Goal: Task Accomplishment & Management: Use online tool/utility

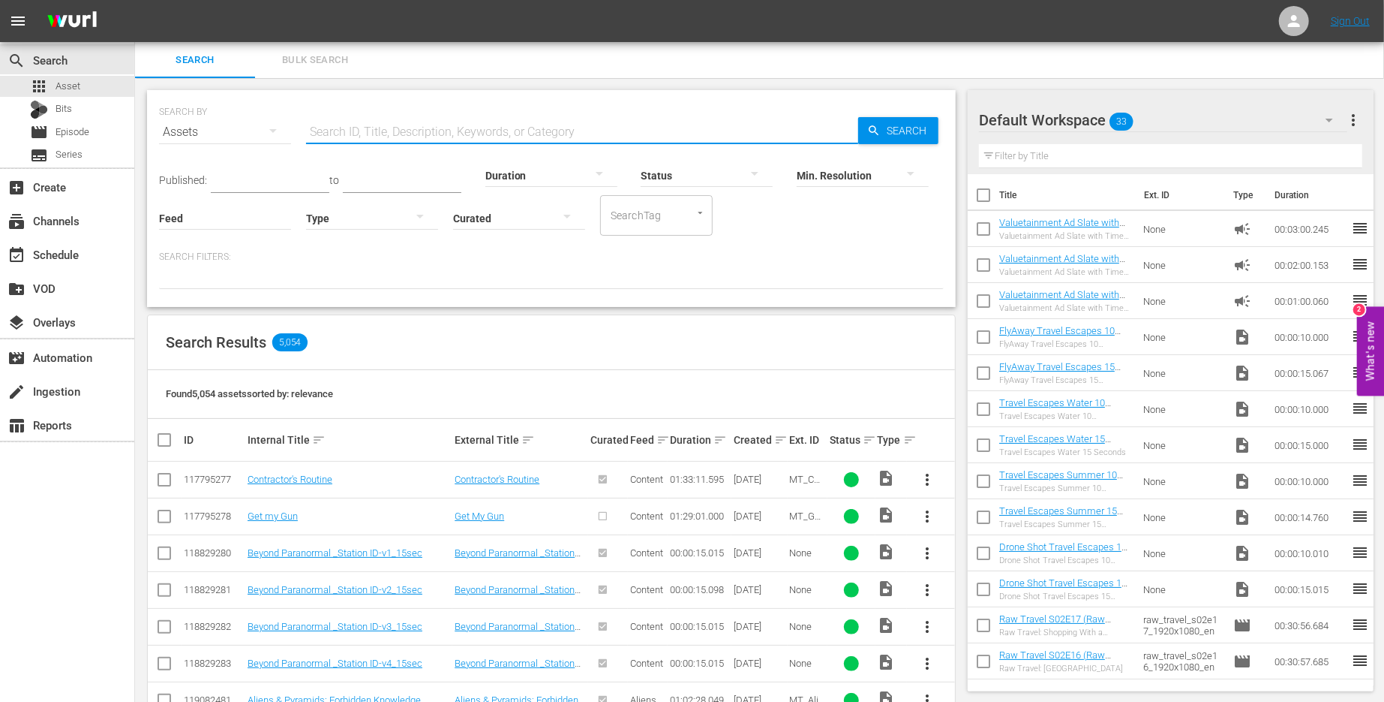
click at [405, 118] on input "text" at bounding box center [582, 132] width 552 height 36
paste input "PBD"
type input "PBD"
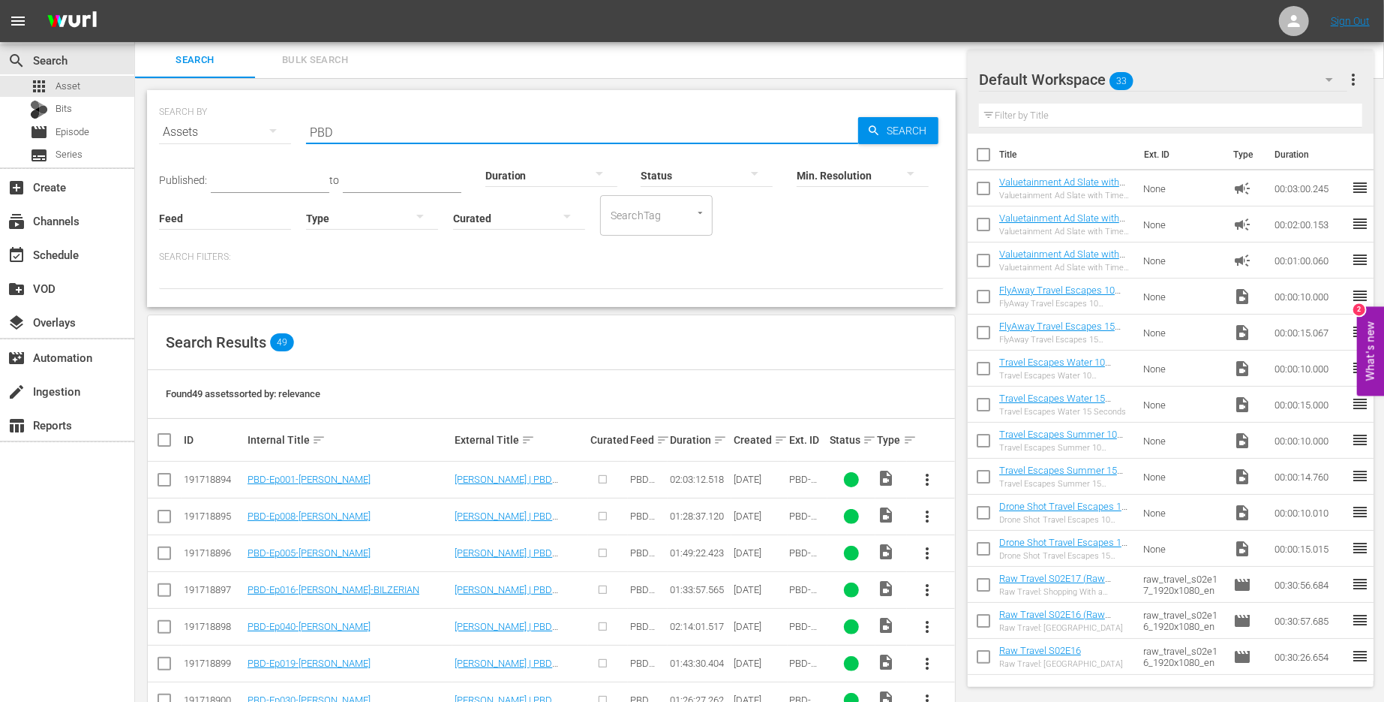
scroll to position [148, 0]
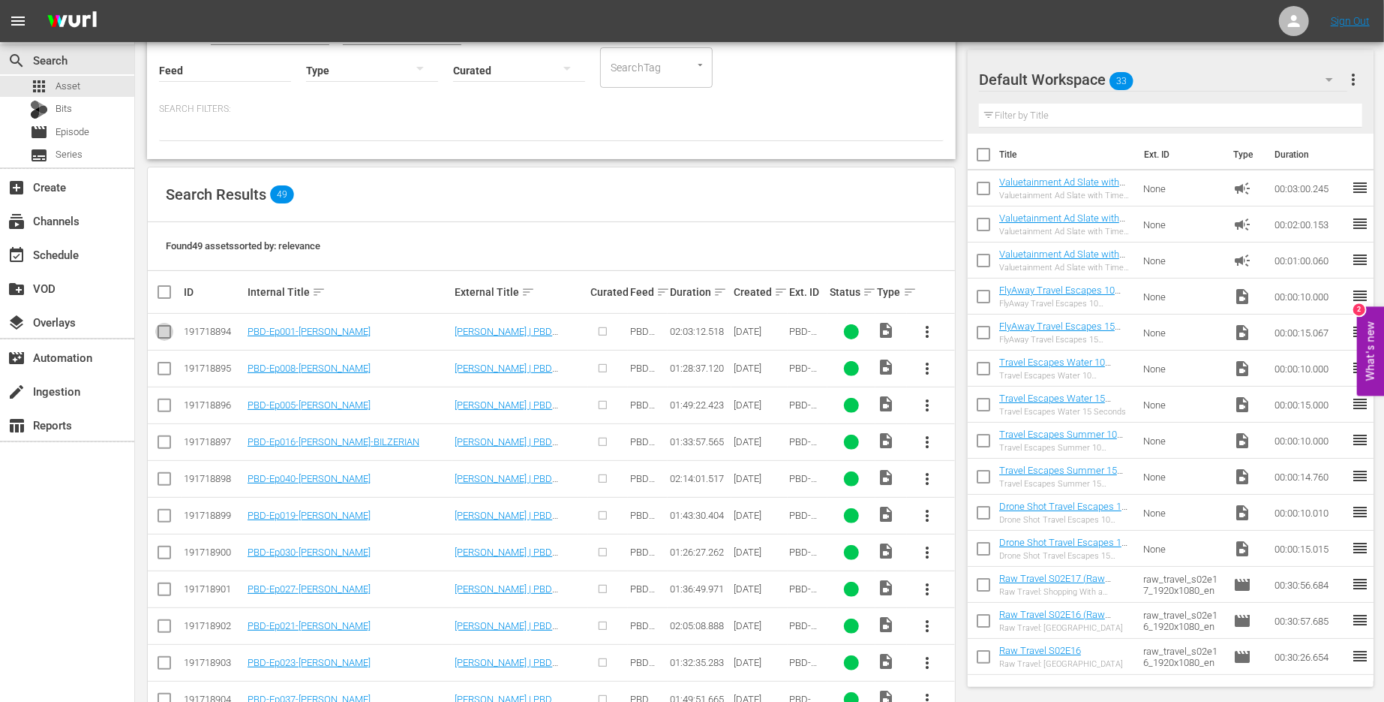
click at [164, 335] on input "checkbox" at bounding box center [164, 335] width 18 height 18
checkbox input "true"
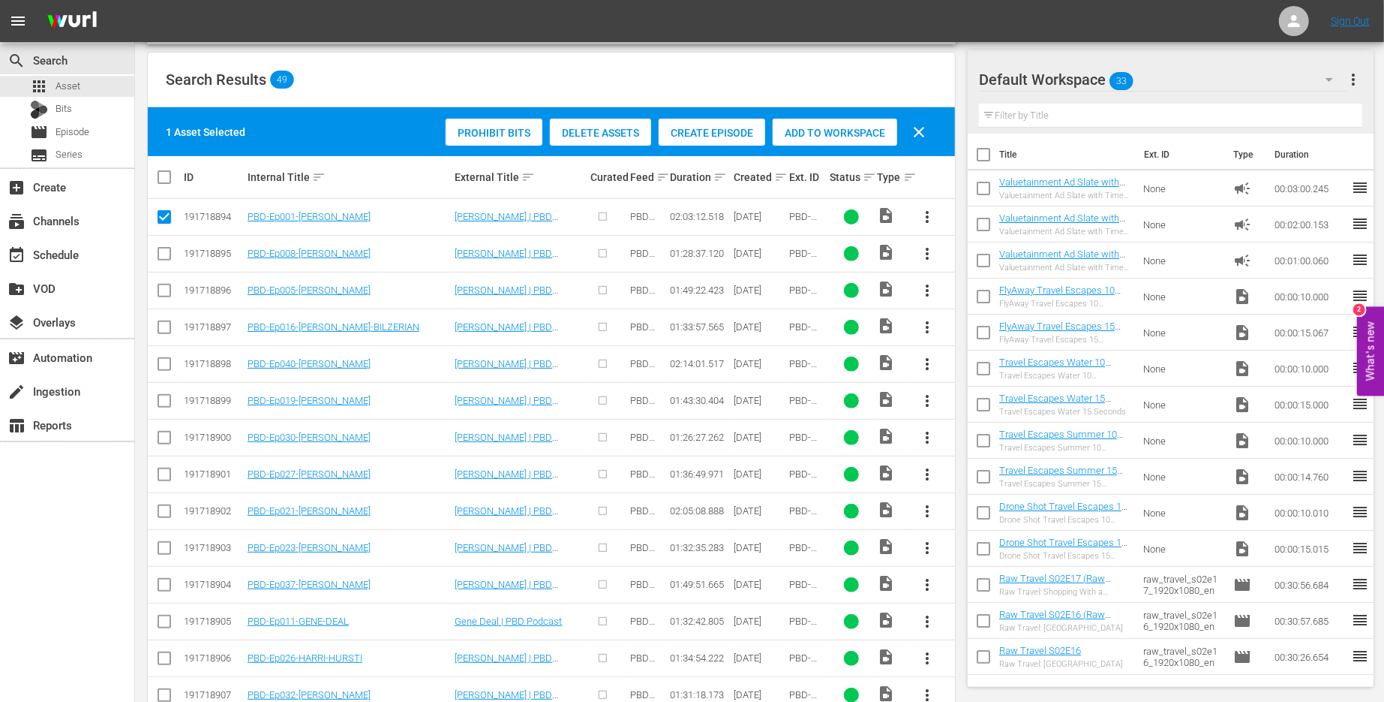
scroll to position [390, 0]
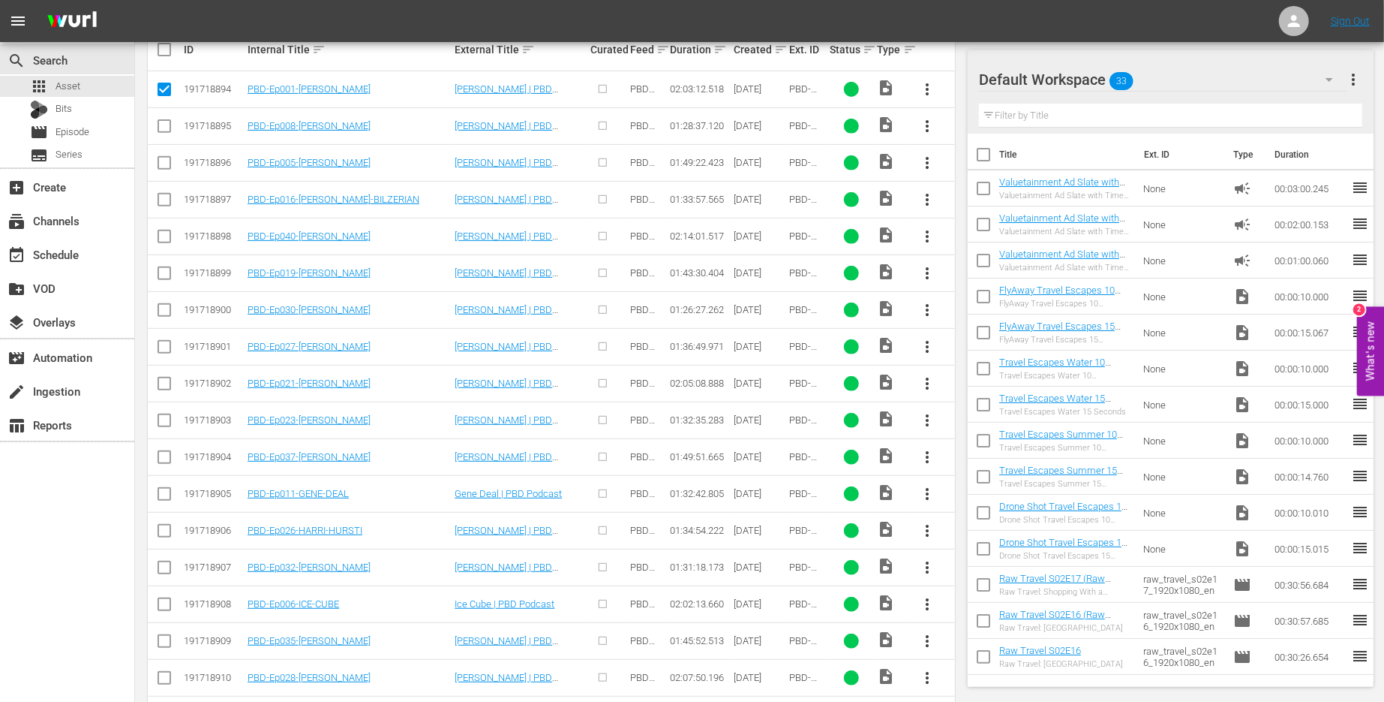
click at [164, 129] on input "checkbox" at bounding box center [164, 129] width 18 height 18
click at [163, 130] on input "checkbox" at bounding box center [164, 129] width 18 height 18
checkbox input "false"
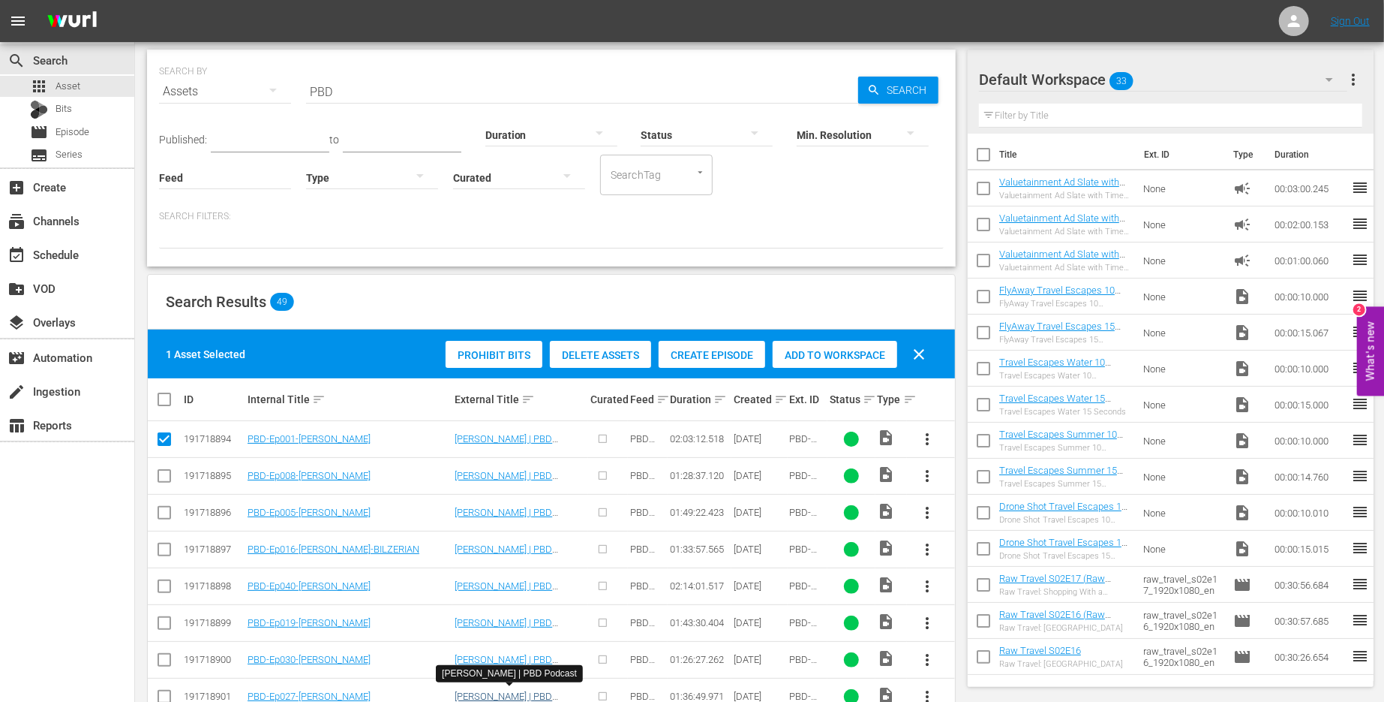
scroll to position [0, 0]
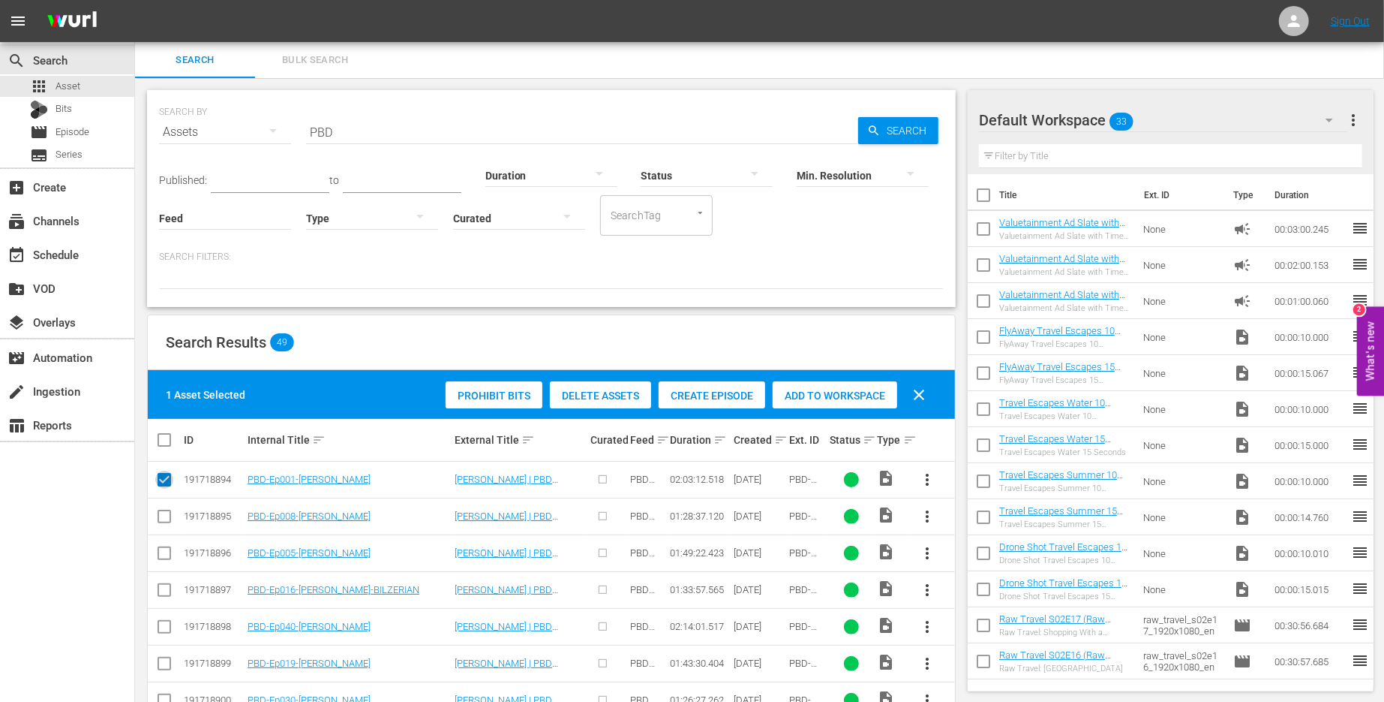
click at [159, 476] on input "checkbox" at bounding box center [164, 482] width 18 height 18
checkbox input "false"
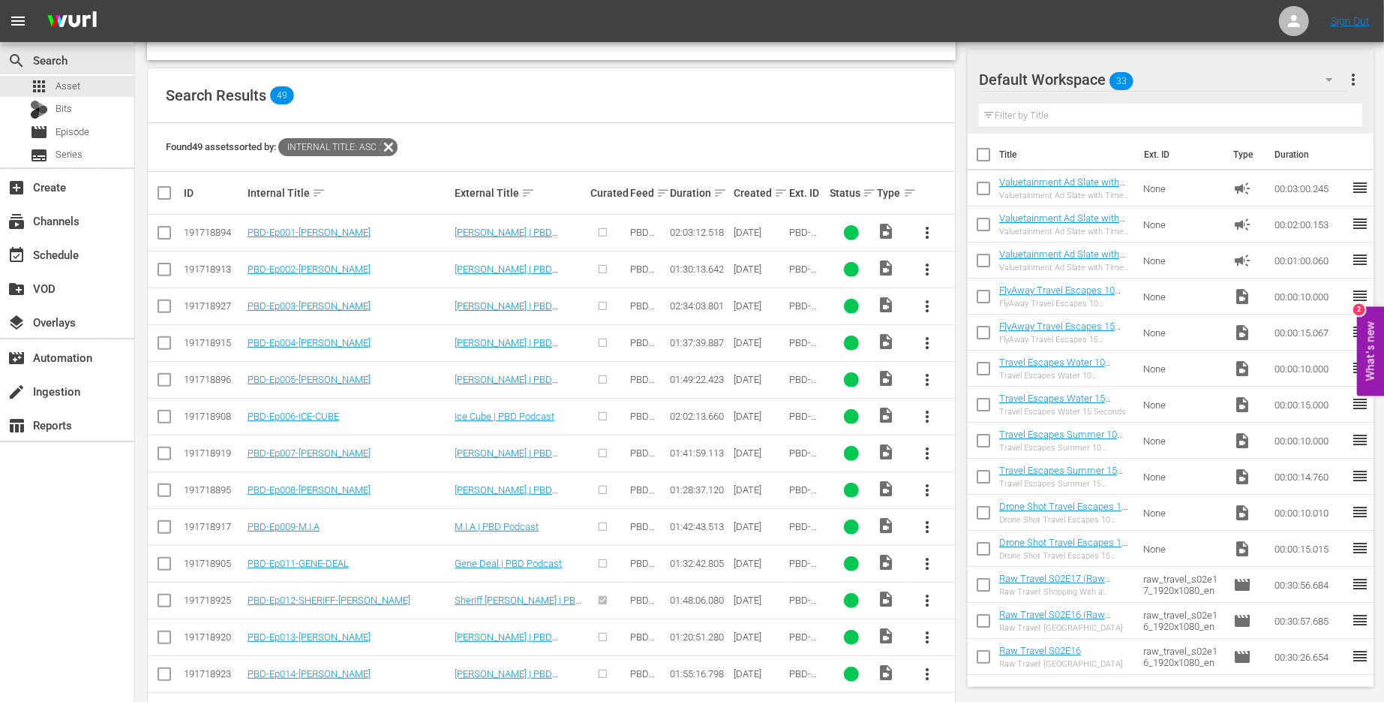
scroll to position [327, 0]
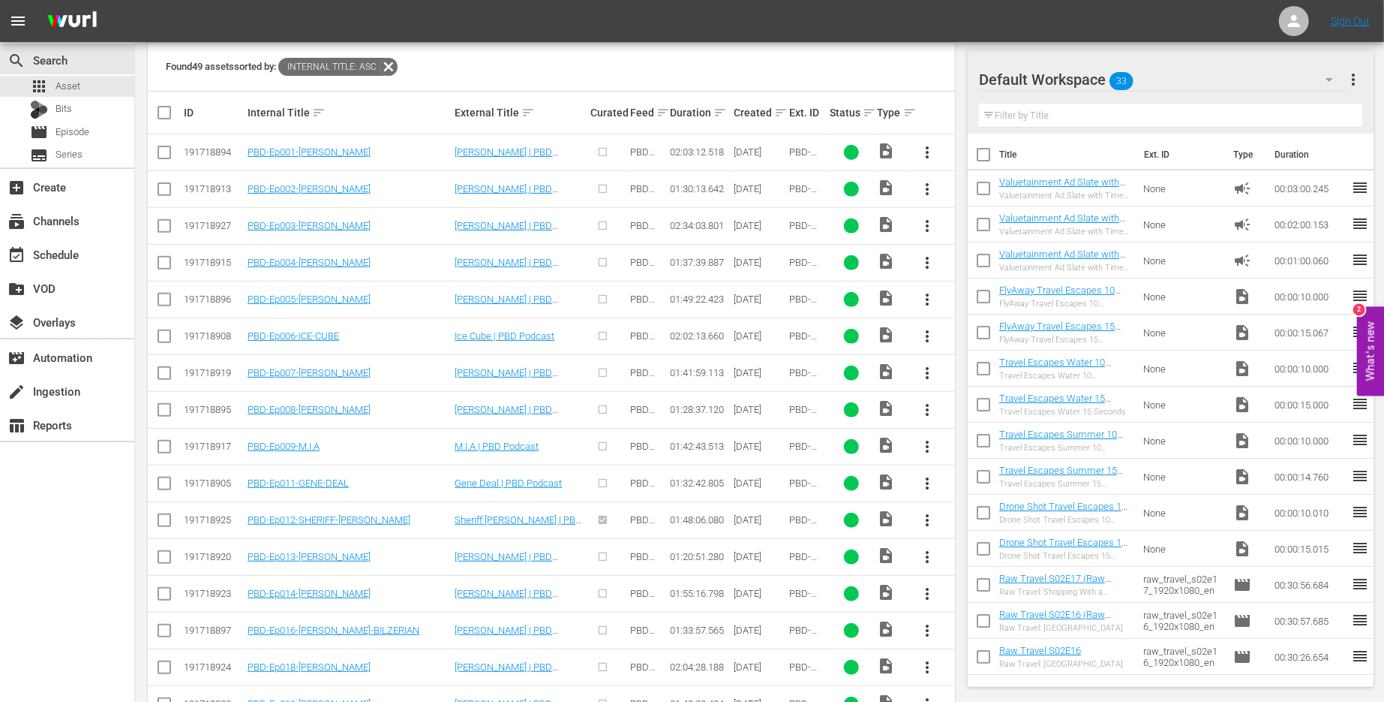
click at [159, 155] on input "checkbox" at bounding box center [164, 155] width 18 height 18
checkbox input "true"
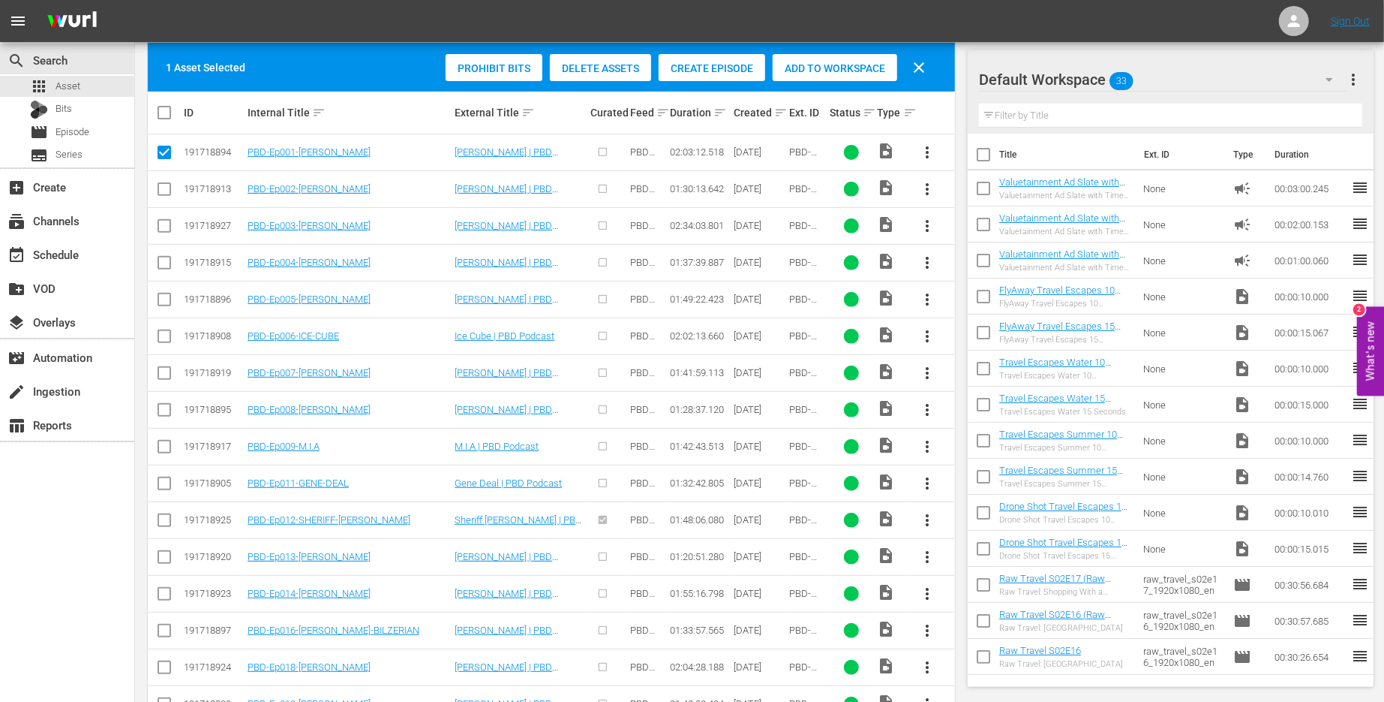
click at [159, 194] on input "checkbox" at bounding box center [164, 192] width 18 height 18
checkbox input "true"
click at [168, 224] on input "checkbox" at bounding box center [164, 229] width 18 height 18
checkbox input "true"
click at [168, 267] on input "checkbox" at bounding box center [164, 266] width 18 height 18
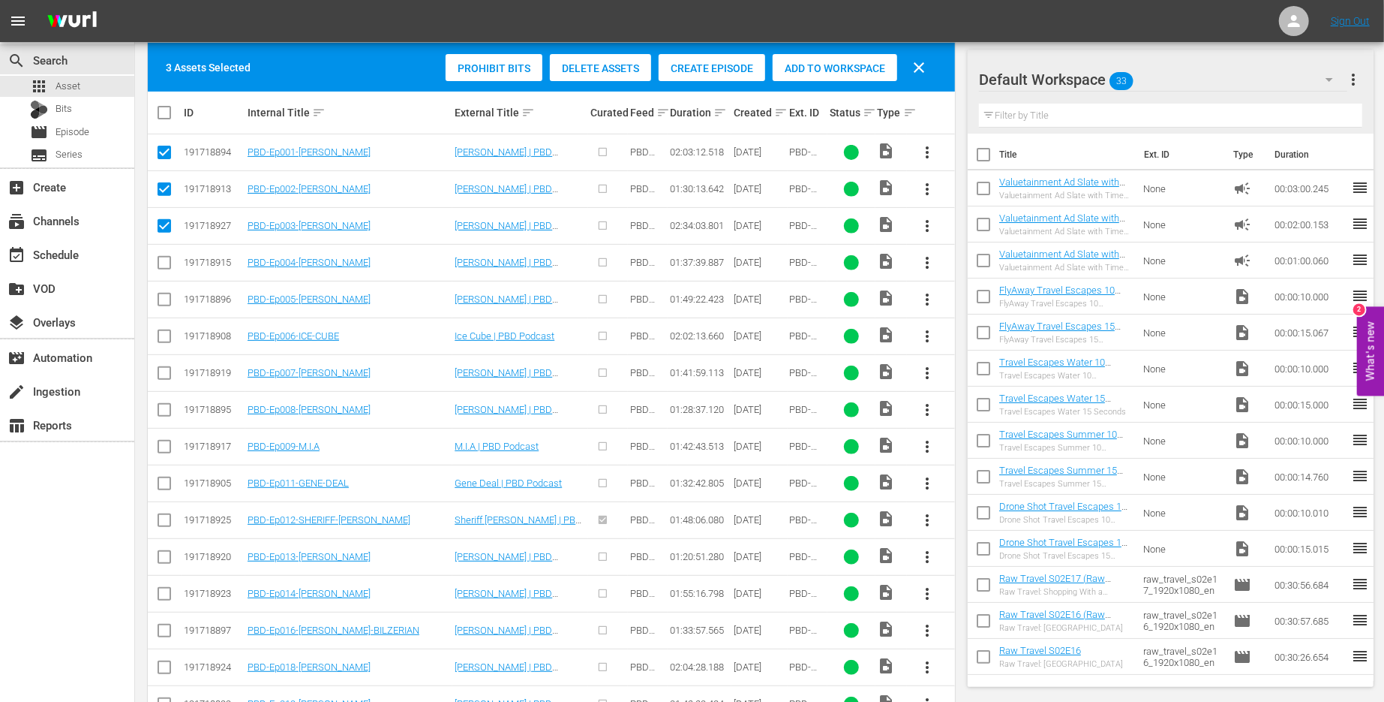
checkbox input "true"
click at [168, 304] on input "checkbox" at bounding box center [164, 302] width 18 height 18
checkbox input "true"
click at [158, 343] on input "checkbox" at bounding box center [164, 339] width 18 height 18
checkbox input "true"
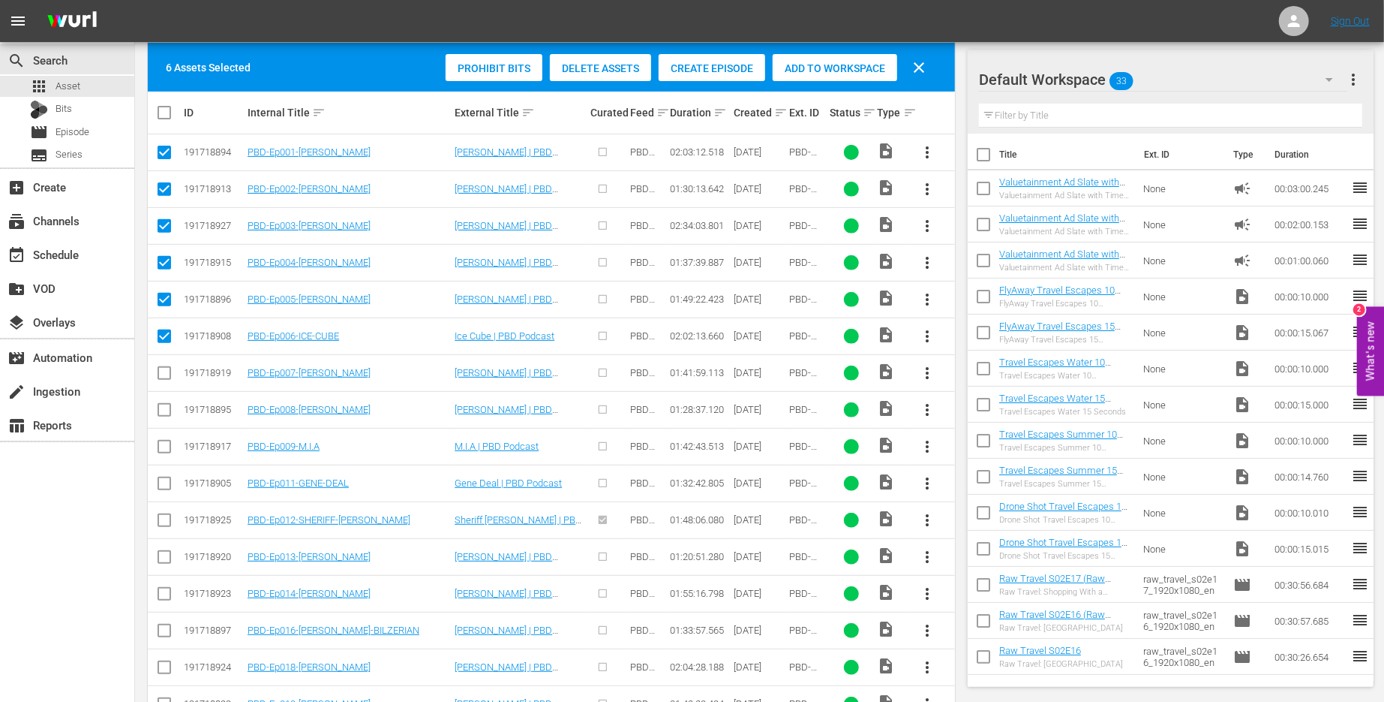
click at [160, 371] on input "checkbox" at bounding box center [164, 376] width 18 height 18
checkbox input "true"
click at [161, 404] on input "checkbox" at bounding box center [164, 413] width 18 height 18
checkbox input "true"
click at [162, 432] on td at bounding box center [165, 446] width 34 height 37
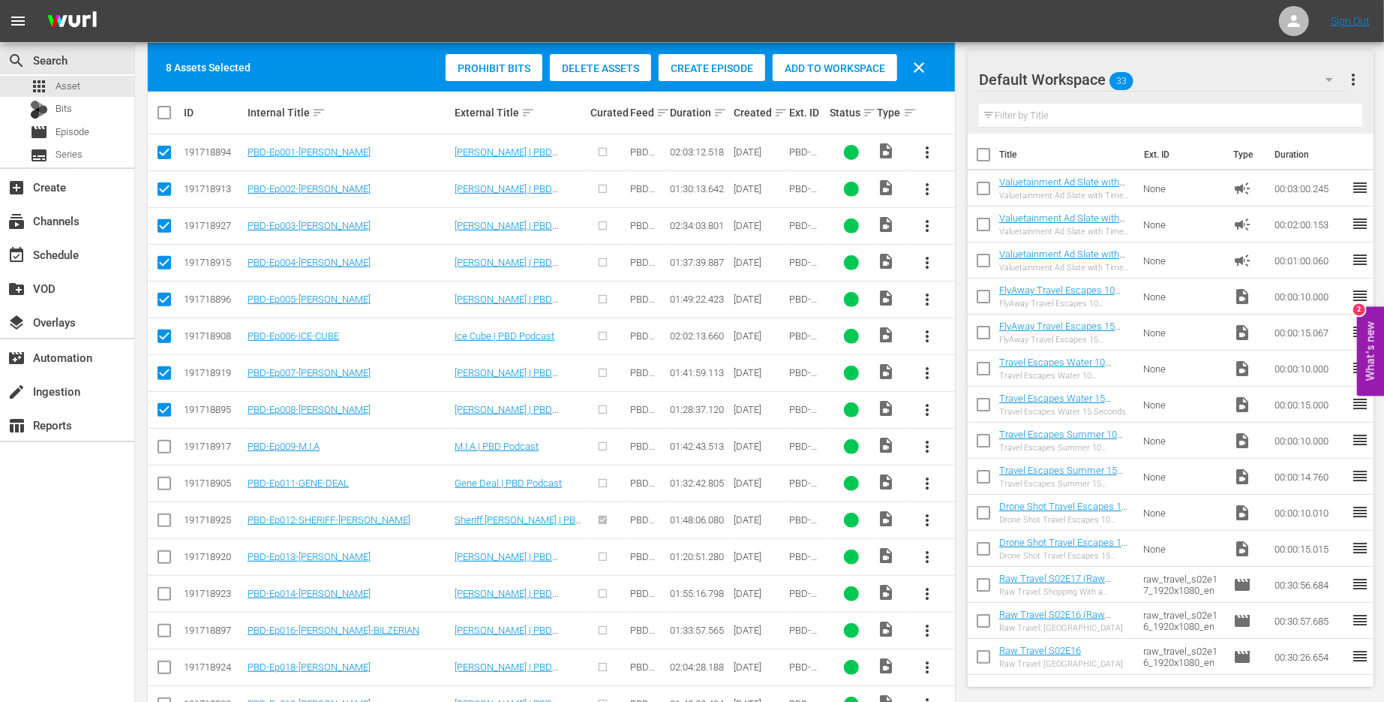
click at [163, 446] on input "checkbox" at bounding box center [164, 449] width 18 height 18
checkbox input "true"
click at [163, 480] on input "checkbox" at bounding box center [164, 486] width 18 height 18
checkbox input "true"
click at [165, 519] on input "checkbox" at bounding box center [164, 523] width 18 height 18
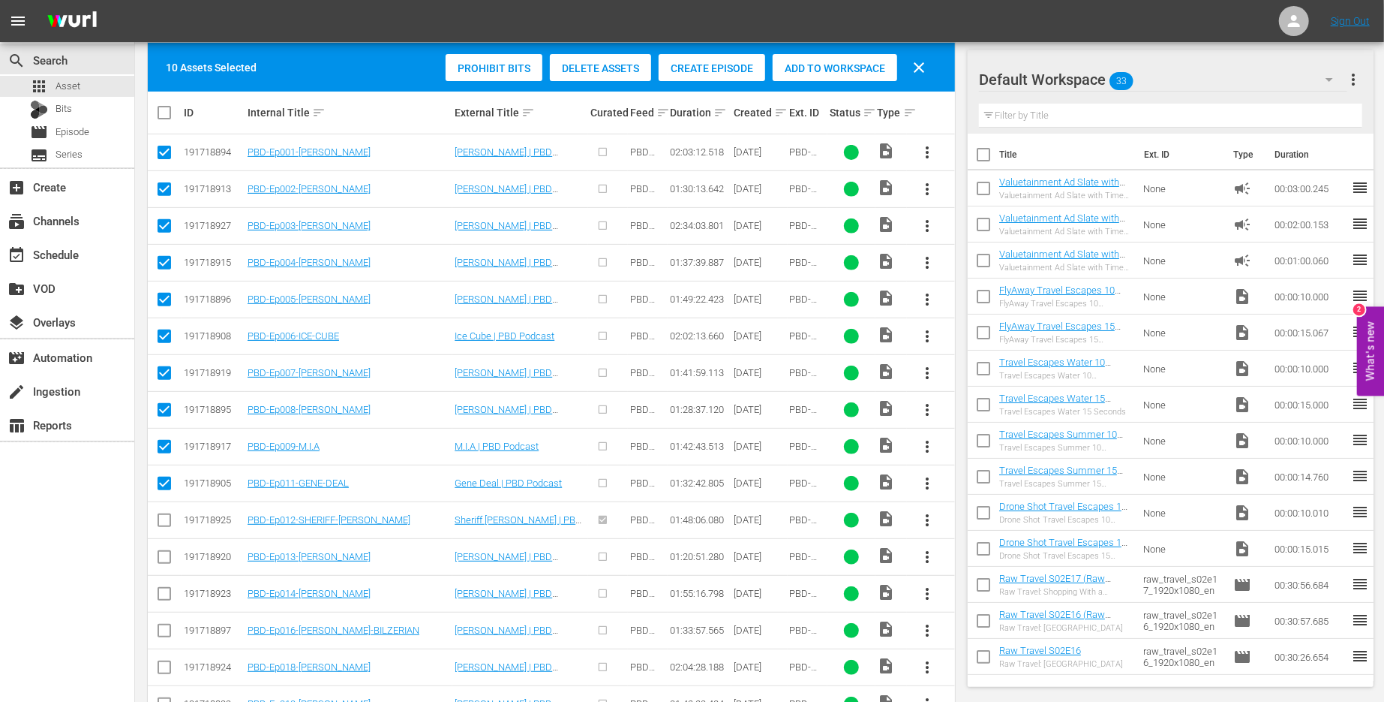
checkbox input "true"
click at [165, 570] on td at bounding box center [165, 556] width 34 height 37
click at [165, 551] on input "checkbox" at bounding box center [164, 560] width 18 height 18
checkbox input "true"
click at [165, 575] on td at bounding box center [165, 593] width 34 height 37
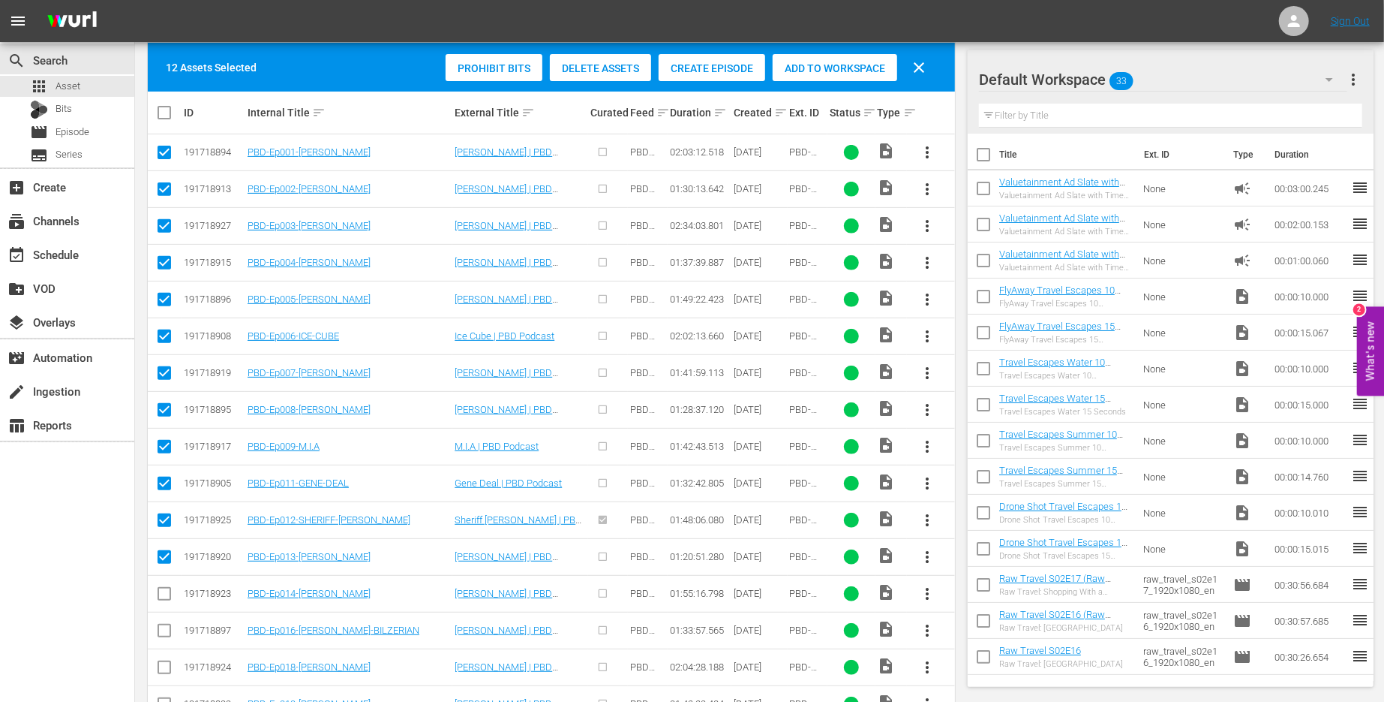
click at [161, 594] on input "checkbox" at bounding box center [164, 597] width 18 height 18
checkbox input "true"
click at [159, 627] on input "checkbox" at bounding box center [164, 633] width 18 height 18
checkbox input "true"
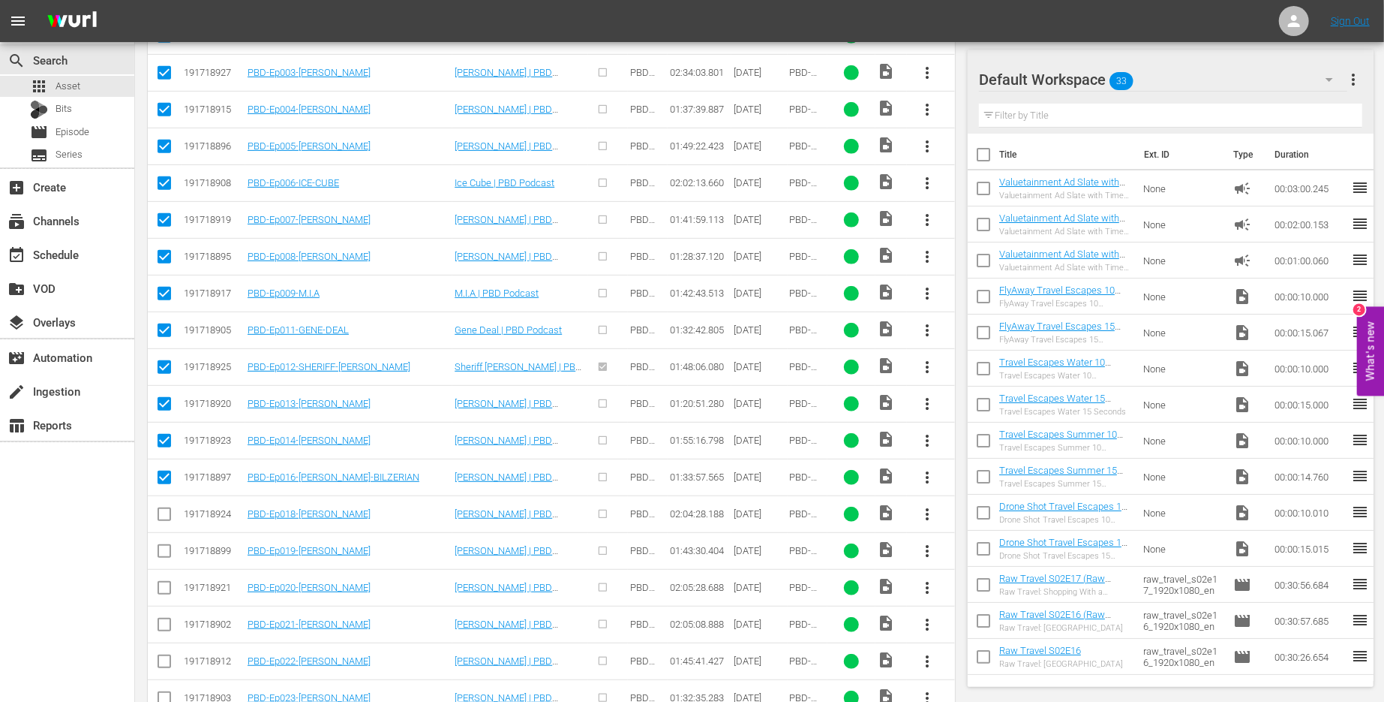
scroll to position [506, 0]
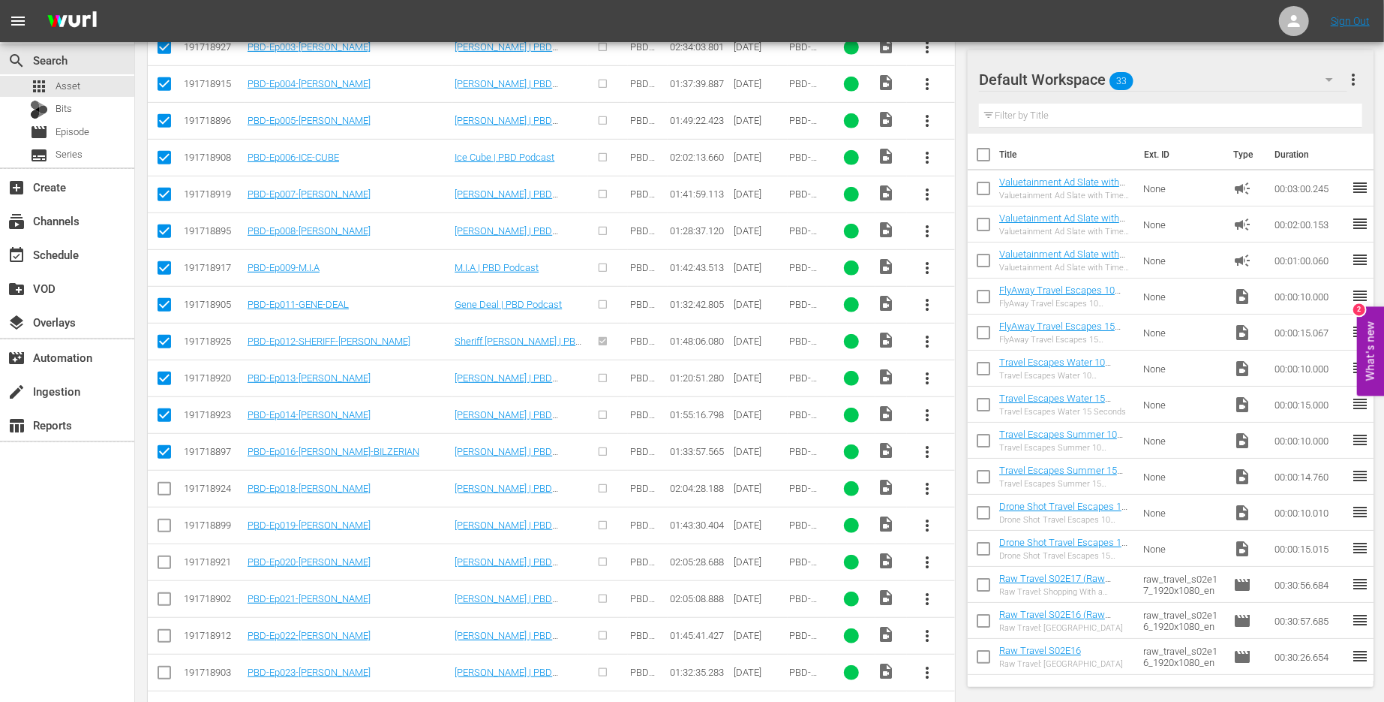
click at [167, 482] on input "checkbox" at bounding box center [164, 491] width 18 height 18
checkbox input "true"
click at [167, 522] on input "checkbox" at bounding box center [164, 528] width 18 height 18
checkbox input "true"
click at [163, 558] on input "checkbox" at bounding box center [164, 565] width 18 height 18
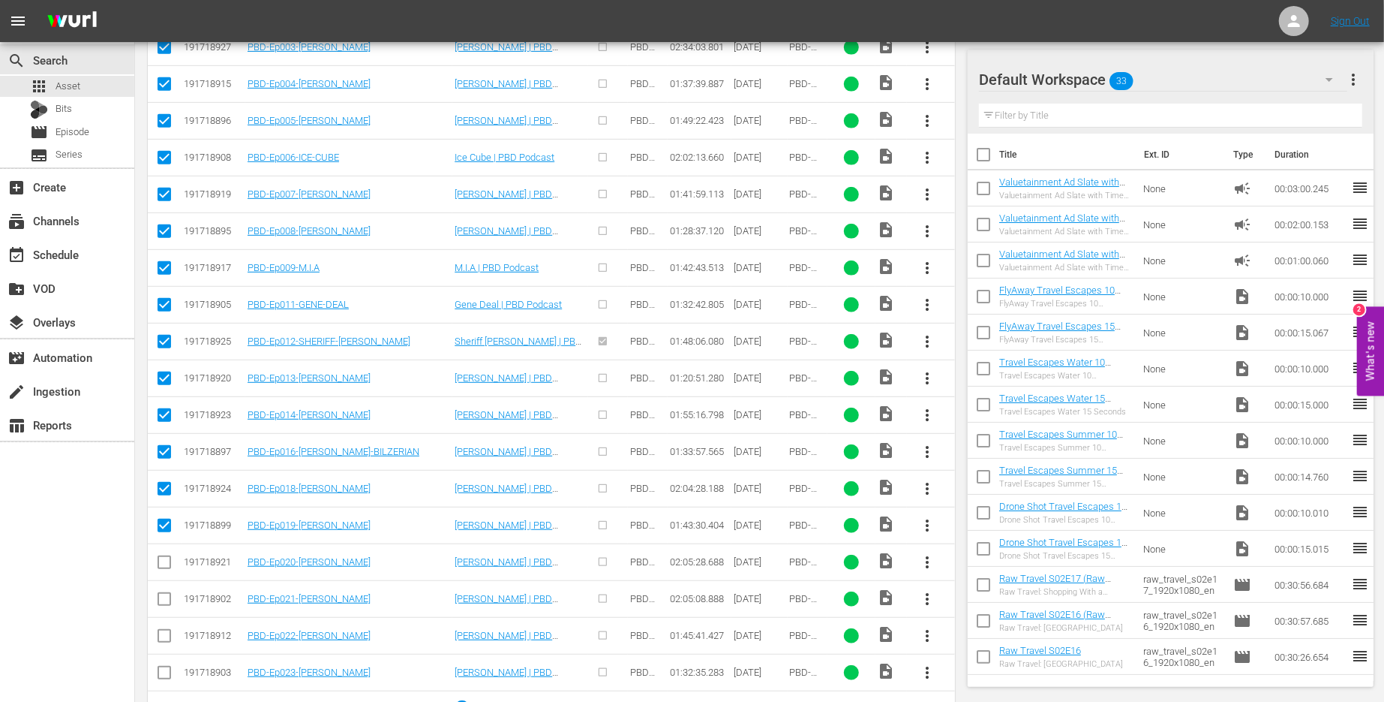
checkbox input "true"
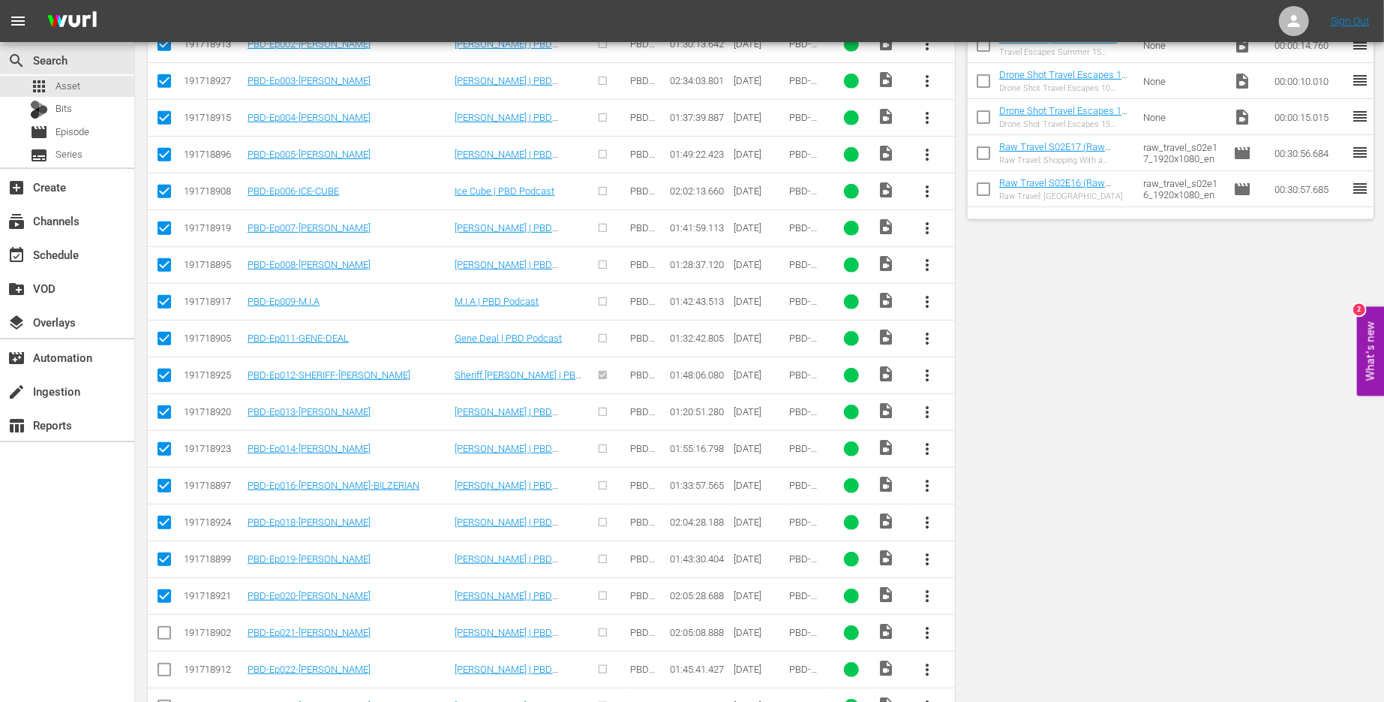
scroll to position [0, 0]
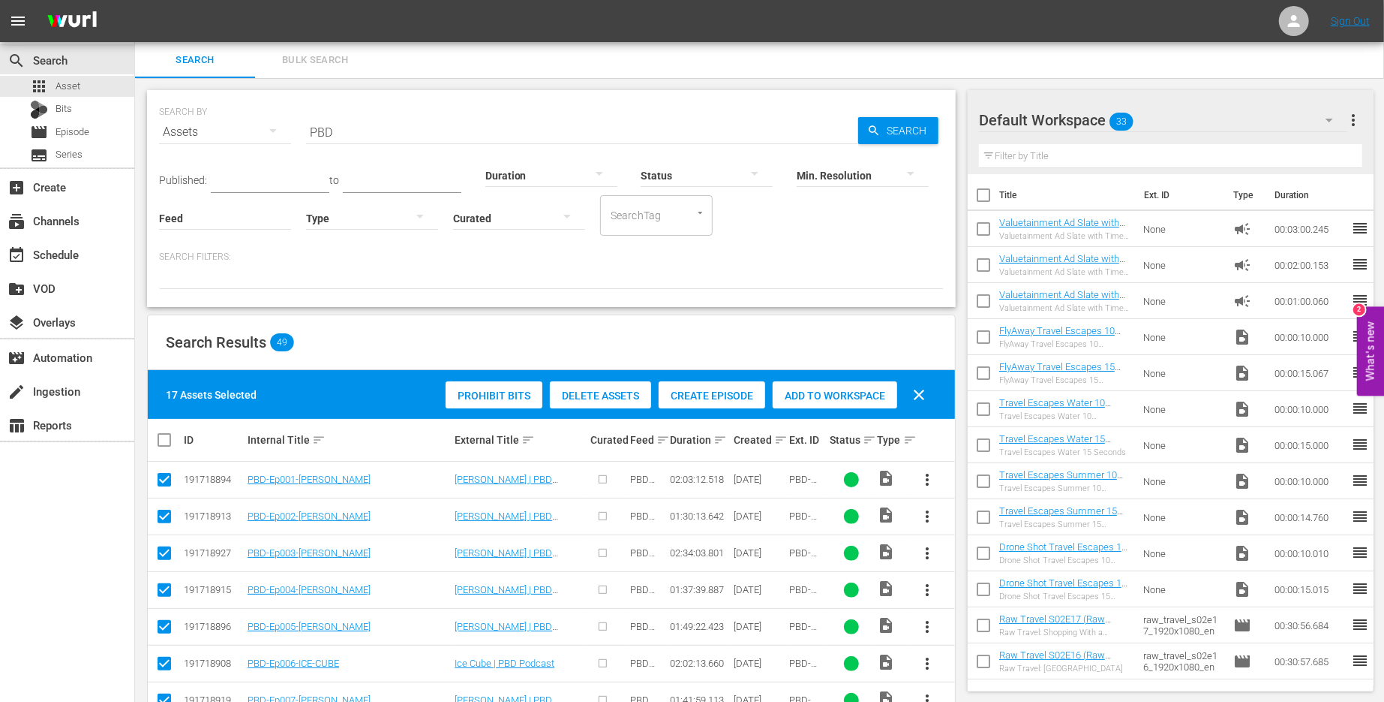
click at [740, 401] on span "Create Episode" at bounding box center [712, 395] width 107 height 12
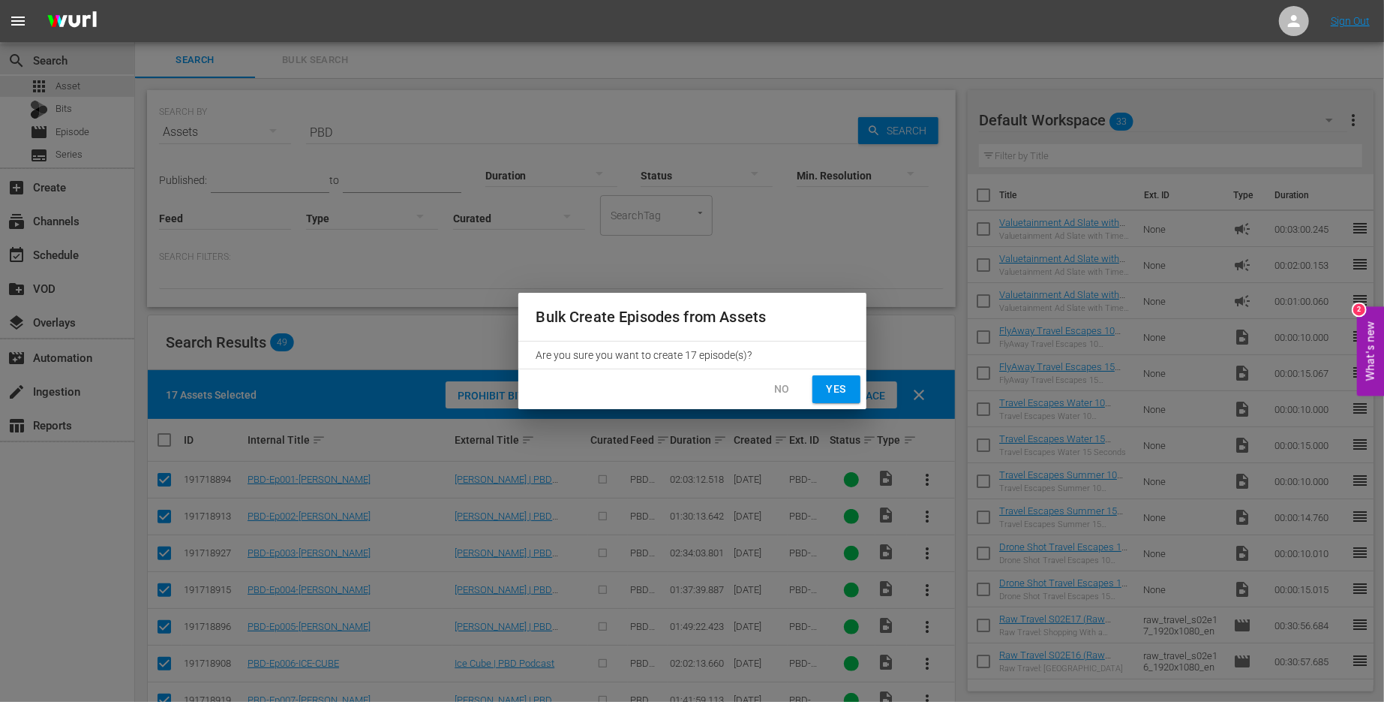
click at [831, 389] on span "Yes" at bounding box center [837, 389] width 24 height 19
checkbox input "false"
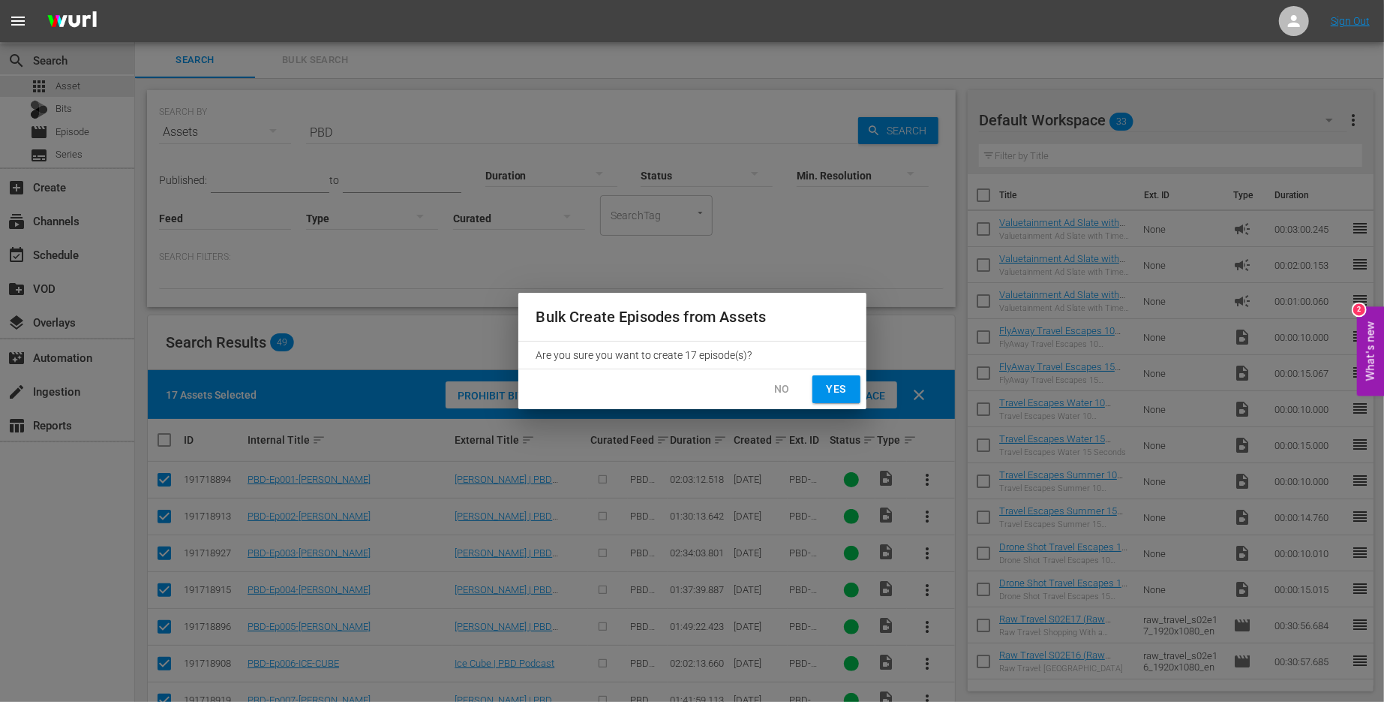
checkbox input "false"
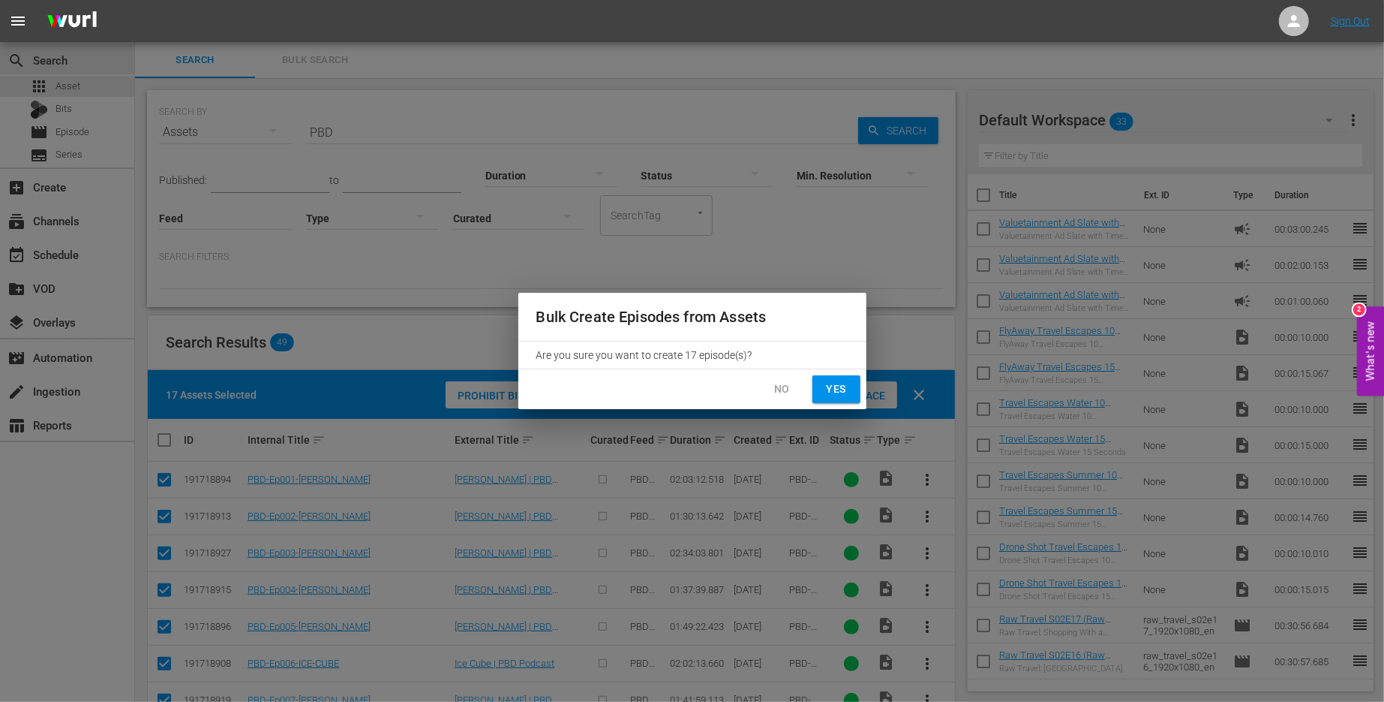
checkbox input "false"
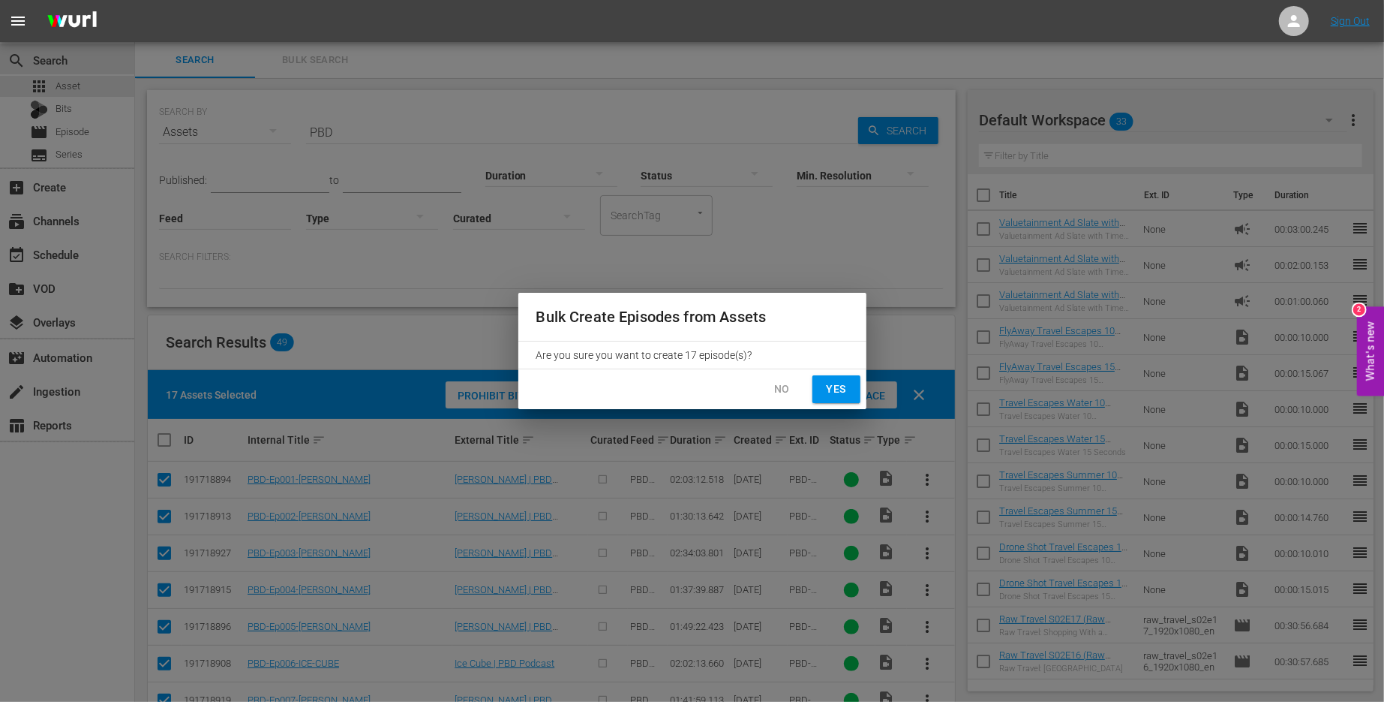
checkbox input "false"
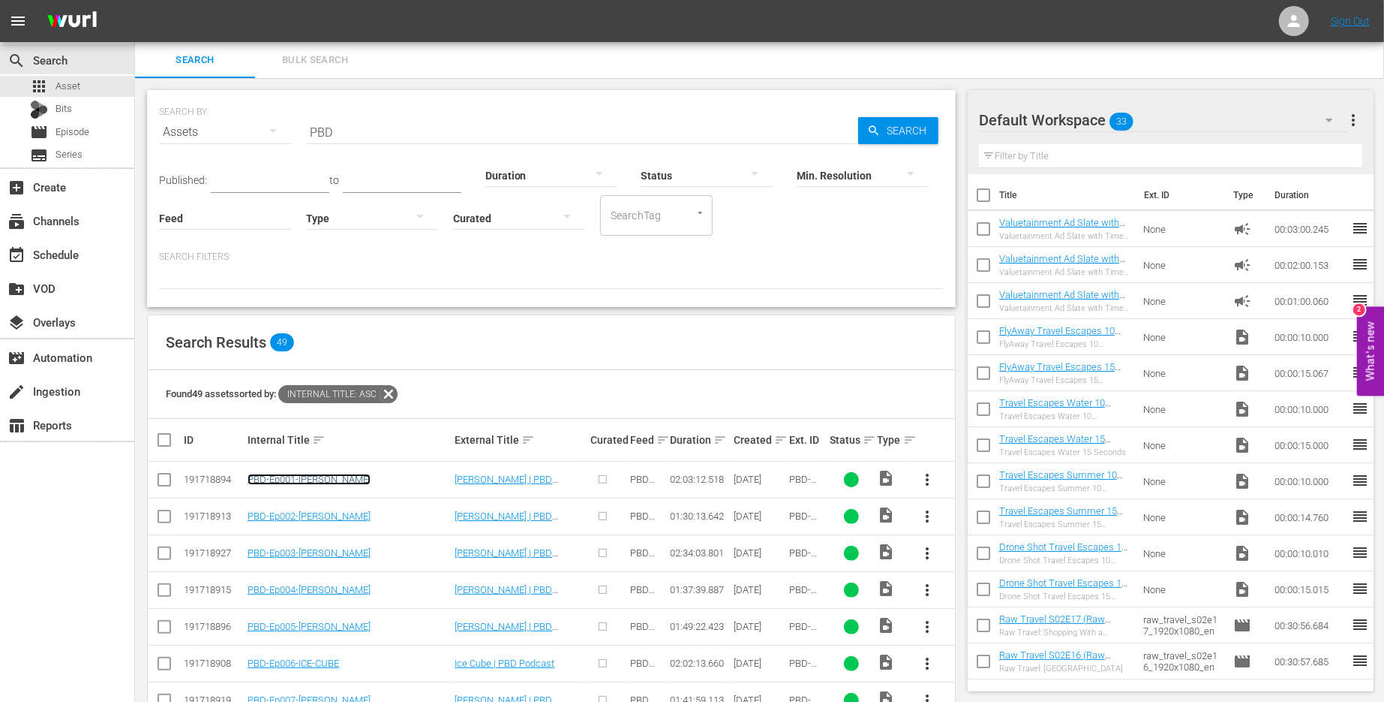
click at [299, 481] on link "PBD-Ep001-[PERSON_NAME]" at bounding box center [309, 478] width 123 height 11
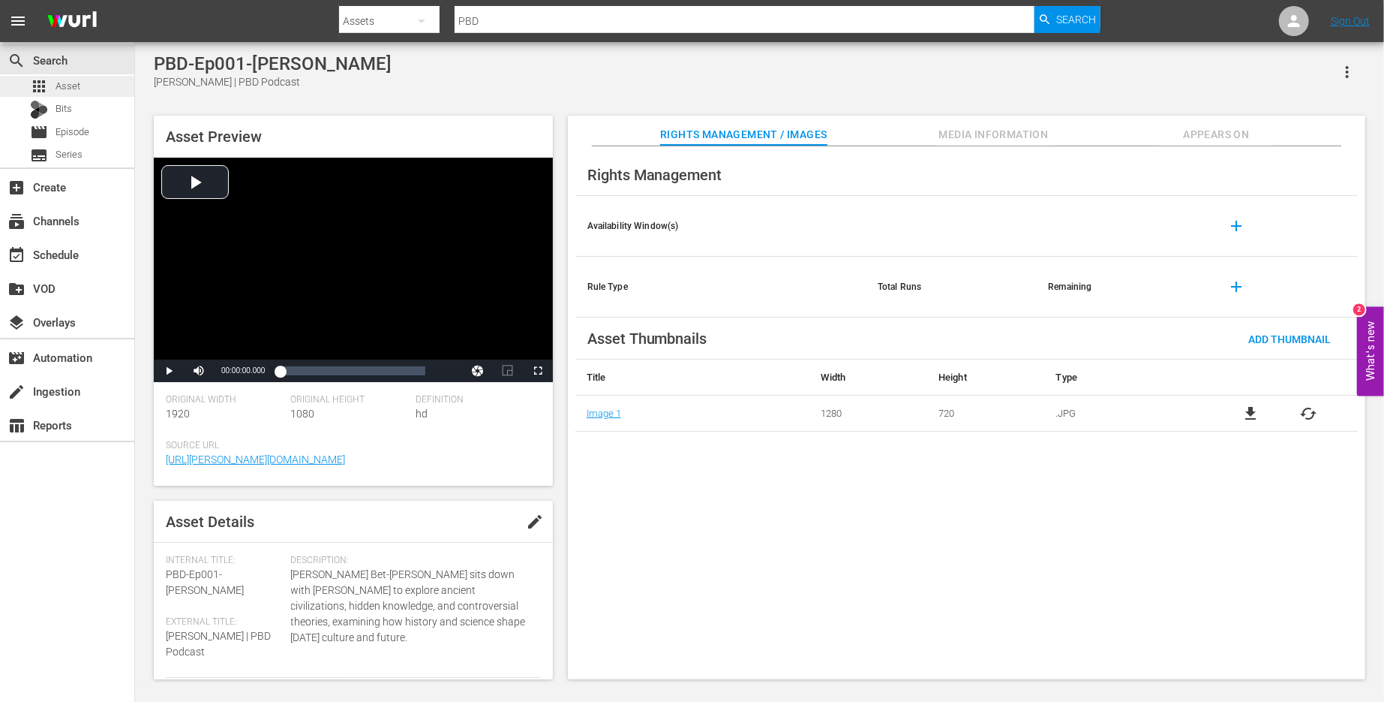
click at [80, 85] on div "apps Asset" at bounding box center [67, 86] width 134 height 21
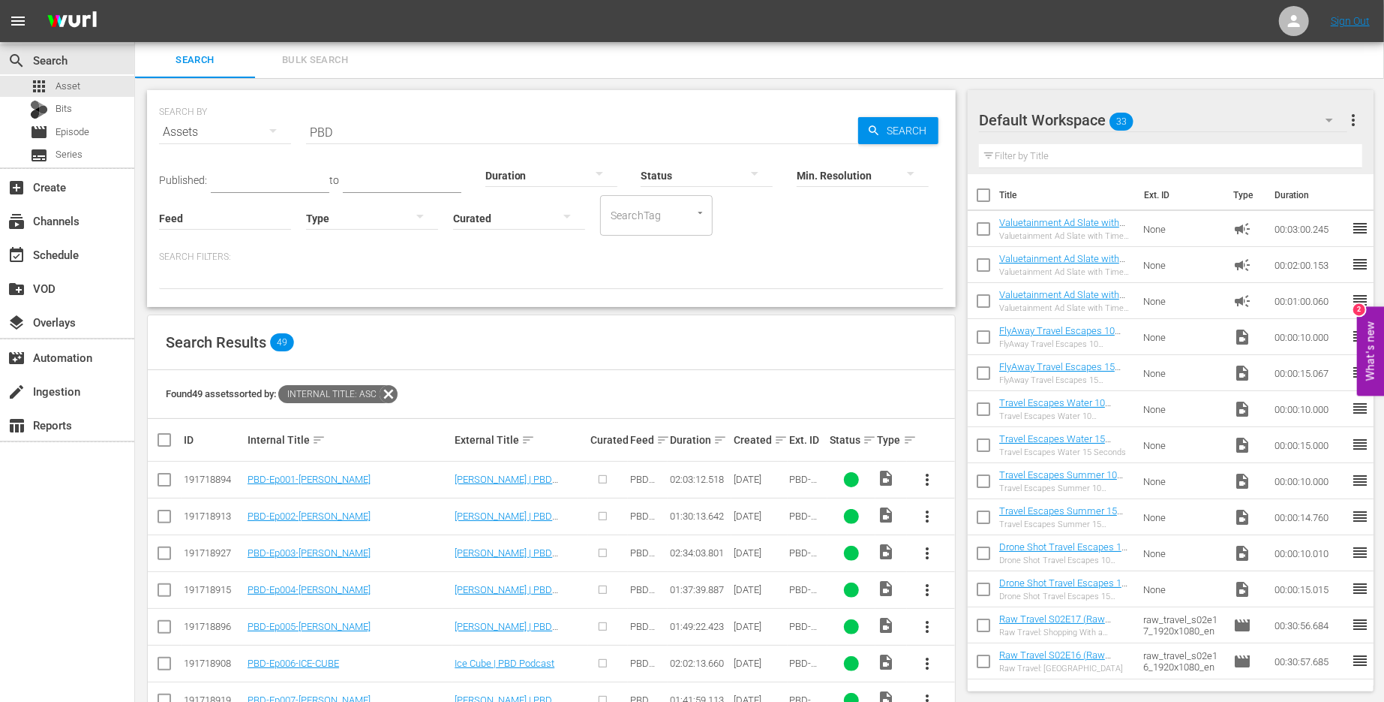
click at [163, 474] on input "checkbox" at bounding box center [164, 482] width 18 height 18
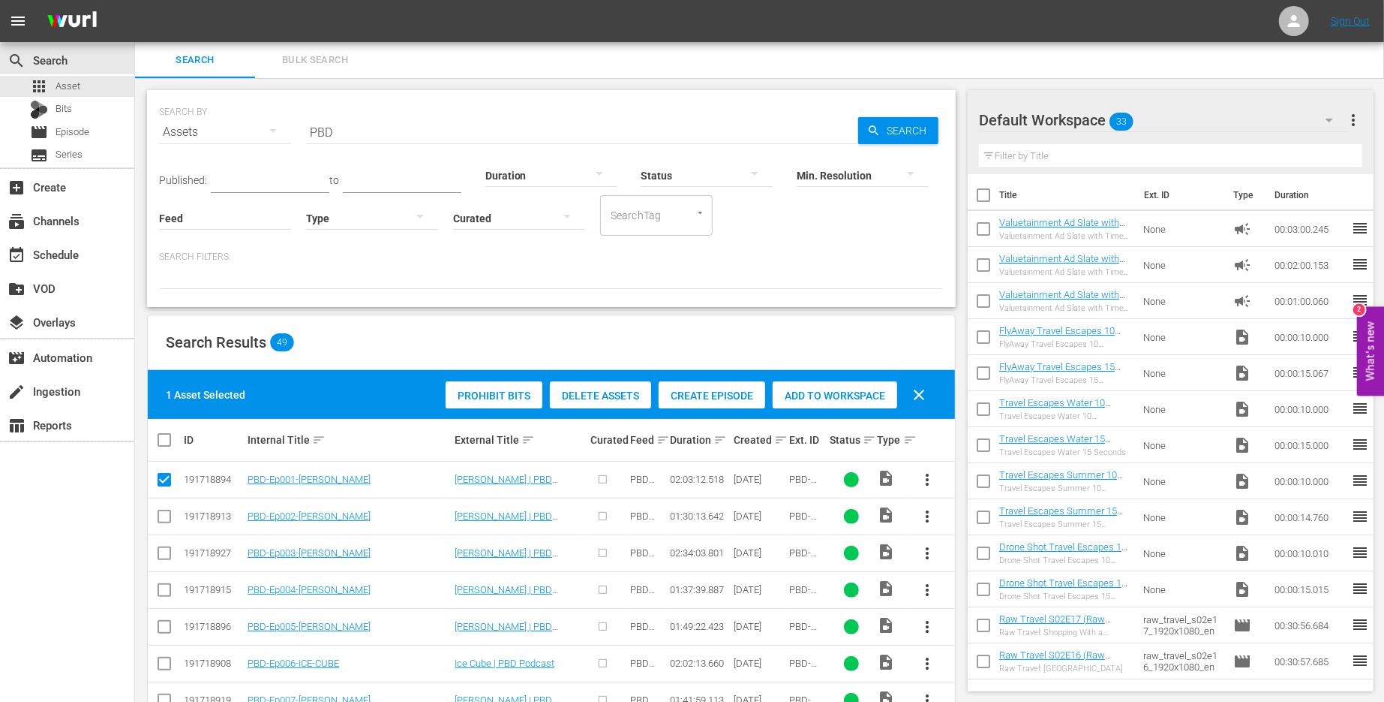
click at [726, 385] on div "Create Episode" at bounding box center [712, 395] width 107 height 29
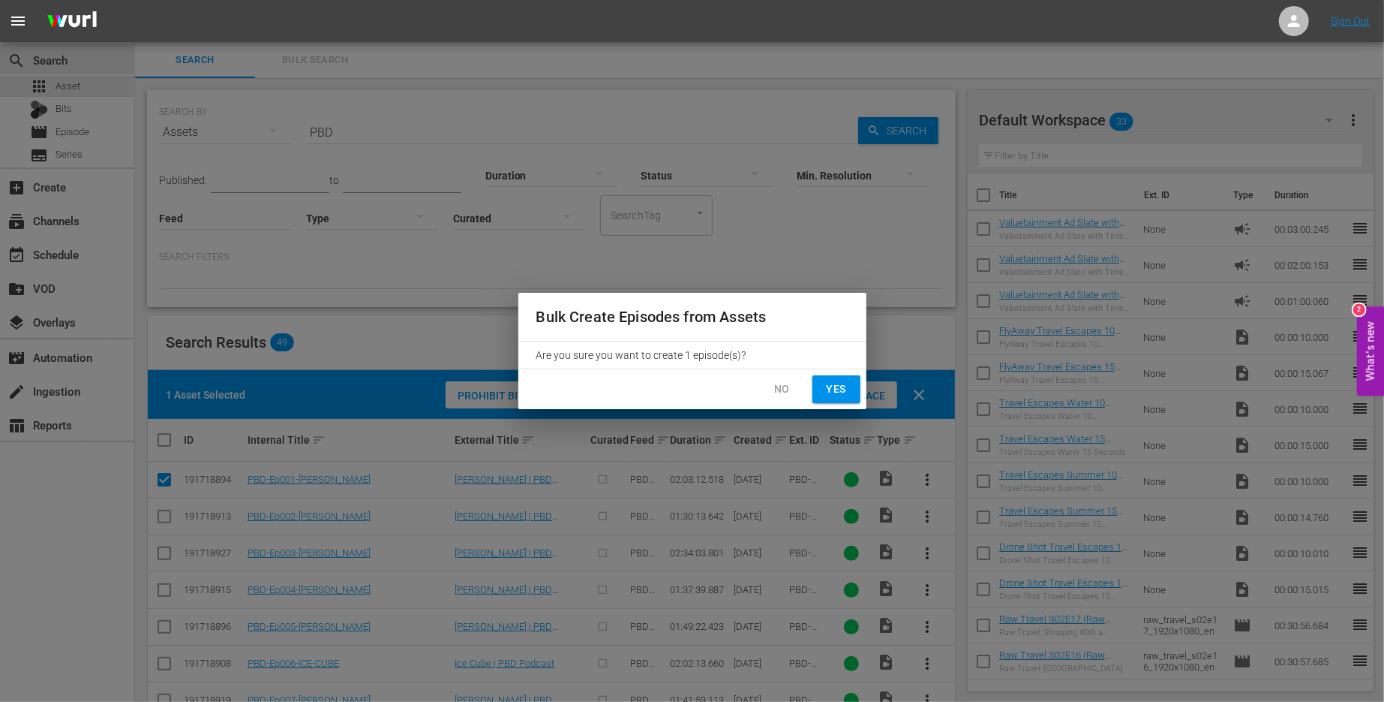
click at [840, 392] on span "Yes" at bounding box center [837, 389] width 24 height 19
checkbox input "false"
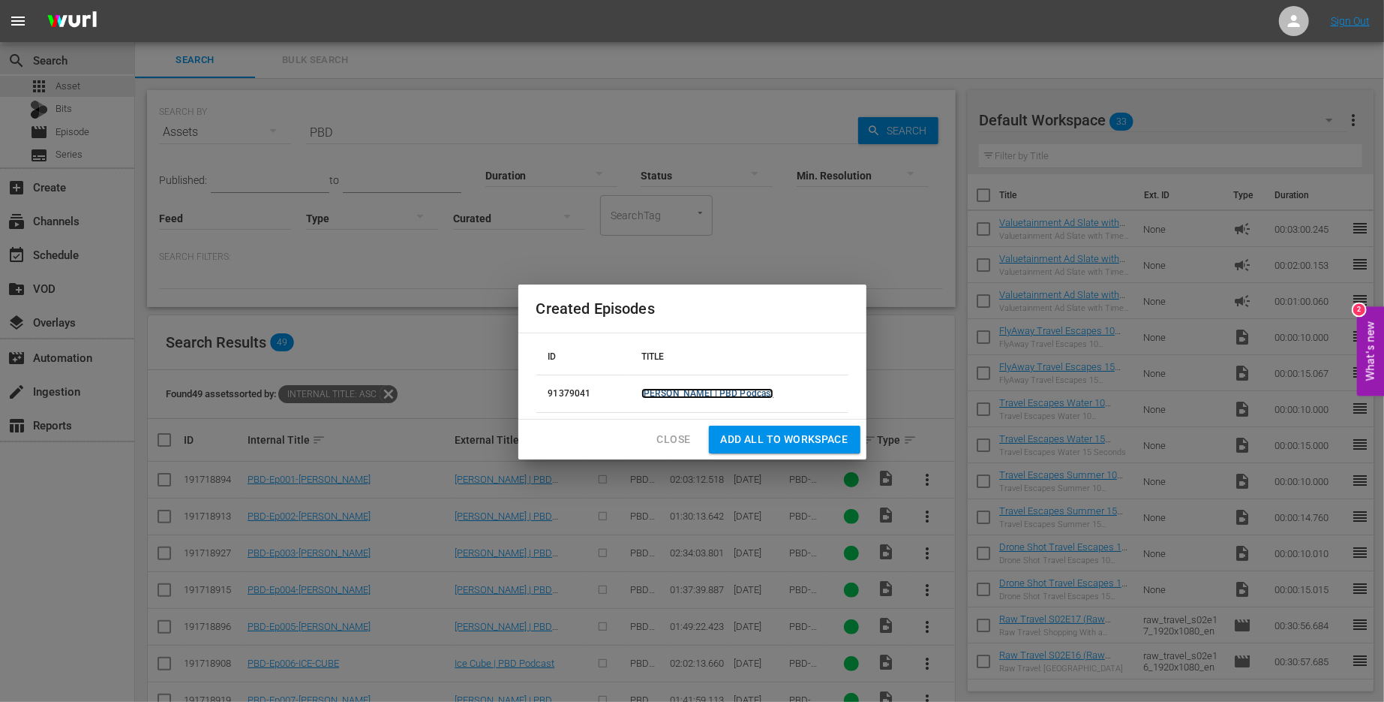
click at [730, 395] on link "[PERSON_NAME] | PBD Podcast" at bounding box center [708, 393] width 132 height 11
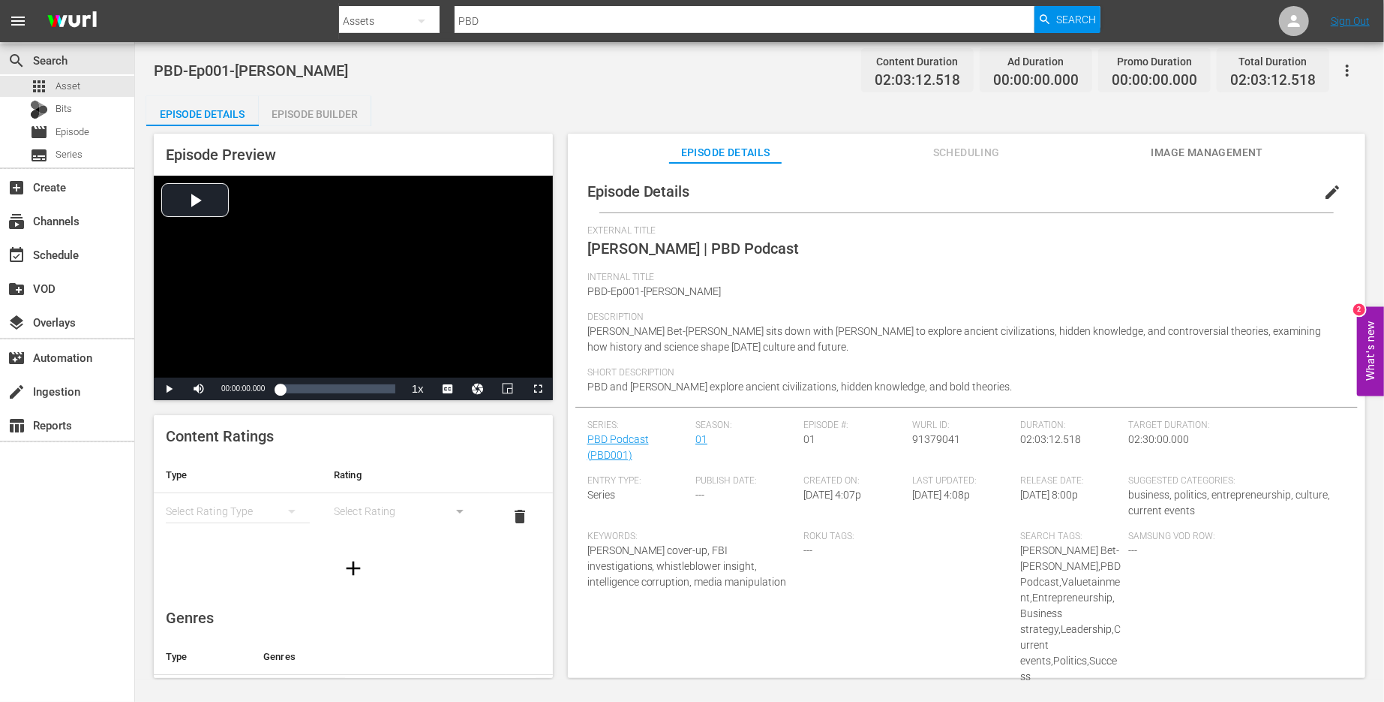
click at [317, 119] on div "Episode Builder" at bounding box center [315, 114] width 113 height 36
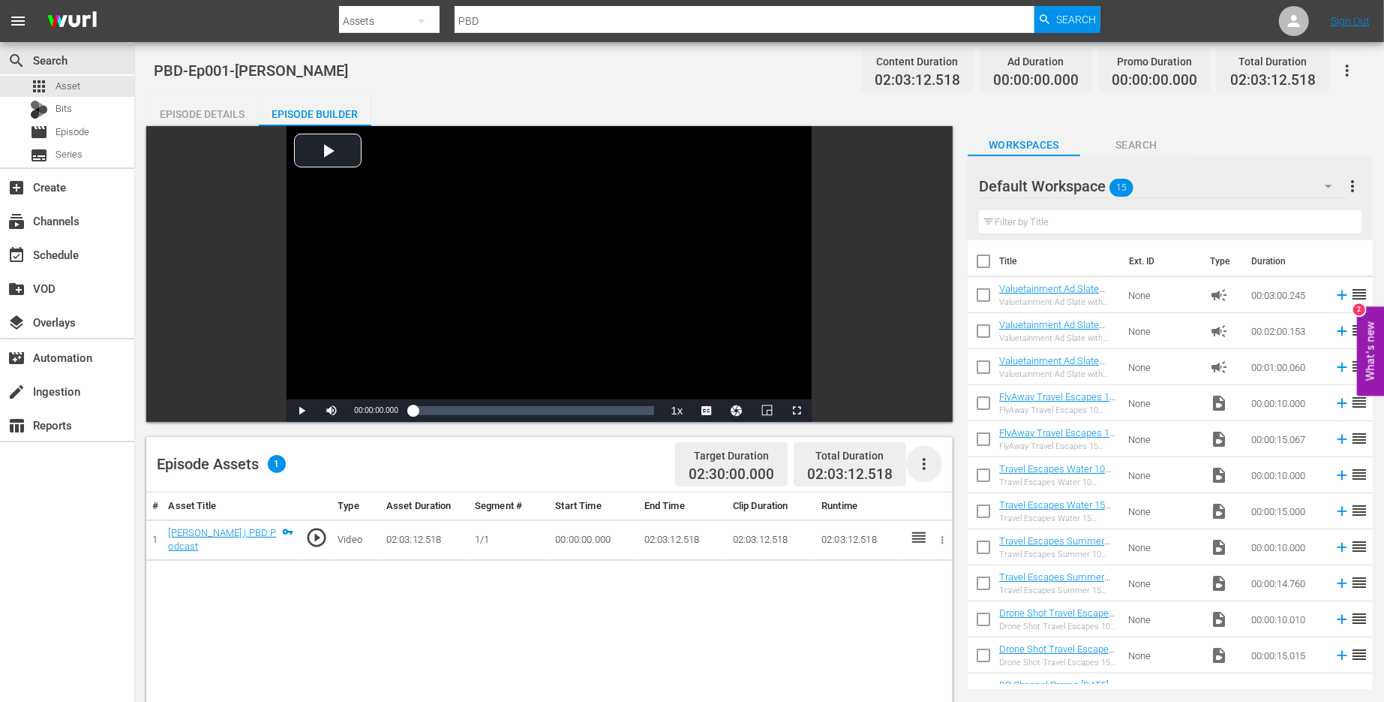
click at [928, 458] on icon "button" at bounding box center [924, 464] width 18 height 18
click at [932, 473] on div "Edit Cue Points" at bounding box center [969, 470] width 102 height 36
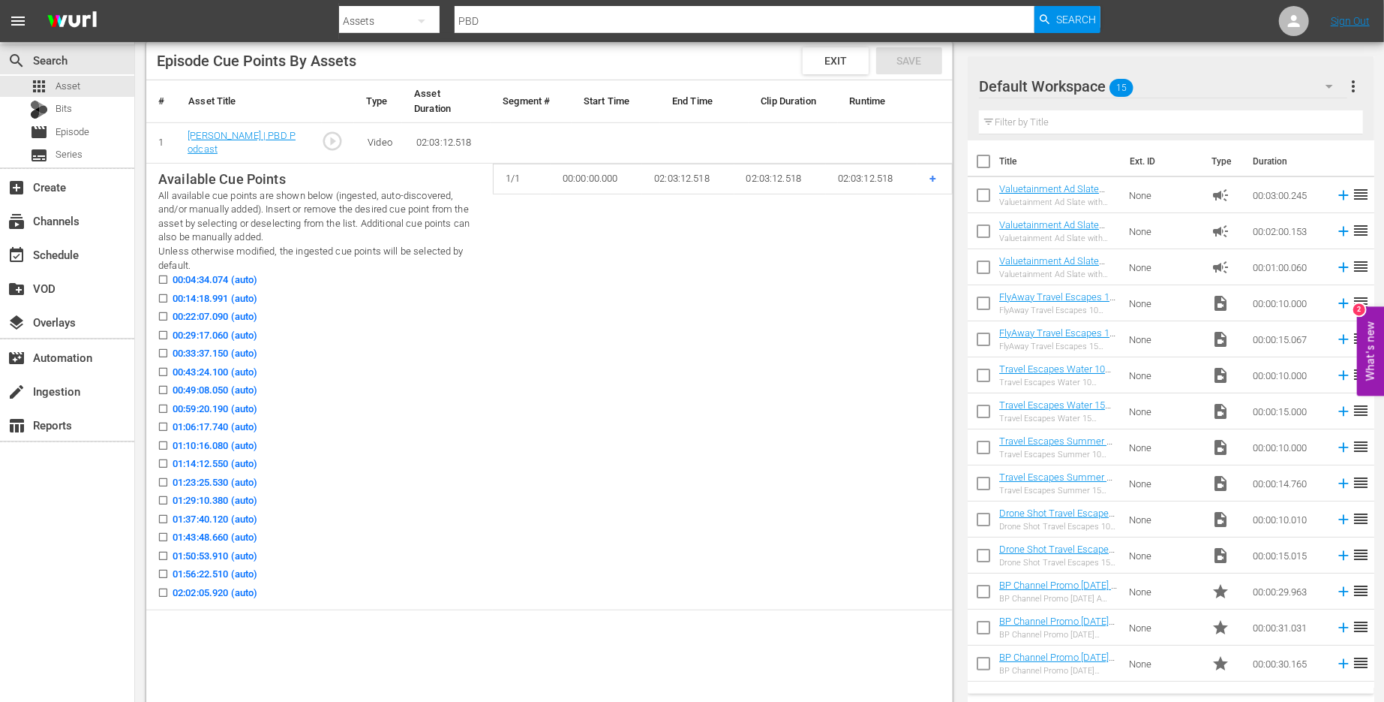
scroll to position [396, 0]
click at [163, 277] on input "00:04:34.074 (auto)" at bounding box center [159, 280] width 19 height 11
checkbox input "true"
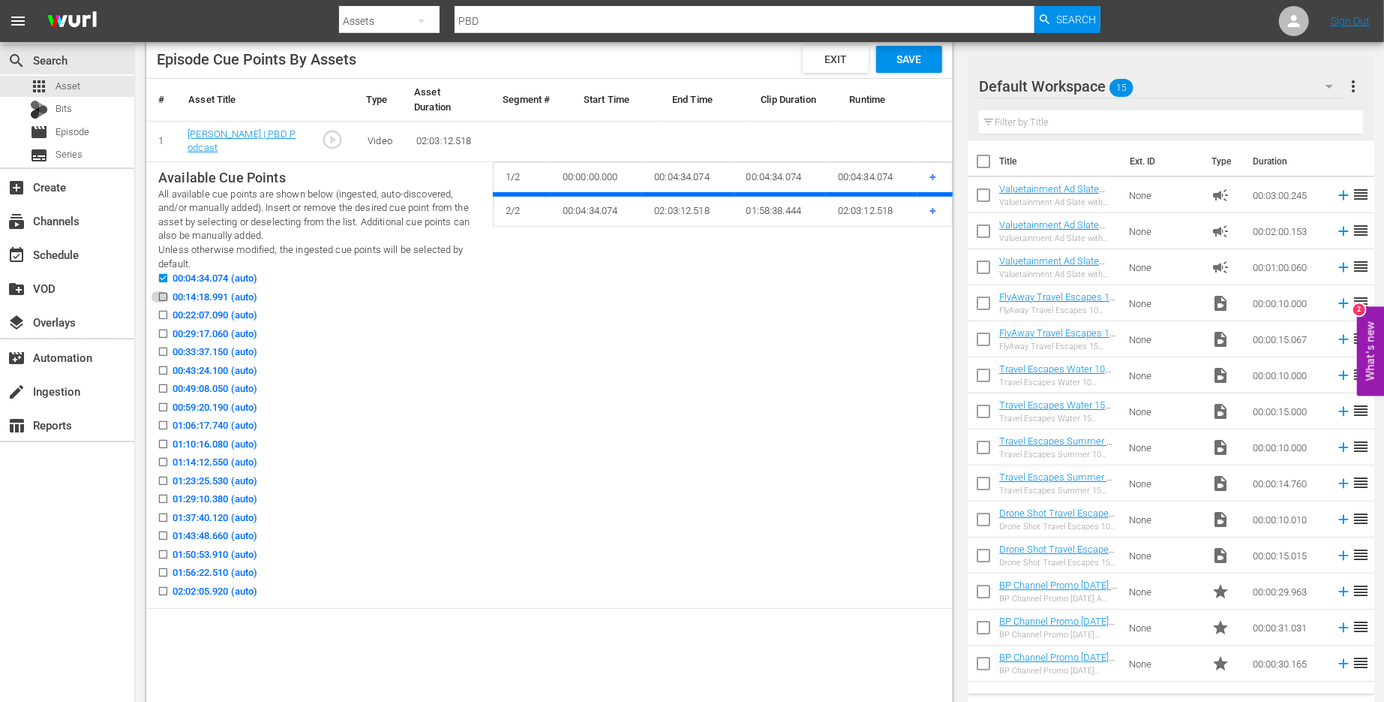
click at [163, 295] on input "00:14:18.991 (auto)" at bounding box center [159, 299] width 19 height 11
checkbox input "true"
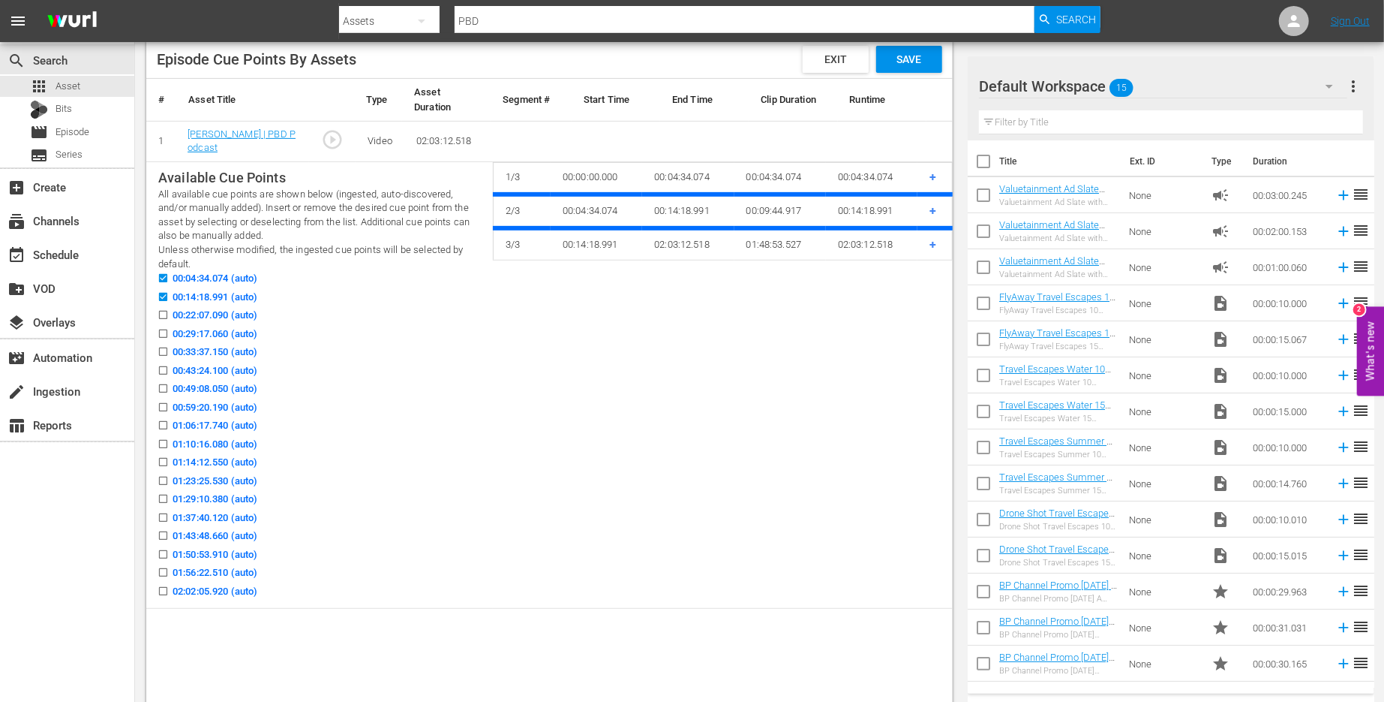
click at [163, 315] on input "00:22:07.090 (auto)" at bounding box center [159, 317] width 19 height 11
checkbox input "true"
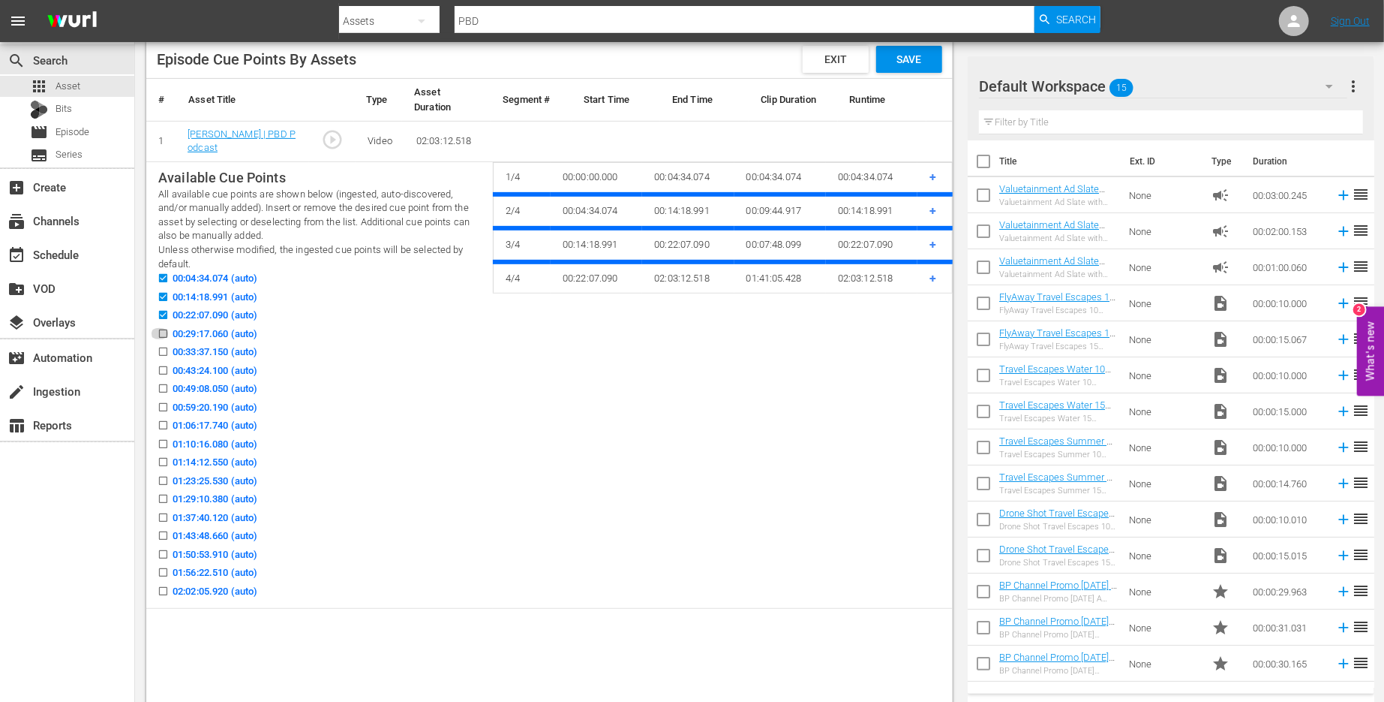
click at [163, 334] on input "00:29:17.060 (auto)" at bounding box center [159, 336] width 19 height 11
checkbox input "true"
click at [160, 275] on input "00:04:34.074 (auto)" at bounding box center [159, 280] width 19 height 11
checkbox input "false"
click at [164, 346] on icon at bounding box center [163, 351] width 11 height 11
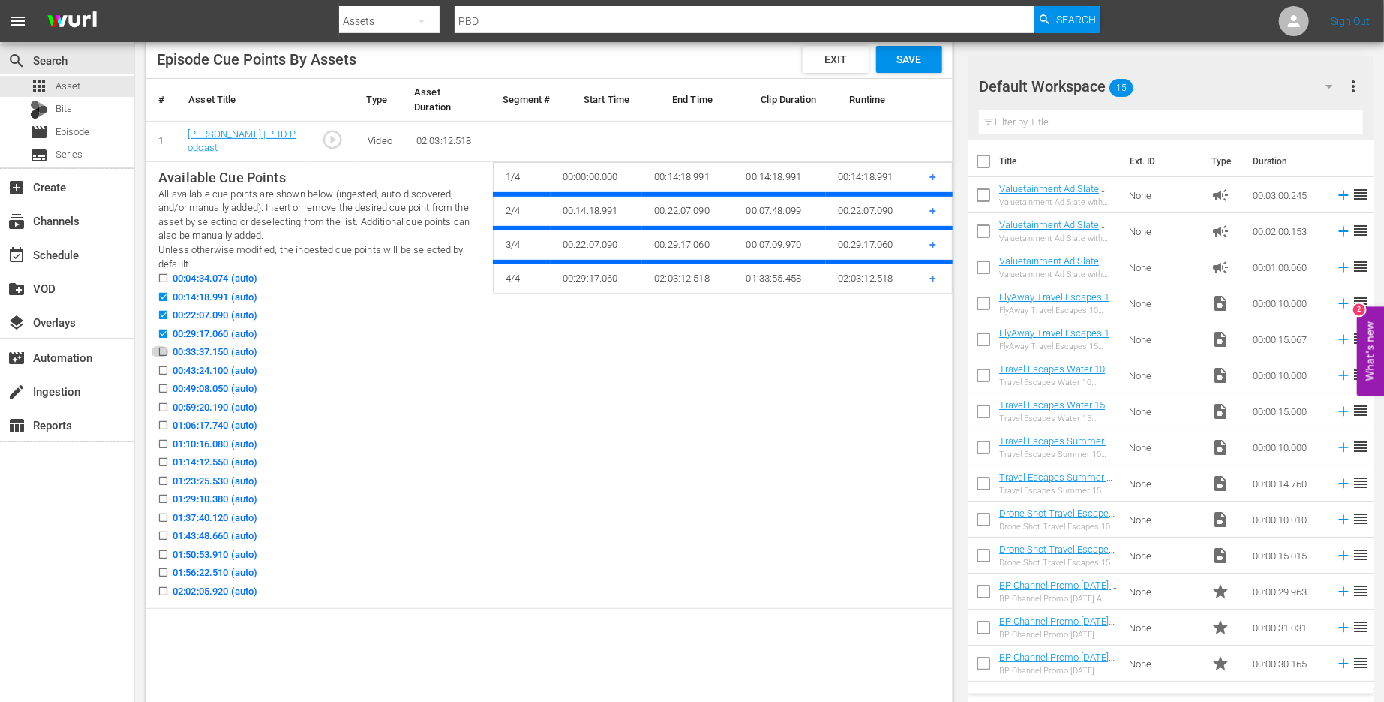
click at [164, 349] on input "00:33:37.150 (auto)" at bounding box center [159, 354] width 19 height 11
click at [164, 346] on icon at bounding box center [163, 351] width 11 height 11
click at [164, 349] on input "00:33:37.150 (auto)" at bounding box center [159, 354] width 19 height 11
checkbox input "false"
click at [162, 371] on input "00:43:24.100 (auto)" at bounding box center [159, 373] width 19 height 11
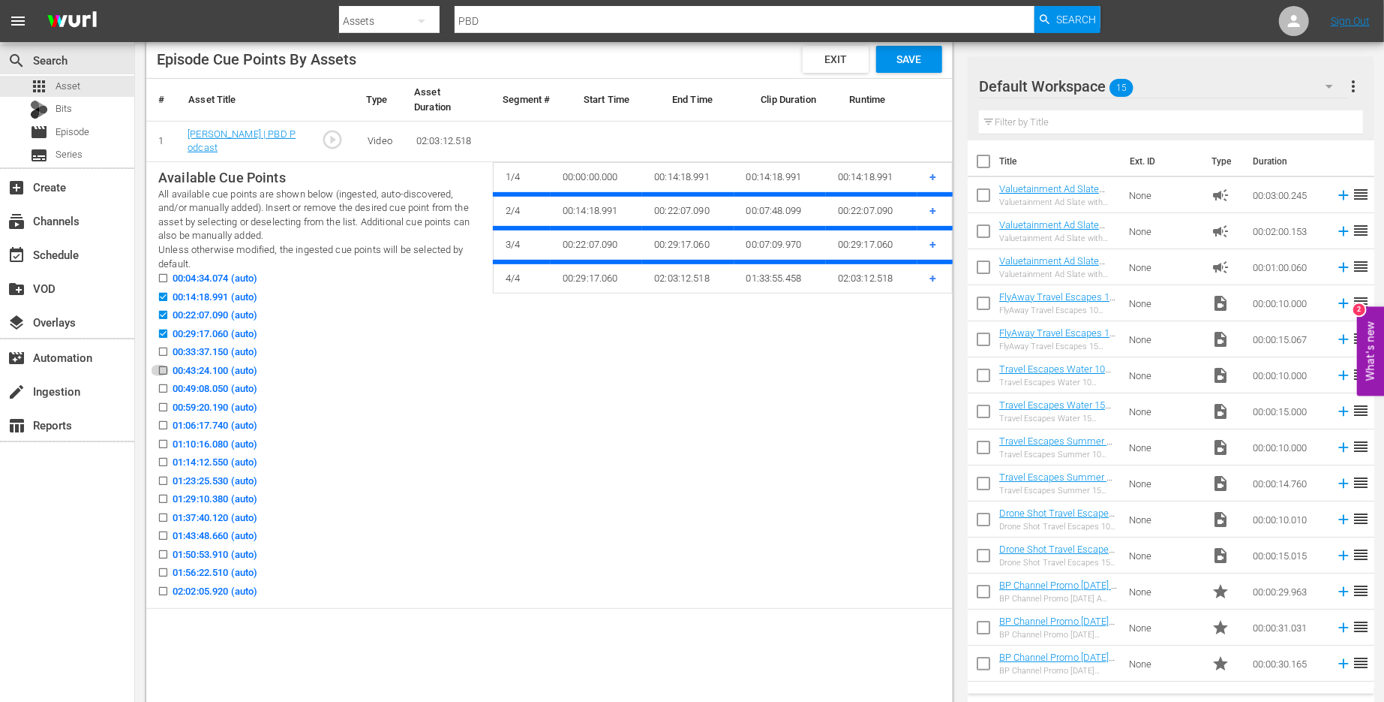
checkbox input "true"
click at [162, 329] on icon at bounding box center [163, 333] width 8 height 8
click at [162, 331] on input "00:29:17.060 (auto)" at bounding box center [159, 336] width 19 height 11
checkbox input "false"
click at [161, 351] on input "00:33:37.150 (auto)" at bounding box center [159, 354] width 19 height 11
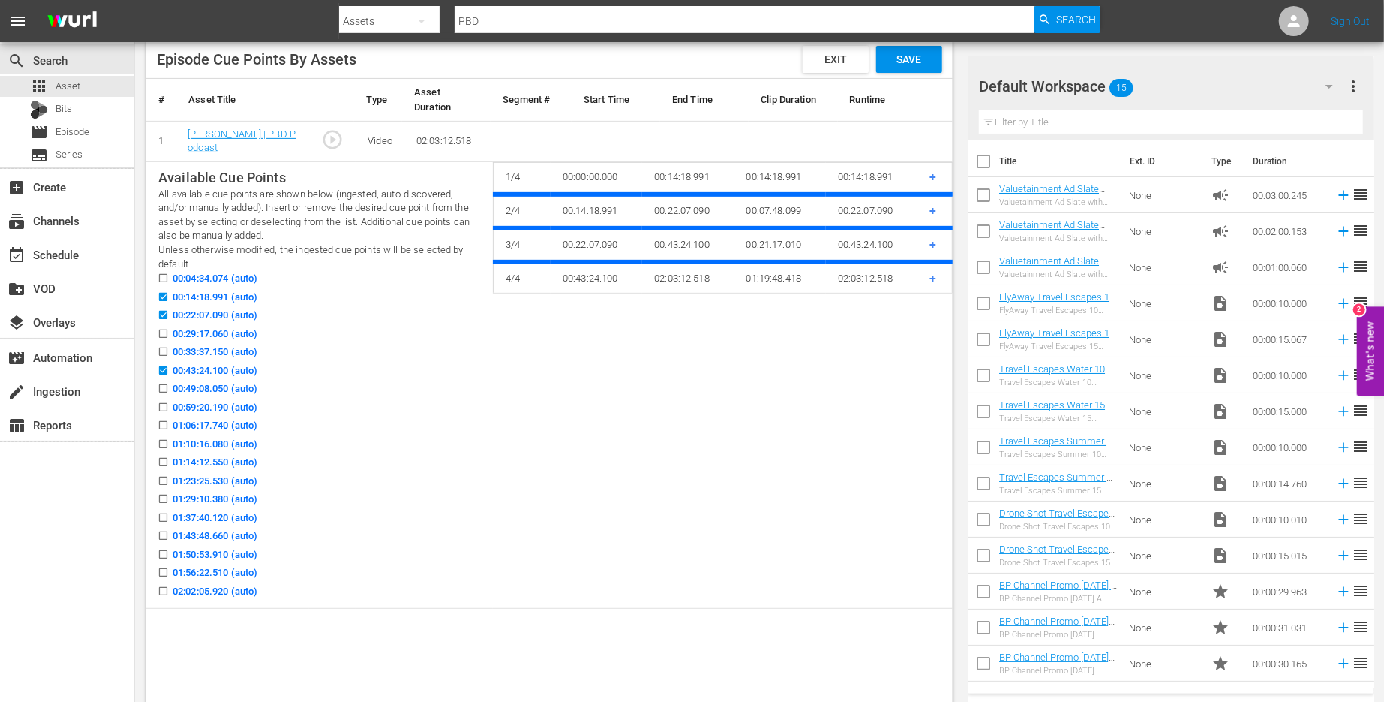
checkbox input "true"
click at [164, 404] on input "00:59:20.190 (auto)" at bounding box center [159, 409] width 19 height 11
checkbox input "true"
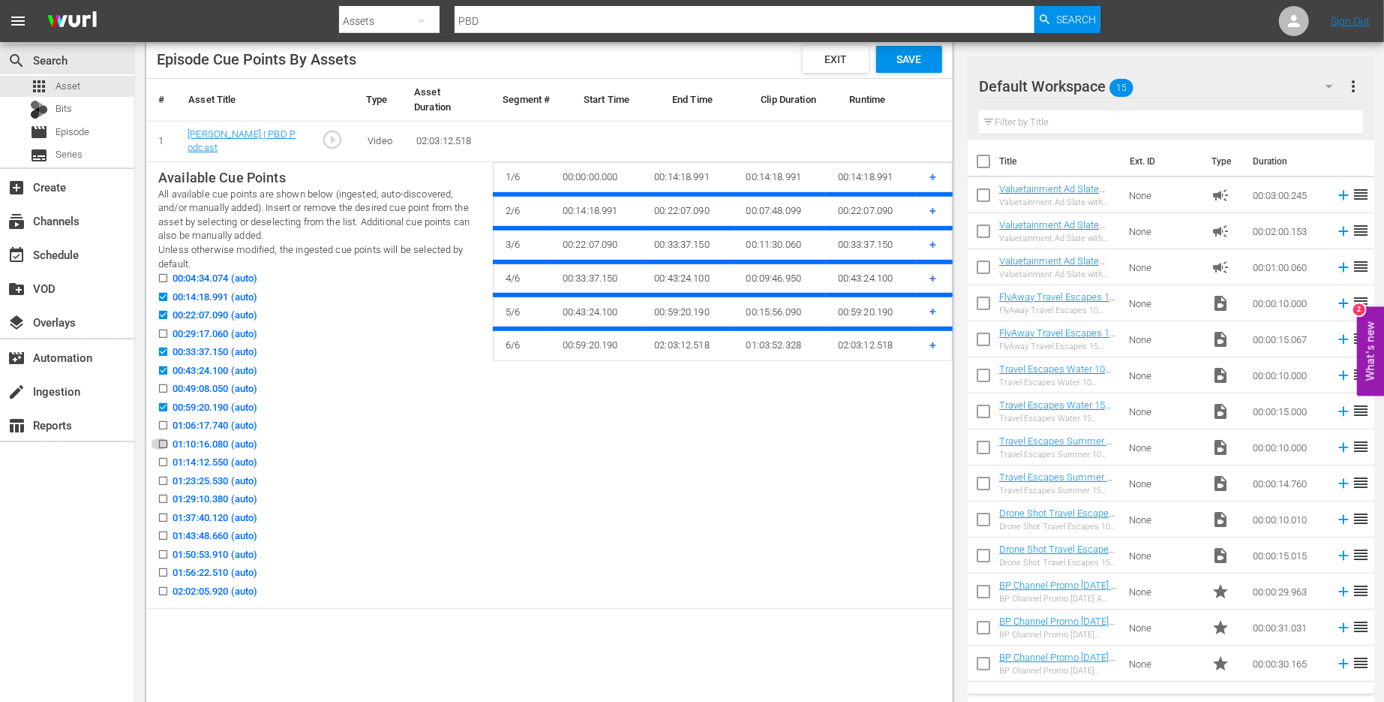
click at [164, 441] on input "01:10:16.080 (auto)" at bounding box center [159, 446] width 19 height 11
checkbox input "true"
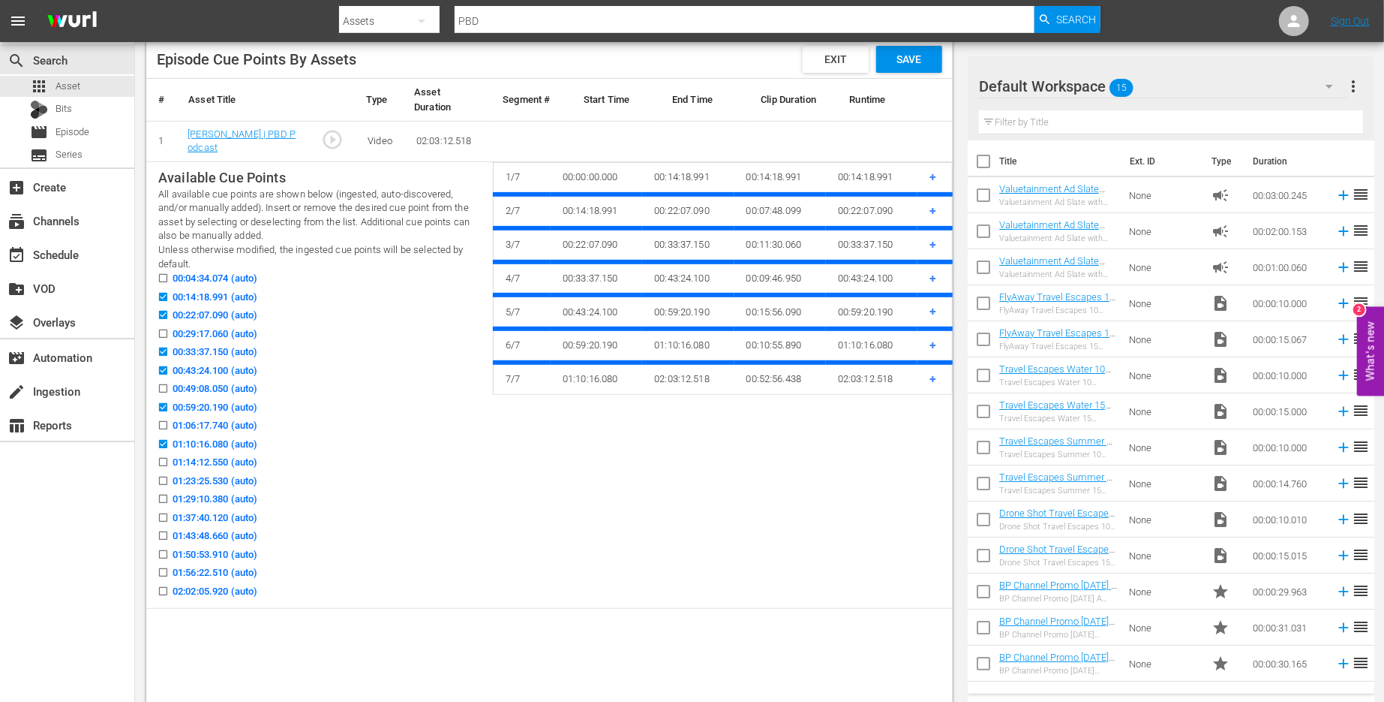
click at [161, 481] on input "01:23:25.530 (auto)" at bounding box center [159, 483] width 19 height 11
checkbox input "true"
click at [164, 499] on input "01:29:10.380 (auto)" at bounding box center [159, 501] width 19 height 11
checkbox input "true"
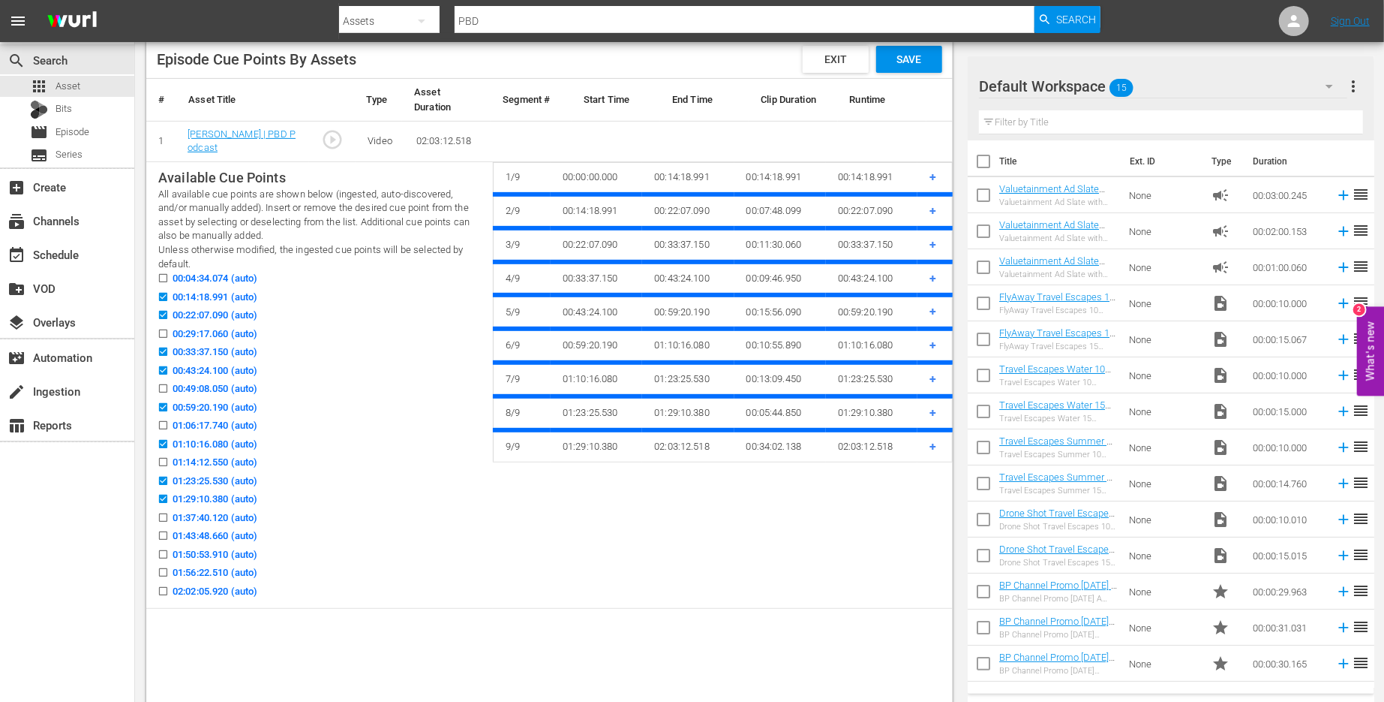
click at [165, 513] on icon at bounding box center [163, 517] width 8 height 8
click at [165, 515] on input "01:37:40.120 (auto)" at bounding box center [159, 520] width 19 height 11
checkbox input "true"
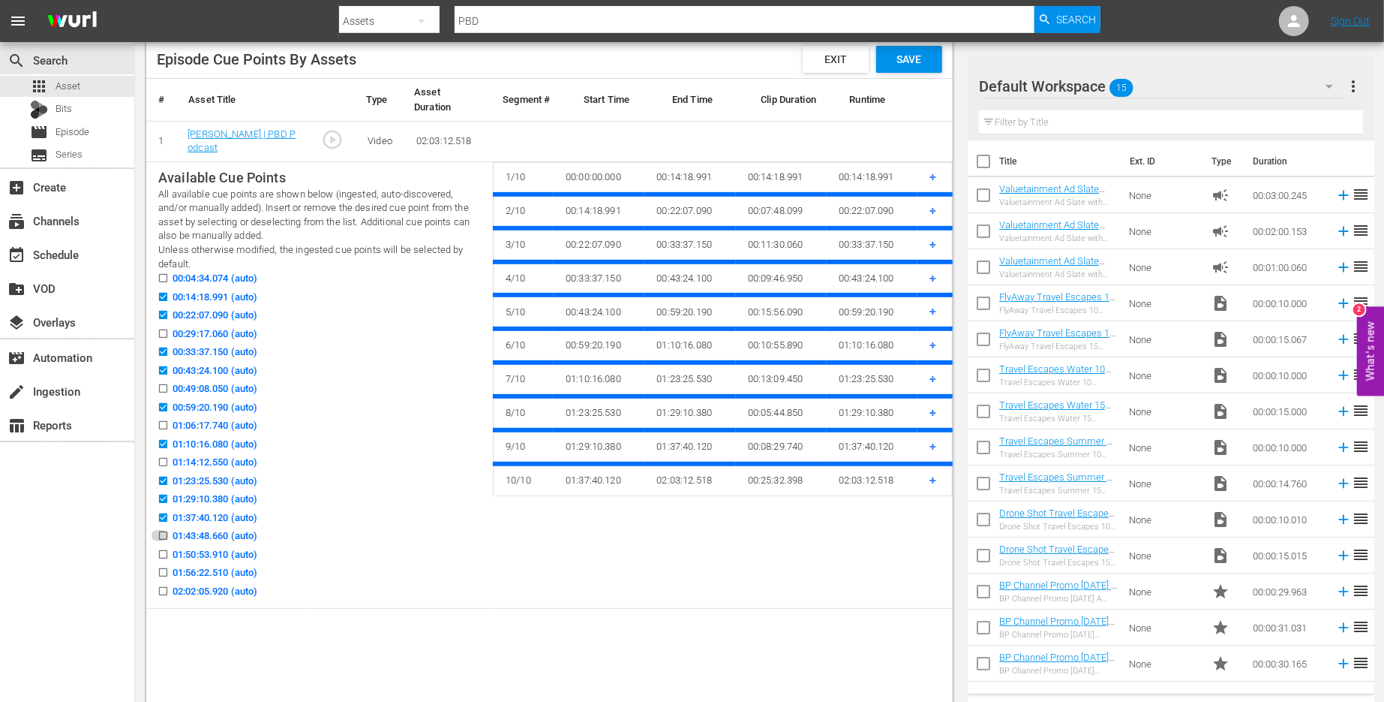
click at [165, 530] on icon at bounding box center [163, 535] width 11 height 11
click at [165, 533] on input "01:43:48.660 (auto)" at bounding box center [159, 538] width 19 height 11
checkbox input "true"
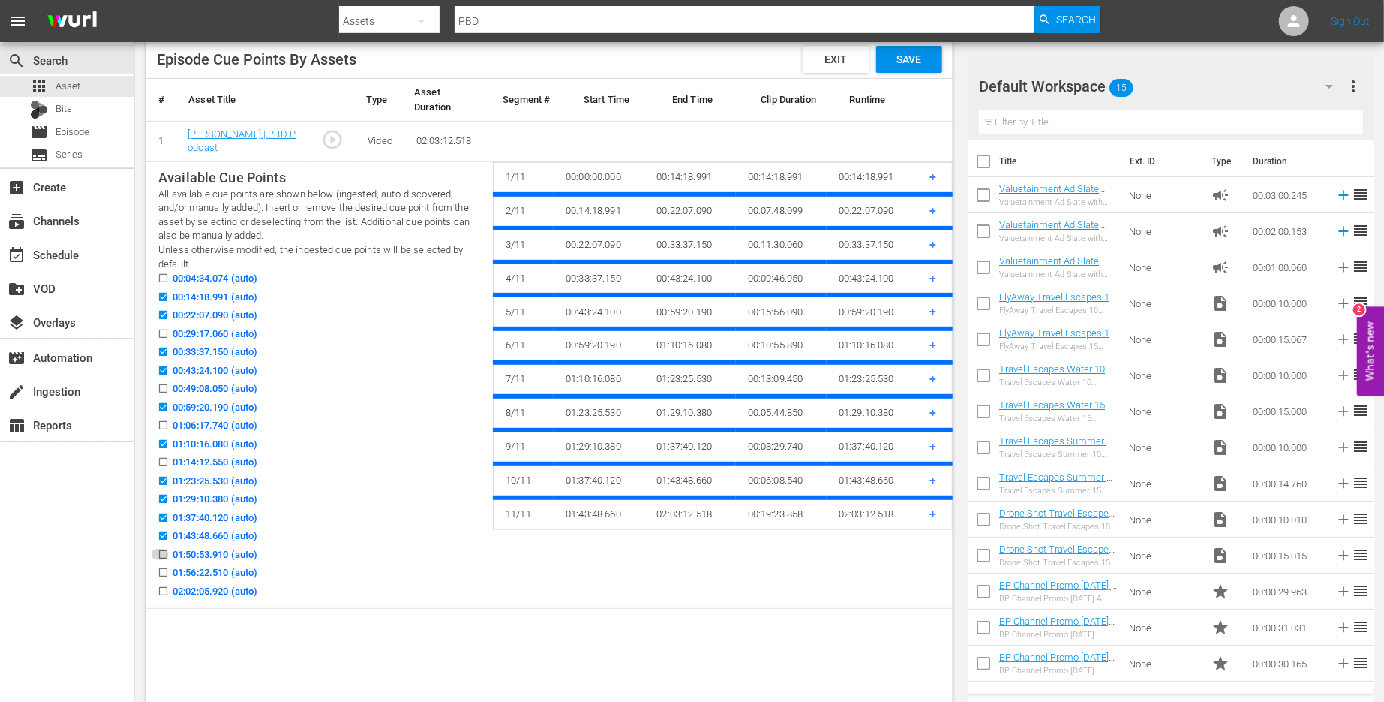
click at [162, 554] on input "01:50:53.910 (auto)" at bounding box center [159, 557] width 19 height 11
checkbox input "true"
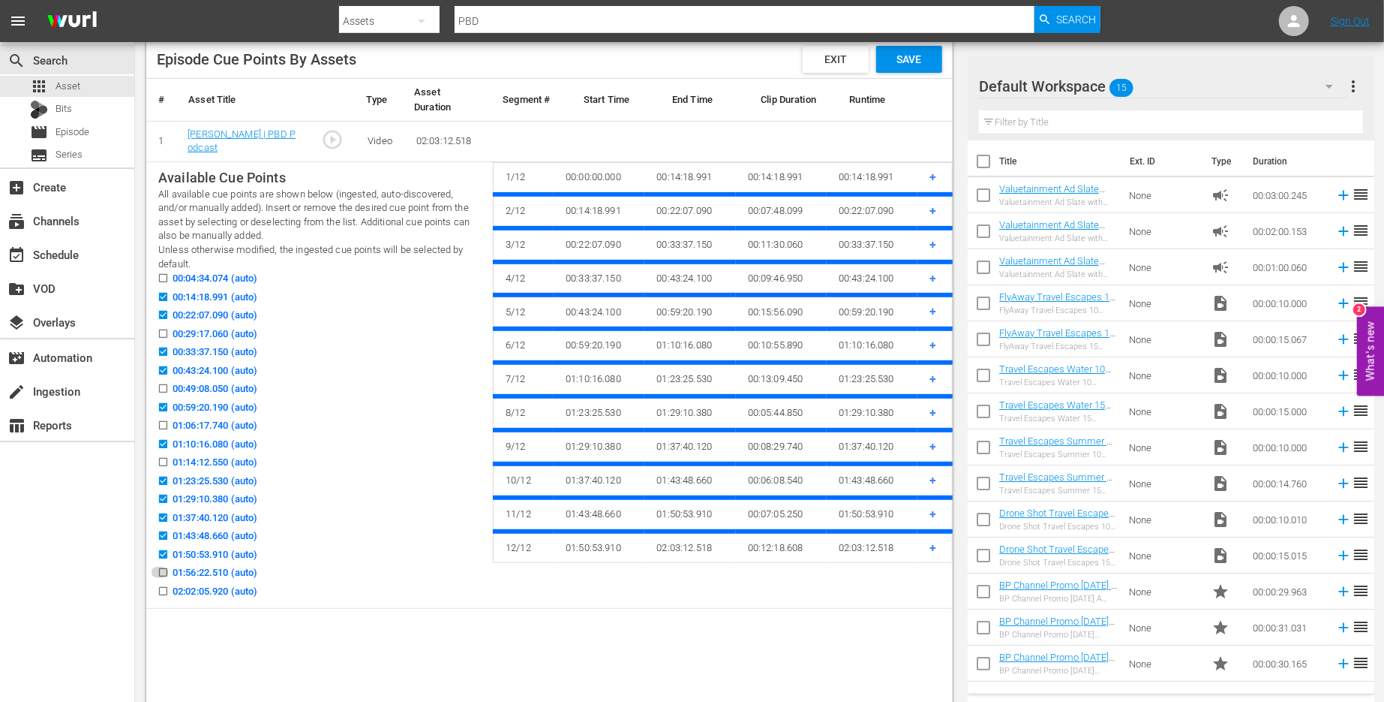
click at [164, 572] on input "01:56:22.510 (auto)" at bounding box center [159, 575] width 19 height 11
checkbox input "true"
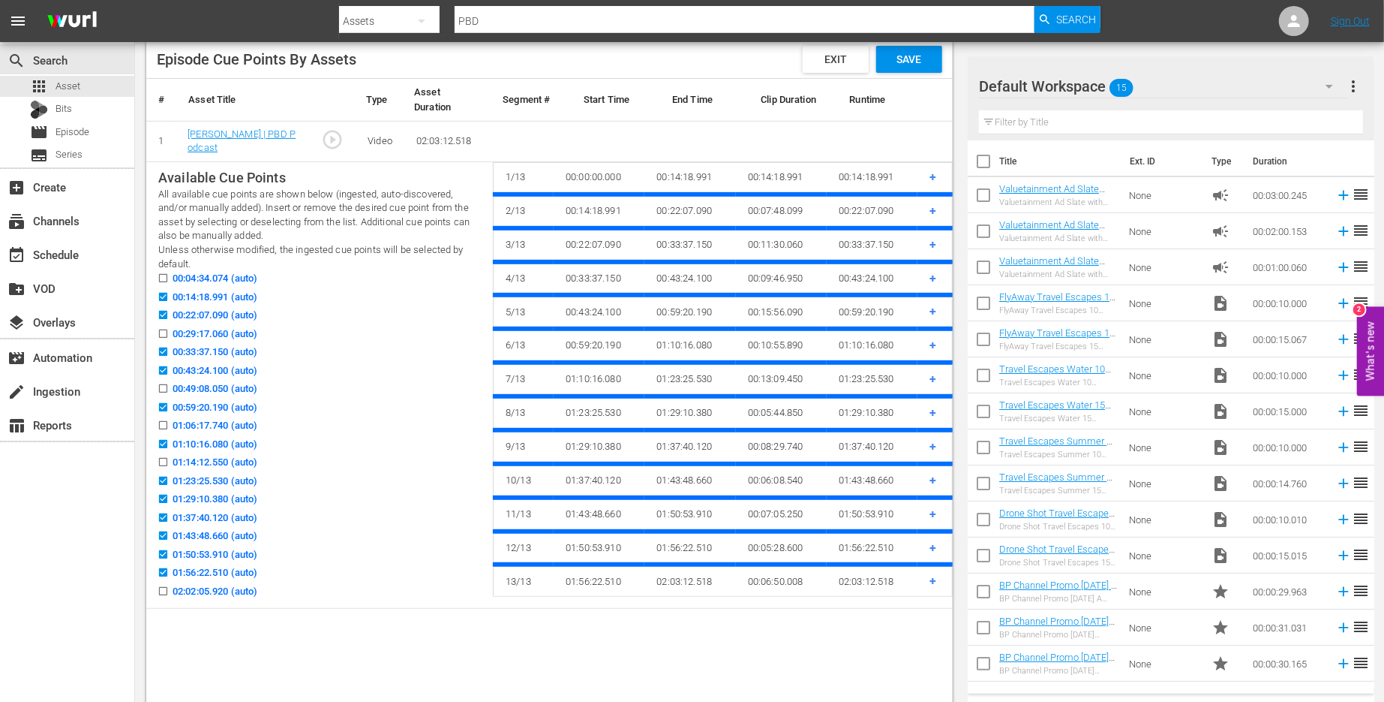
click at [162, 588] on input "02:02:05.920 (auto)" at bounding box center [159, 593] width 19 height 11
checkbox input "true"
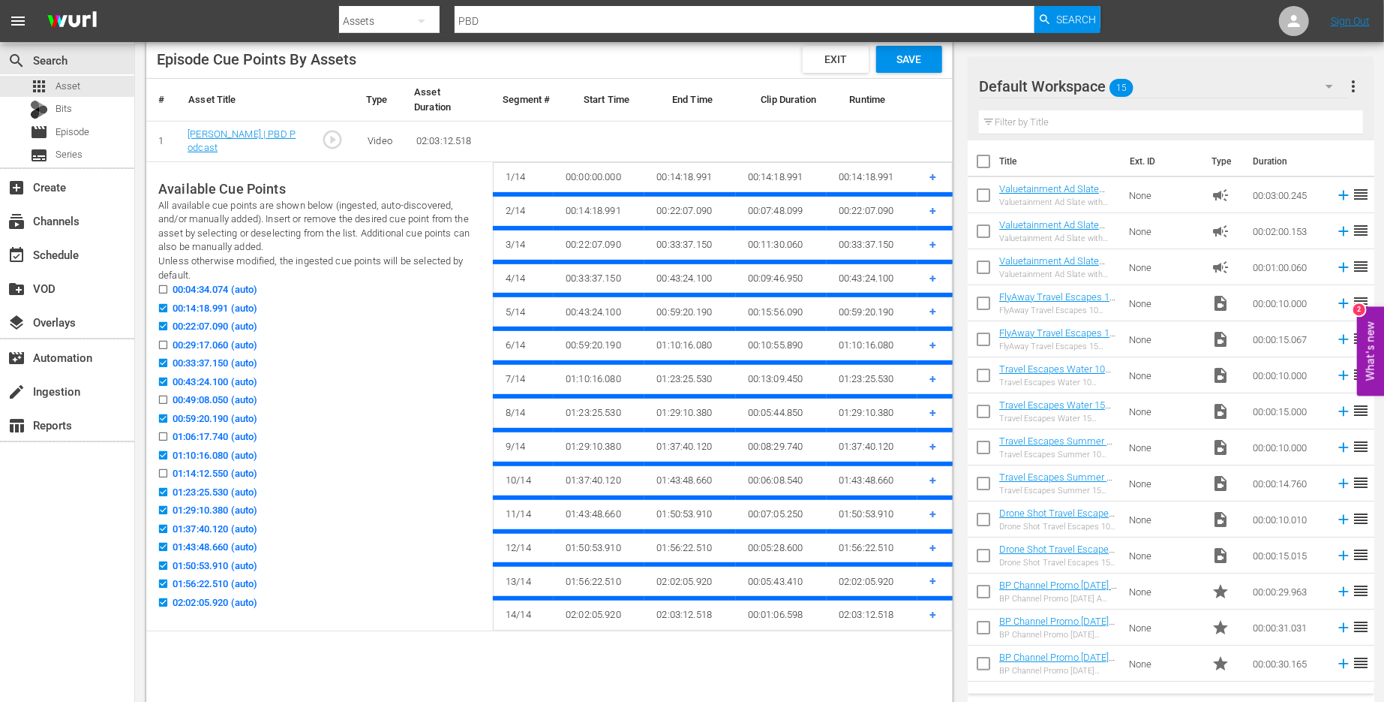
click at [161, 583] on input "01:56:22.510 (auto)" at bounding box center [159, 586] width 19 height 11
checkbox input "false"
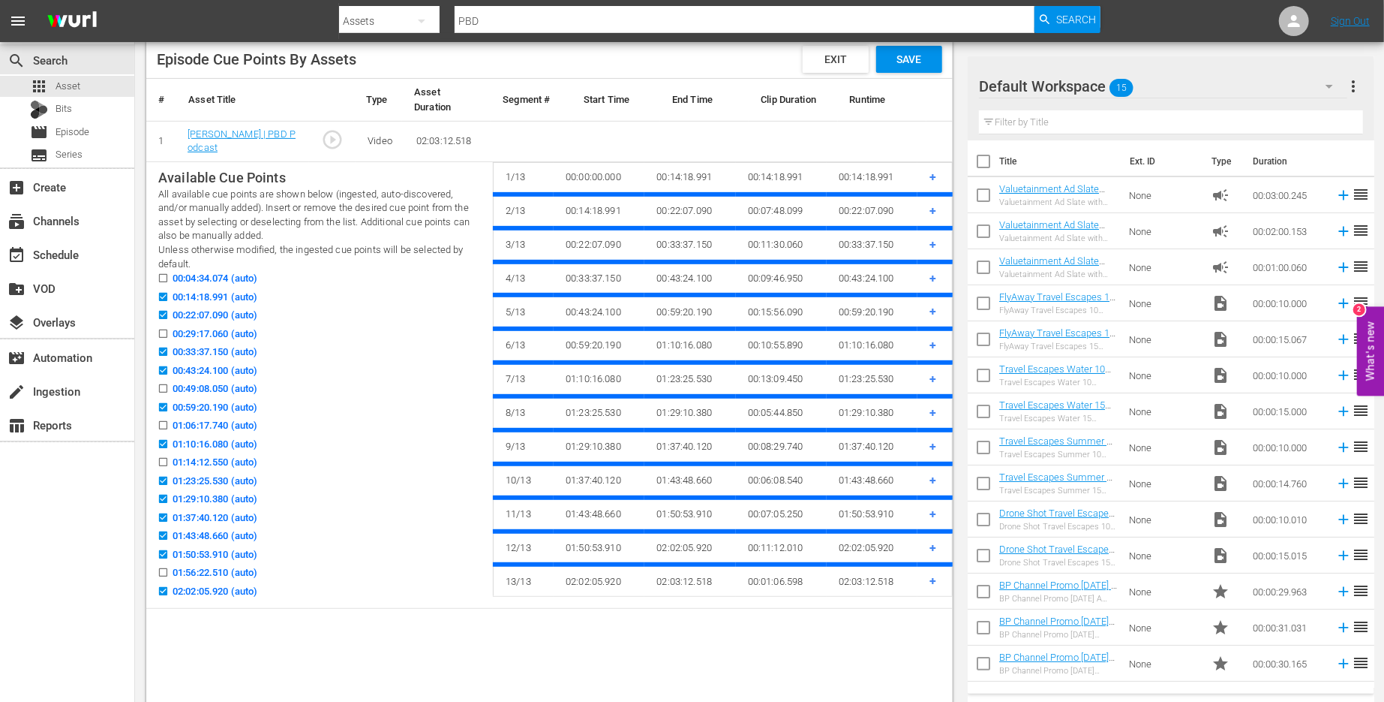
click at [921, 60] on span "Save" at bounding box center [909, 59] width 49 height 12
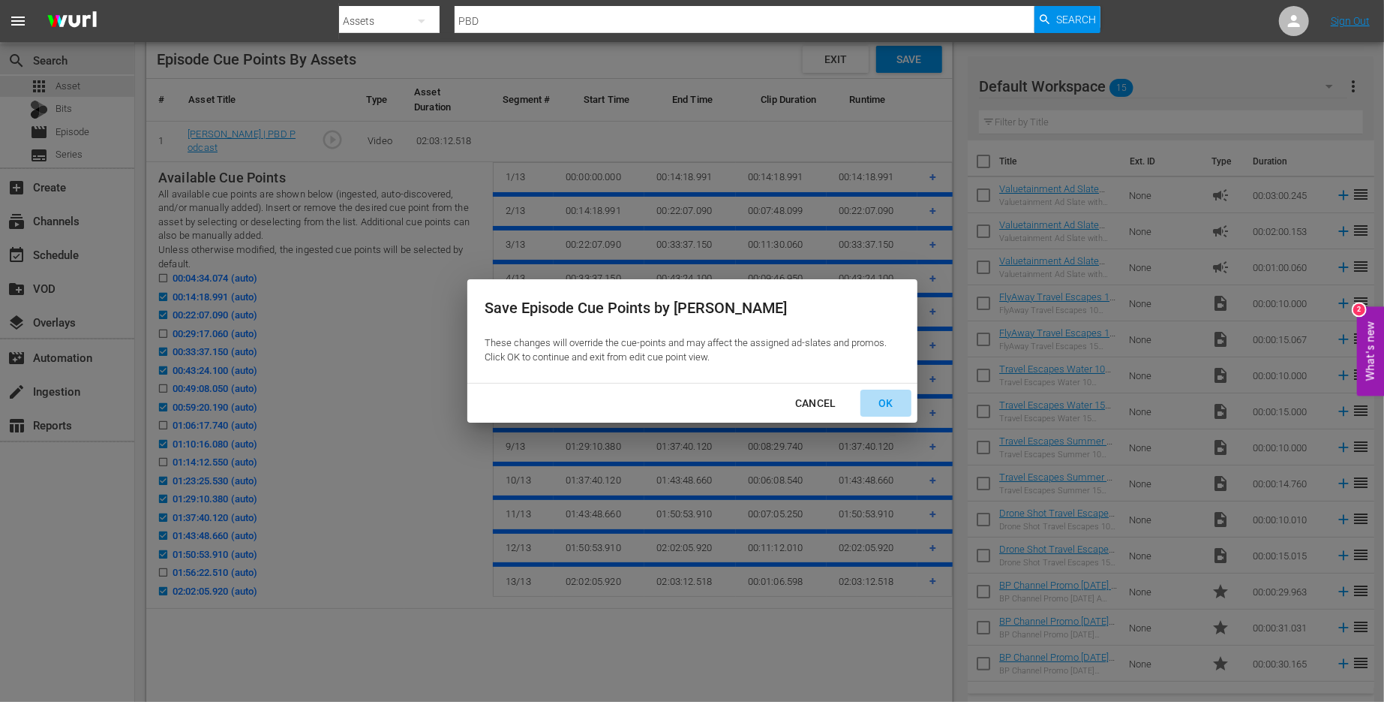
click at [891, 395] on div "OK" at bounding box center [886, 403] width 39 height 19
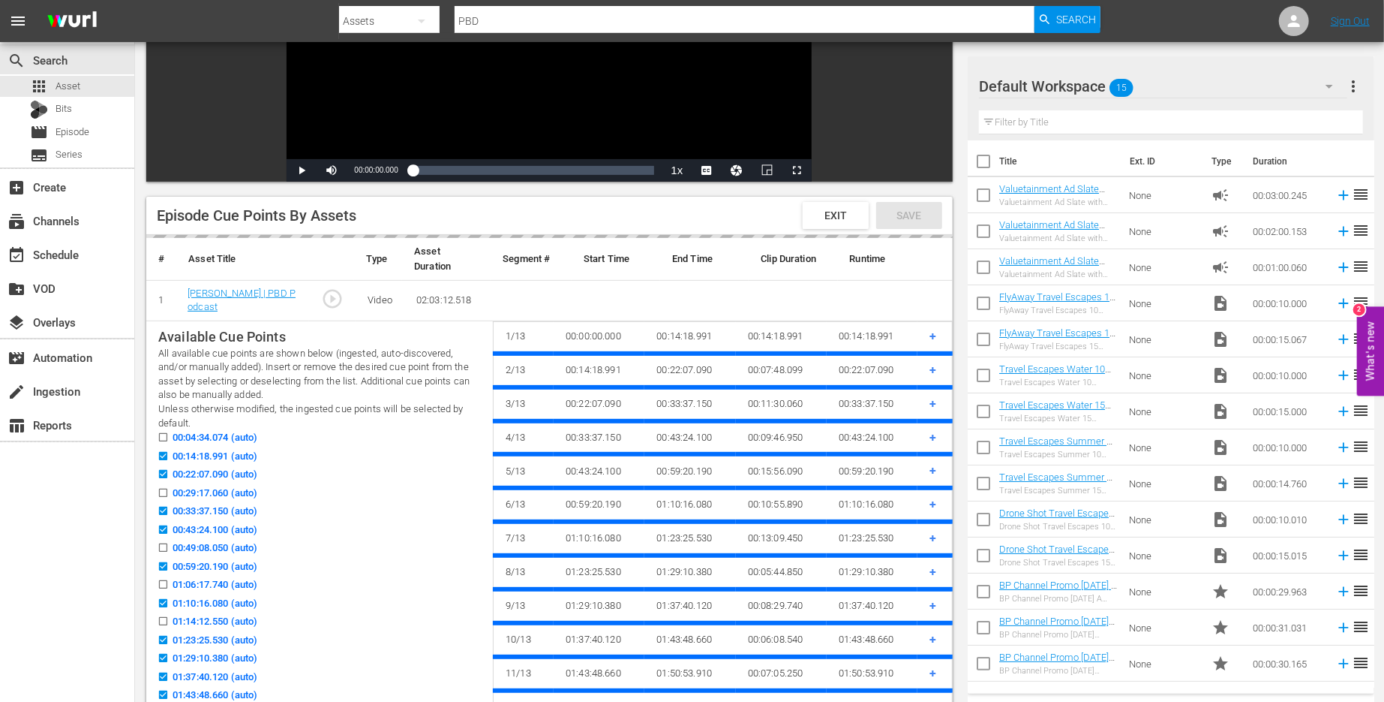
scroll to position [429, 0]
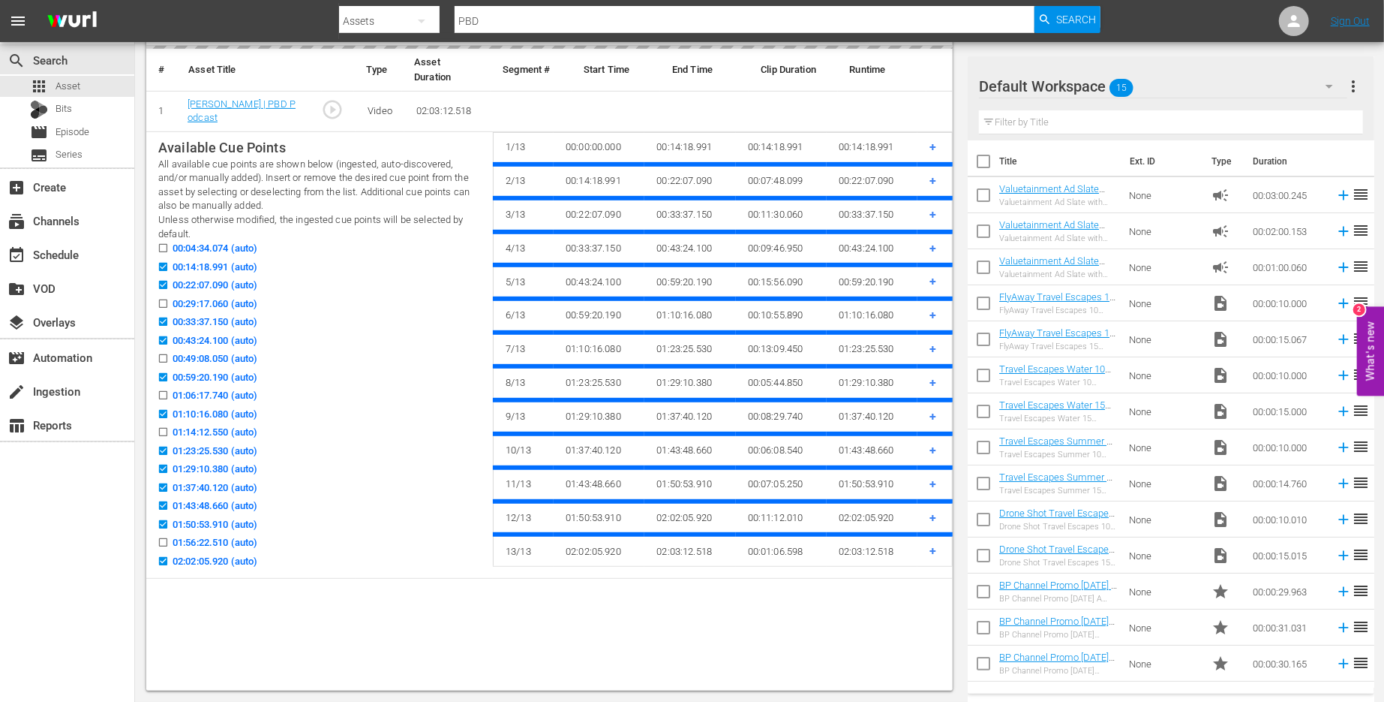
click at [389, 392] on div "01:06:17.740 (auto)" at bounding box center [319, 397] width 323 height 19
click at [401, 383] on div "00:59:20.190 (auto)" at bounding box center [319, 379] width 323 height 19
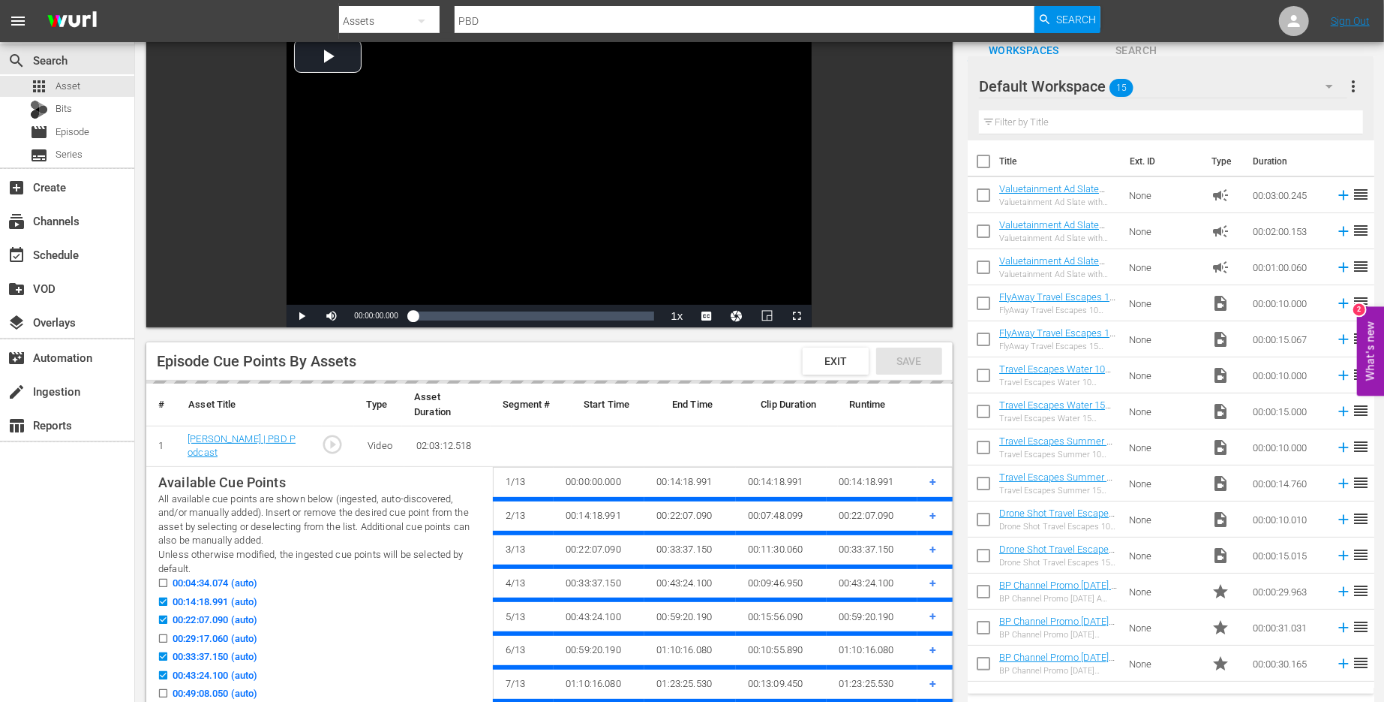
scroll to position [202, 0]
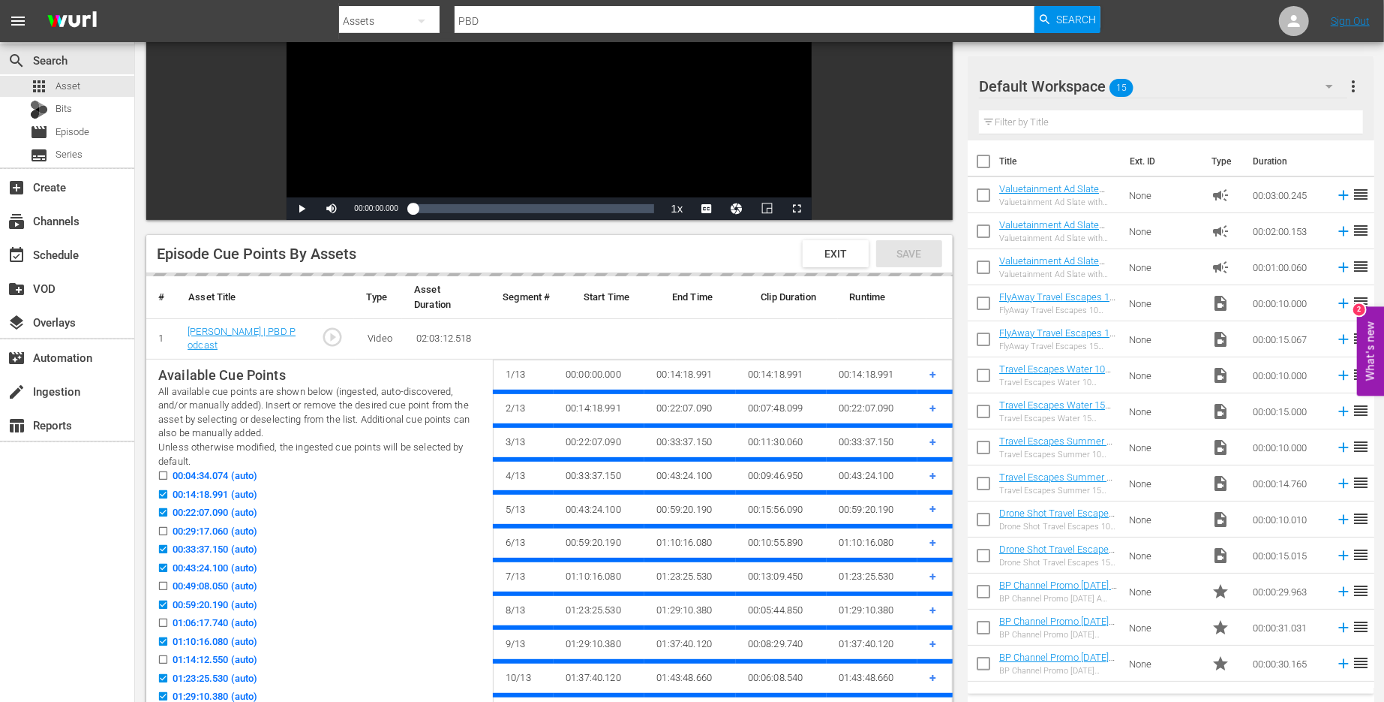
click at [164, 473] on input "00:04:34.074 (auto)" at bounding box center [159, 478] width 19 height 11
checkbox input "true"
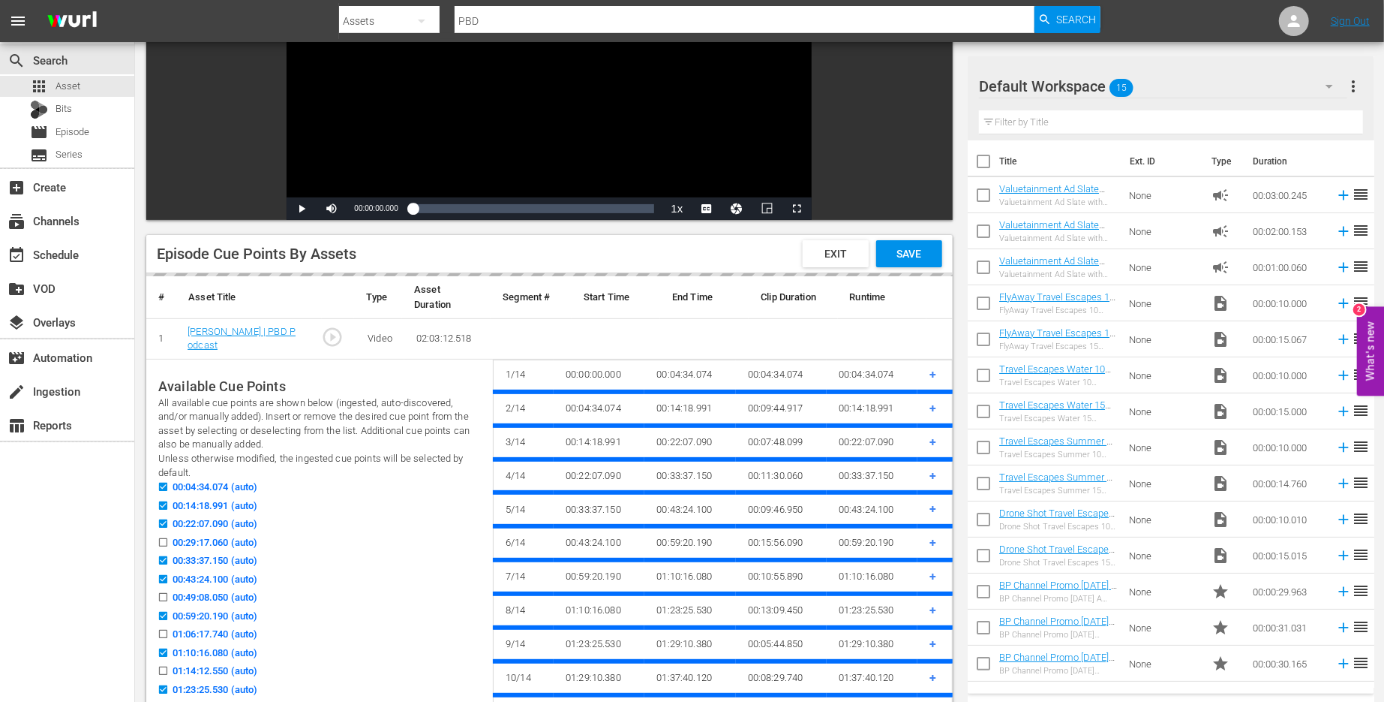
click at [163, 542] on input "00:29:17.060 (auto)" at bounding box center [159, 545] width 19 height 11
checkbox input "true"
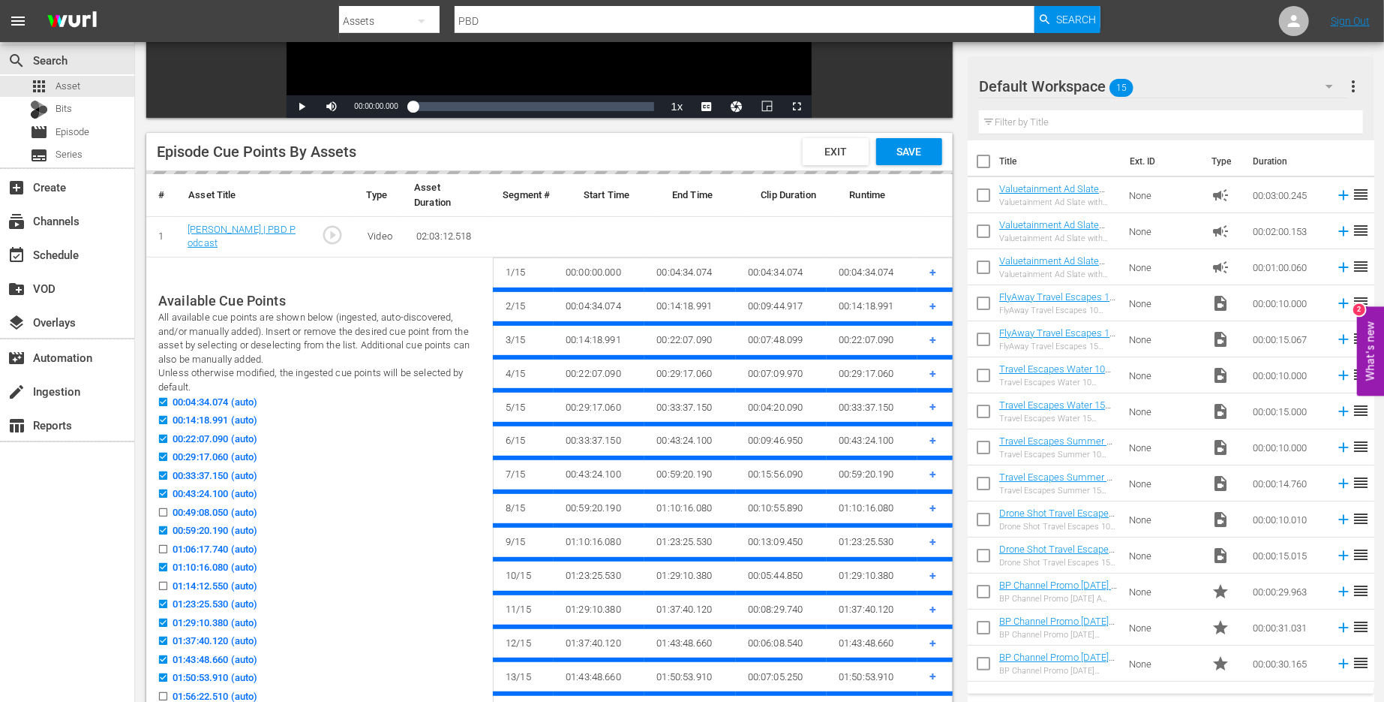
scroll to position [307, 0]
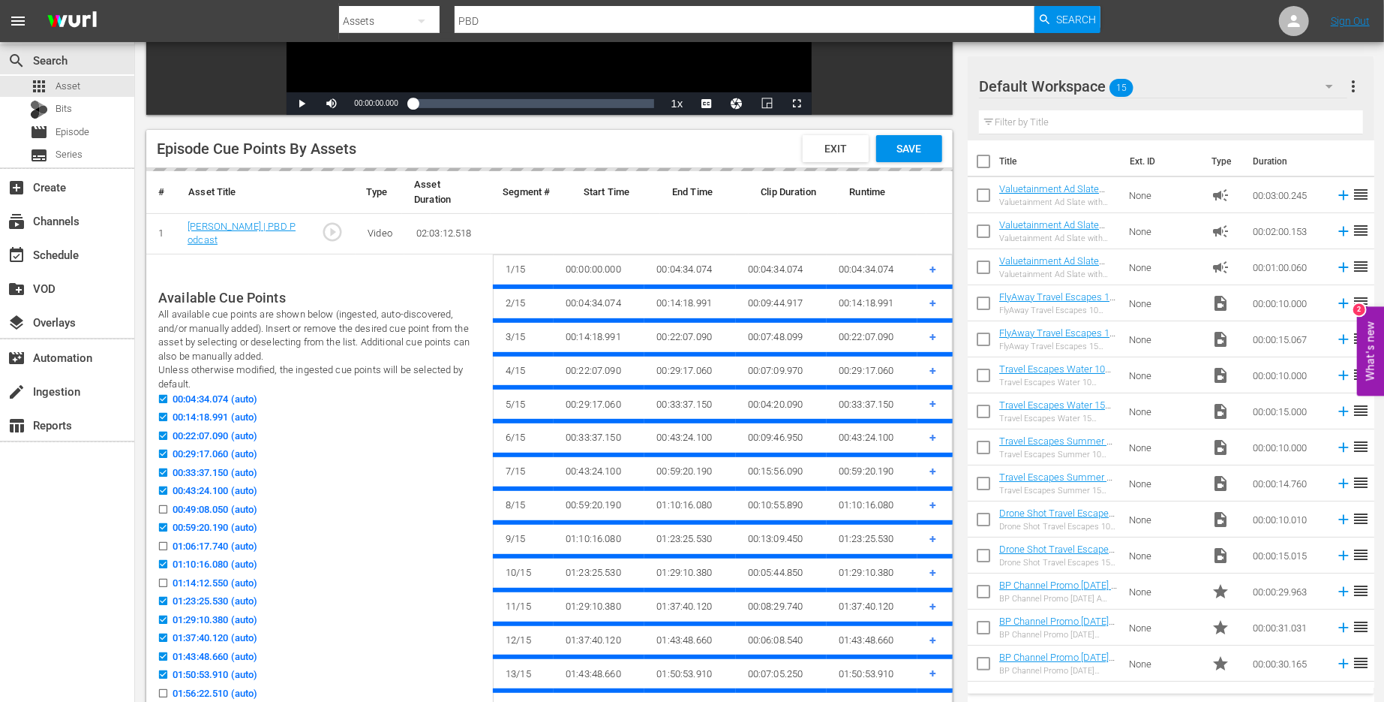
click at [165, 510] on input "00:49:08.050 (auto)" at bounding box center [159, 512] width 19 height 11
checkbox input "true"
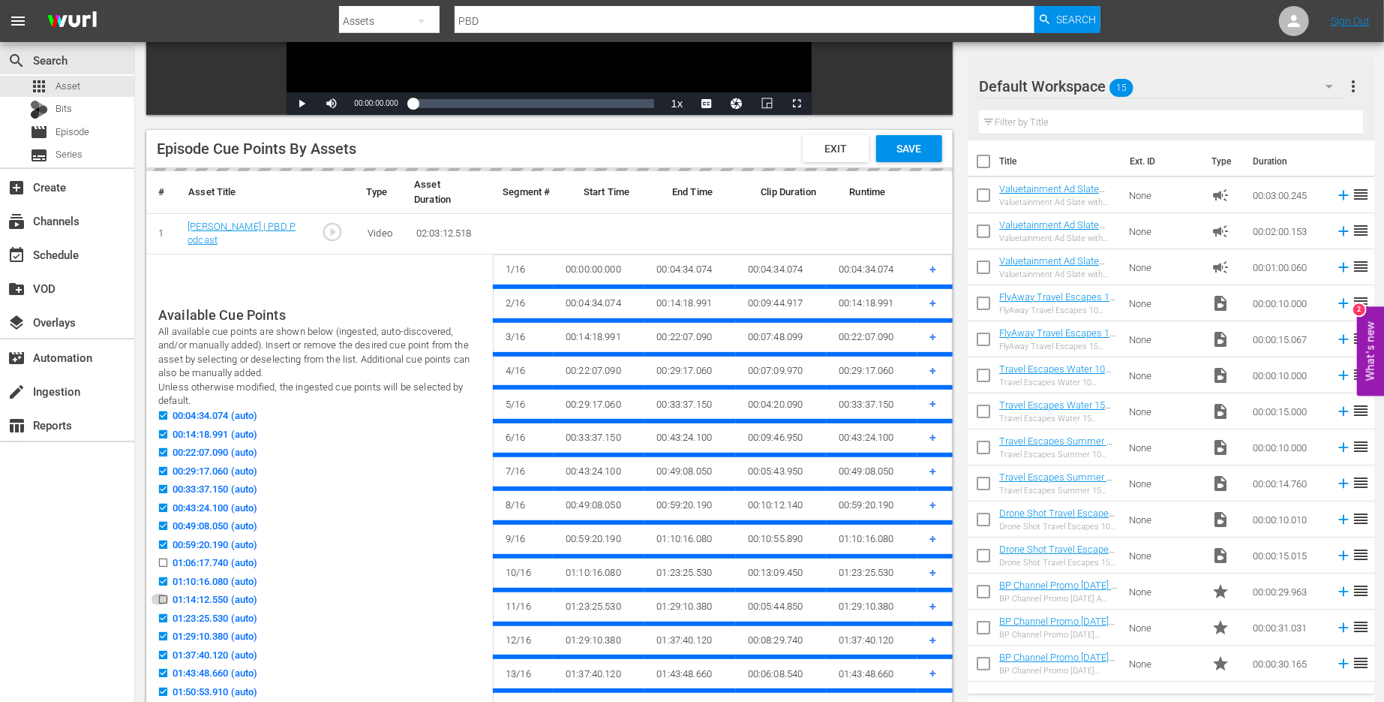
click at [165, 597] on input "01:14:12.550 (auto)" at bounding box center [159, 602] width 19 height 11
checkbox input "true"
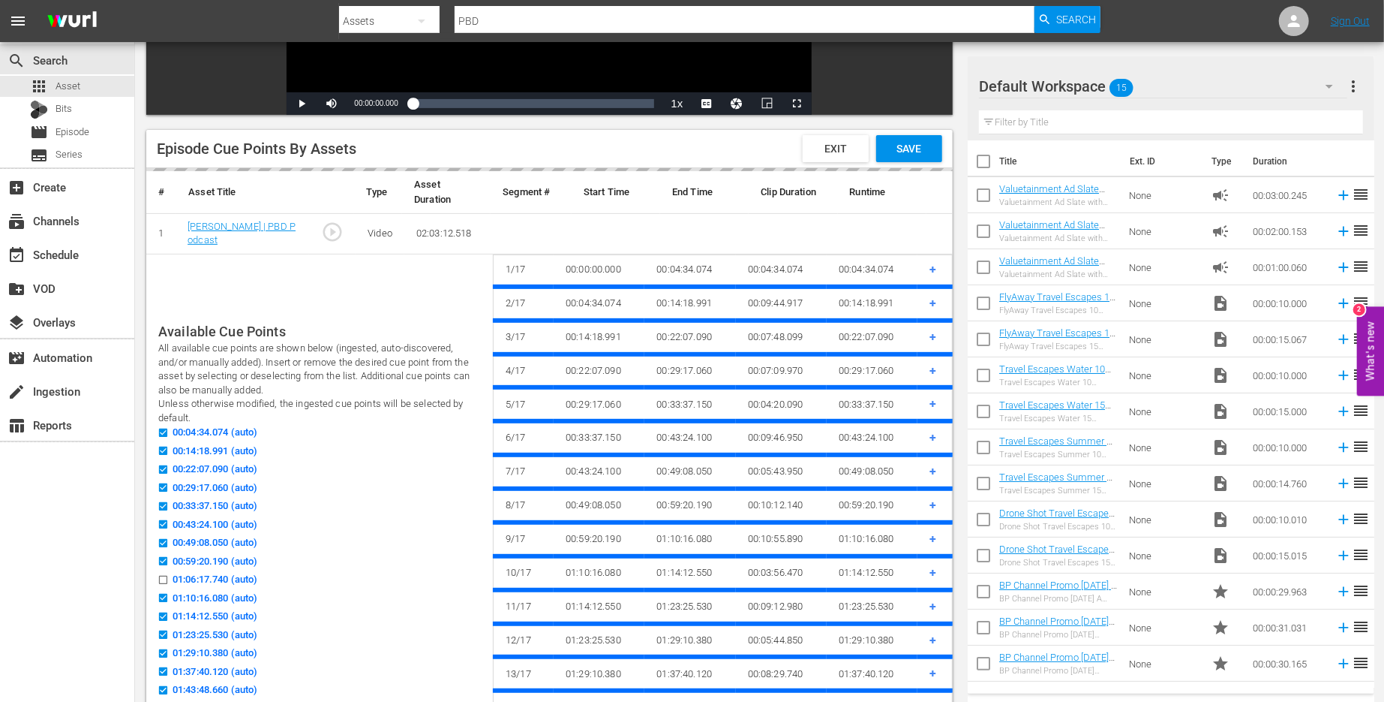
click at [164, 577] on input "01:06:17.740 (auto)" at bounding box center [159, 582] width 19 height 11
checkbox input "true"
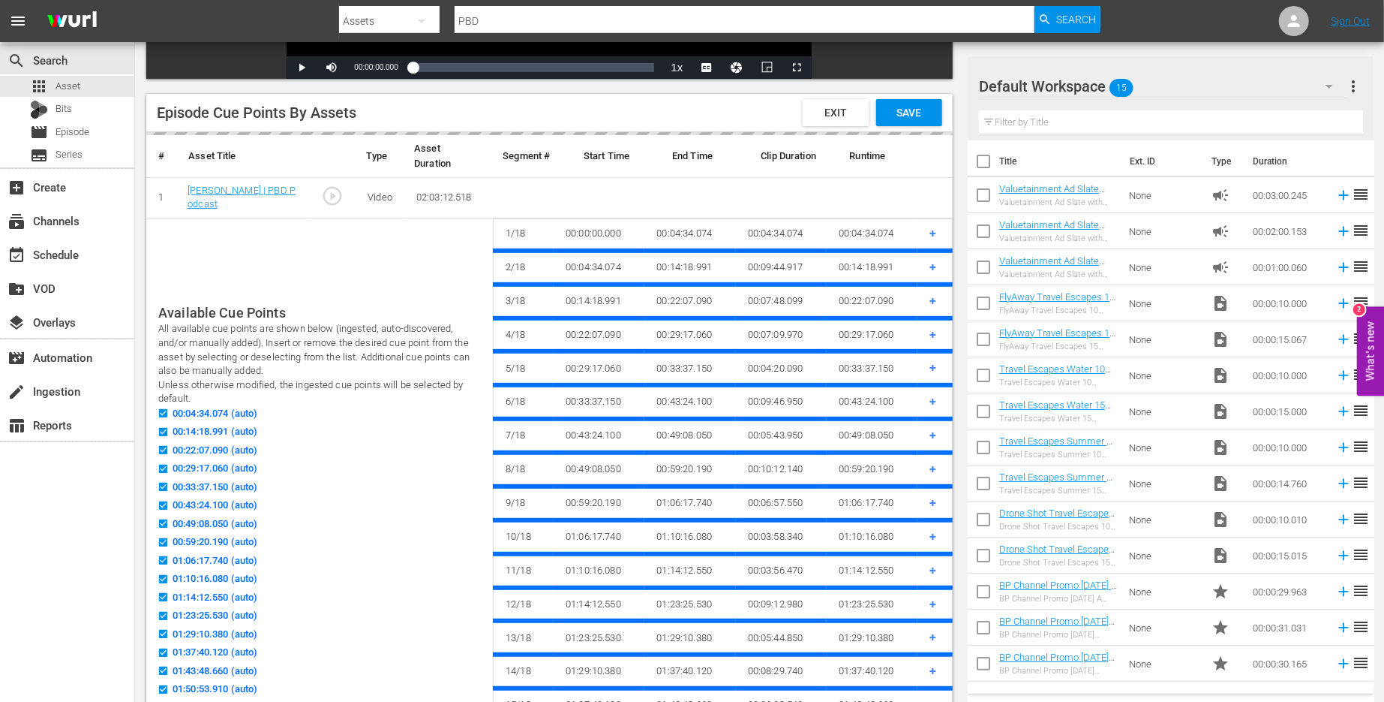
scroll to position [473, 0]
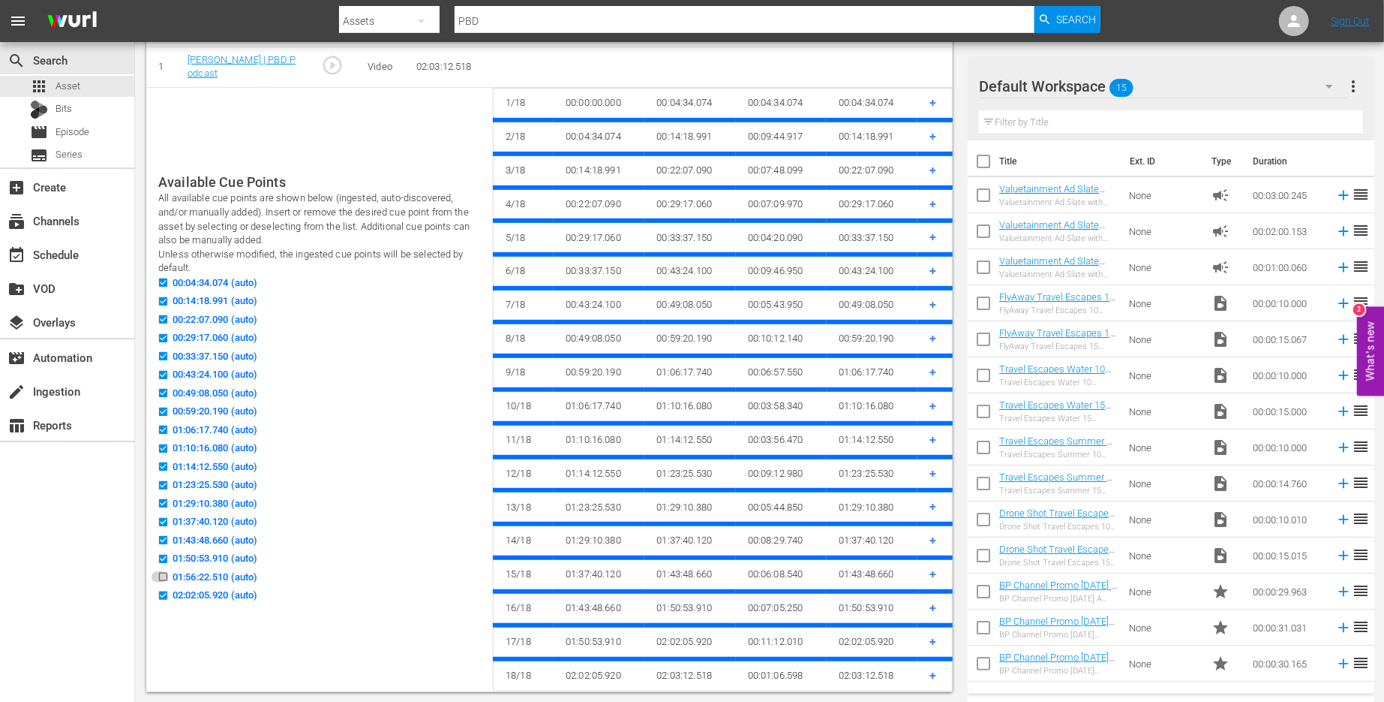
click at [162, 576] on input "01:56:22.510 (auto)" at bounding box center [159, 579] width 19 height 11
checkbox input "true"
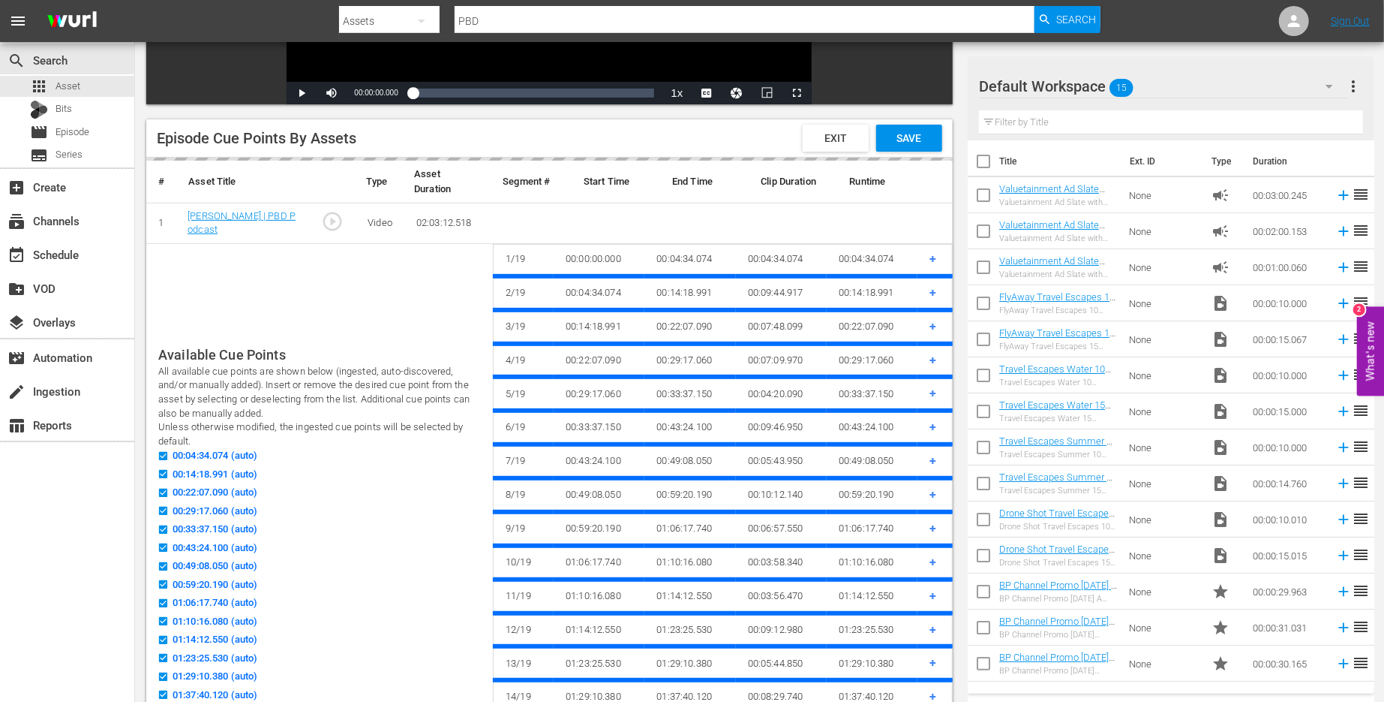
scroll to position [0, 0]
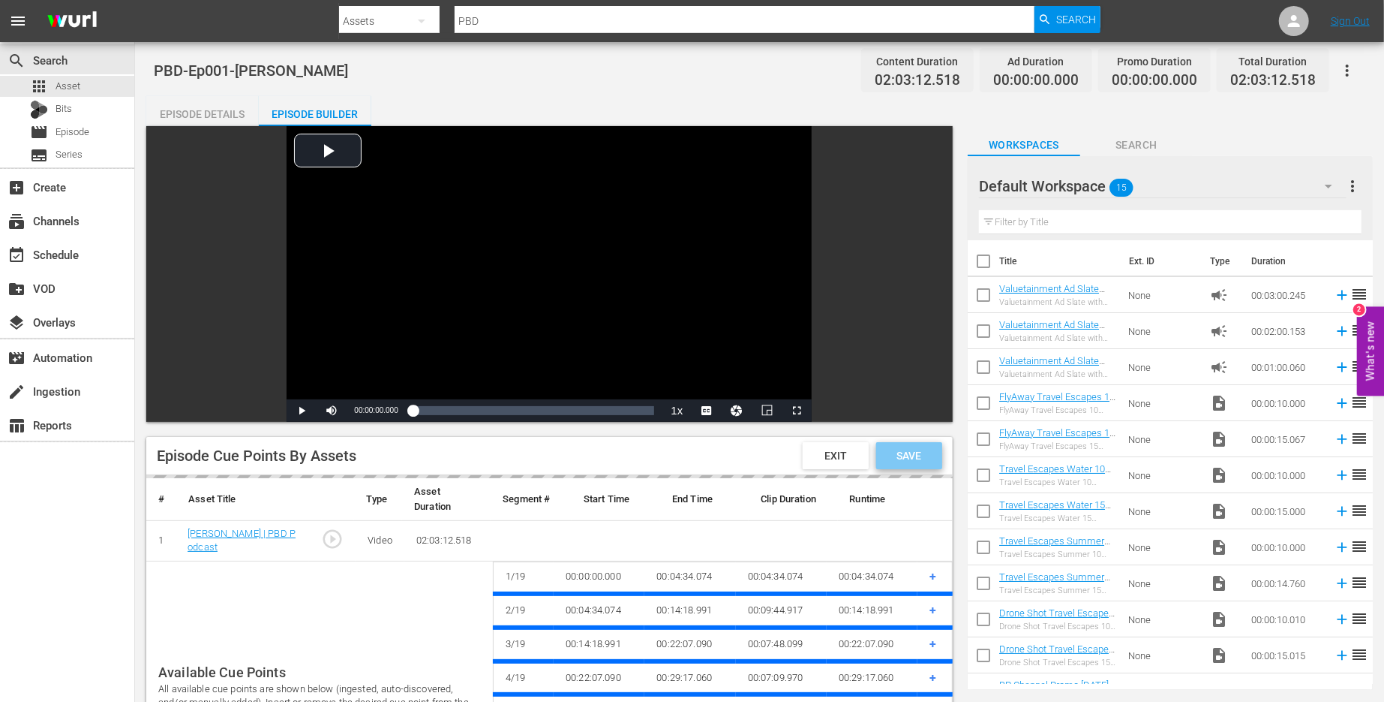
click at [898, 455] on span "Save" at bounding box center [909, 455] width 49 height 12
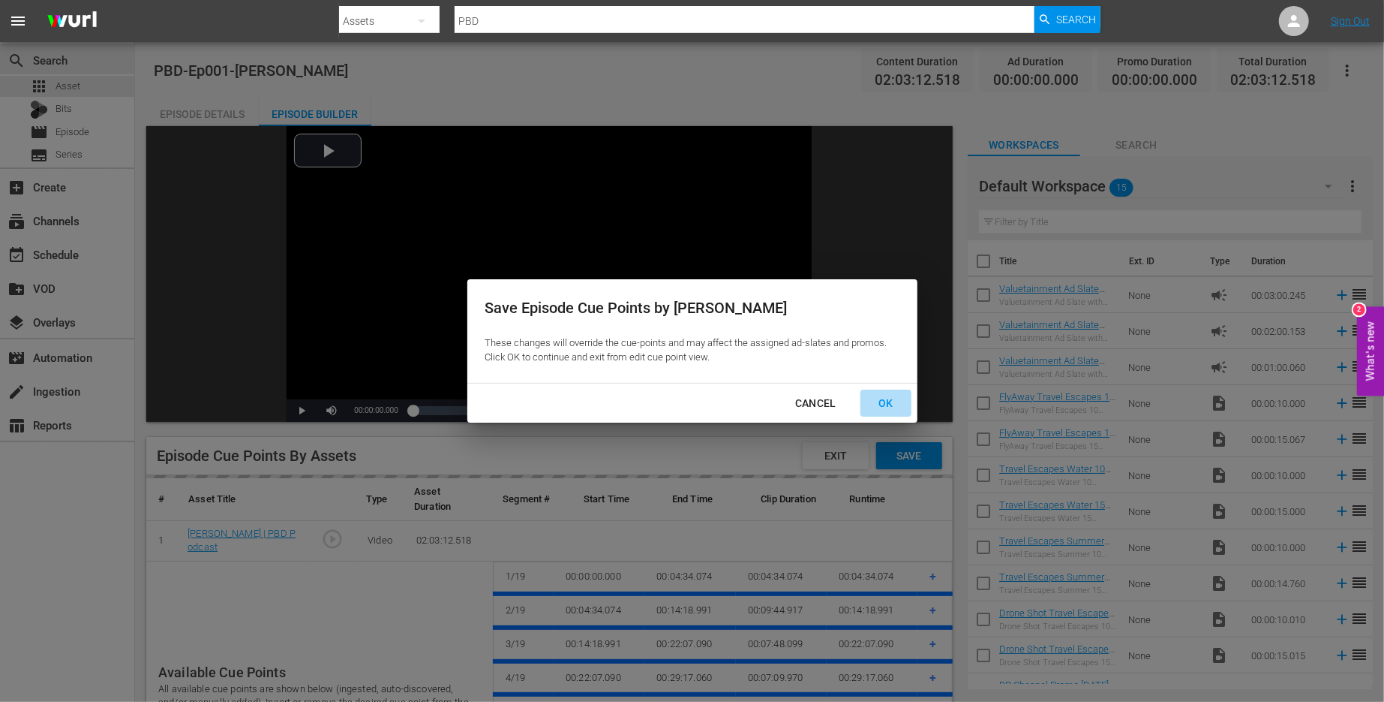
click at [882, 403] on div "OK" at bounding box center [886, 403] width 39 height 19
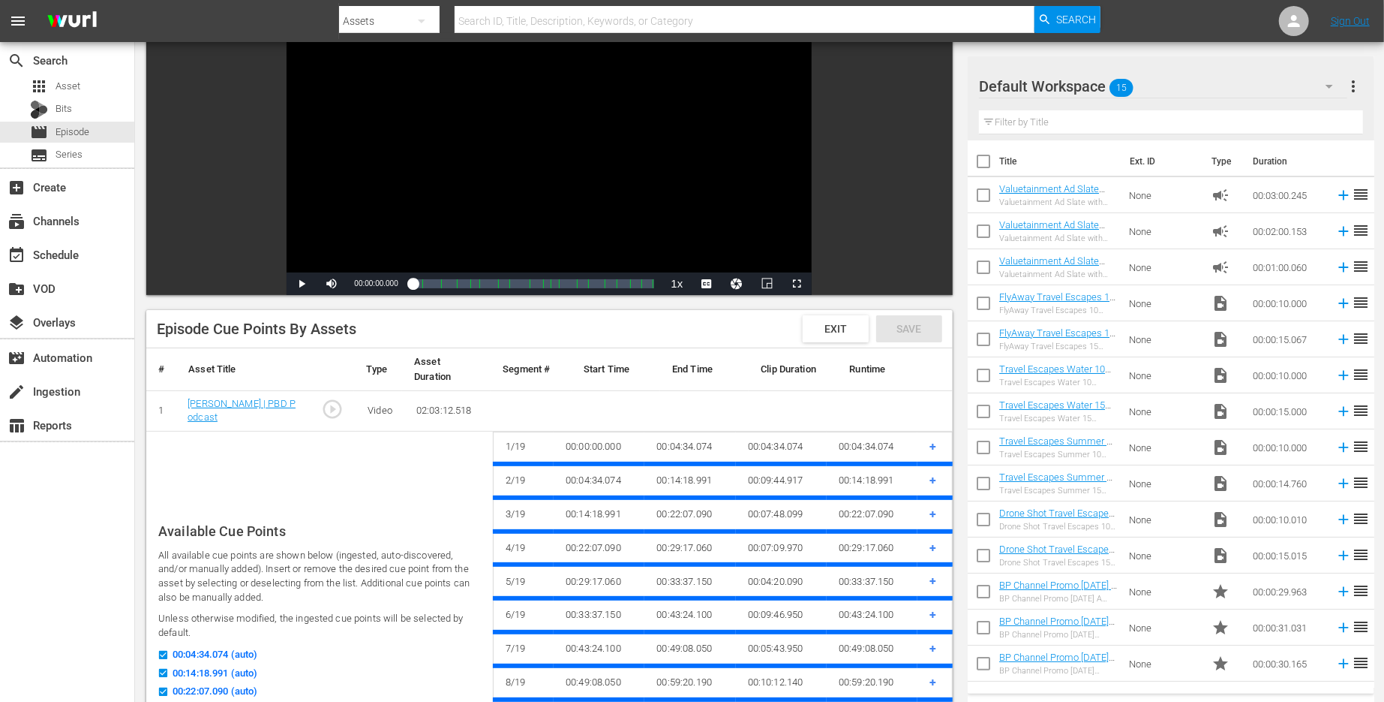
scroll to position [75, 0]
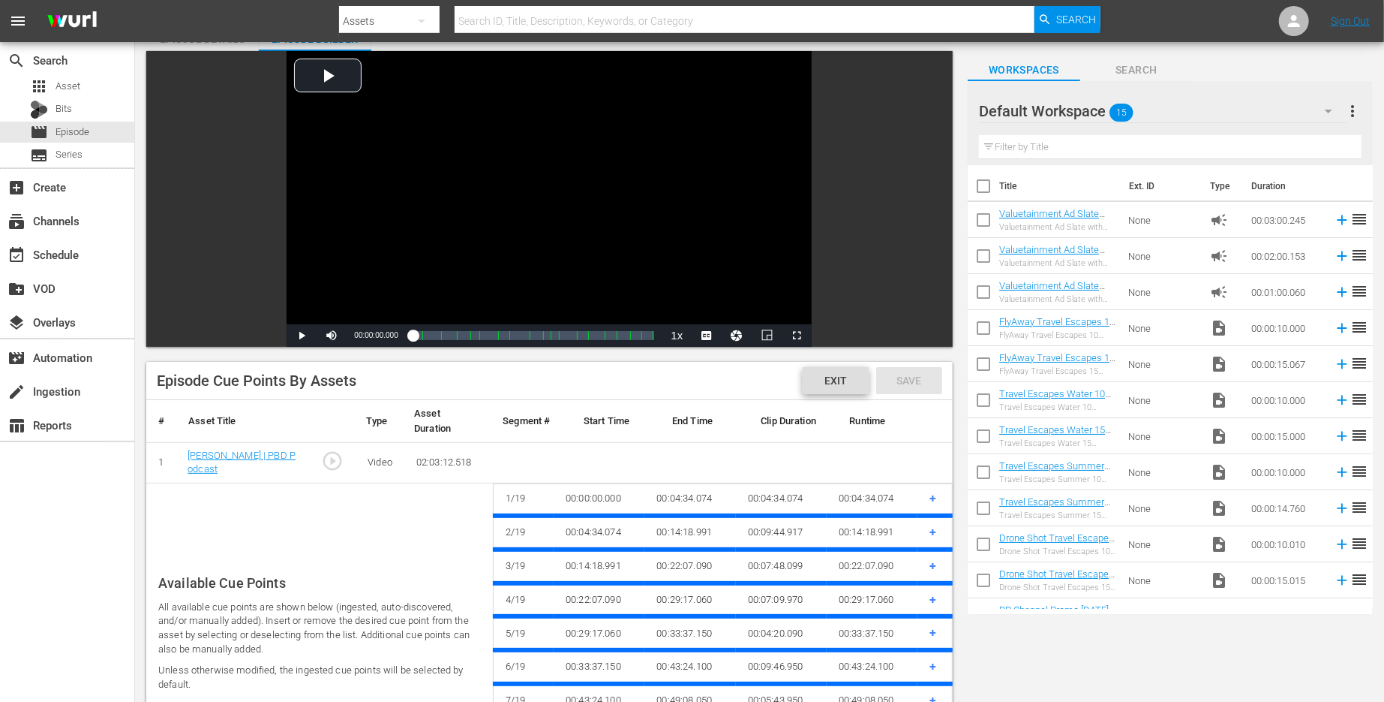
click at [828, 374] on span "Exit" at bounding box center [836, 380] width 47 height 12
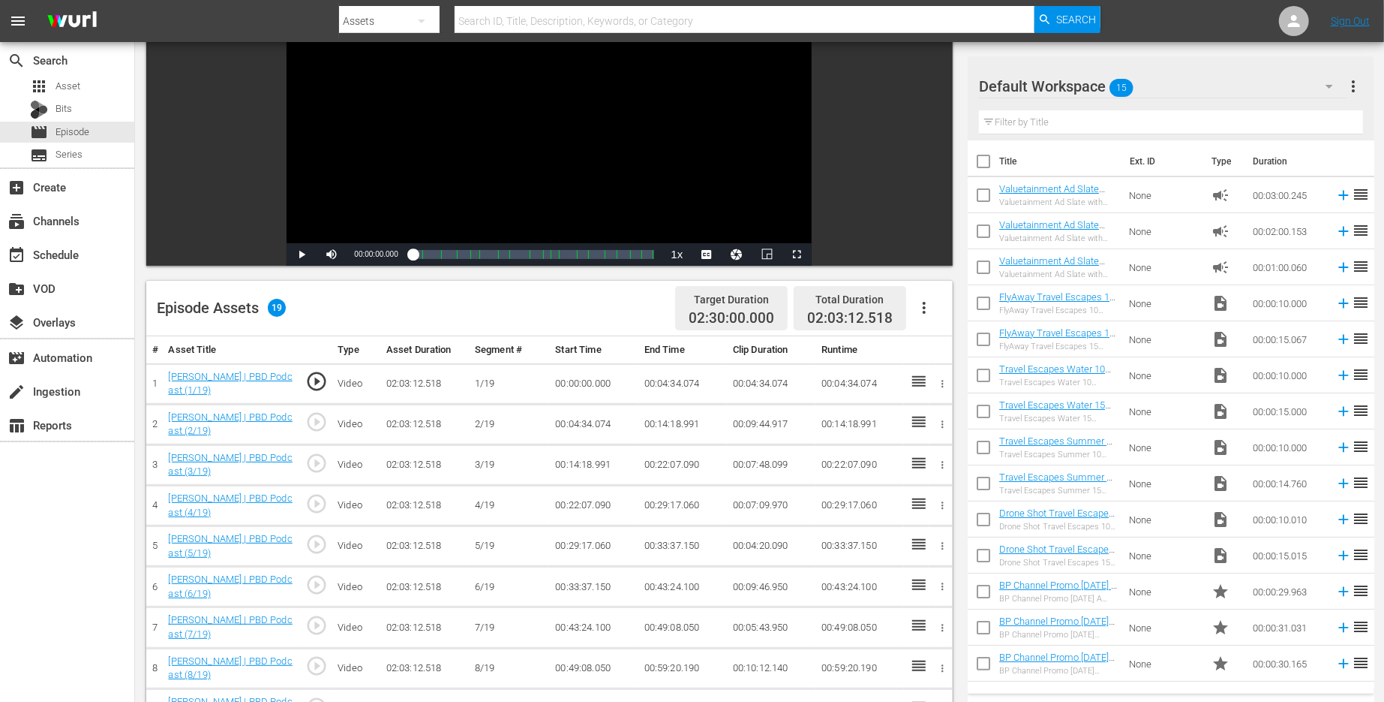
scroll to position [0, 0]
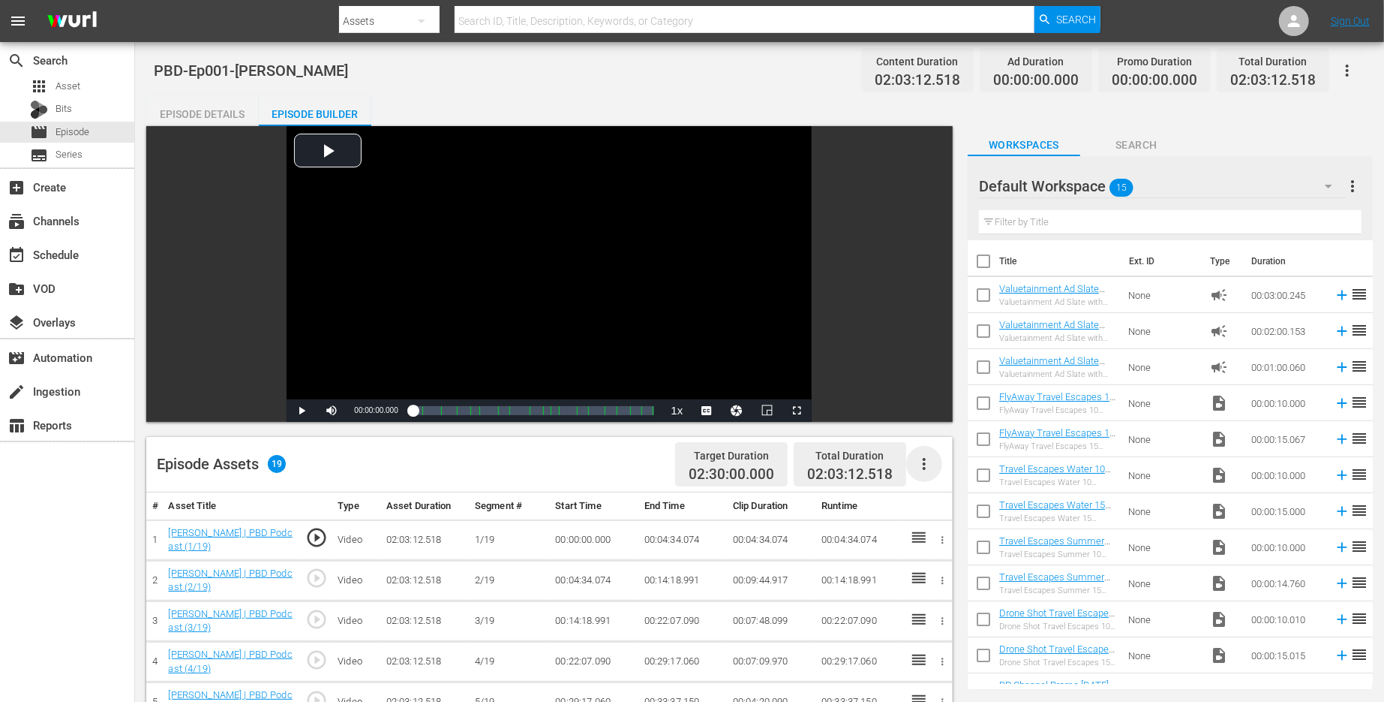
click at [924, 461] on icon "button" at bounding box center [924, 464] width 18 height 18
click at [938, 513] on div "Fill with Ads" at bounding box center [969, 506] width 102 height 36
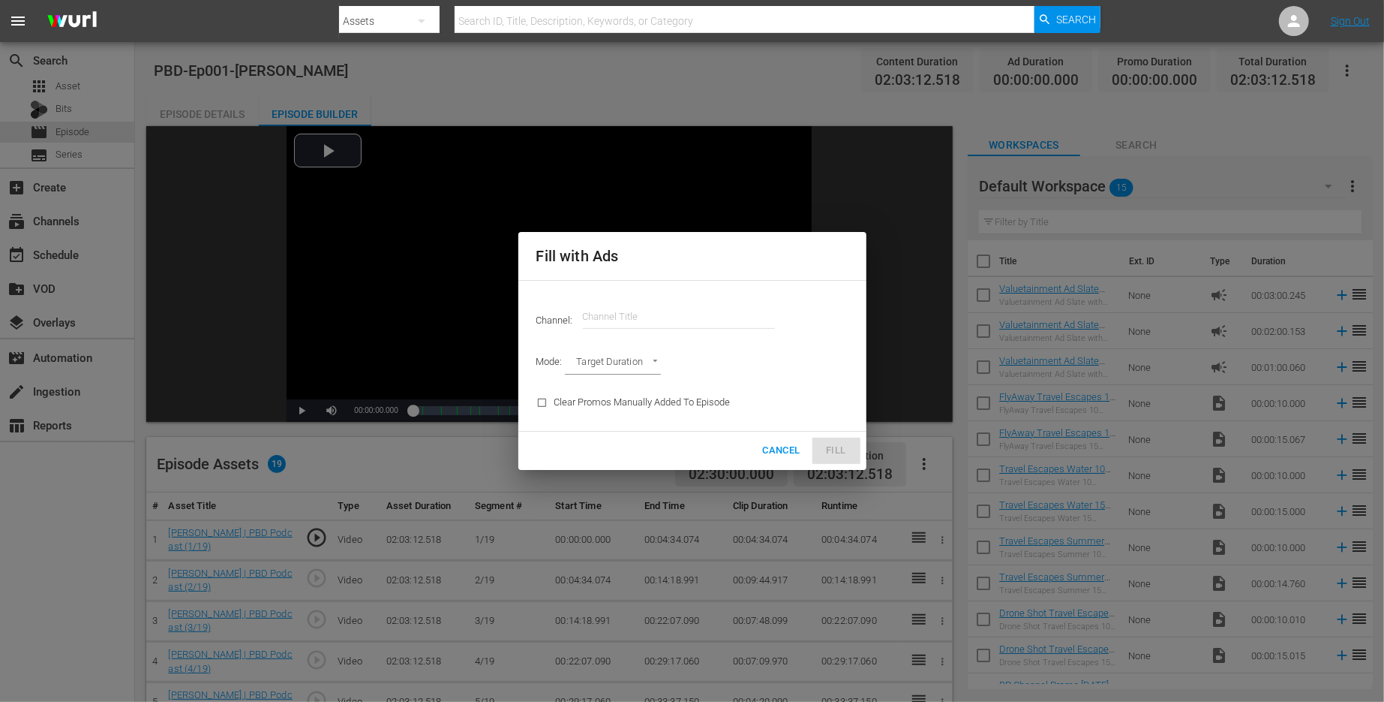
click at [635, 306] on input "text" at bounding box center [679, 317] width 192 height 36
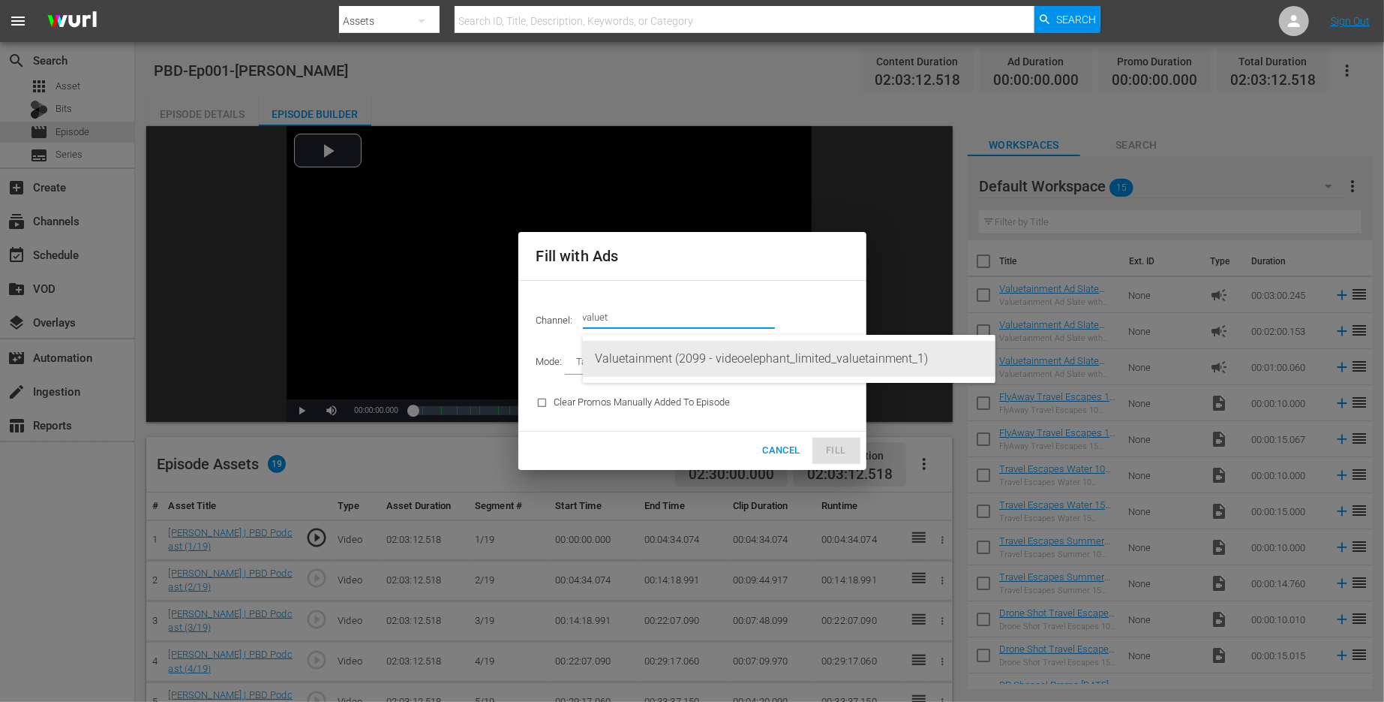
click at [652, 361] on div "Valuetainment (2099 - videoelephant_limited_valuetainment_1)" at bounding box center [789, 359] width 389 height 36
type input "Valuetainment (2099)"
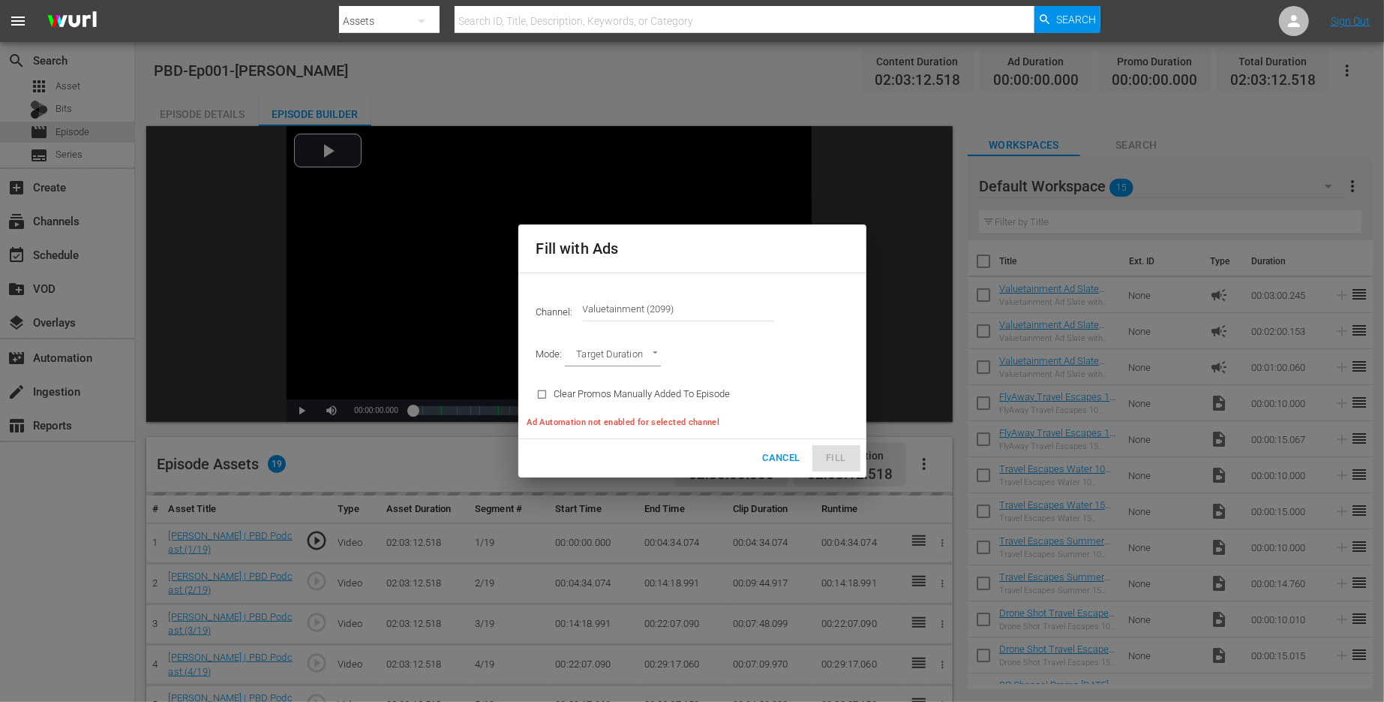
type input "AD_BREAK_DURATION"
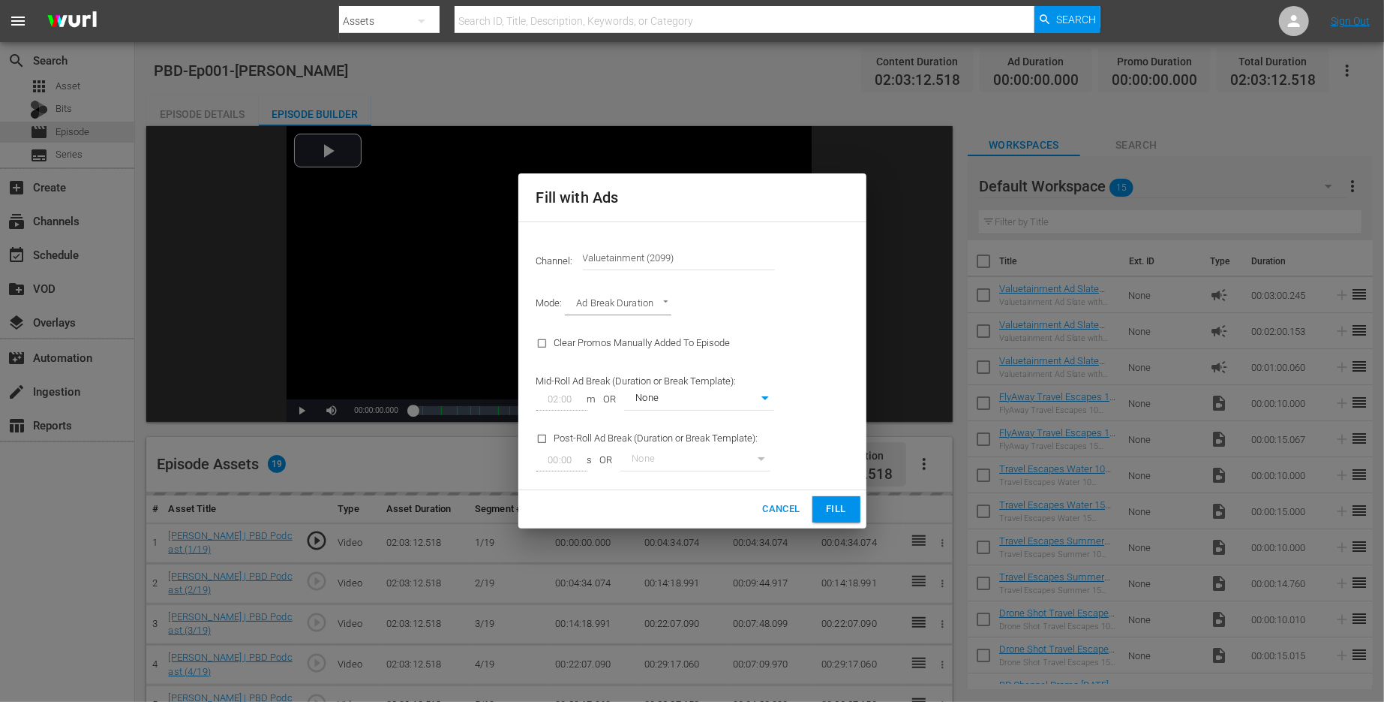
click at [840, 506] on span "Fill" at bounding box center [837, 509] width 24 height 17
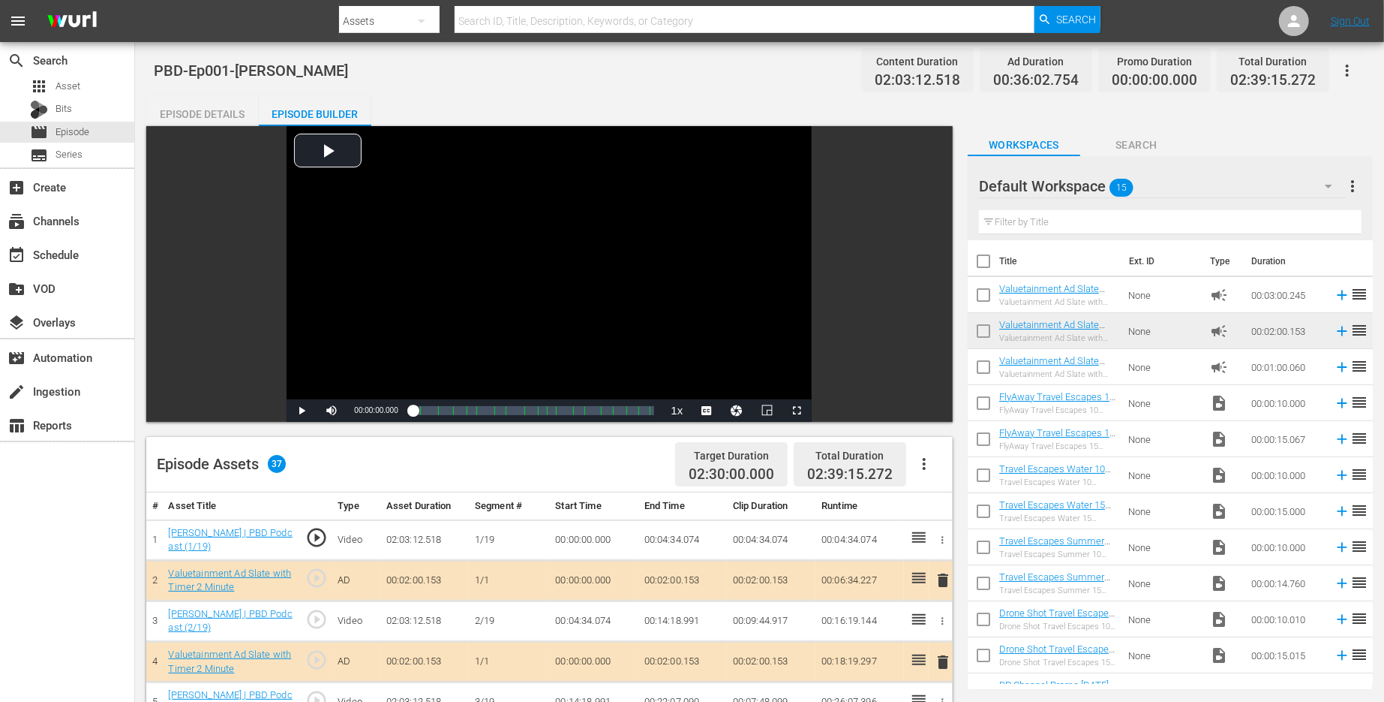
click at [917, 452] on button "button" at bounding box center [924, 464] width 36 height 36
click at [944, 468] on div "Edit Cue Points" at bounding box center [969, 470] width 102 height 36
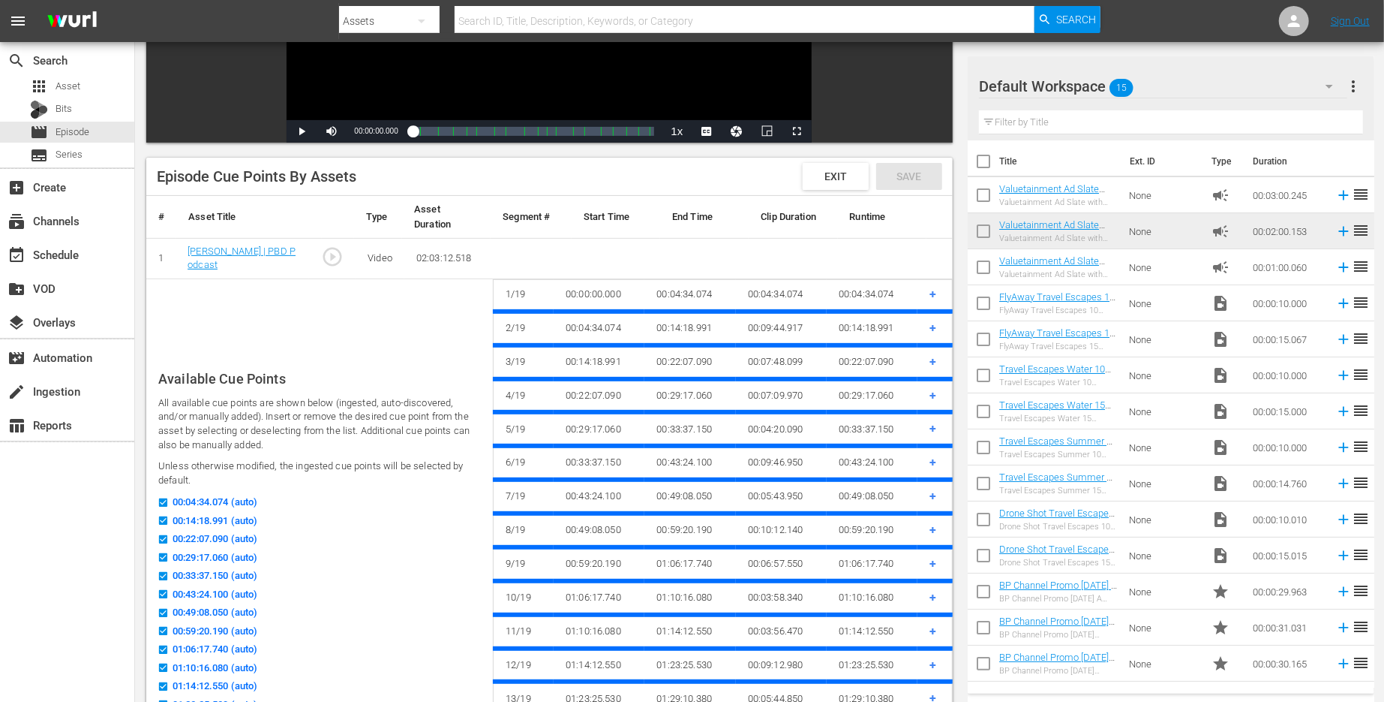
scroll to position [270, 0]
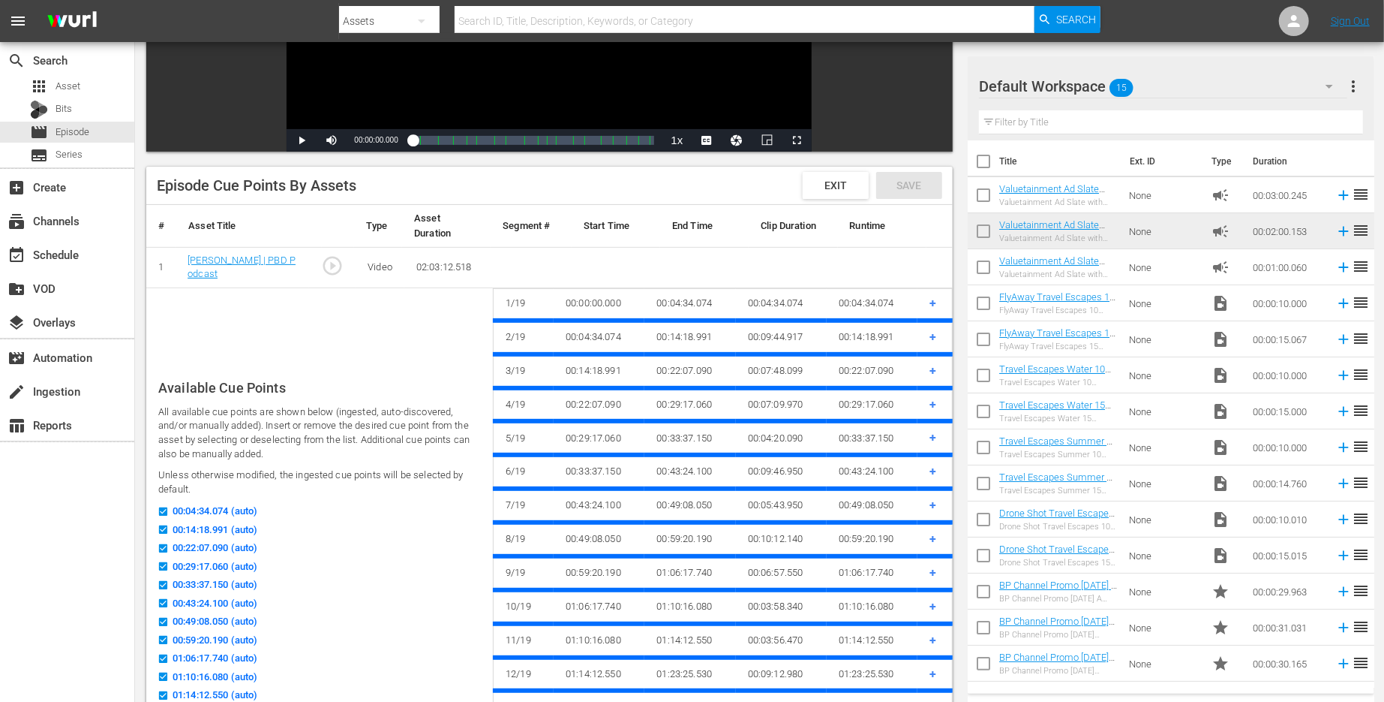
click at [164, 509] on input "00:04:34.074 (auto)" at bounding box center [159, 514] width 19 height 11
checkbox input "false"
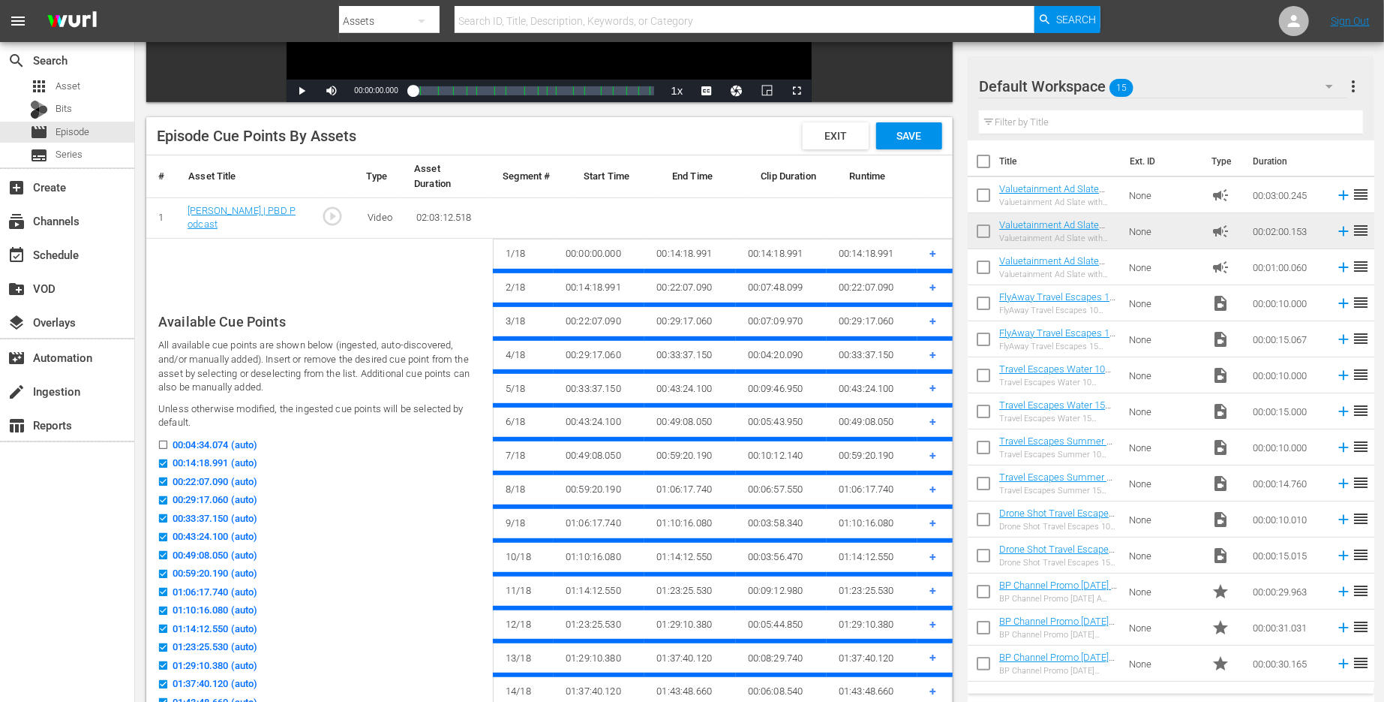
scroll to position [329, 0]
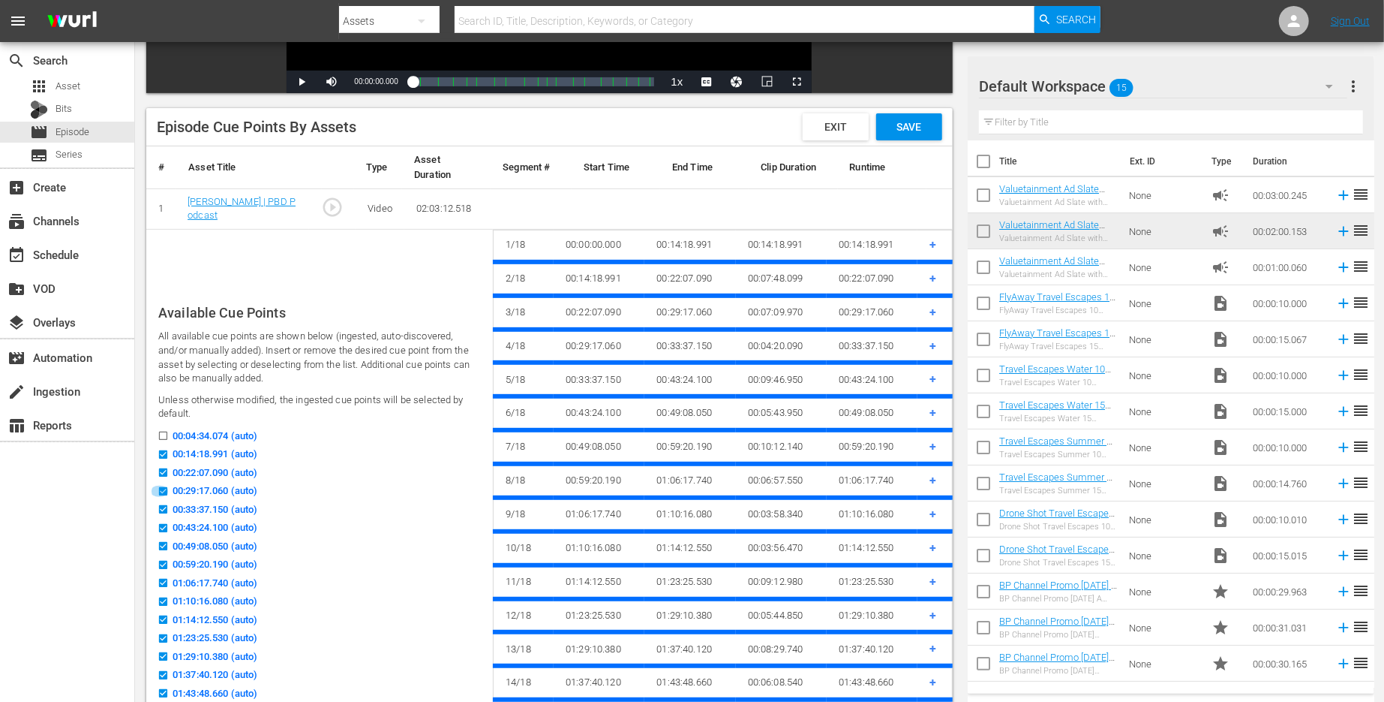
click at [161, 489] on input "00:29:17.060 (auto)" at bounding box center [159, 494] width 19 height 11
checkbox input "false"
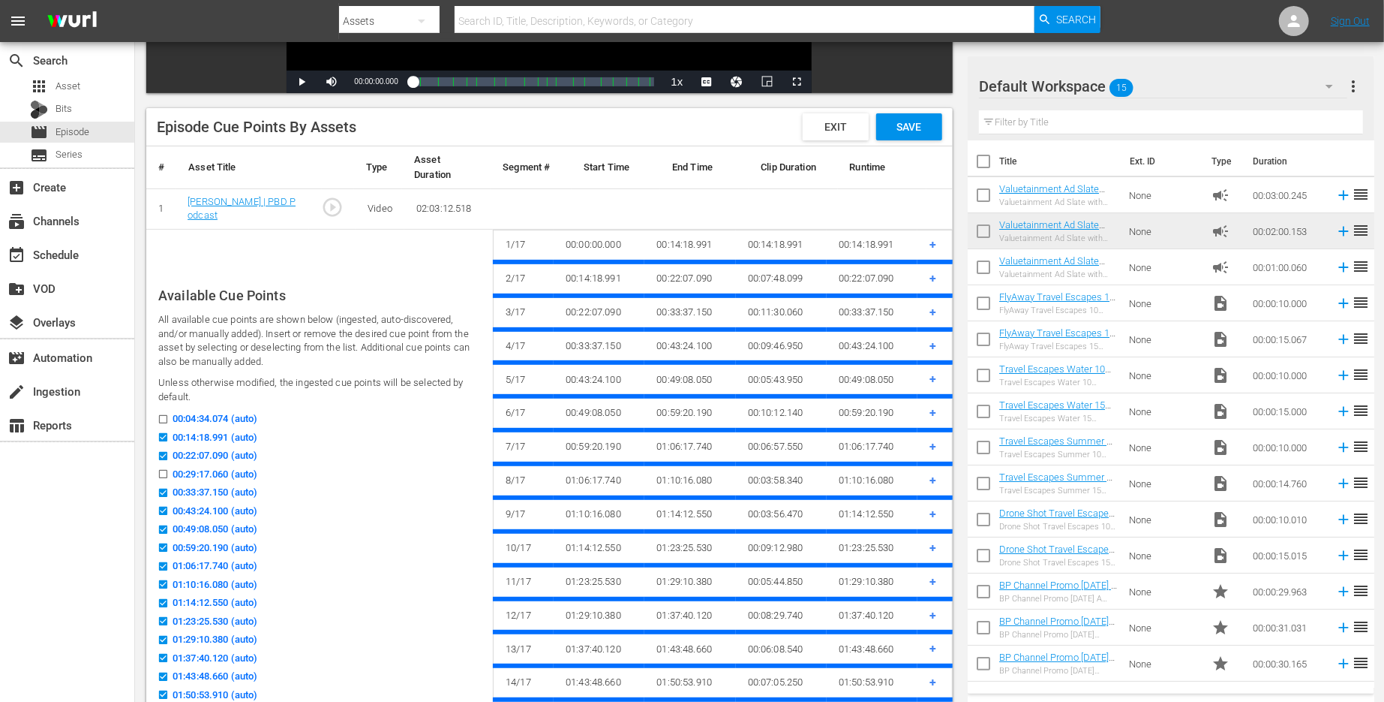
click at [161, 508] on input "00:43:24.100 (auto)" at bounding box center [159, 513] width 19 height 11
checkbox input "false"
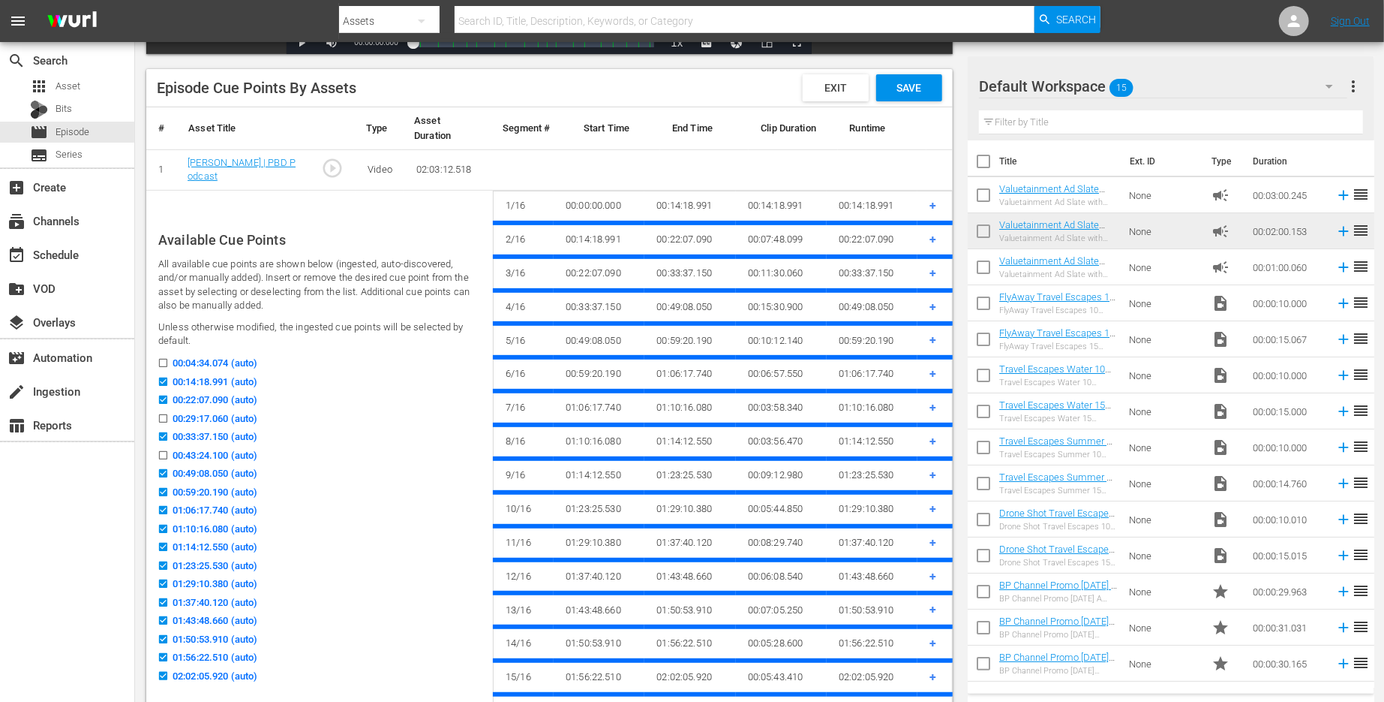
scroll to position [370, 0]
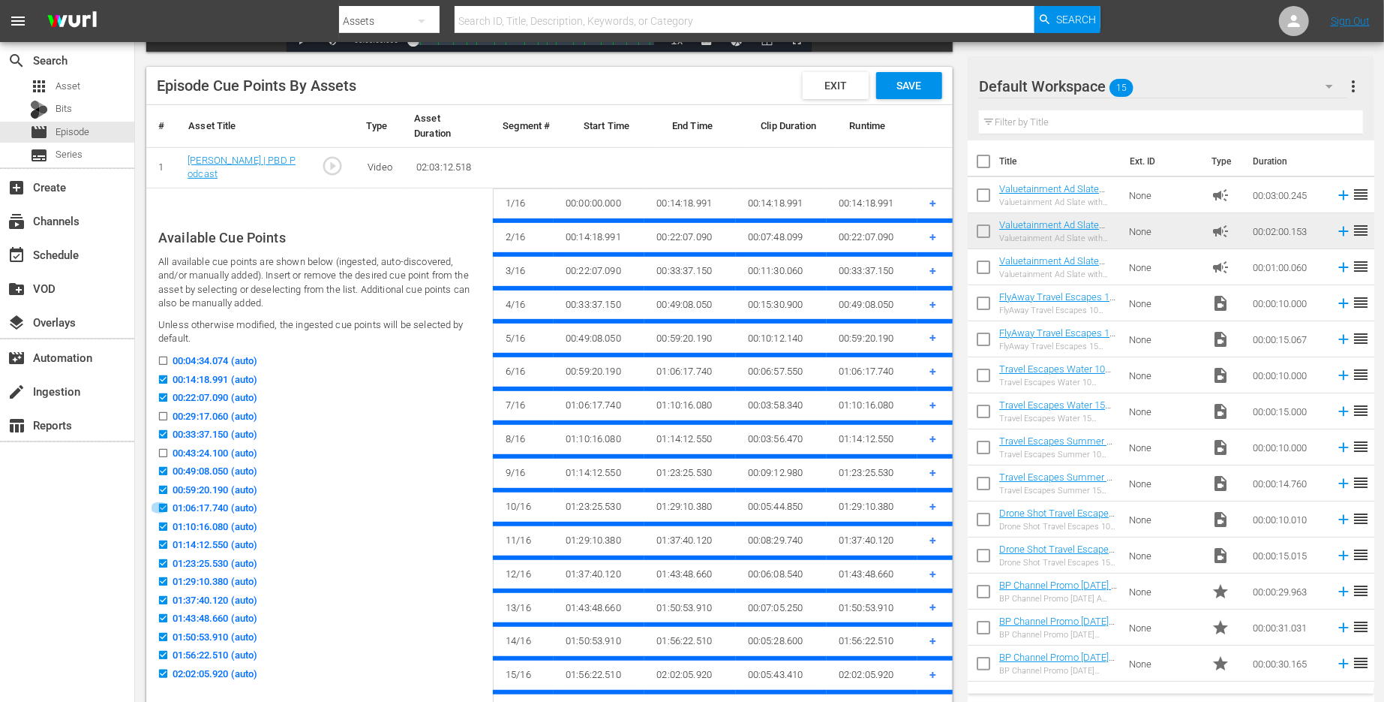
click at [161, 509] on input "01:06:17.740 (auto)" at bounding box center [159, 510] width 19 height 11
checkbox input "false"
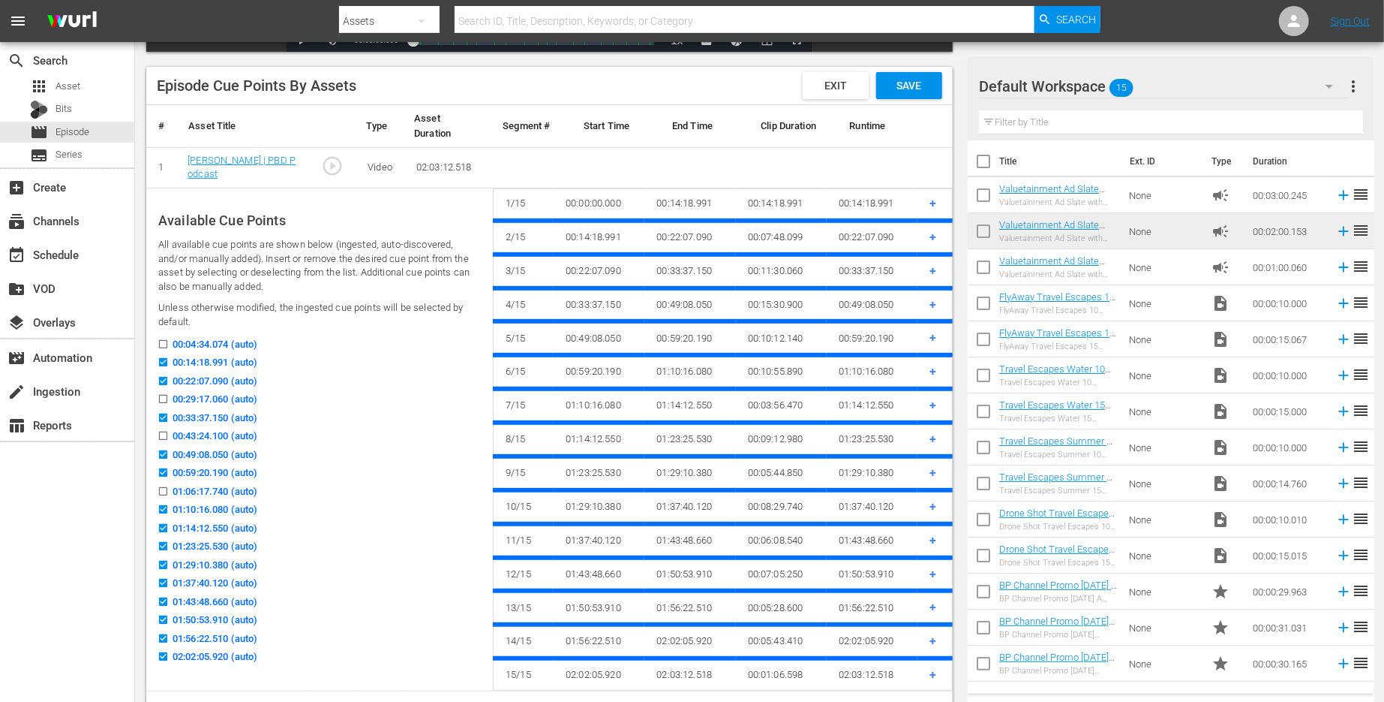
click at [162, 529] on input "01:14:12.550 (auto)" at bounding box center [159, 530] width 19 height 11
checkbox input "false"
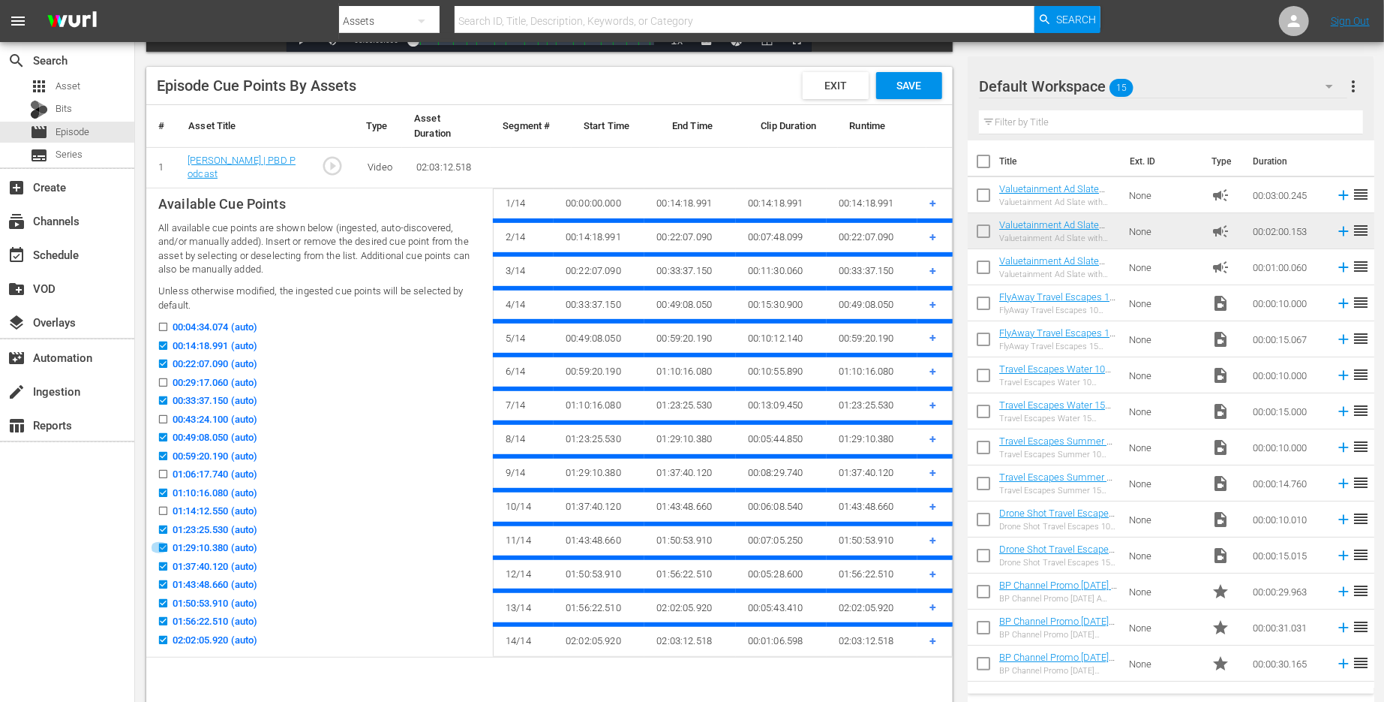
click at [161, 545] on input "01:29:10.380 (auto)" at bounding box center [159, 550] width 19 height 11
checkbox input "false"
click at [163, 582] on input "01:43:48.660 (auto)" at bounding box center [159, 587] width 19 height 11
checkbox input "false"
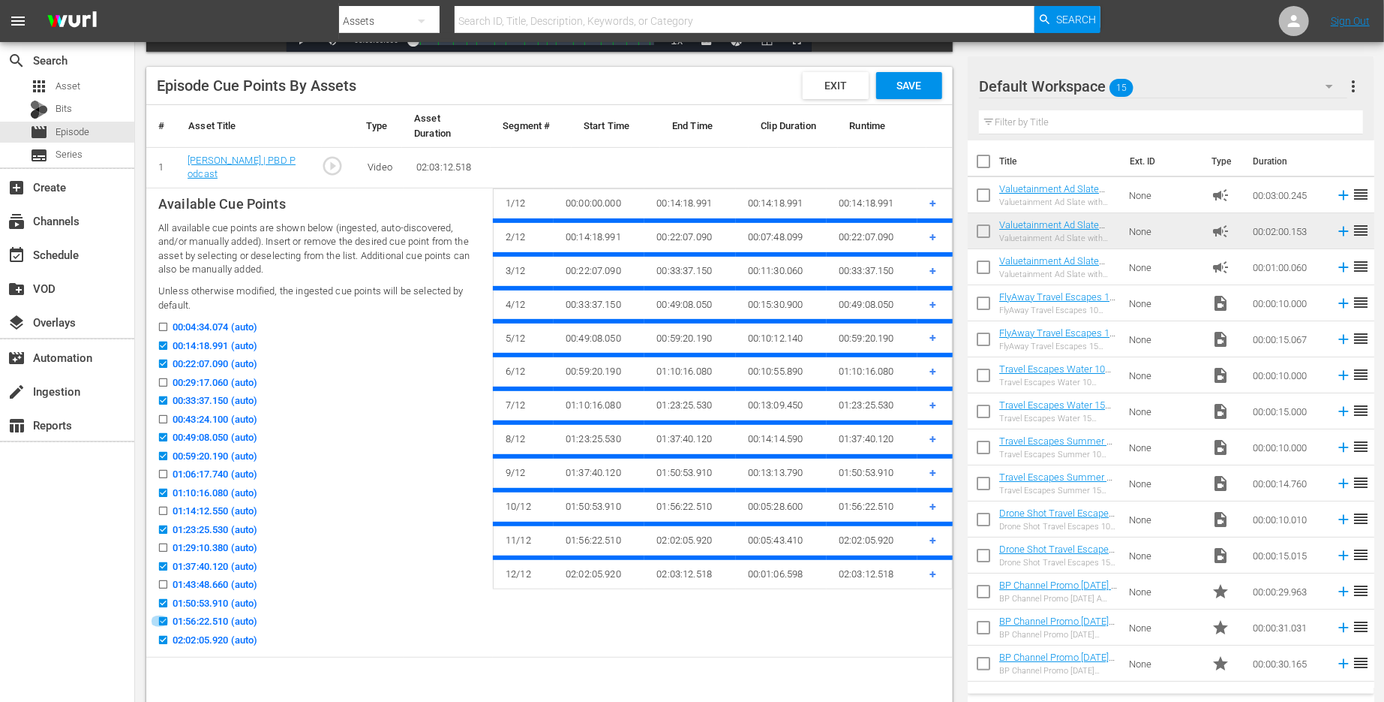
click at [163, 619] on input "01:56:22.510 (auto)" at bounding box center [159, 623] width 19 height 11
checkbox input "false"
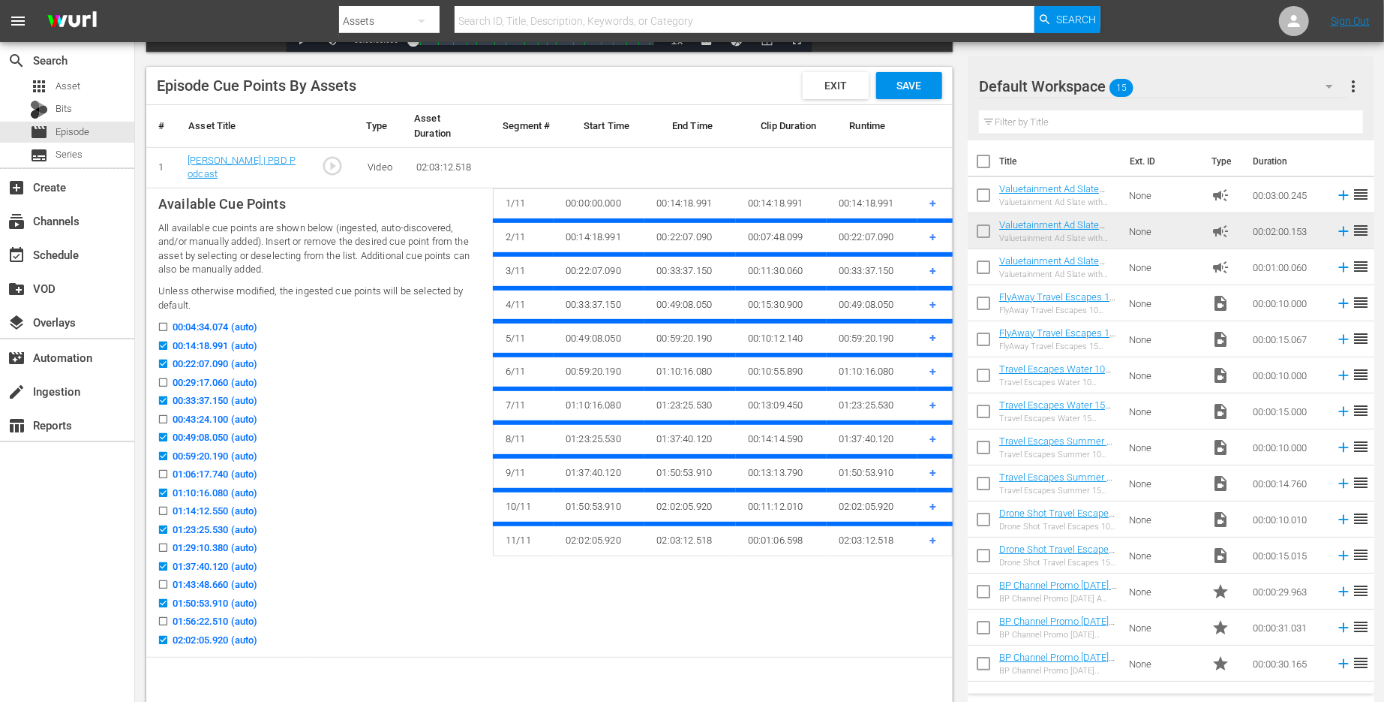
click at [163, 637] on input "02:02:05.920 (auto)" at bounding box center [159, 642] width 19 height 11
checkbox input "false"
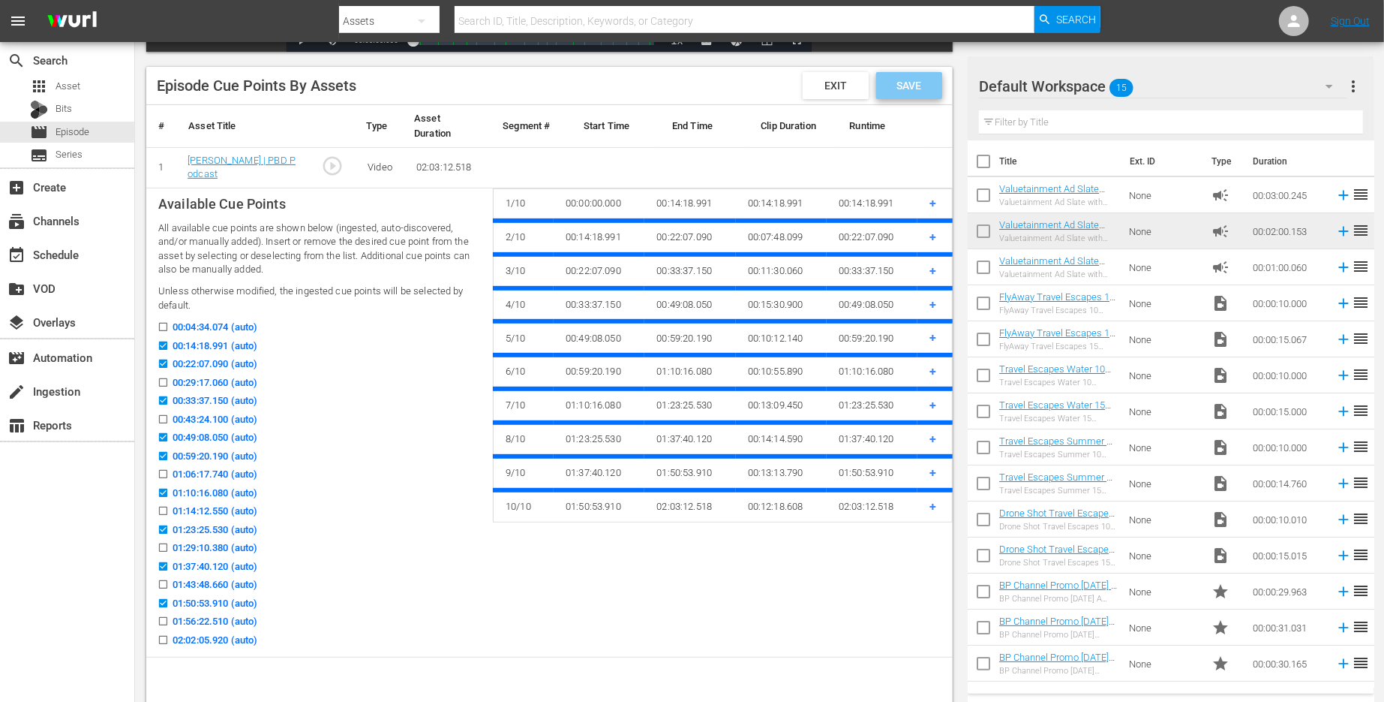
click at [904, 80] on span "Save" at bounding box center [909, 86] width 49 height 12
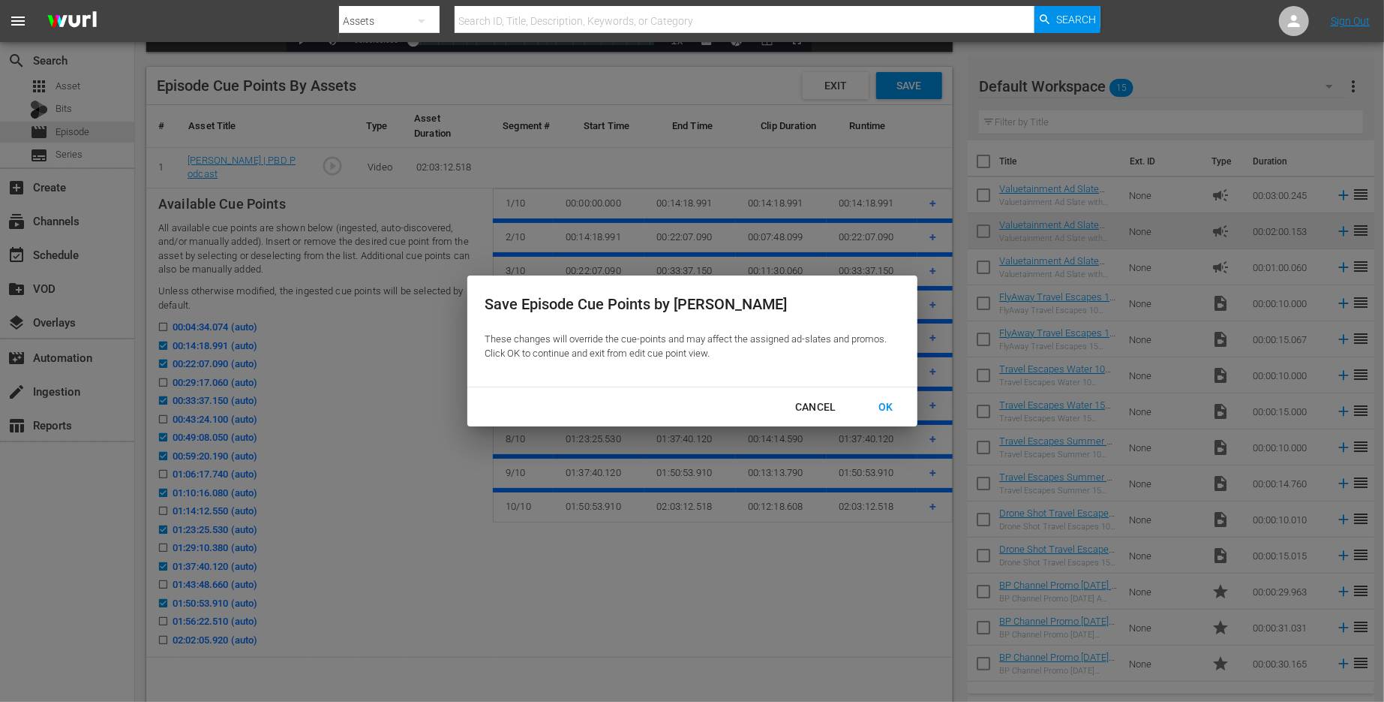
click at [872, 411] on div "OK" at bounding box center [886, 407] width 39 height 19
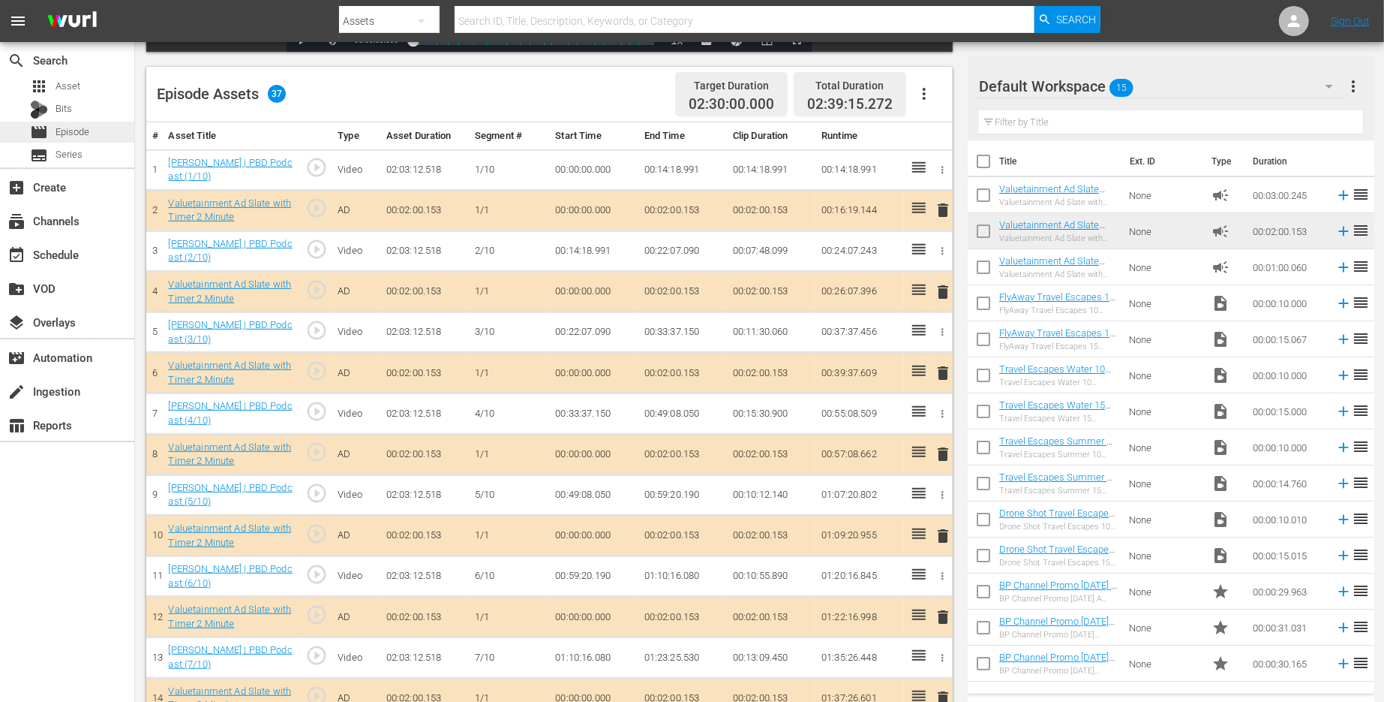
click at [97, 135] on div "movie Episode" at bounding box center [67, 132] width 134 height 21
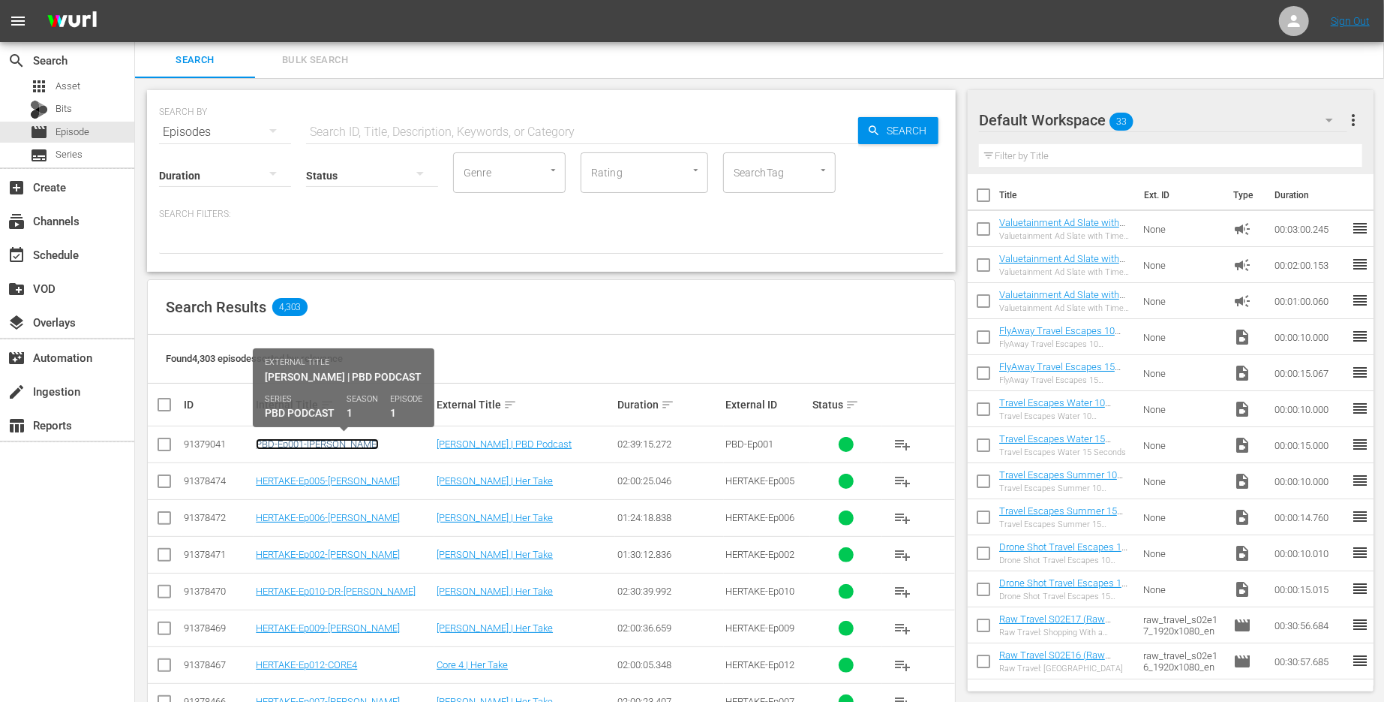
click at [313, 443] on link "PBD-Ep001-[PERSON_NAME]" at bounding box center [317, 443] width 123 height 11
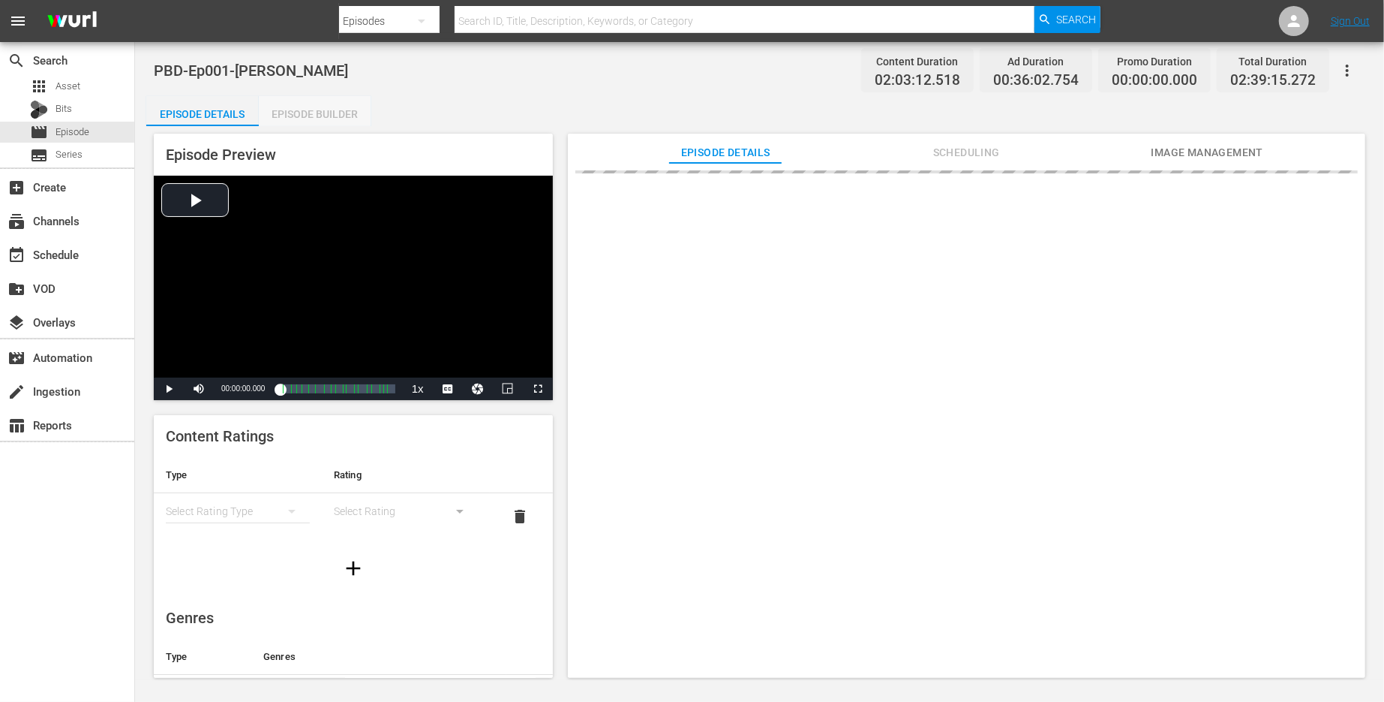
click at [341, 114] on div "Episode Builder" at bounding box center [315, 114] width 113 height 36
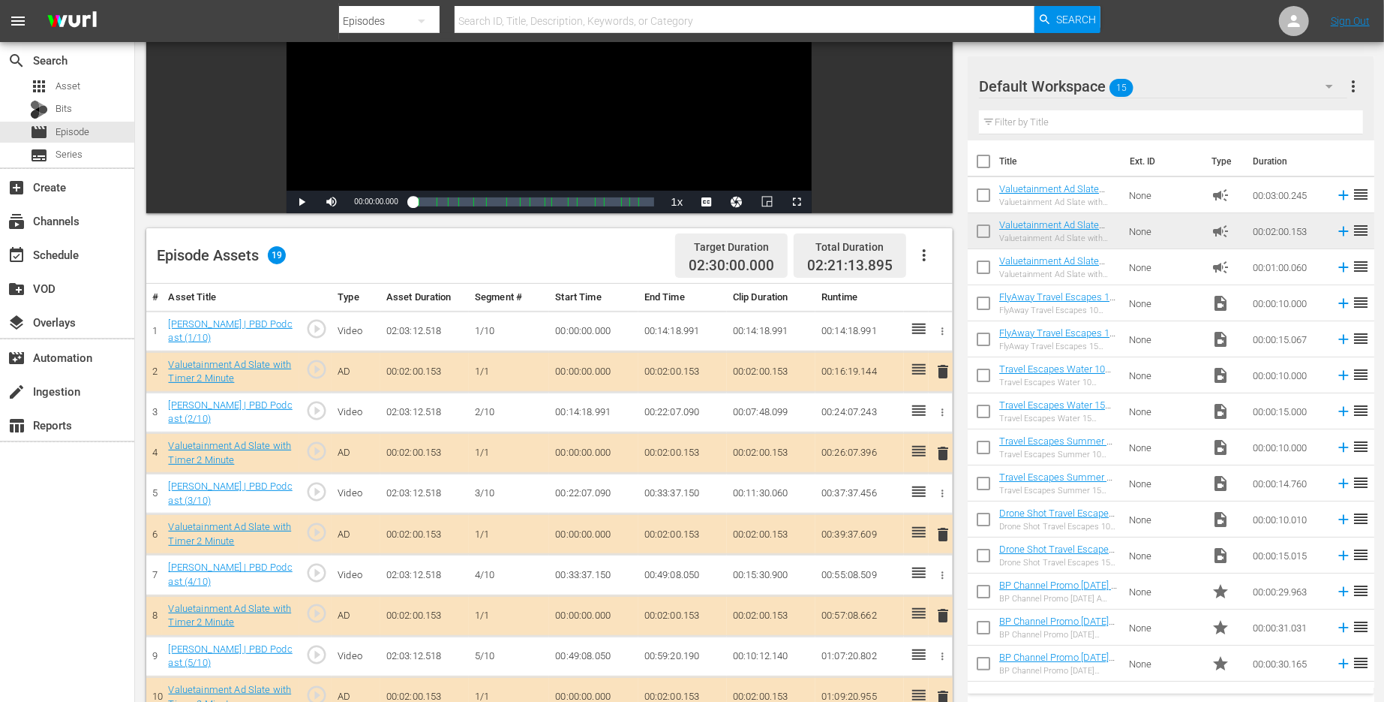
scroll to position [200, 0]
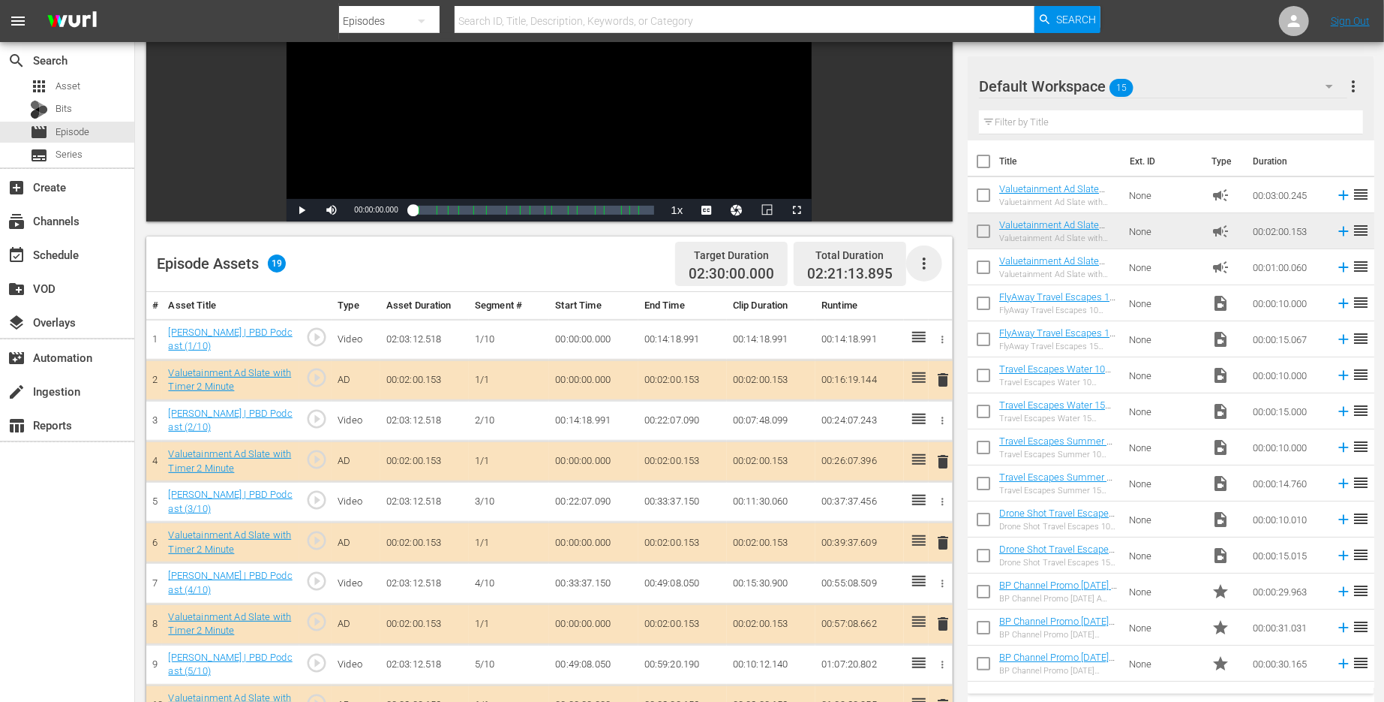
click at [930, 254] on icon "button" at bounding box center [924, 263] width 18 height 18
click at [954, 267] on div "Edit Cue Points" at bounding box center [969, 269] width 102 height 36
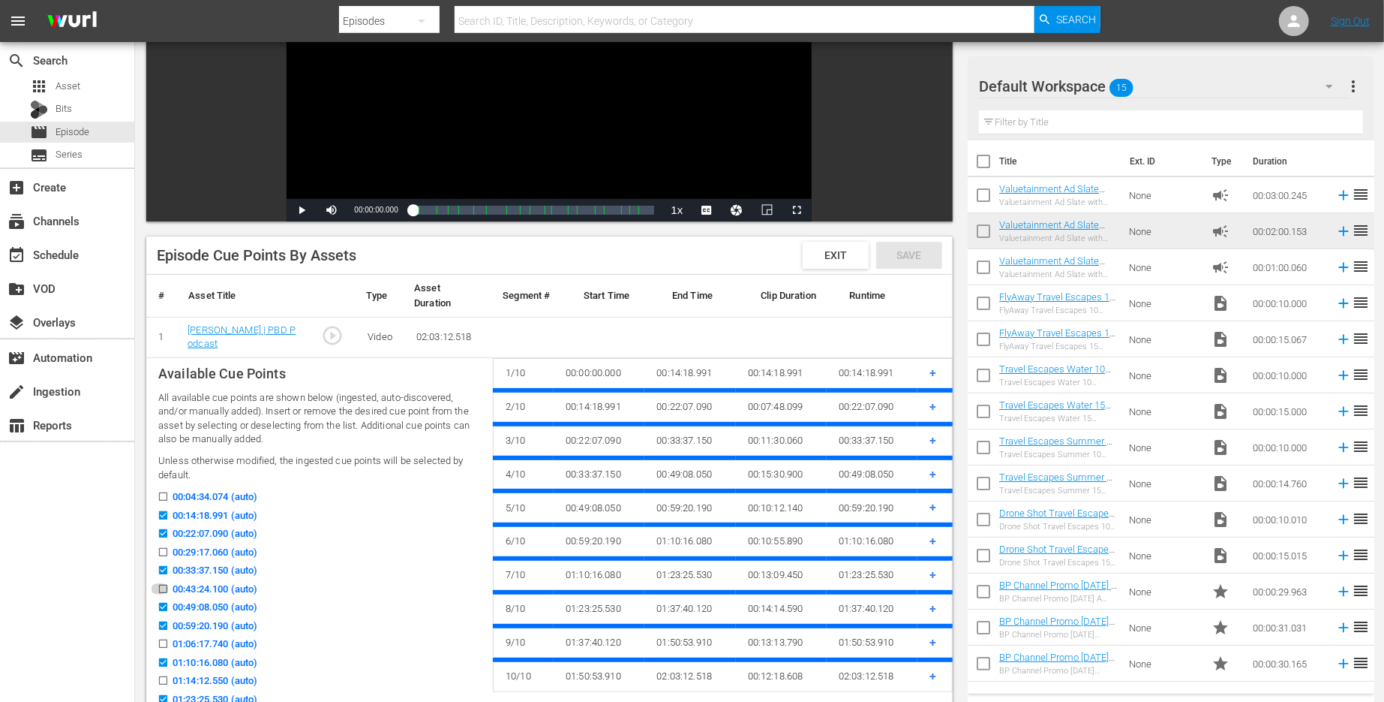
click at [164, 587] on input "00:43:24.100 (auto)" at bounding box center [159, 591] width 19 height 11
checkbox input "true"
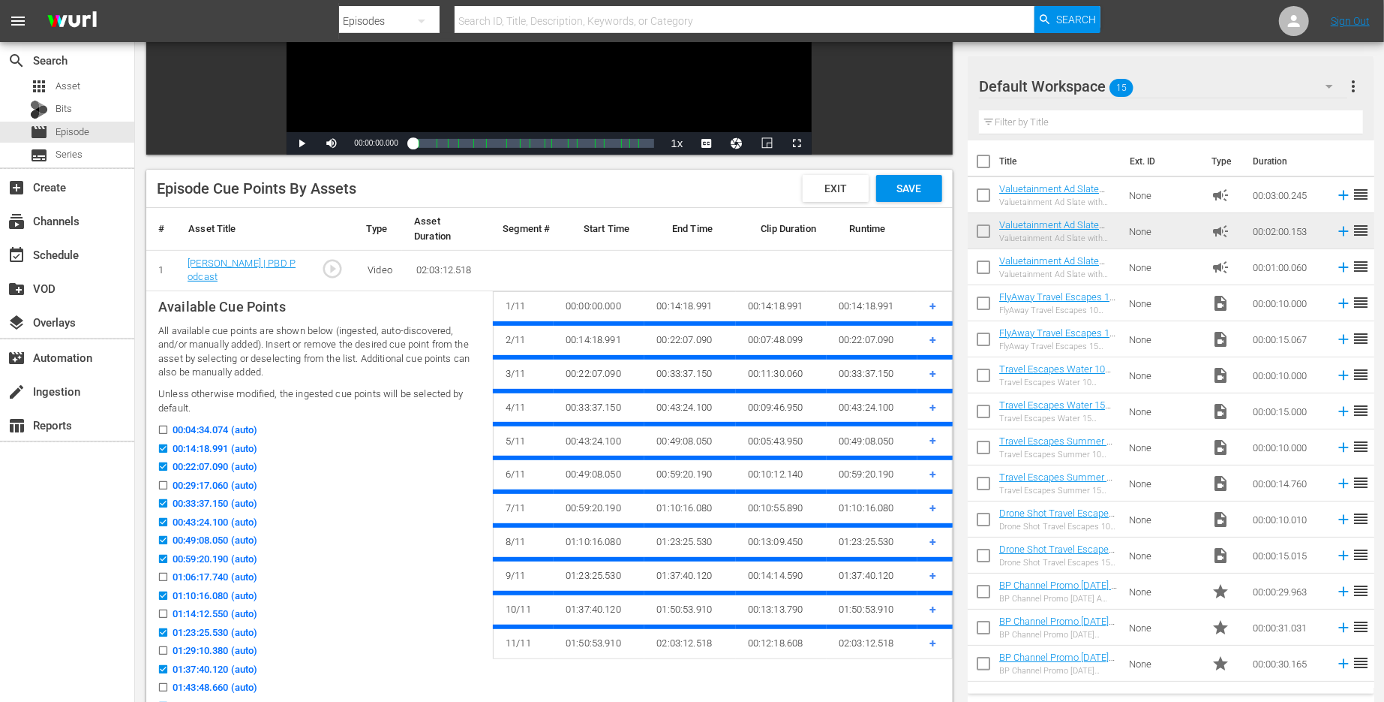
scroll to position [269, 0]
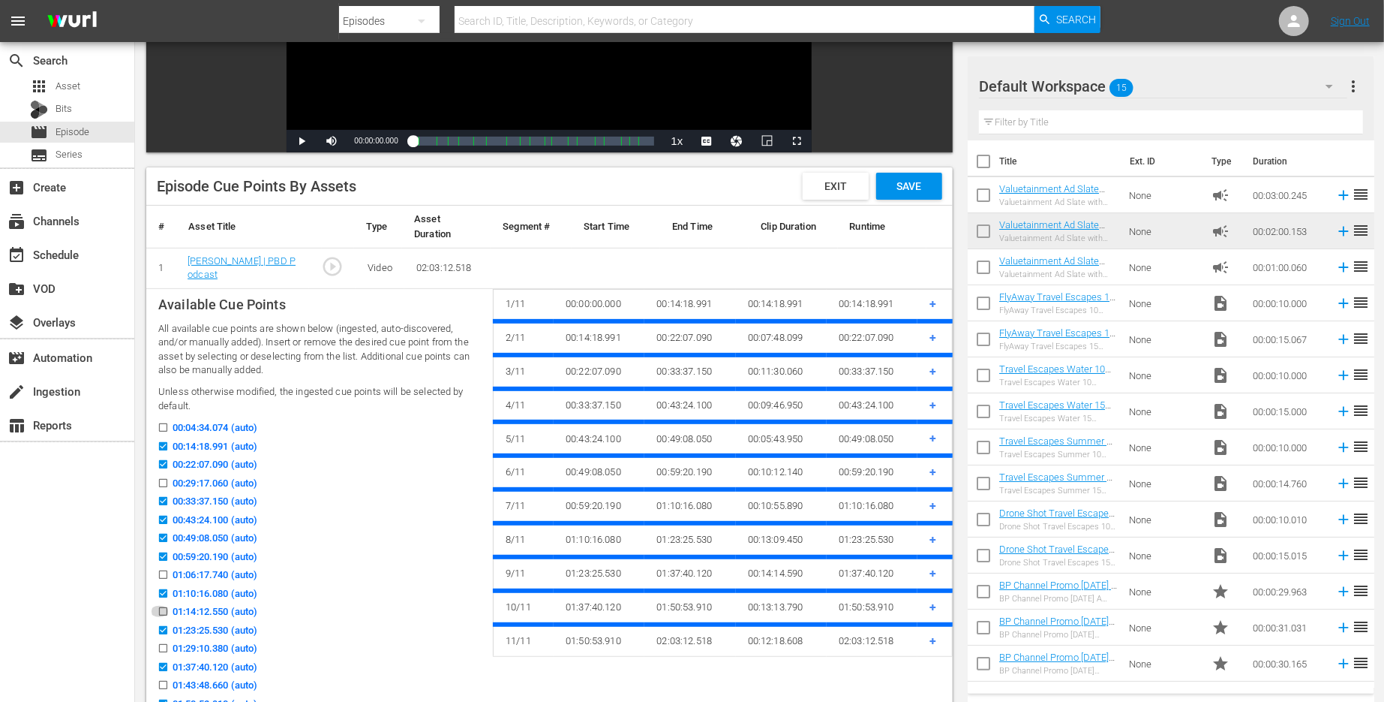
click at [163, 609] on input "01:14:12.550 (auto)" at bounding box center [159, 614] width 19 height 11
checkbox input "true"
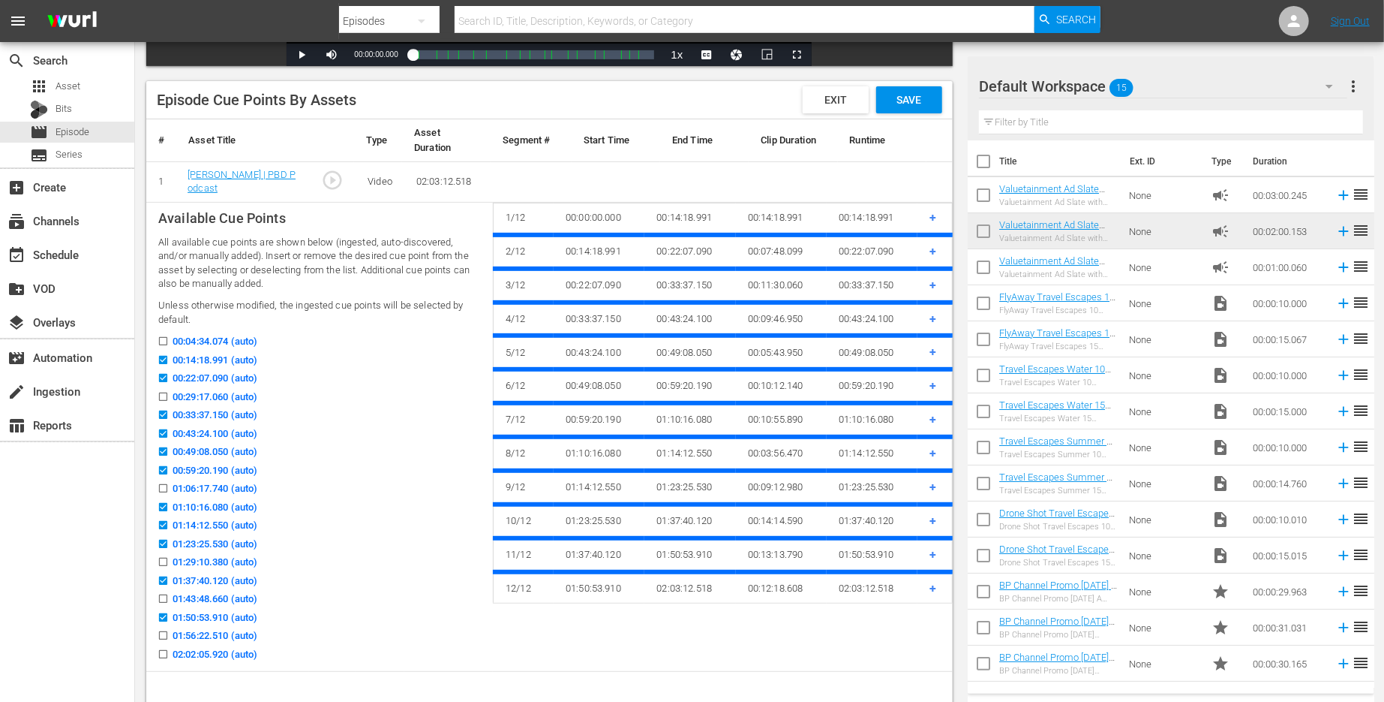
scroll to position [398, 0]
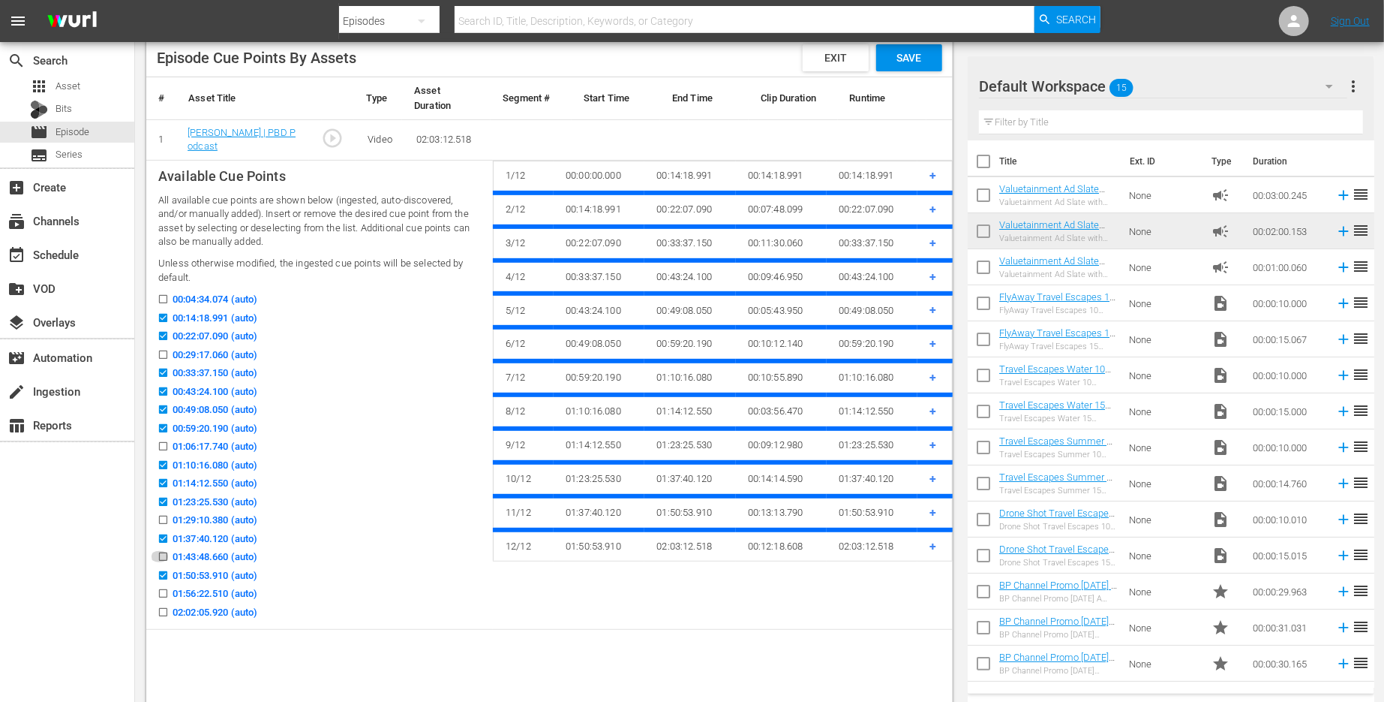
click at [165, 555] on input "01:43:48.660 (auto)" at bounding box center [159, 559] width 19 height 11
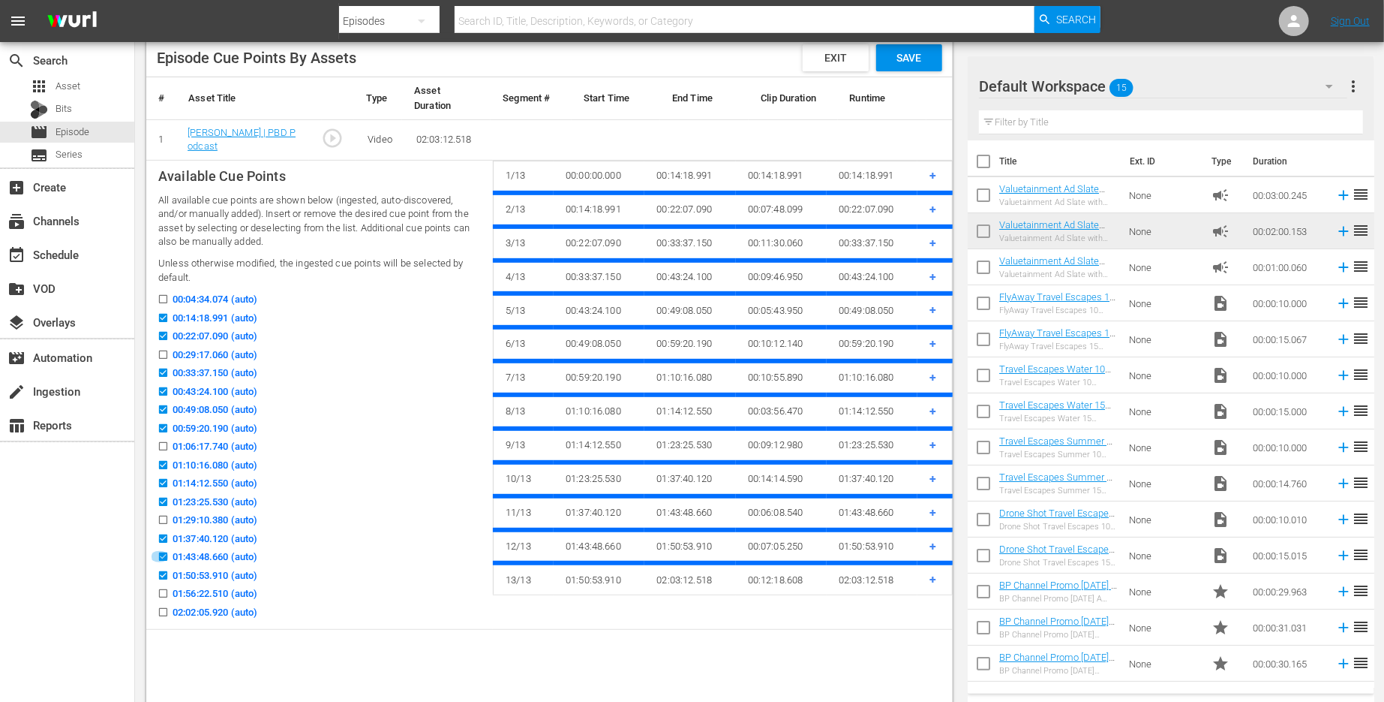
click at [164, 555] on input "01:43:48.660 (auto)" at bounding box center [159, 559] width 19 height 11
checkbox input "false"
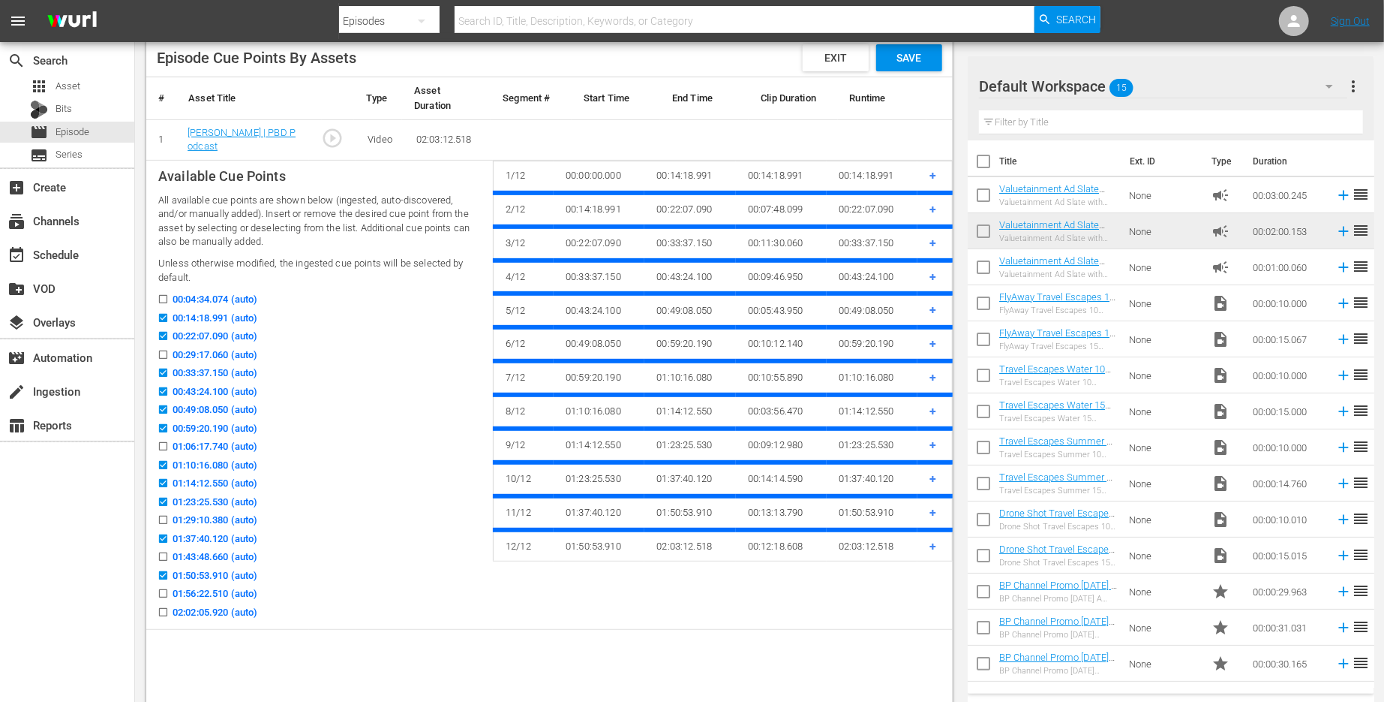
click at [161, 520] on input "01:29:10.380 (auto)" at bounding box center [159, 522] width 19 height 11
checkbox input "true"
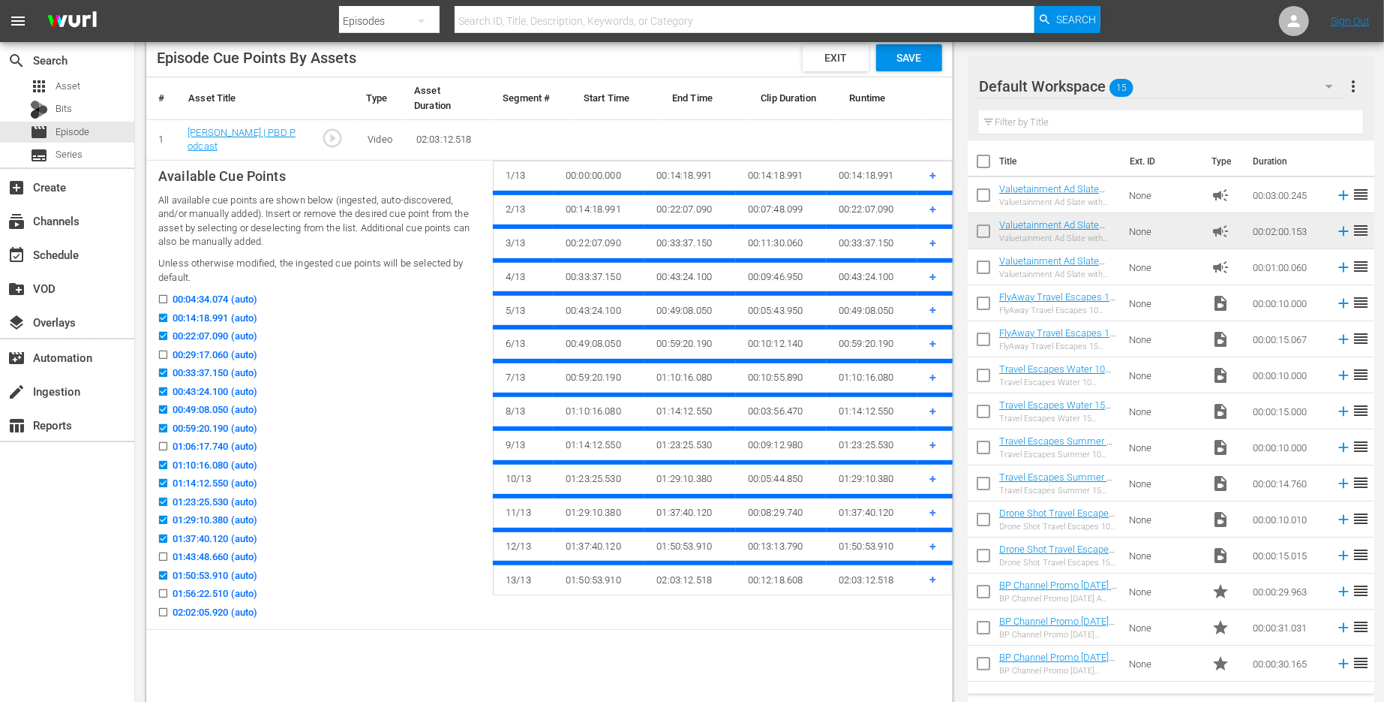
click at [164, 353] on input "00:29:17.060 (auto)" at bounding box center [159, 357] width 19 height 11
checkbox input "true"
click at [891, 42] on div "Episode Cue Points By Assets Exit Save" at bounding box center [549, 58] width 807 height 38
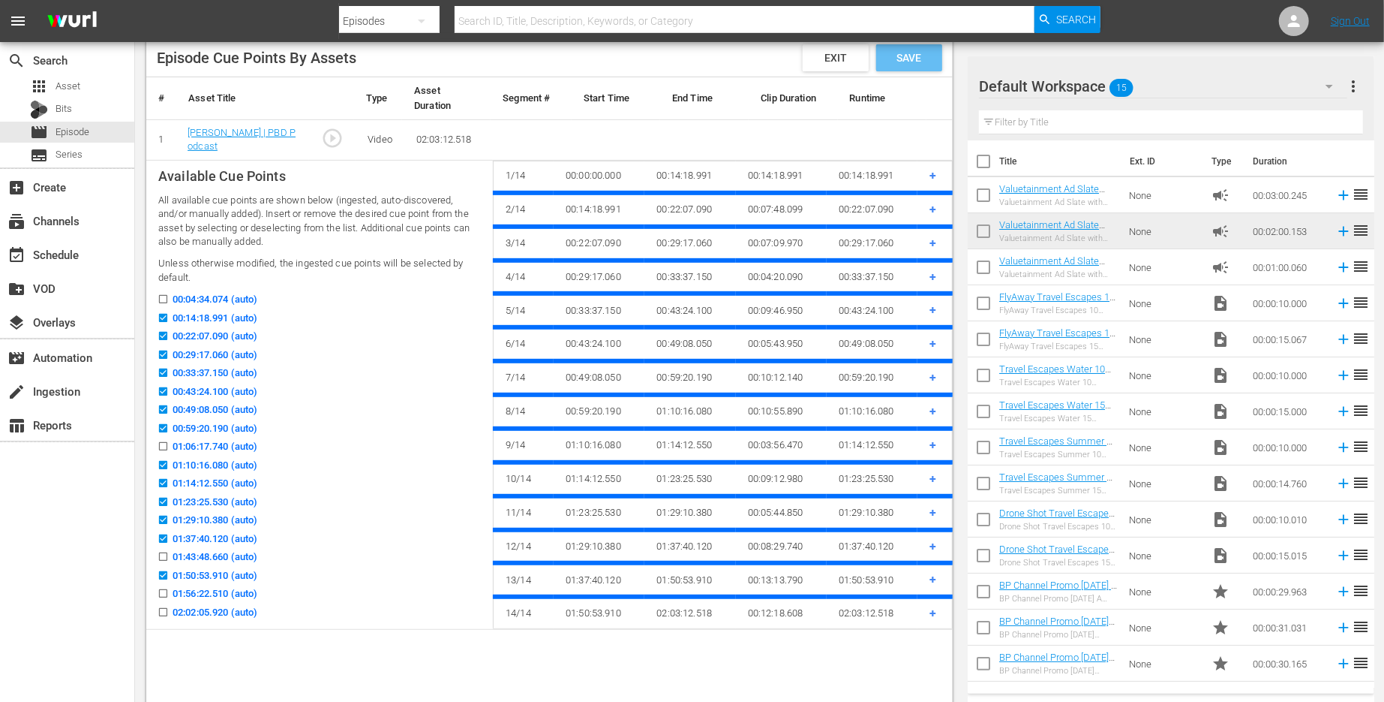
click at [910, 59] on span "Save" at bounding box center [909, 58] width 49 height 12
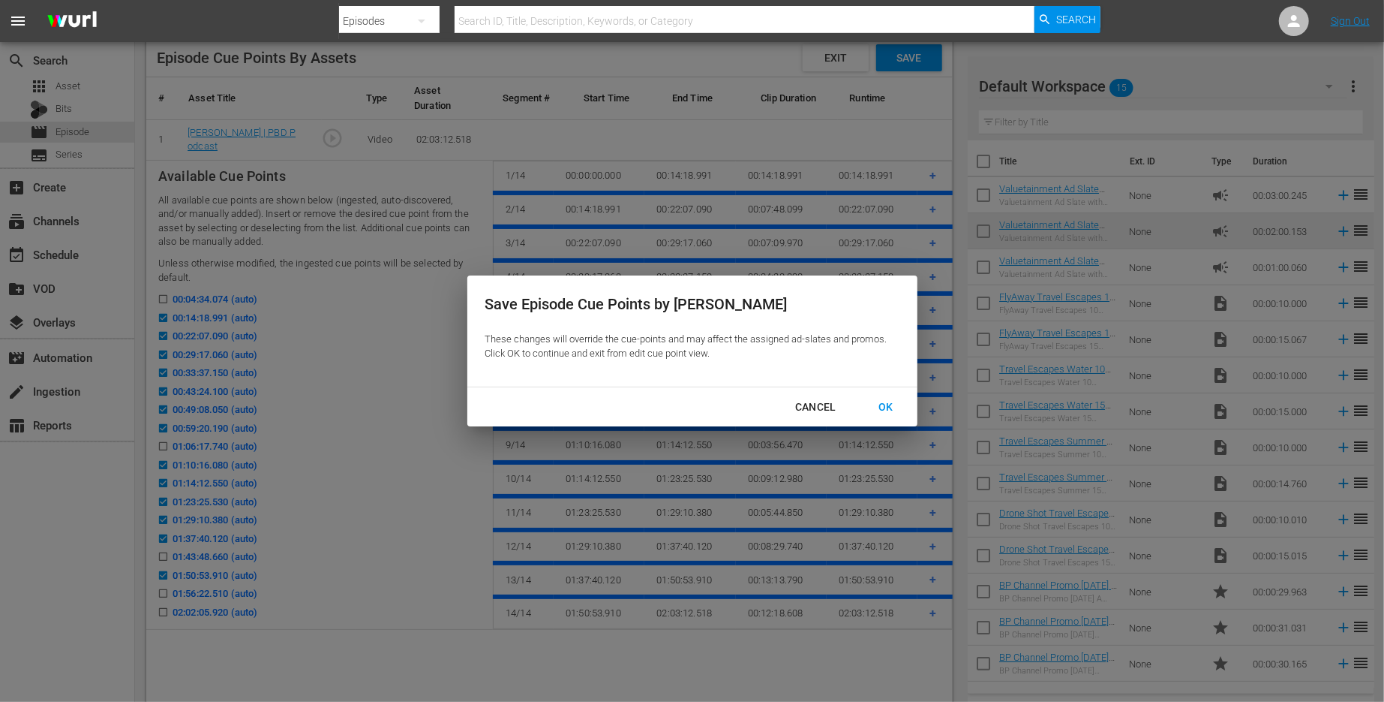
click at [897, 401] on div "OK" at bounding box center [886, 407] width 39 height 19
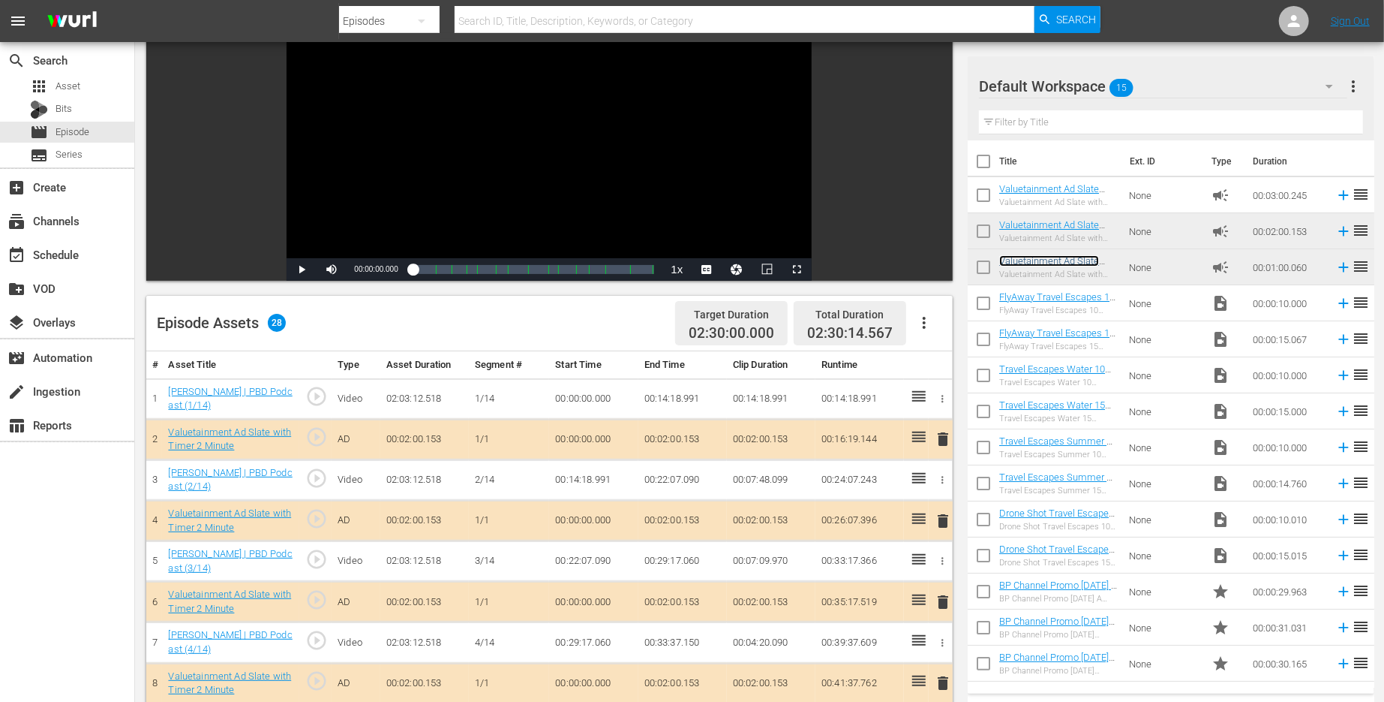
scroll to position [0, 0]
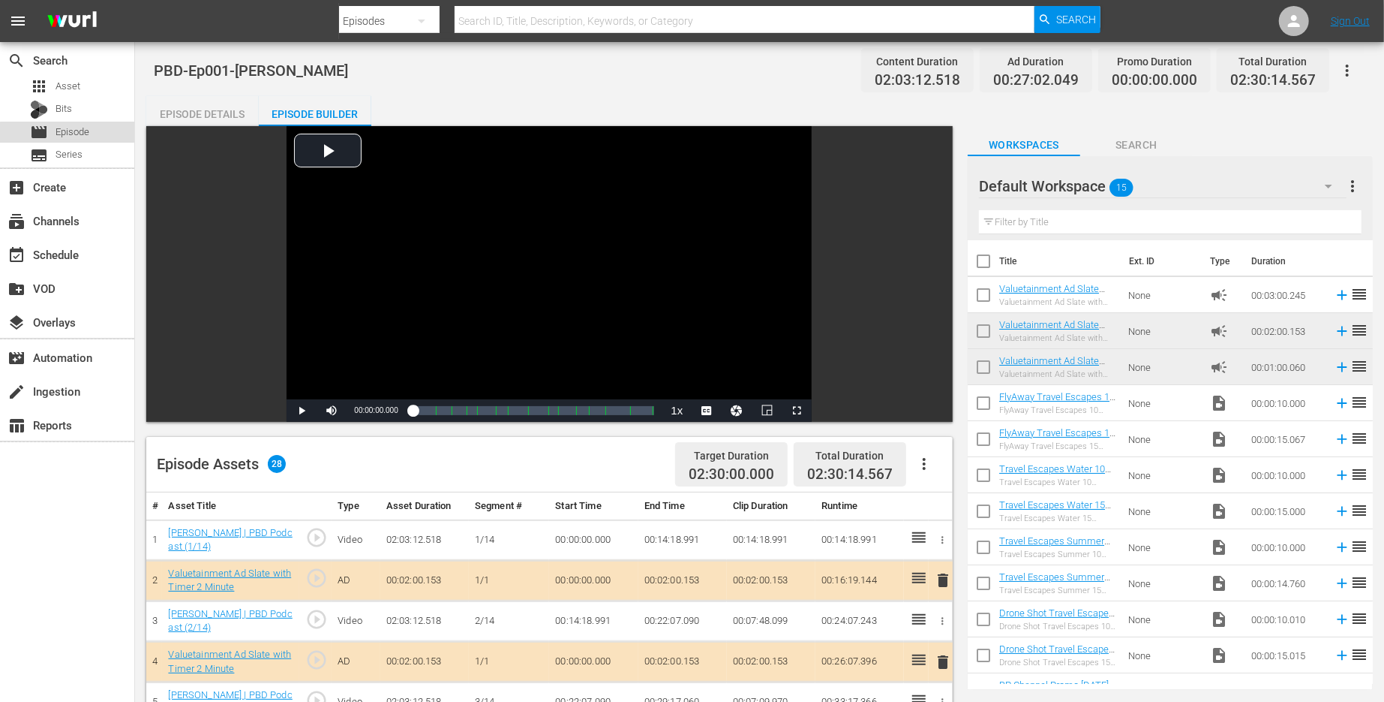
click at [68, 133] on span "Episode" at bounding box center [73, 132] width 34 height 15
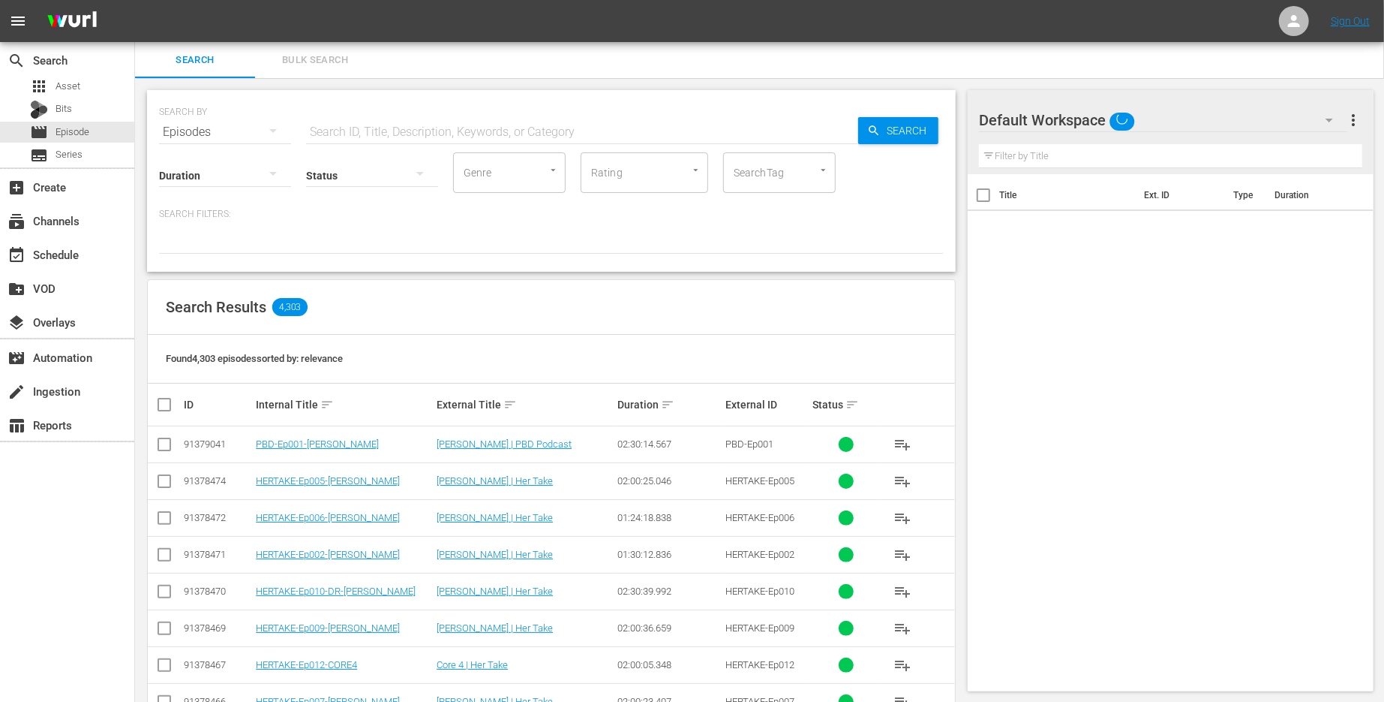
click at [434, 131] on input "text" at bounding box center [582, 132] width 552 height 36
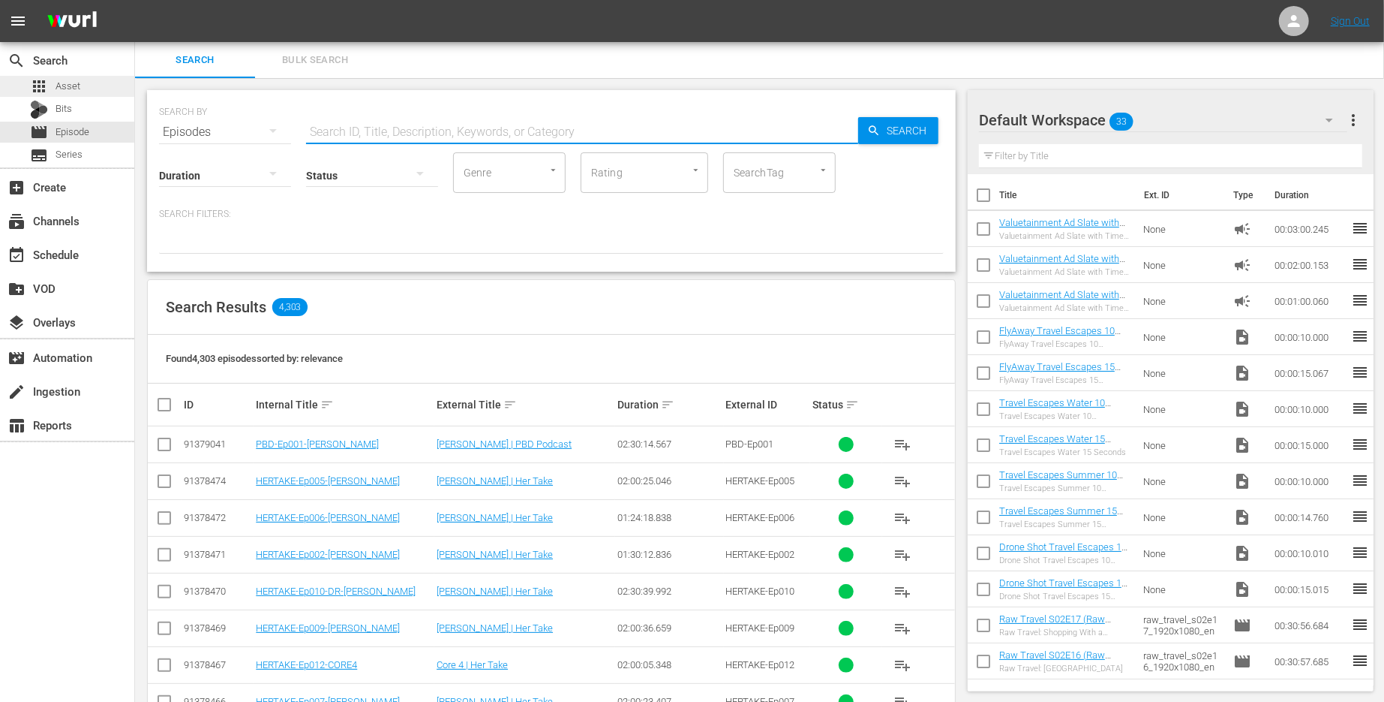
click at [82, 89] on div "apps Asset" at bounding box center [67, 86] width 134 height 21
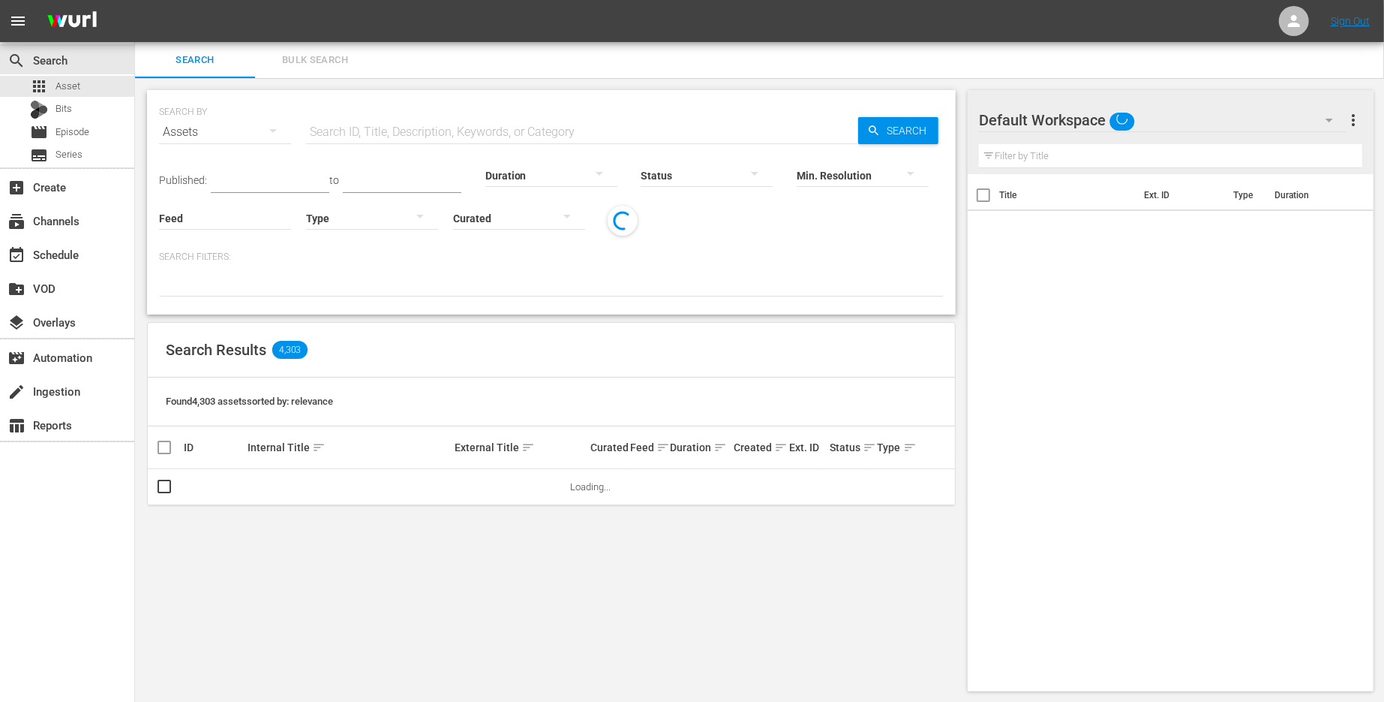
click at [456, 137] on input "text" at bounding box center [582, 132] width 552 height 36
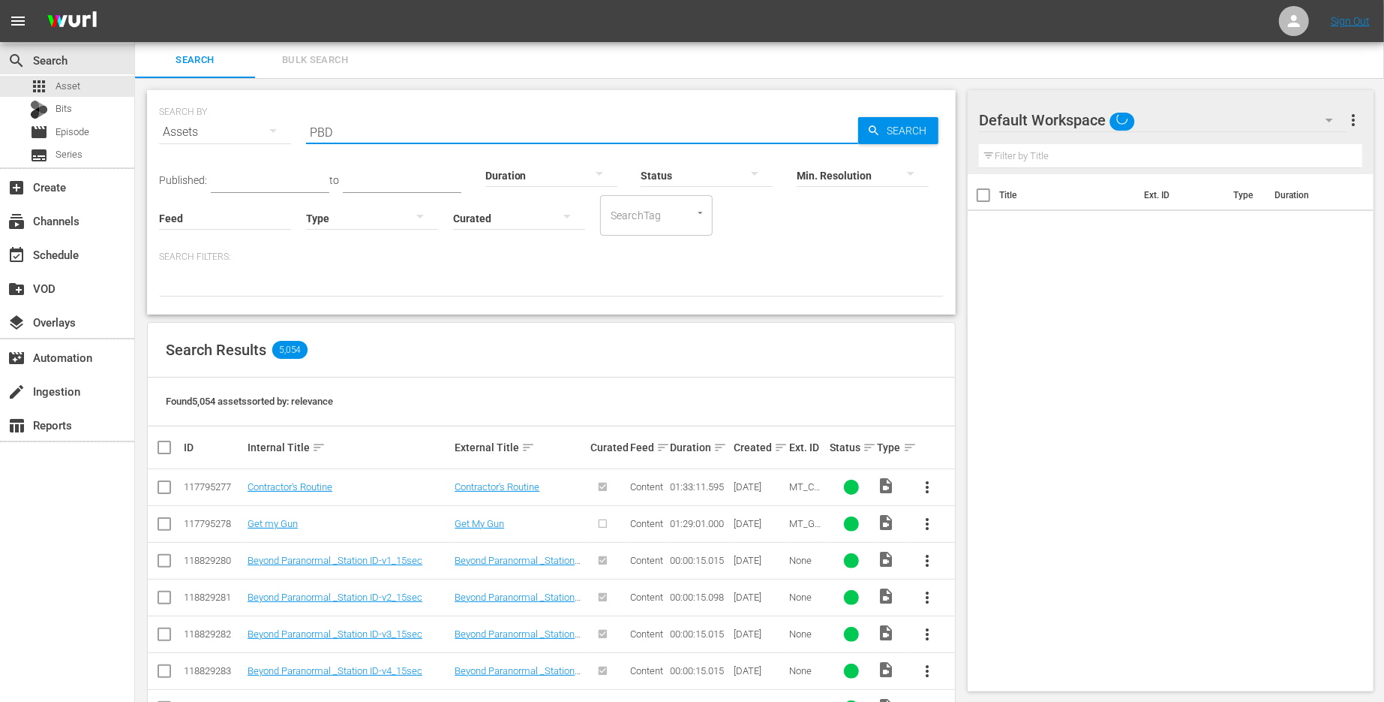
type input "PBD"
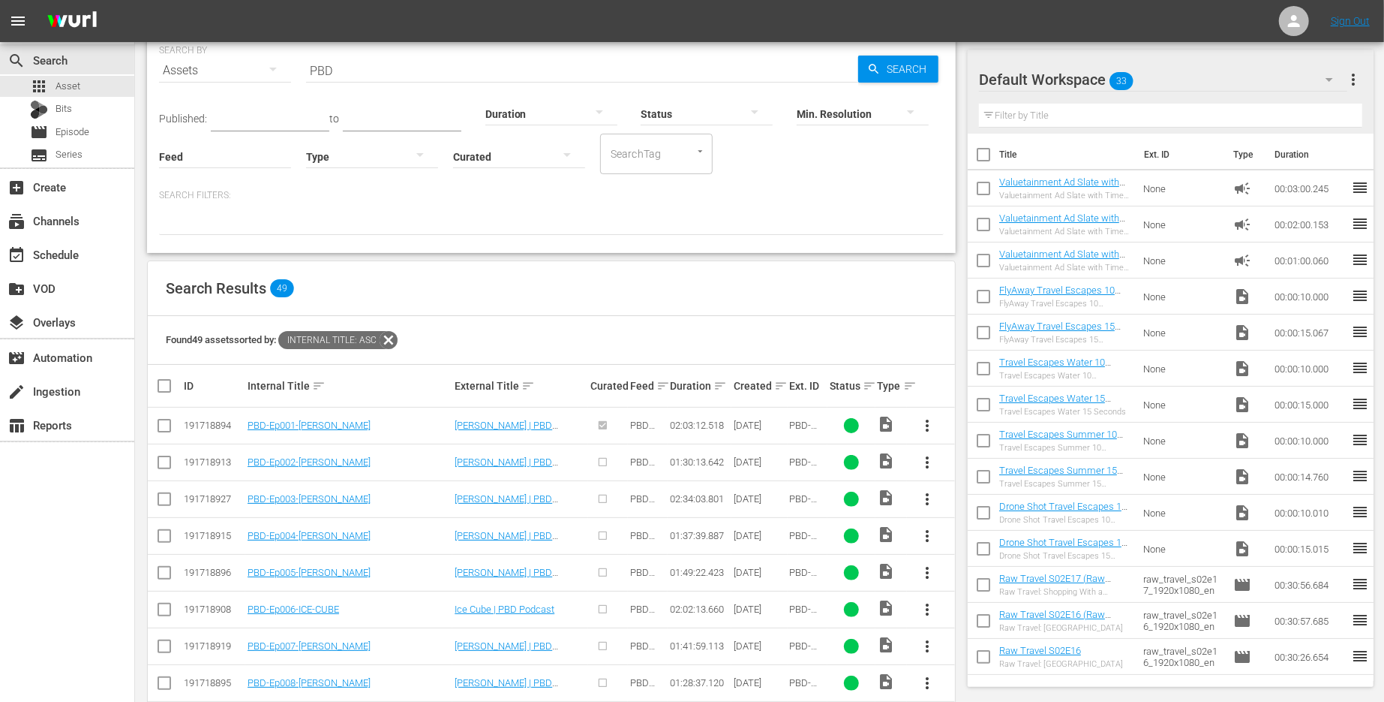
scroll to position [69, 0]
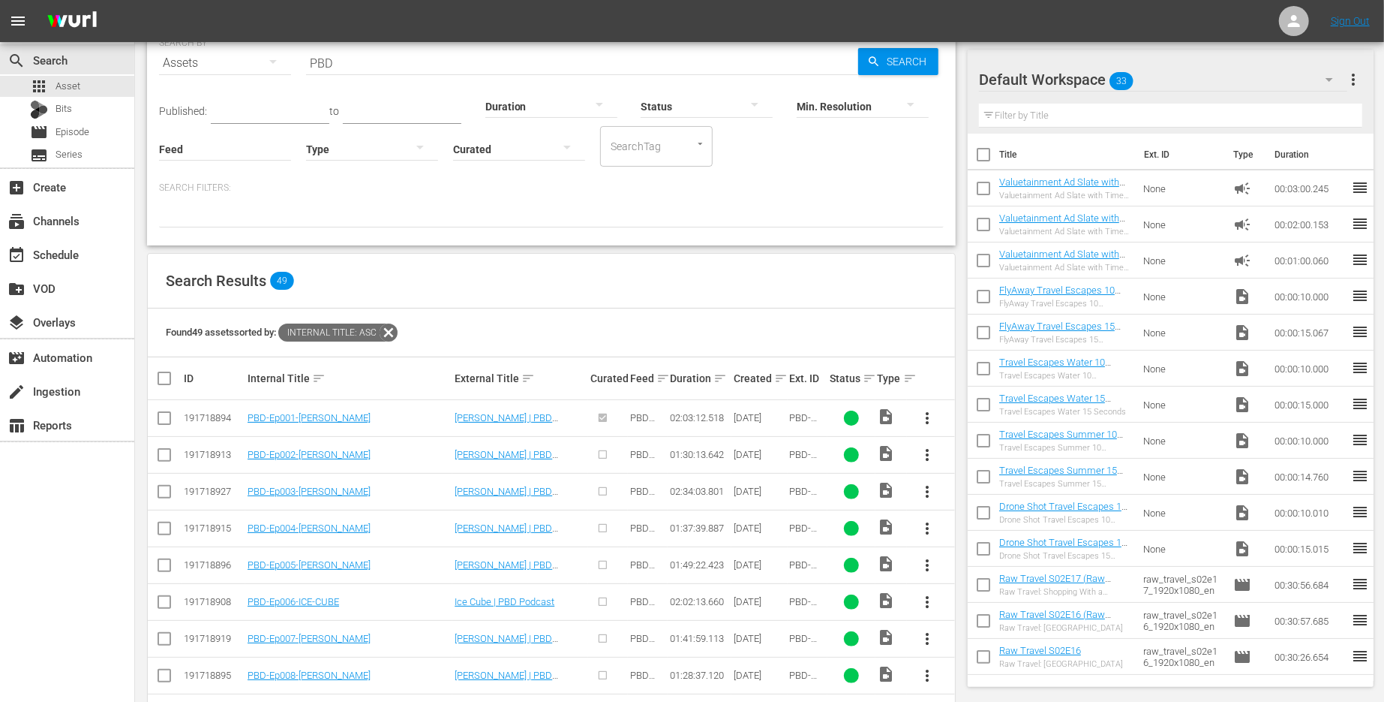
click at [166, 455] on input "checkbox" at bounding box center [164, 458] width 18 height 18
checkbox input "true"
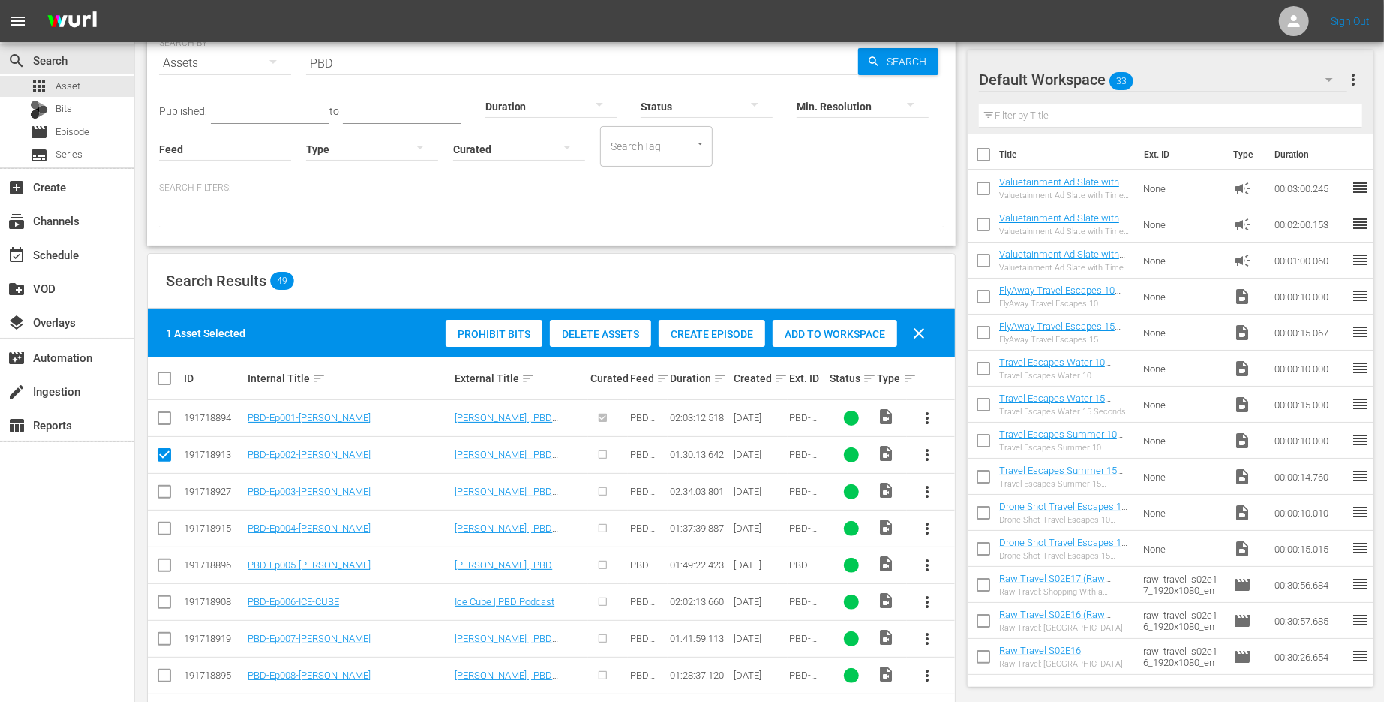
click at [166, 490] on input "checkbox" at bounding box center [164, 494] width 18 height 18
checkbox input "true"
click at [166, 522] on input "checkbox" at bounding box center [164, 531] width 18 height 18
checkbox input "true"
click at [165, 559] on input "checkbox" at bounding box center [164, 568] width 18 height 18
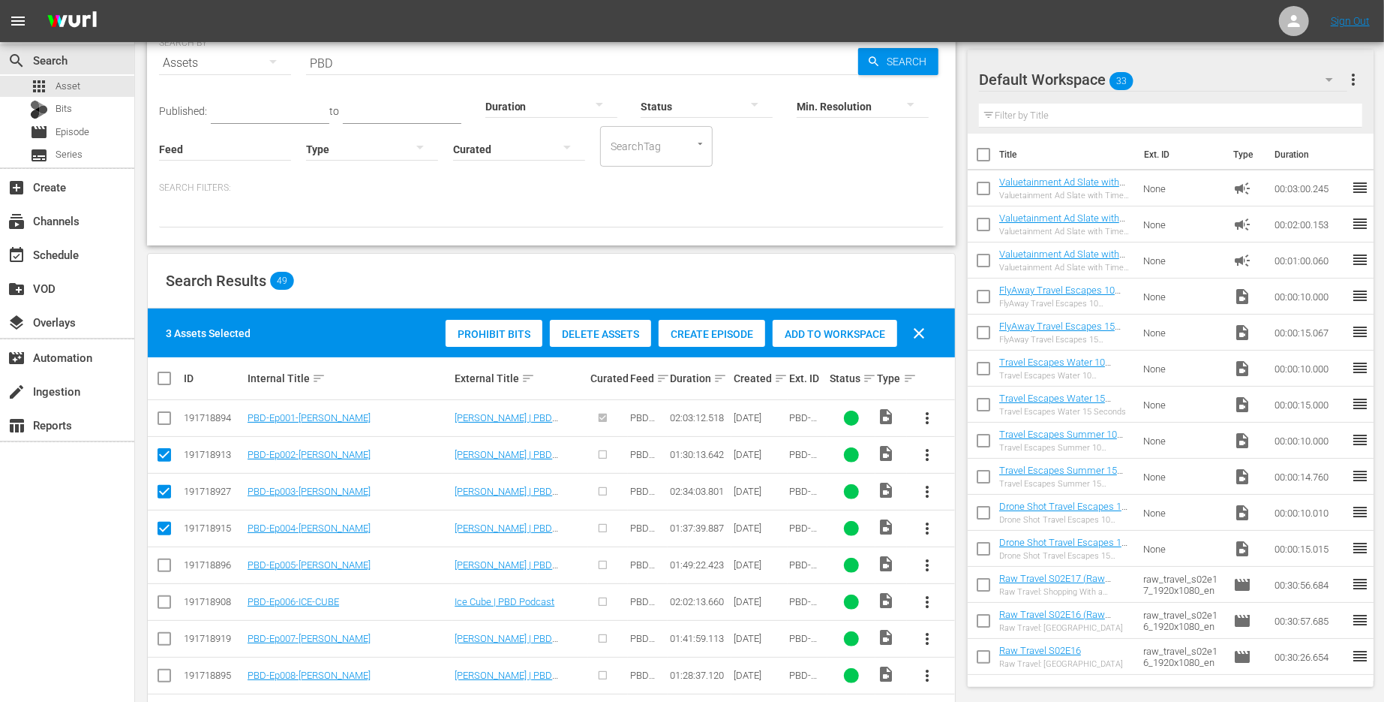
checkbox input "true"
click at [743, 335] on span "Create Episode" at bounding box center [712, 334] width 107 height 12
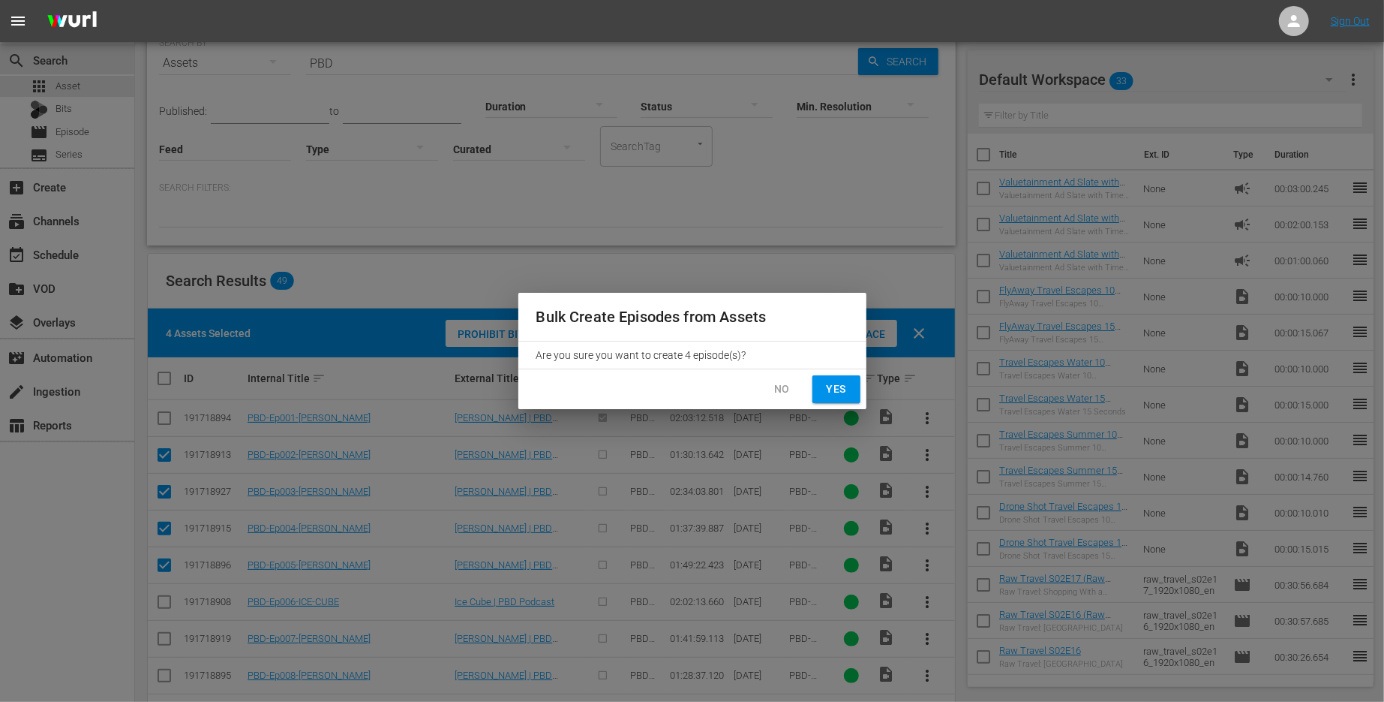
click at [846, 387] on span "Yes" at bounding box center [837, 389] width 24 height 19
checkbox input "false"
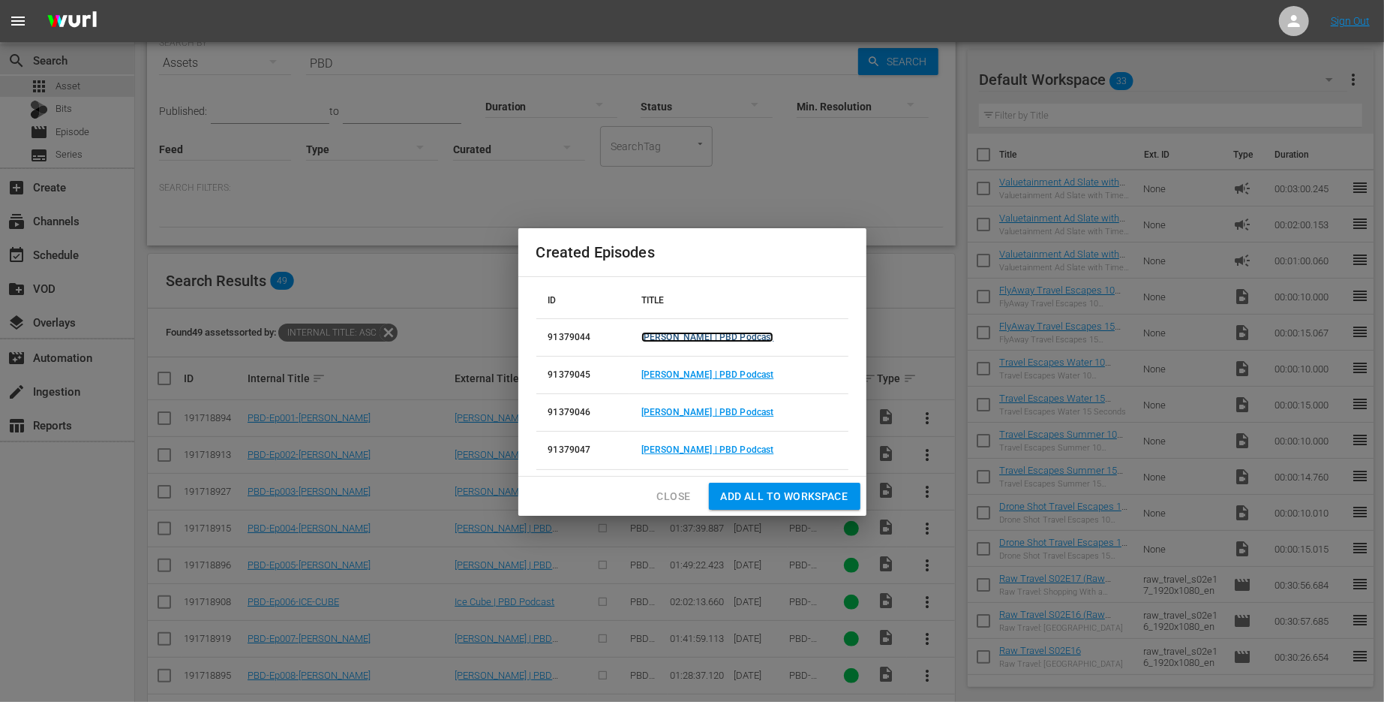
click at [729, 336] on link "[PERSON_NAME] | PBD Podcast" at bounding box center [708, 337] width 132 height 11
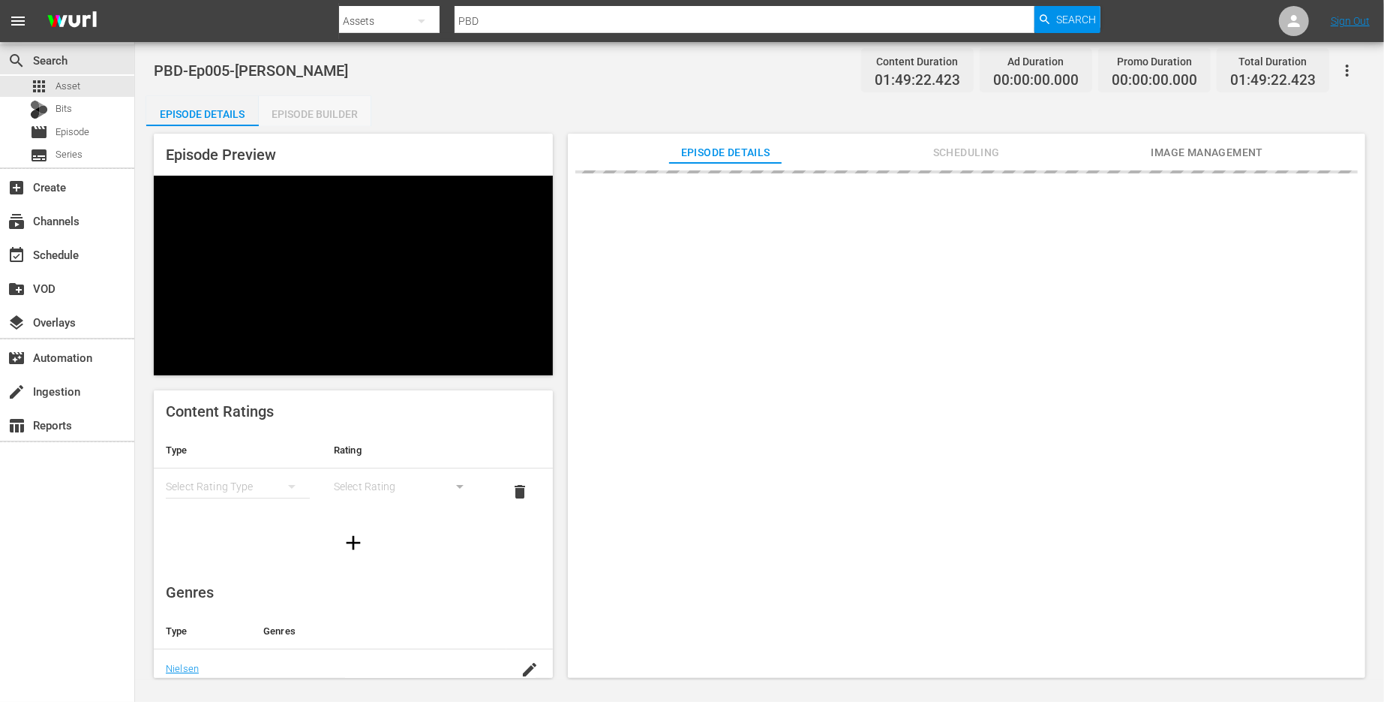
click at [310, 104] on div "Episode Builder" at bounding box center [315, 114] width 113 height 36
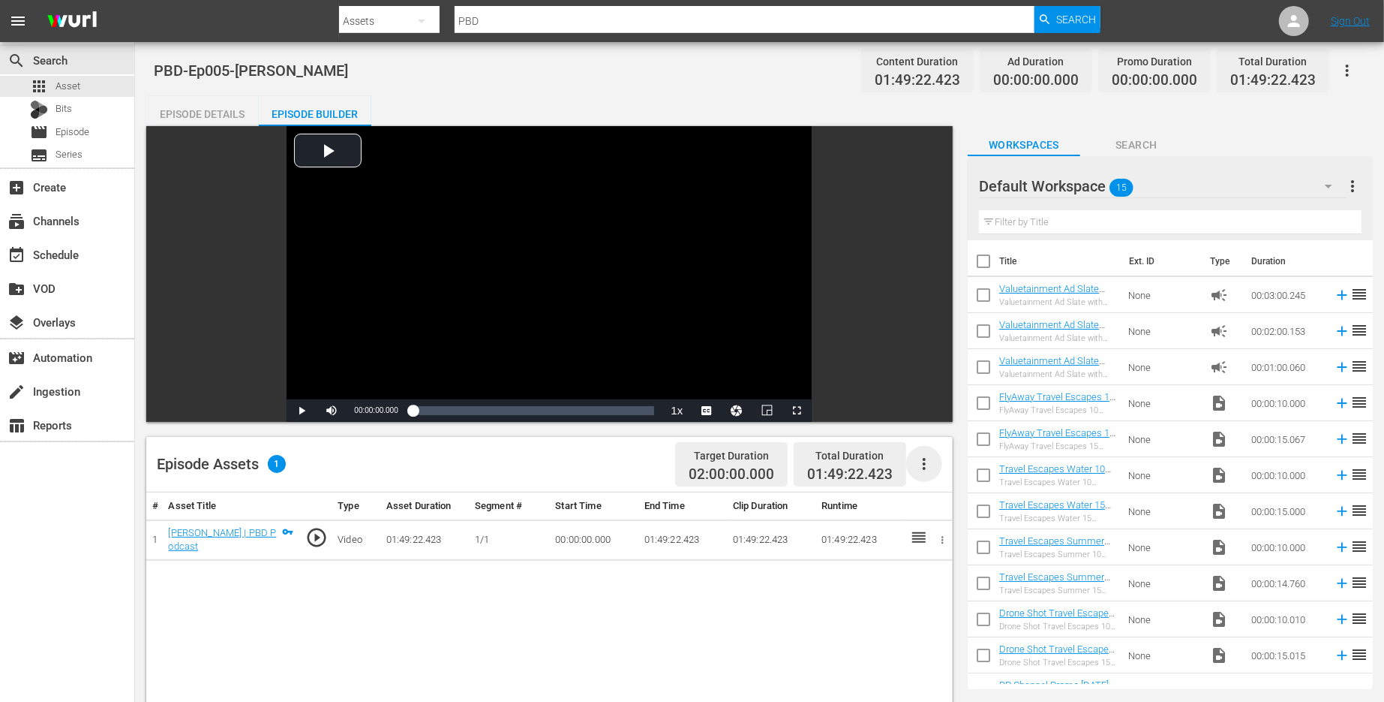
click at [925, 470] on icon "button" at bounding box center [924, 464] width 18 height 18
click at [939, 474] on div "Edit Cue Points" at bounding box center [969, 470] width 102 height 36
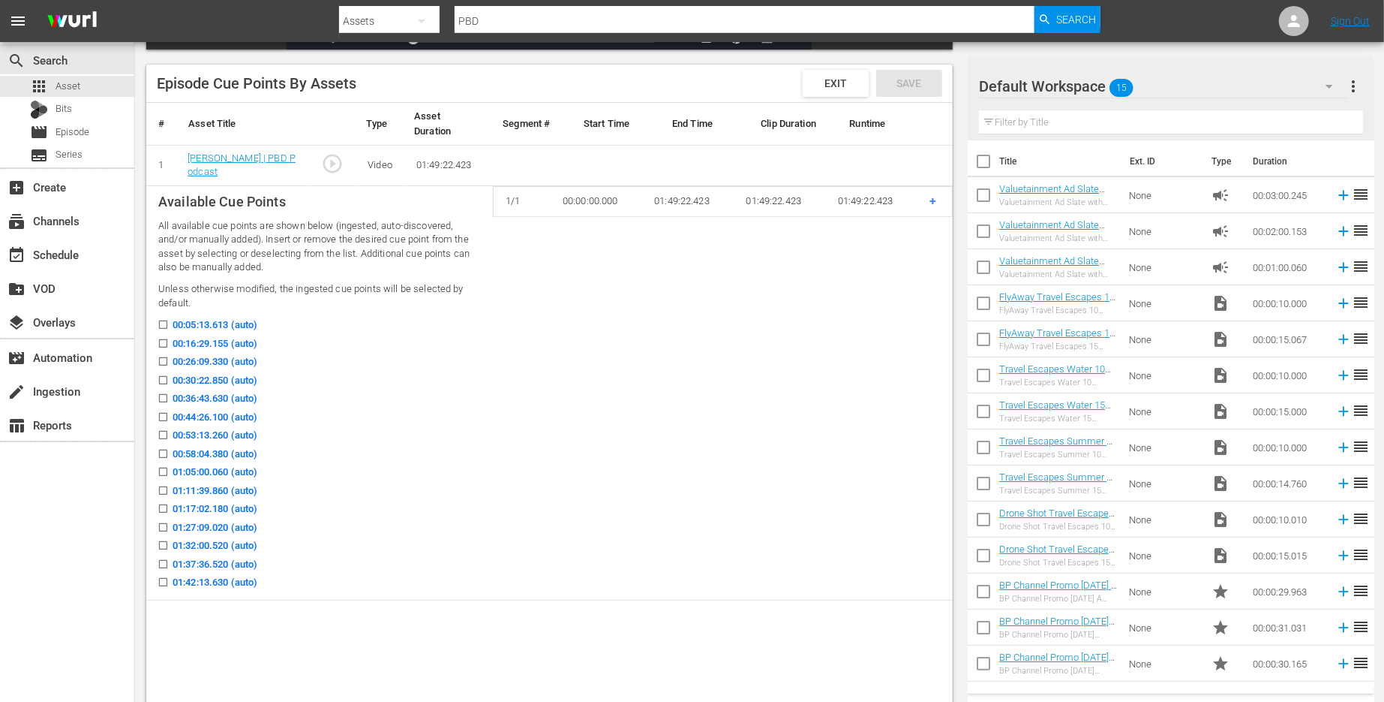
scroll to position [429, 0]
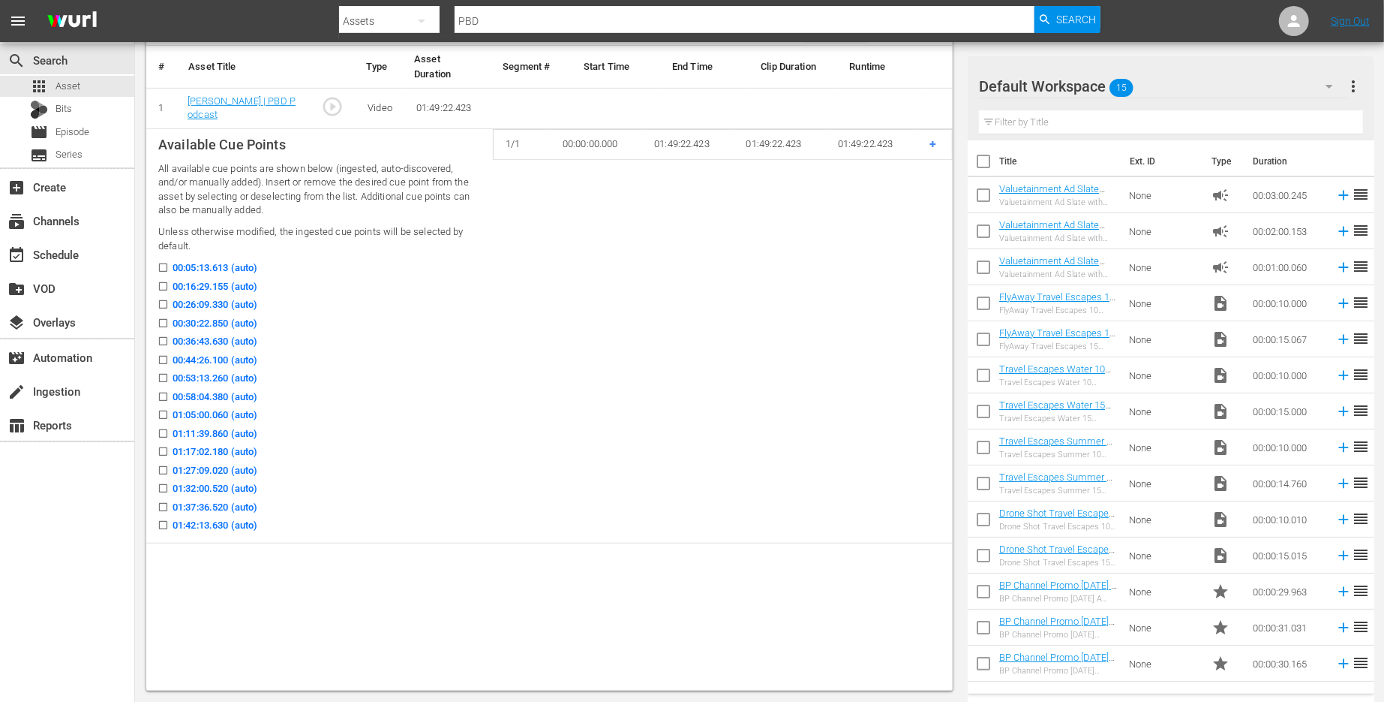
click at [164, 267] on input "00:05:13.613 (auto)" at bounding box center [159, 270] width 19 height 11
checkbox input "true"
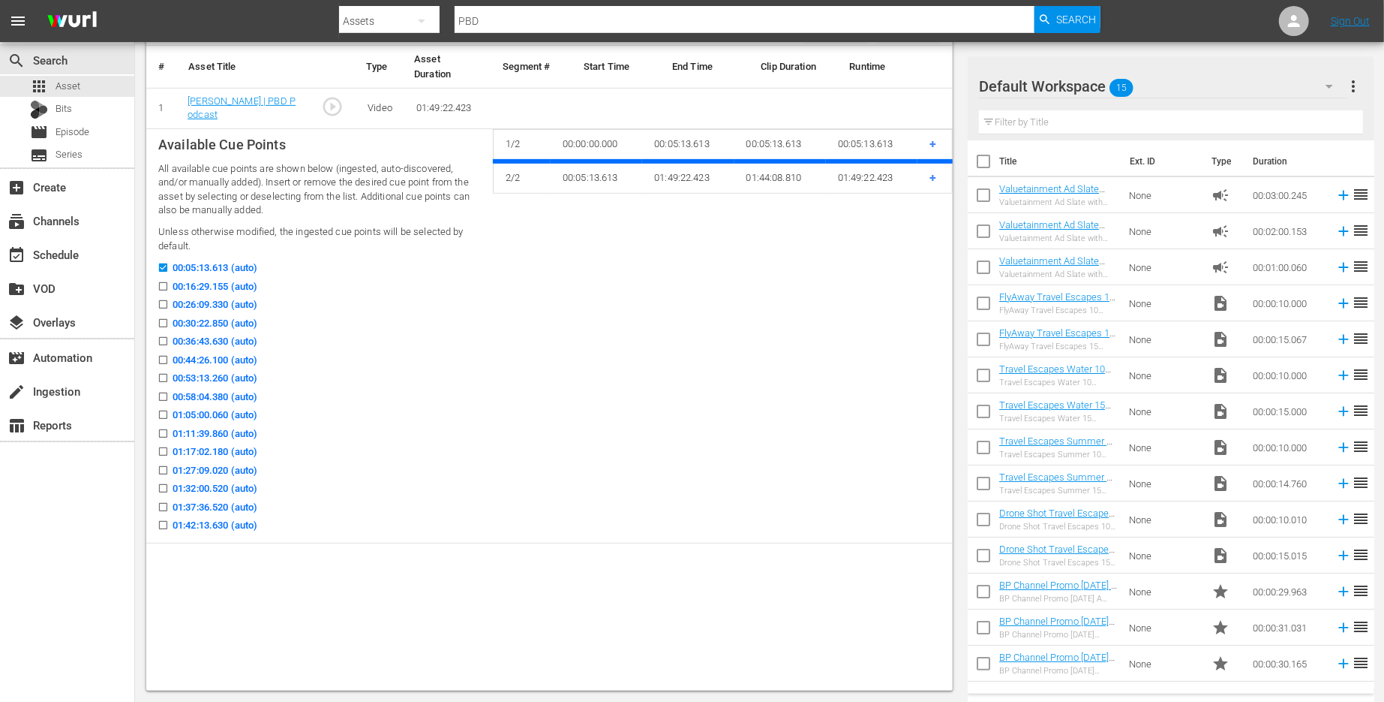
click at [164, 286] on input "00:16:29.155 (auto)" at bounding box center [159, 289] width 19 height 11
checkbox input "true"
click at [164, 303] on input "00:26:09.330 (auto)" at bounding box center [159, 307] width 19 height 11
checkbox input "true"
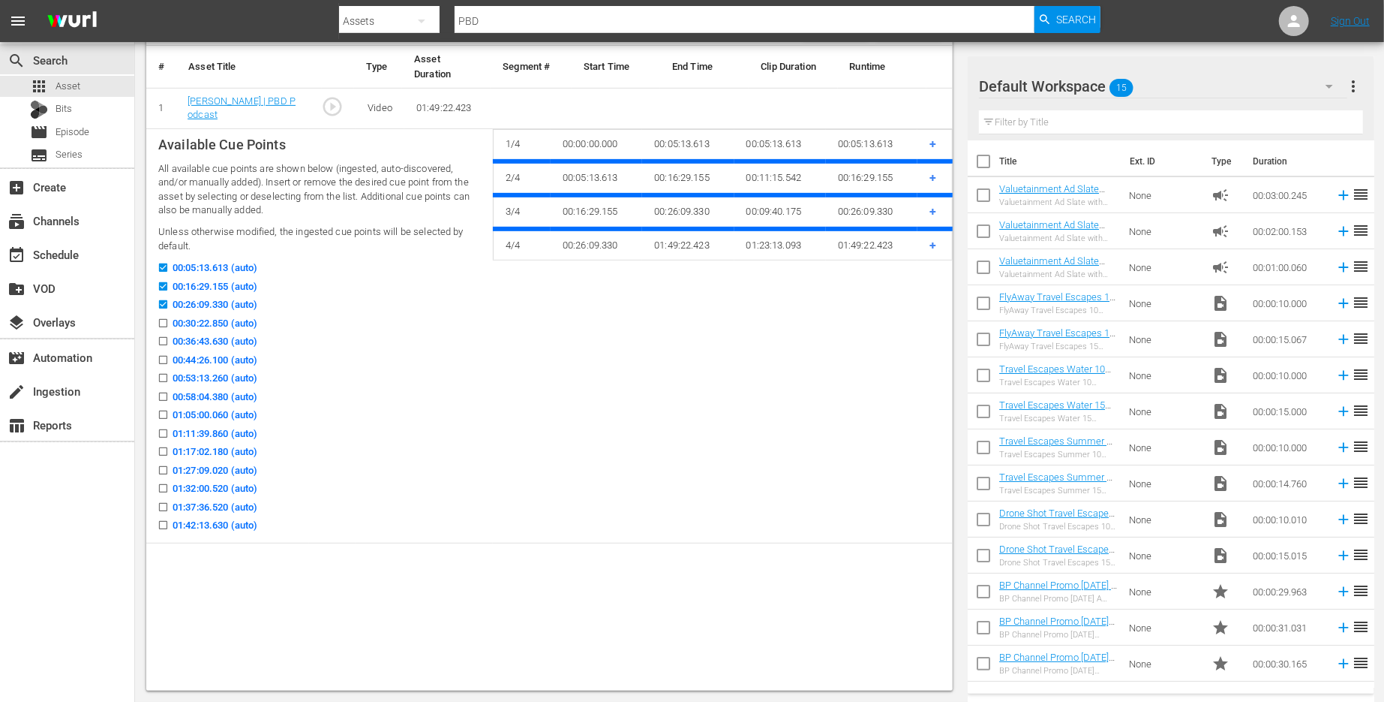
click at [164, 320] on input "00:30:22.850 (auto)" at bounding box center [159, 325] width 19 height 11
checkbox input "true"
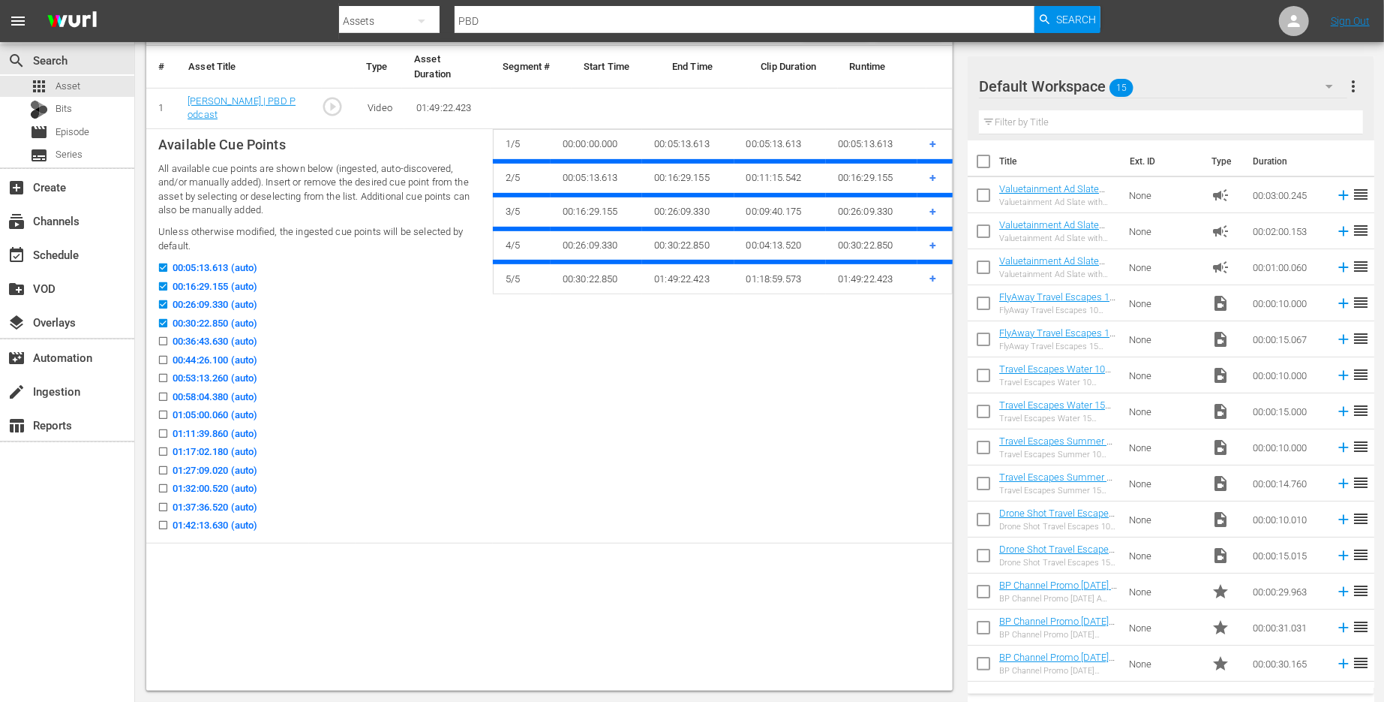
click at [164, 342] on input "00:36:43.630 (auto)" at bounding box center [159, 343] width 19 height 11
checkbox input "true"
click at [164, 371] on label "00:53:13.260 (auto)" at bounding box center [203, 378] width 107 height 15
click at [164, 375] on input "00:53:13.260 (auto)" at bounding box center [159, 380] width 19 height 11
checkbox input "true"
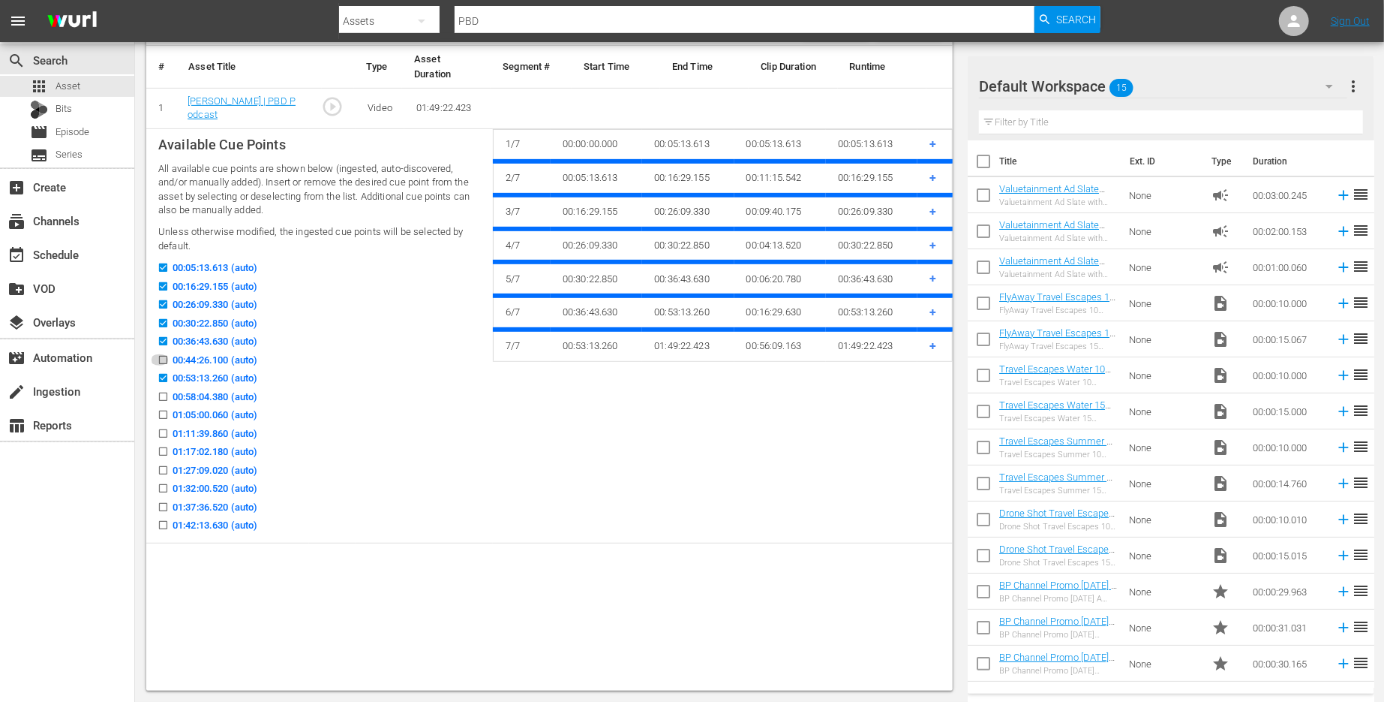
click at [164, 358] on input "00:44:26.100 (auto)" at bounding box center [159, 362] width 19 height 11
checkbox input "true"
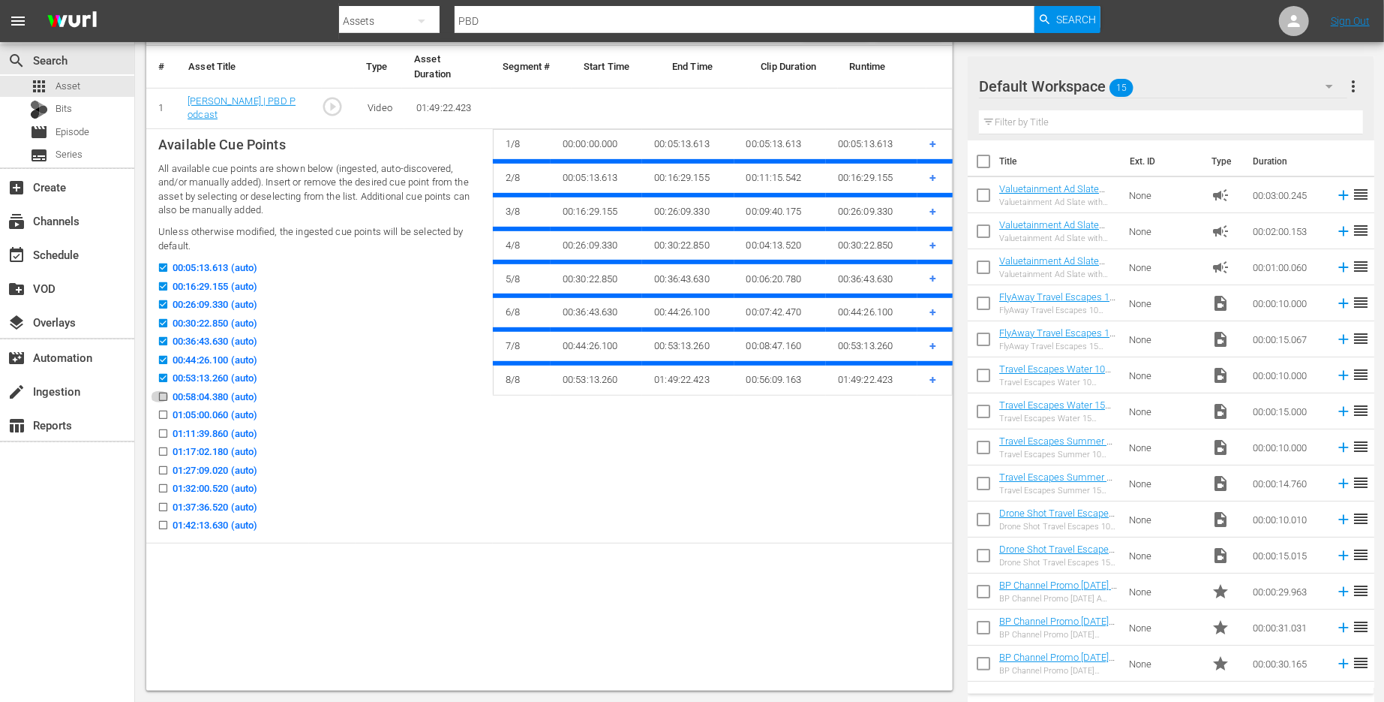
click at [160, 389] on label "00:58:04.380 (auto)" at bounding box center [203, 396] width 107 height 15
click at [160, 394] on input "00:58:04.380 (auto)" at bounding box center [159, 399] width 19 height 11
checkbox input "true"
click at [163, 416] on input "01:05:00.060 (auto)" at bounding box center [159, 417] width 19 height 11
checkbox input "true"
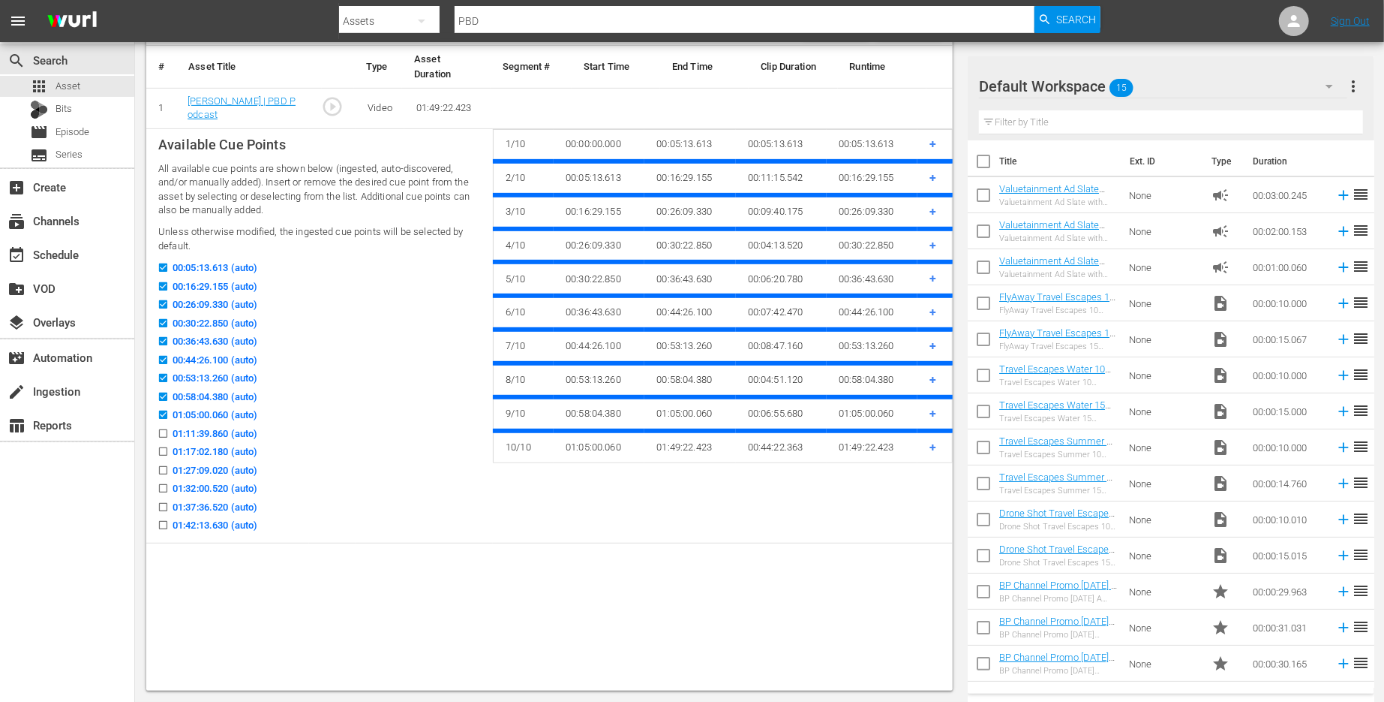
click at [162, 440] on input "01:11:39.860 (auto)" at bounding box center [159, 436] width 19 height 11
checkbox input "true"
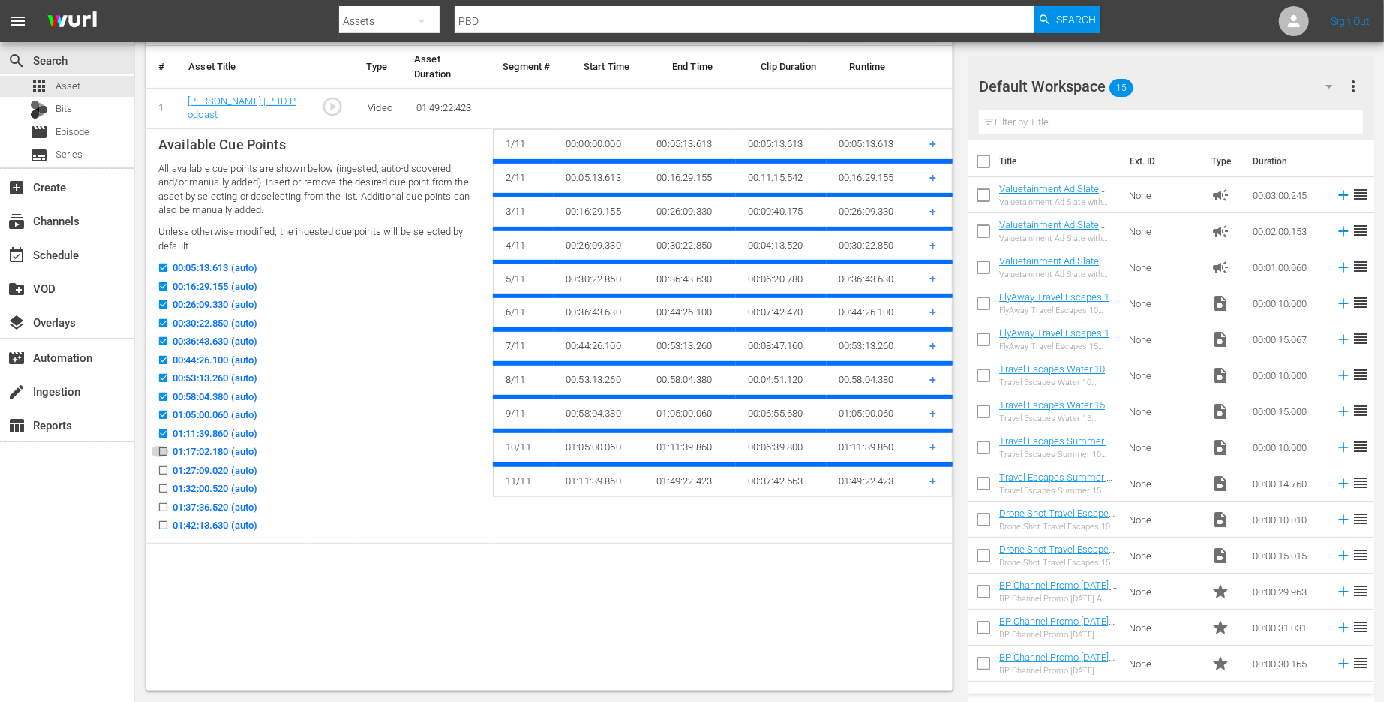
click at [162, 457] on input "01:17:02.180 (auto)" at bounding box center [159, 454] width 19 height 11
checkbox input "true"
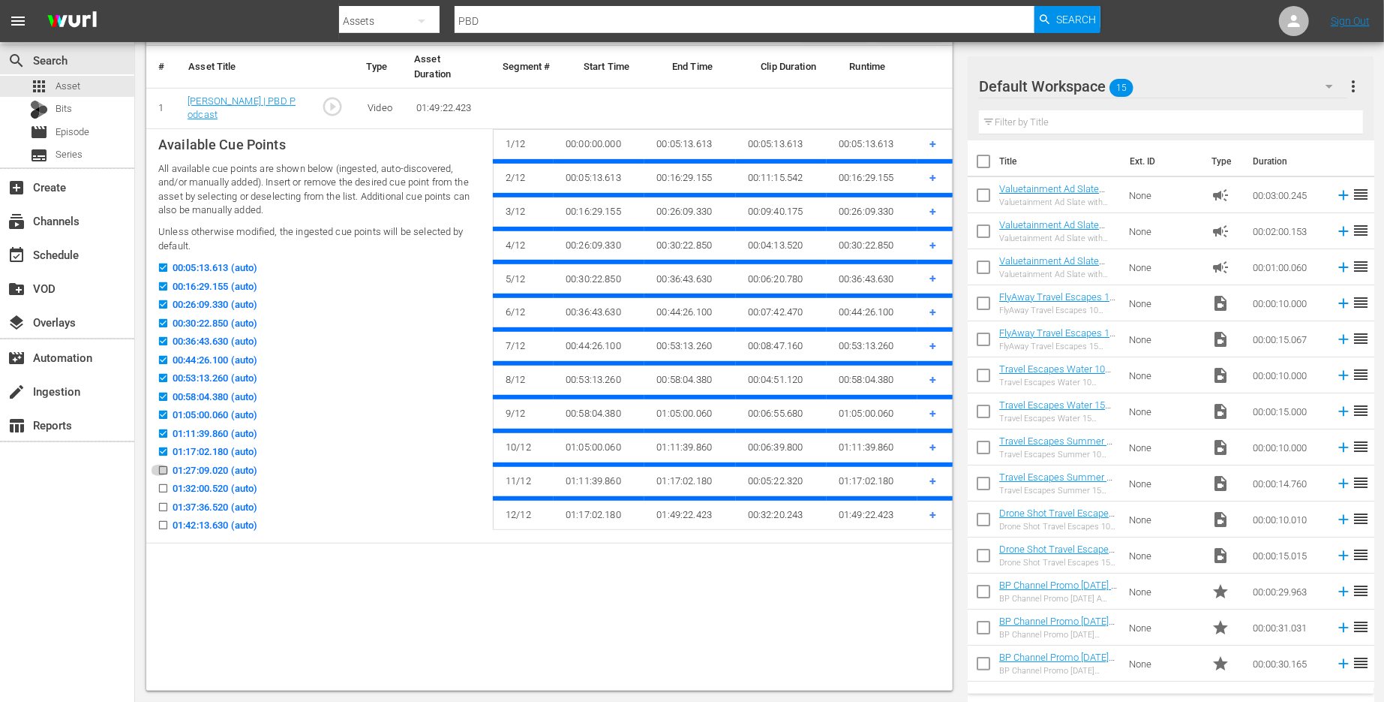
click at [161, 474] on input "01:27:09.020 (auto)" at bounding box center [159, 472] width 19 height 11
checkbox input "true"
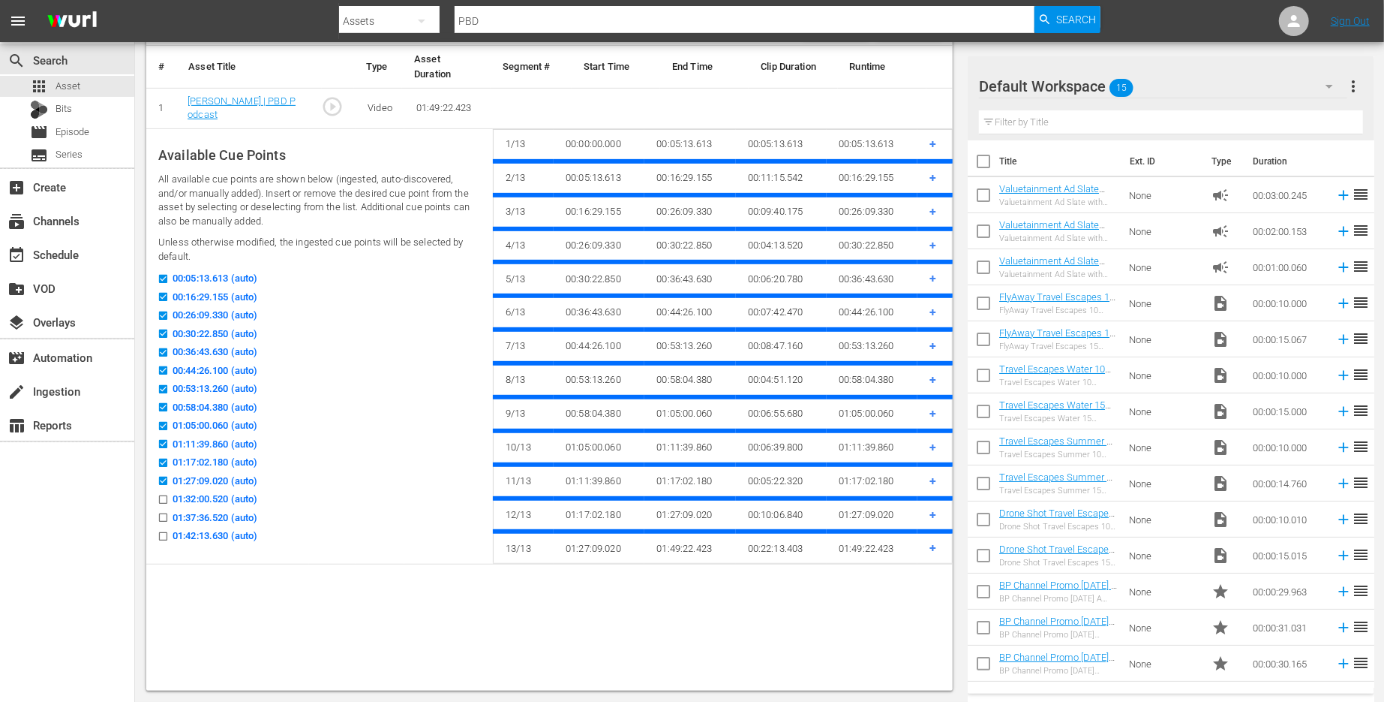
click at [161, 498] on input "01:32:00.520 (auto)" at bounding box center [159, 502] width 19 height 11
checkbox input "true"
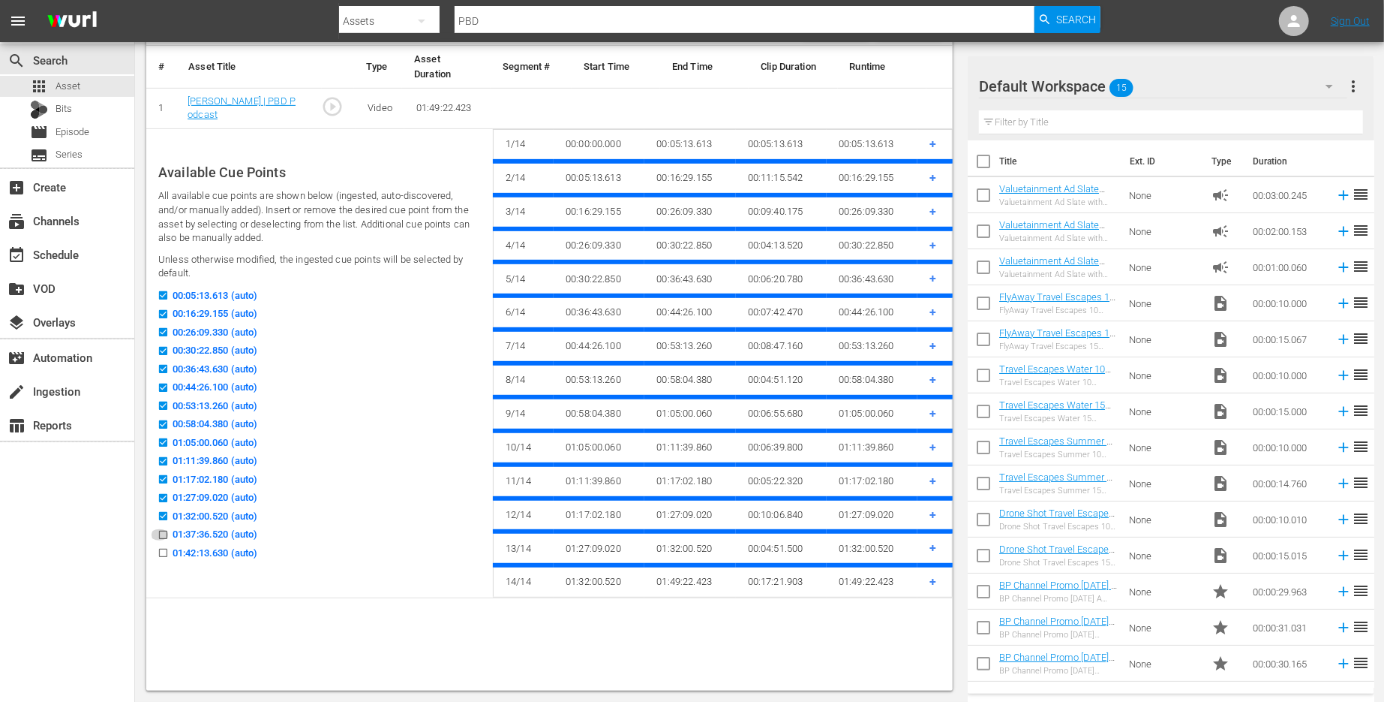
click at [162, 534] on input "01:37:36.520 (auto)" at bounding box center [159, 537] width 19 height 11
checkbox input "true"
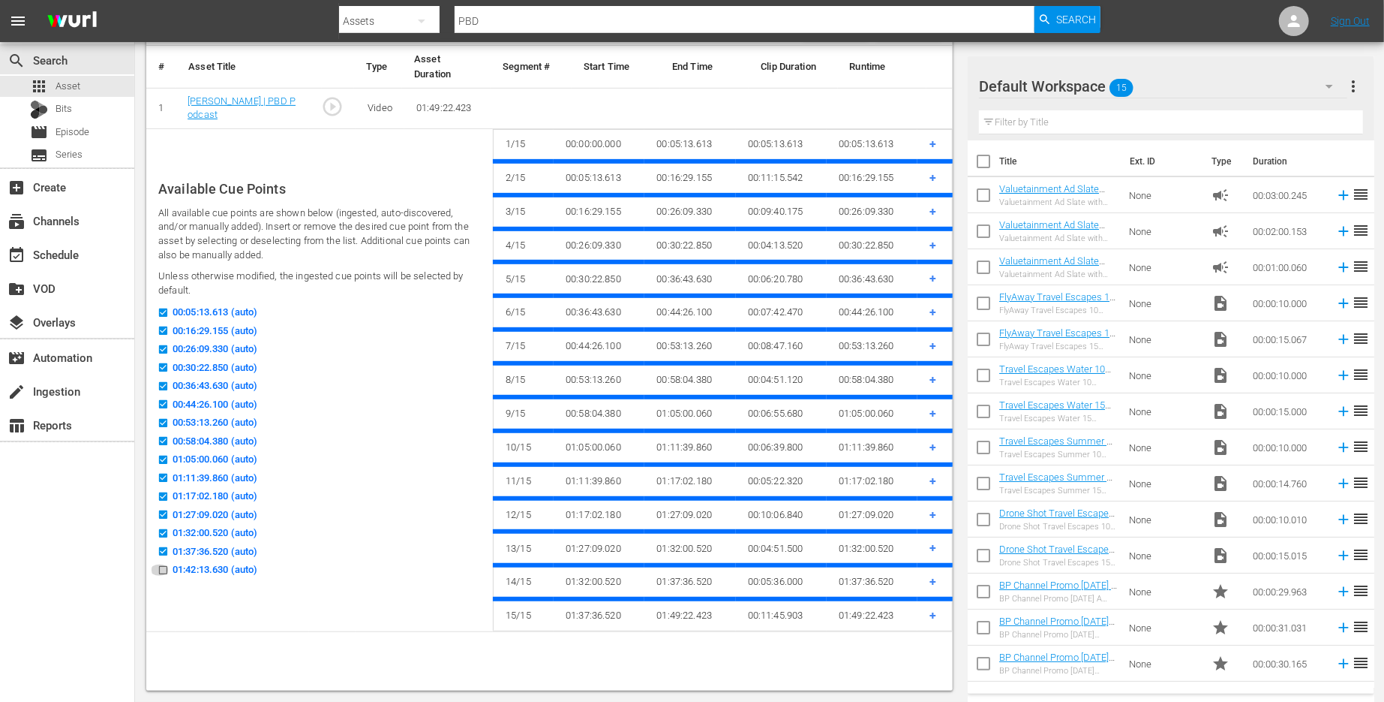
click at [159, 565] on icon at bounding box center [163, 569] width 8 height 8
click at [159, 567] on input "01:42:13.630 (auto)" at bounding box center [159, 572] width 19 height 11
checkbox input "true"
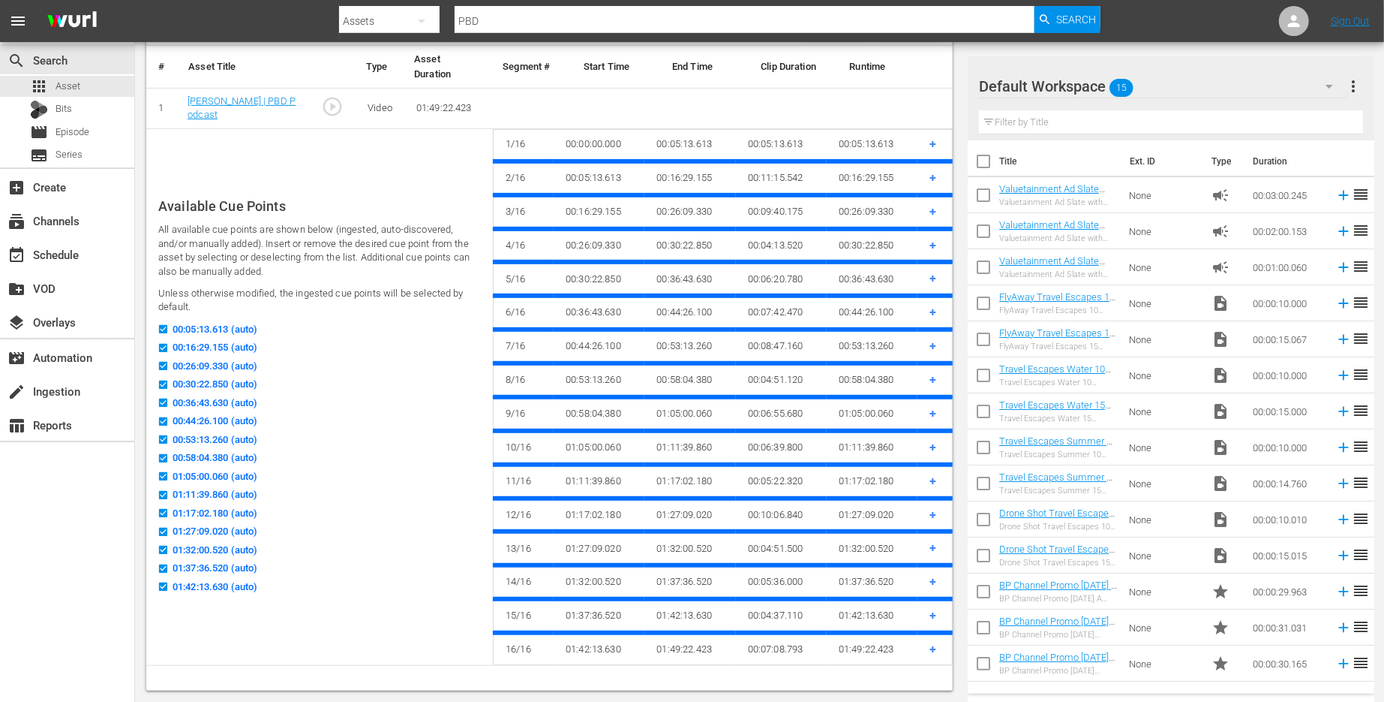
scroll to position [127, 0]
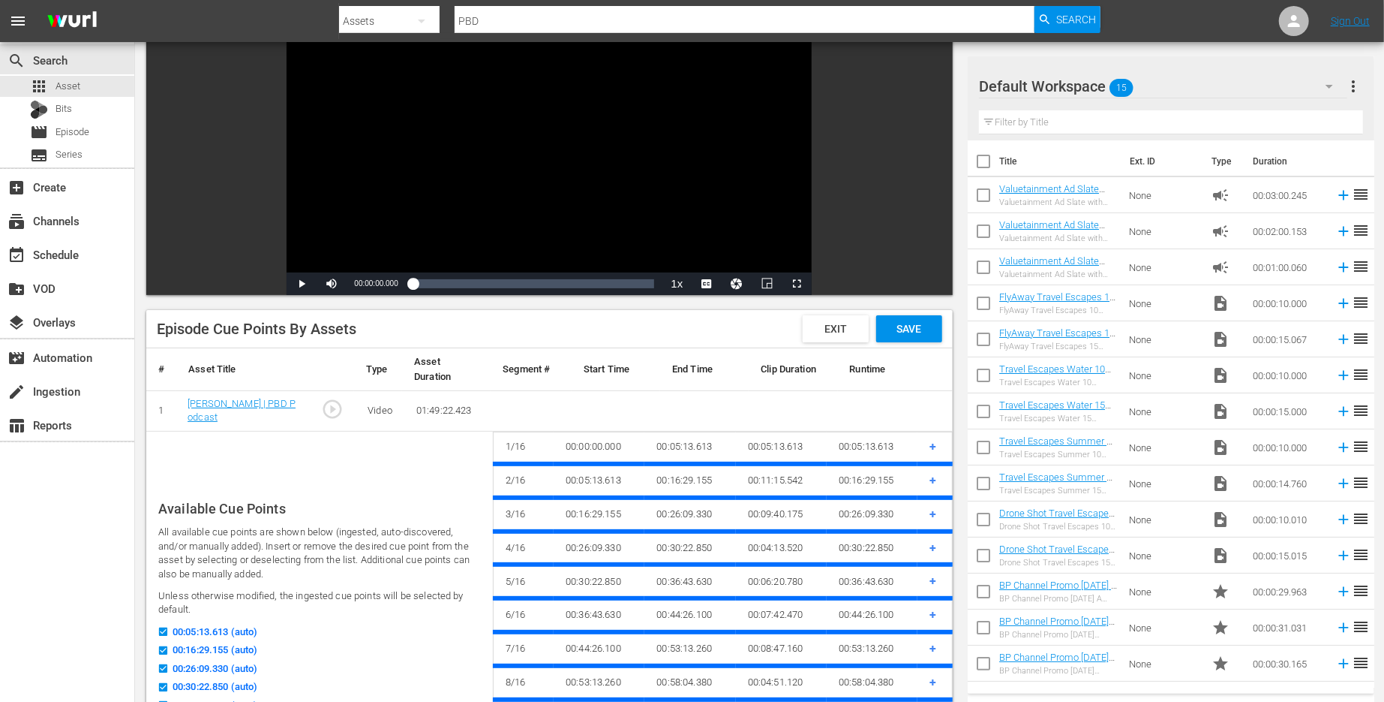
checkbox input "false"
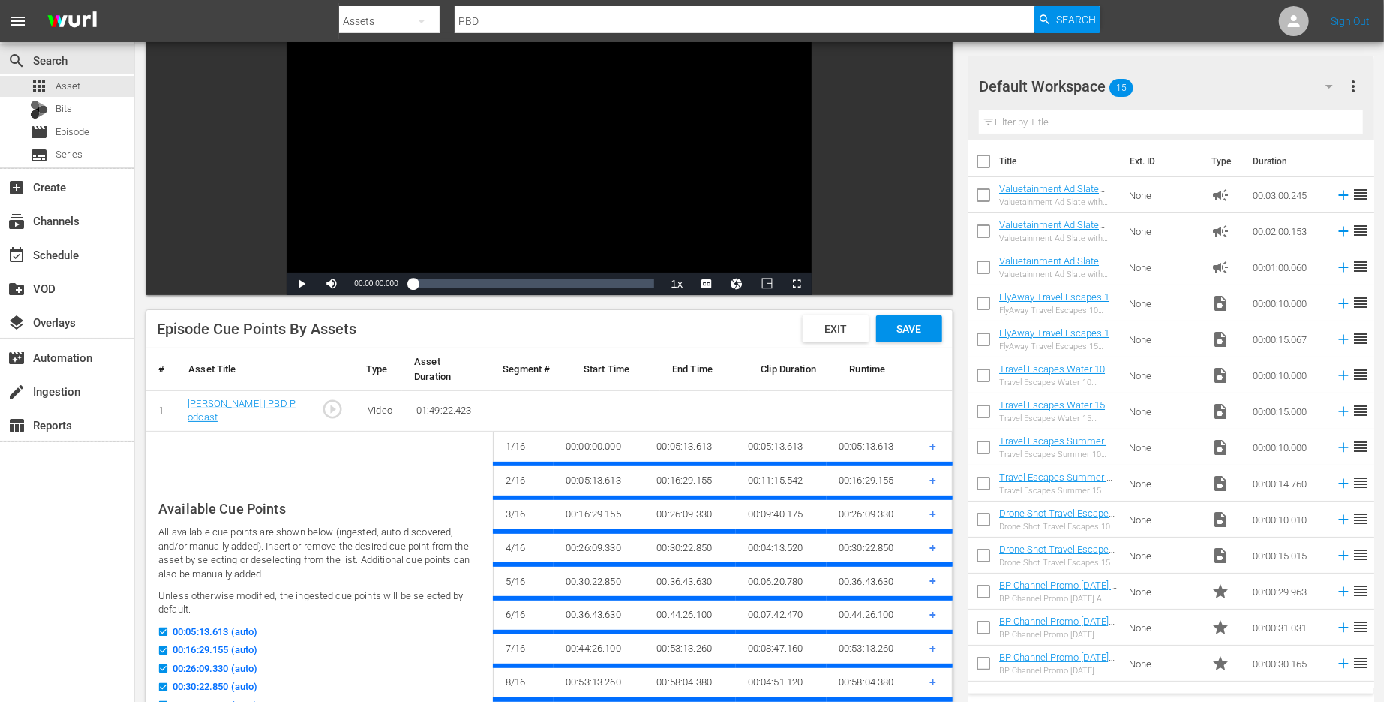
checkbox input "false"
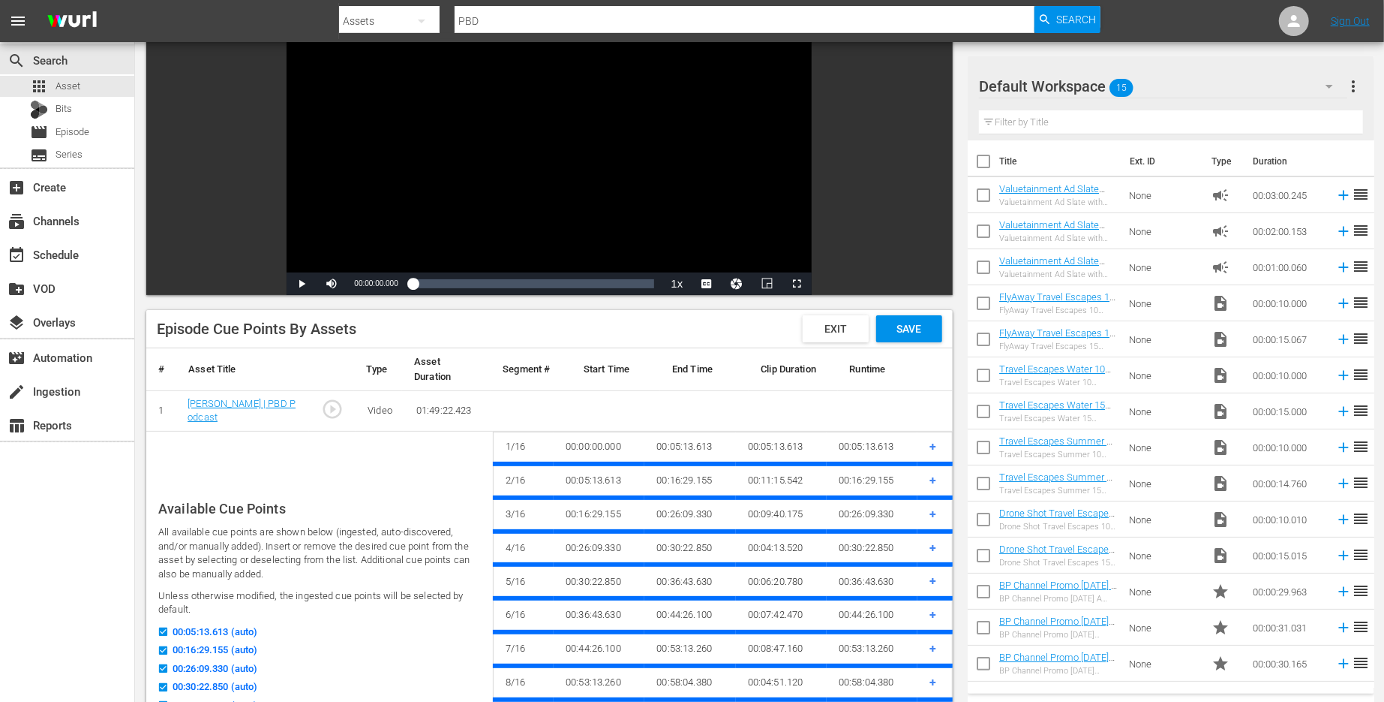
checkbox input "false"
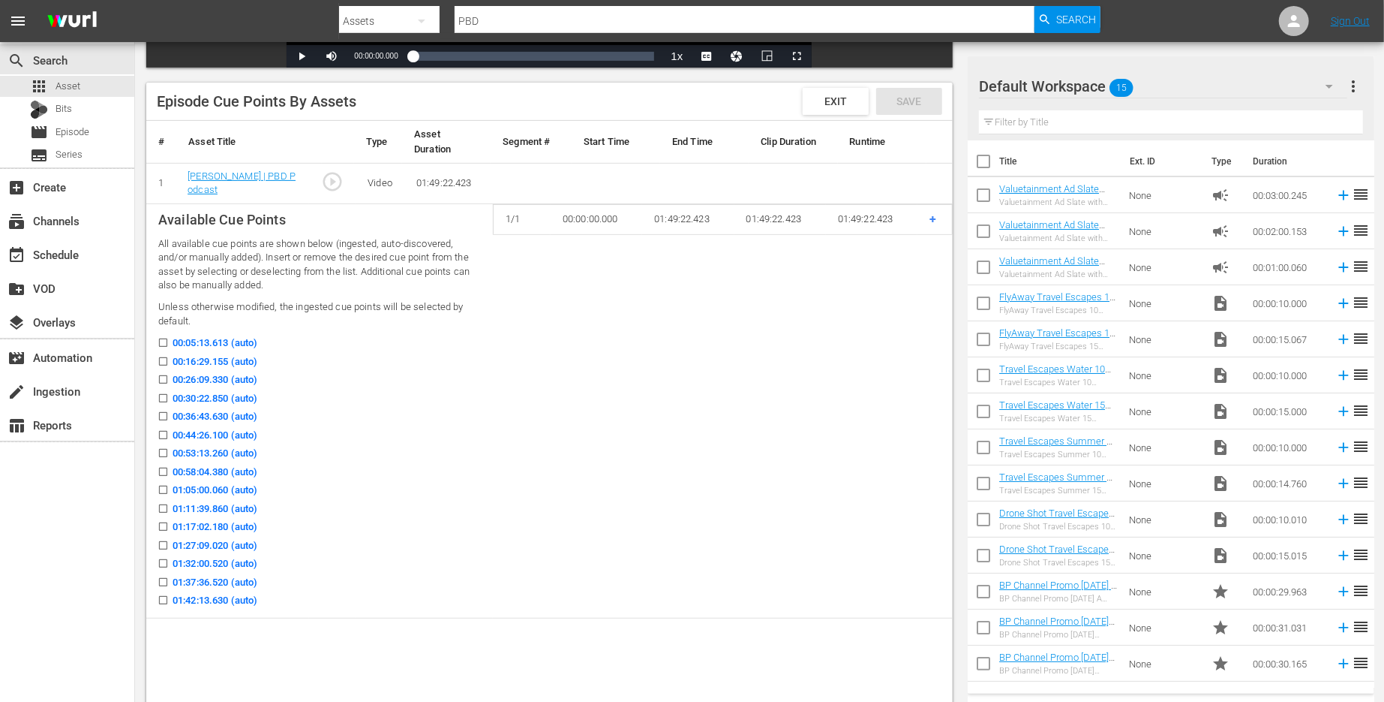
scroll to position [357, 0]
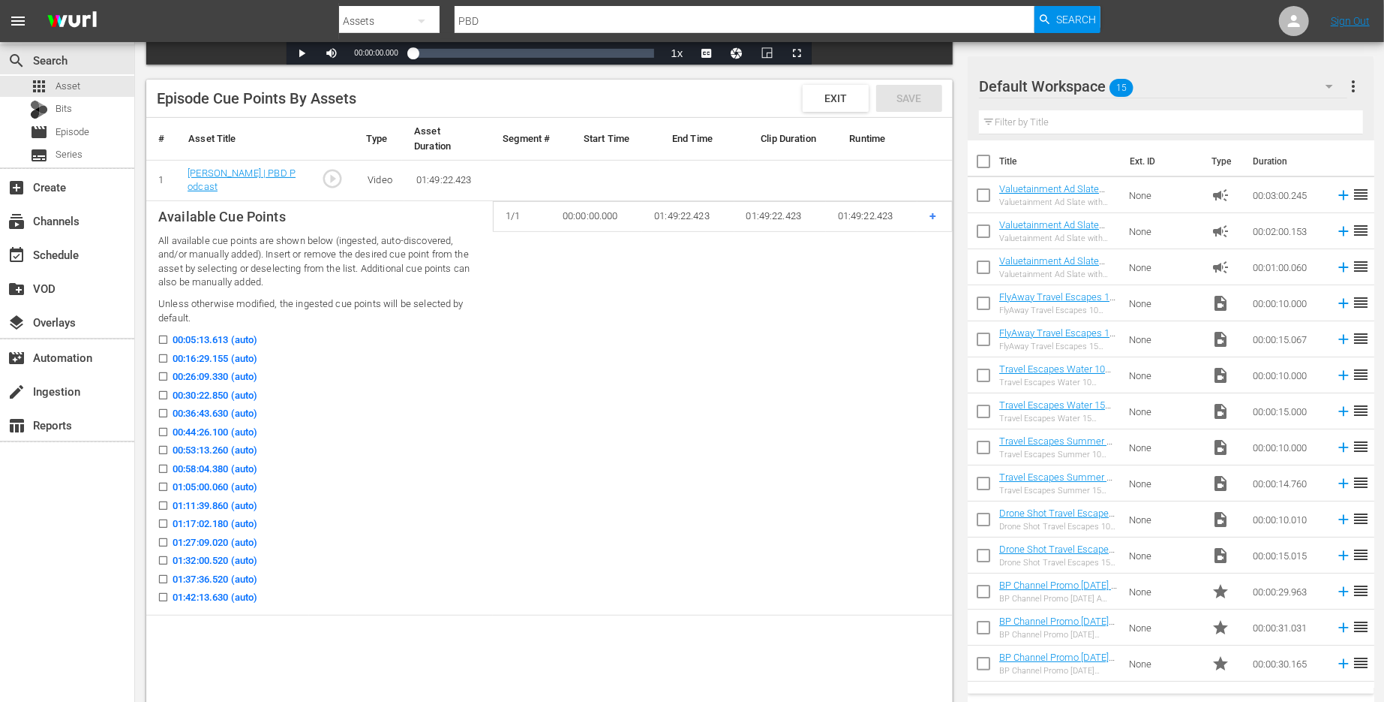
click at [164, 341] on input "00:05:13.613 (auto)" at bounding box center [159, 342] width 19 height 11
checkbox input "true"
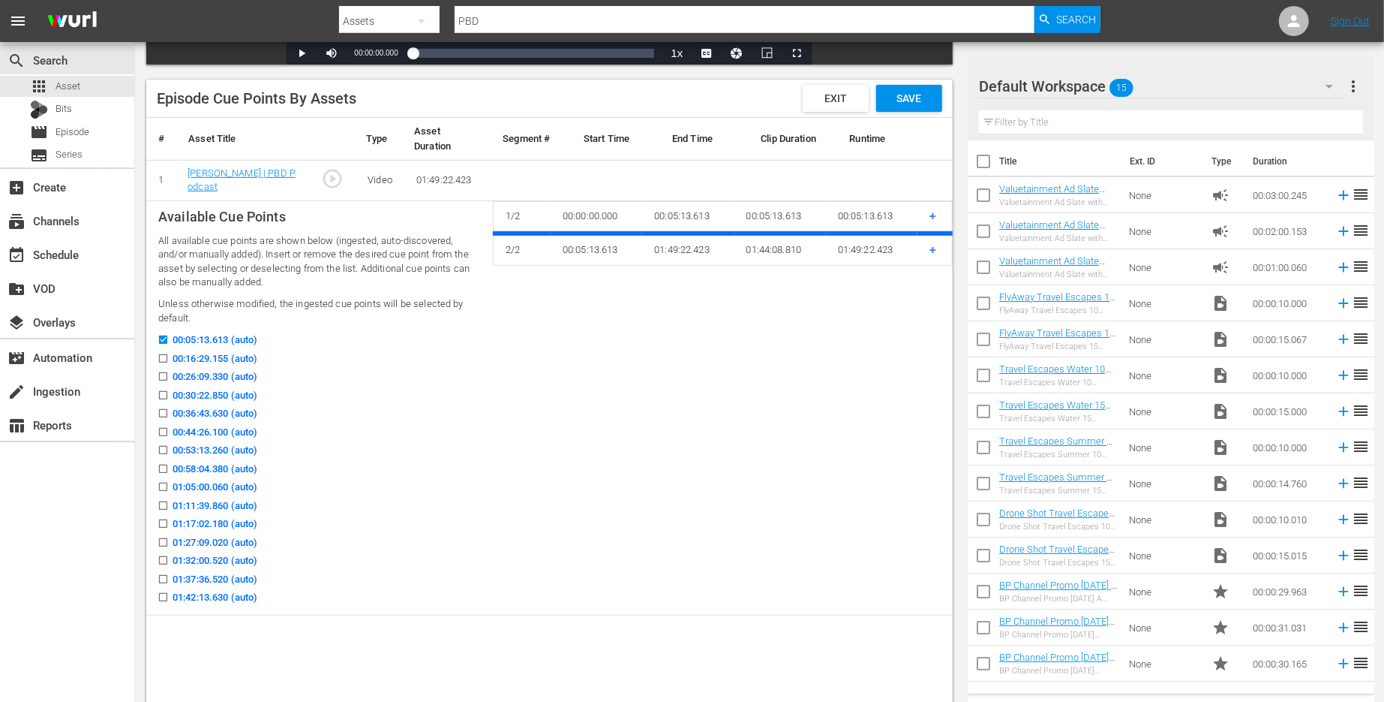
click at [164, 365] on input "00:16:29.155 (auto)" at bounding box center [159, 361] width 19 height 11
checkbox input "true"
click at [164, 384] on div "00:26:09.330 (auto)" at bounding box center [319, 378] width 323 height 19
click at [164, 379] on input "00:26:09.330 (auto)" at bounding box center [159, 379] width 19 height 11
checkbox input "true"
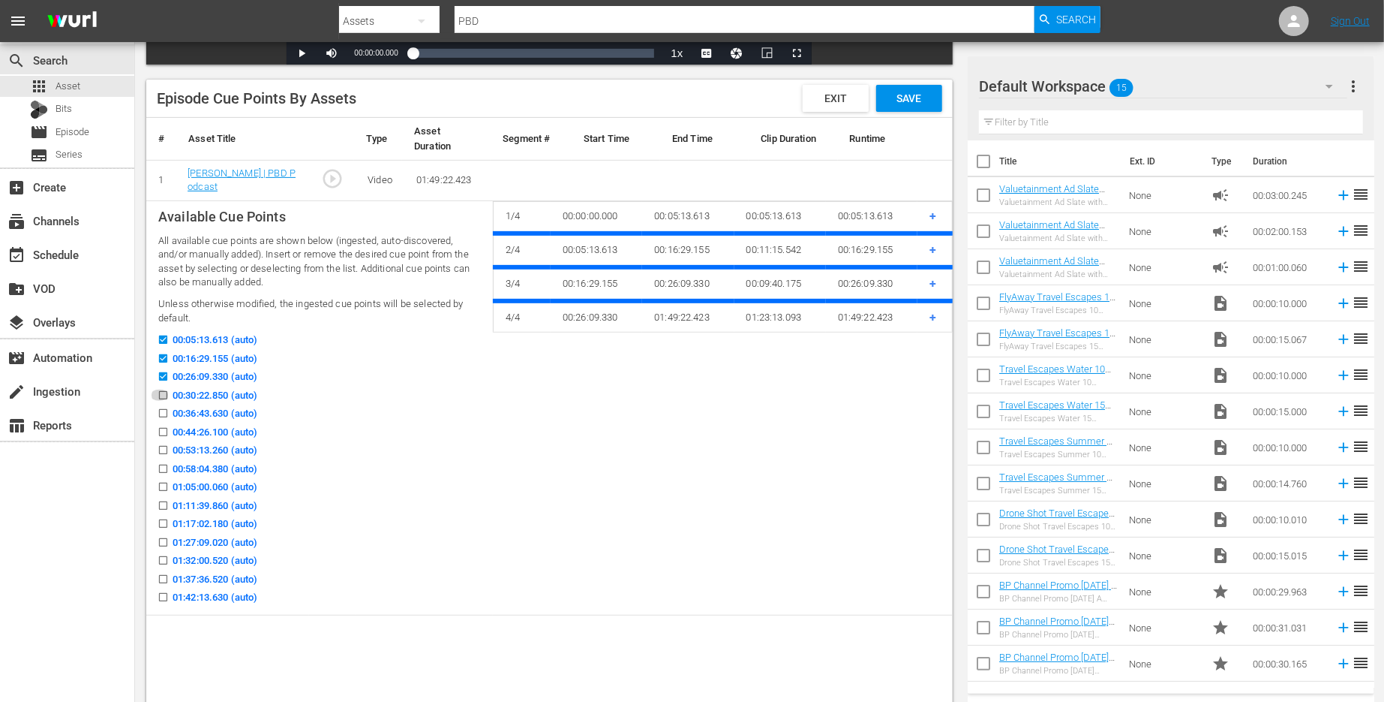
click at [164, 392] on input "00:30:22.850 (auto)" at bounding box center [159, 397] width 19 height 11
checkbox input "true"
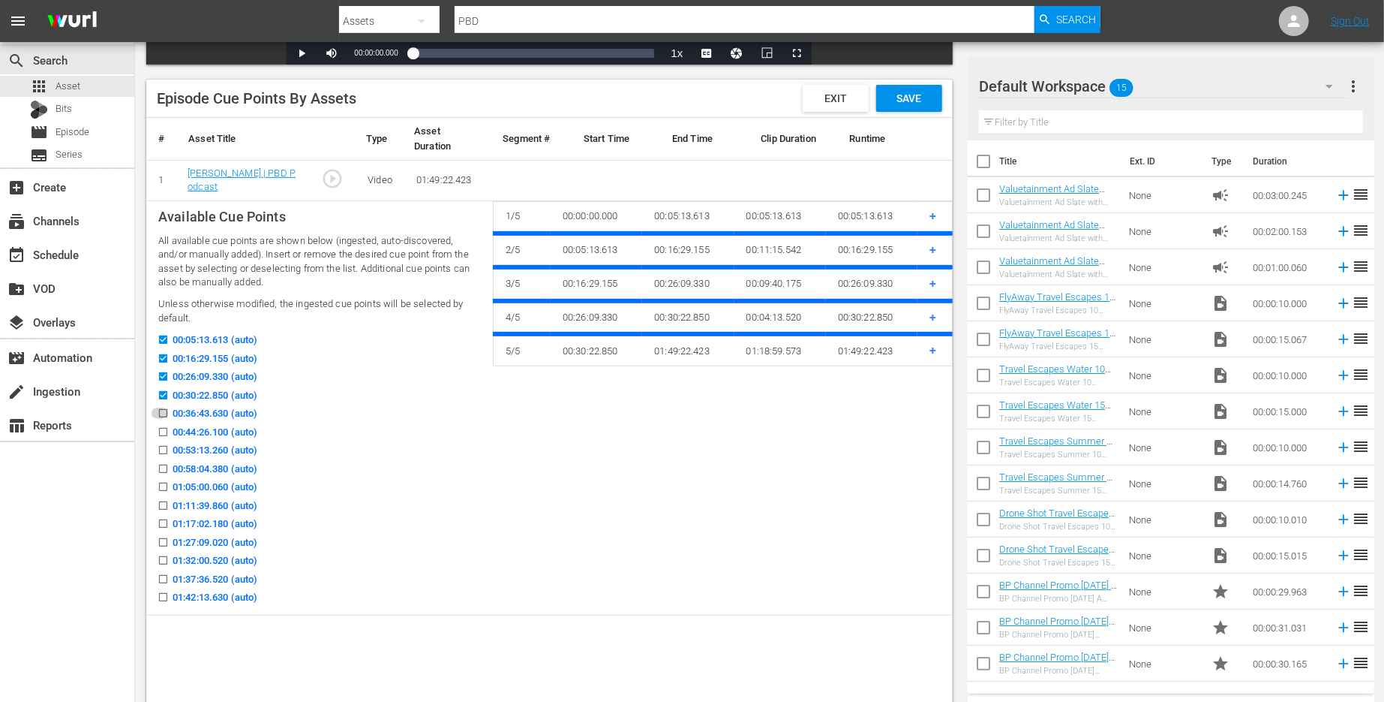
click at [164, 410] on input "00:36:43.630 (auto)" at bounding box center [159, 415] width 19 height 11
checkbox input "true"
click at [164, 425] on label "00:44:26.100 (auto)" at bounding box center [203, 432] width 107 height 15
click at [164, 429] on input "00:44:26.100 (auto)" at bounding box center [159, 434] width 19 height 11
checkbox input "true"
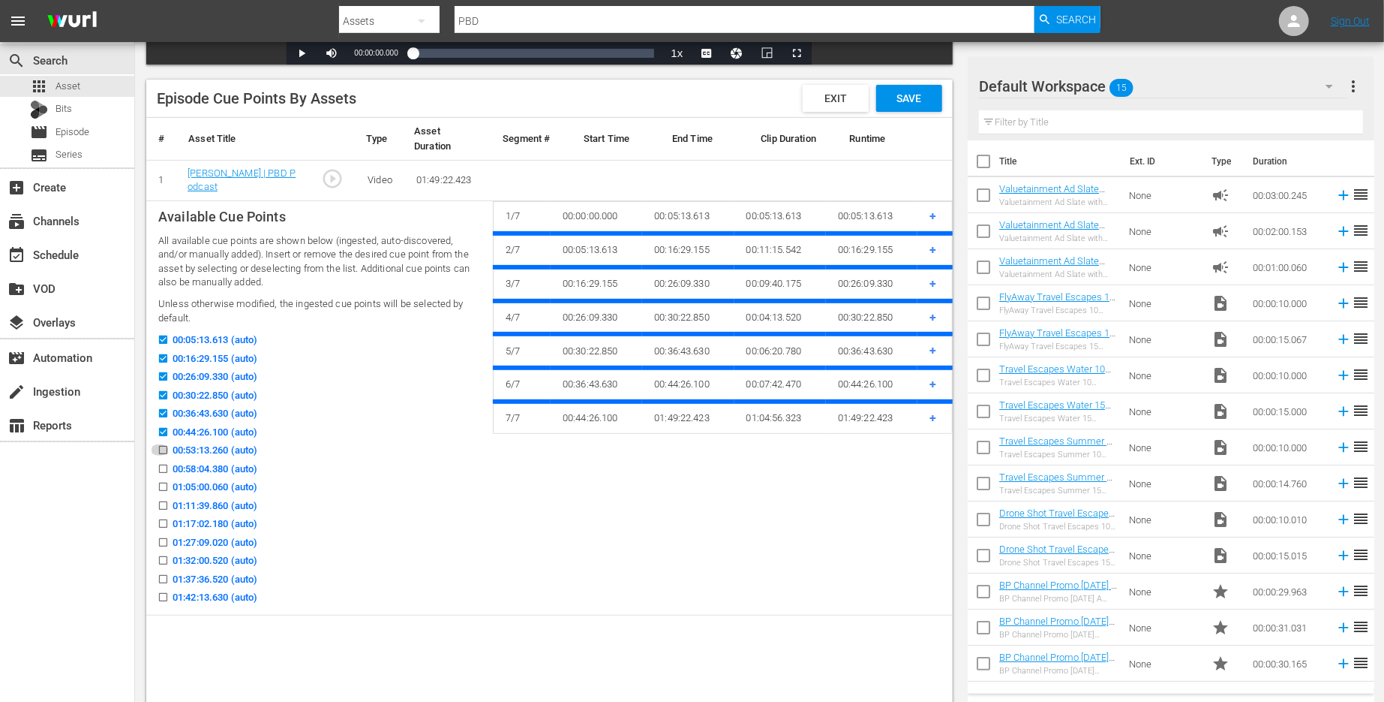
click at [160, 451] on input "00:53:13.260 (auto)" at bounding box center [159, 452] width 19 height 11
checkbox input "true"
click at [165, 474] on input "00:58:04.380 (auto)" at bounding box center [159, 471] width 19 height 11
checkbox input "true"
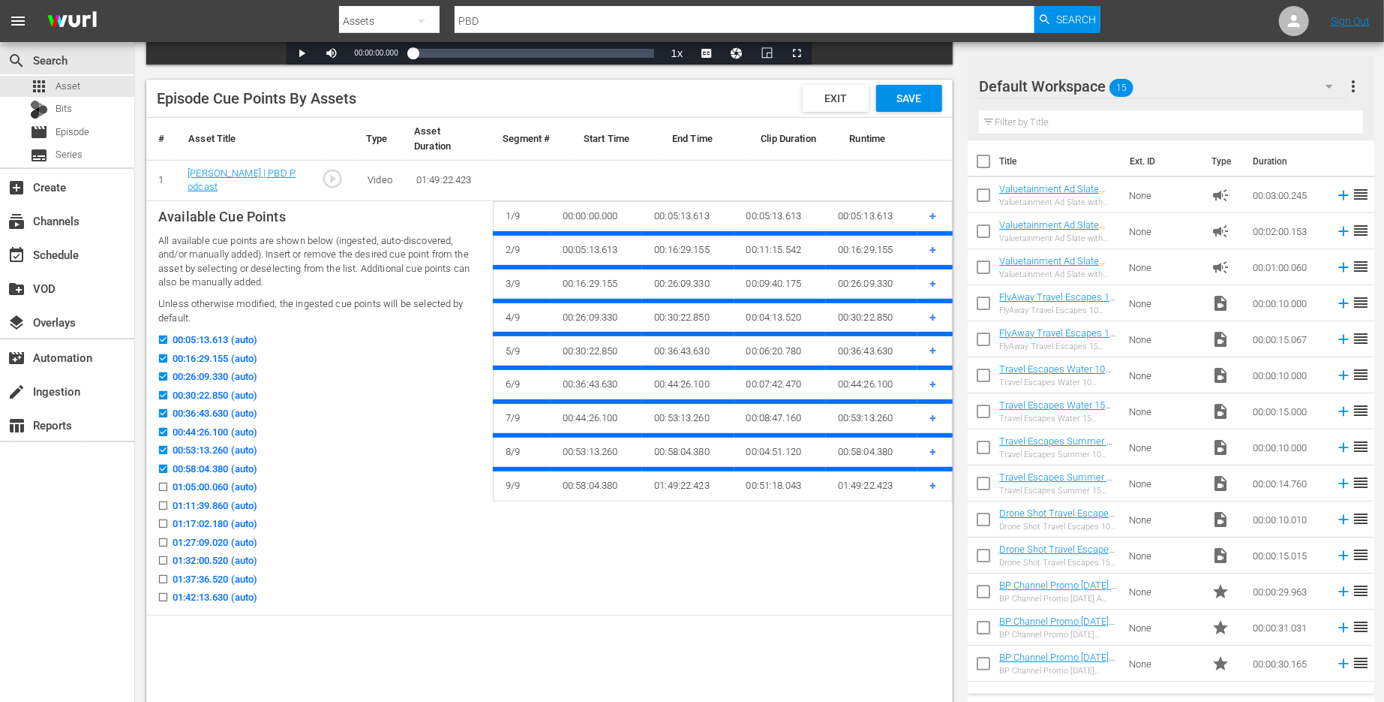
click at [164, 495] on div "01:05:00.060 (auto)" at bounding box center [319, 488] width 323 height 19
click at [165, 484] on input "01:05:00.060 (auto)" at bounding box center [159, 489] width 19 height 11
checkbox input "true"
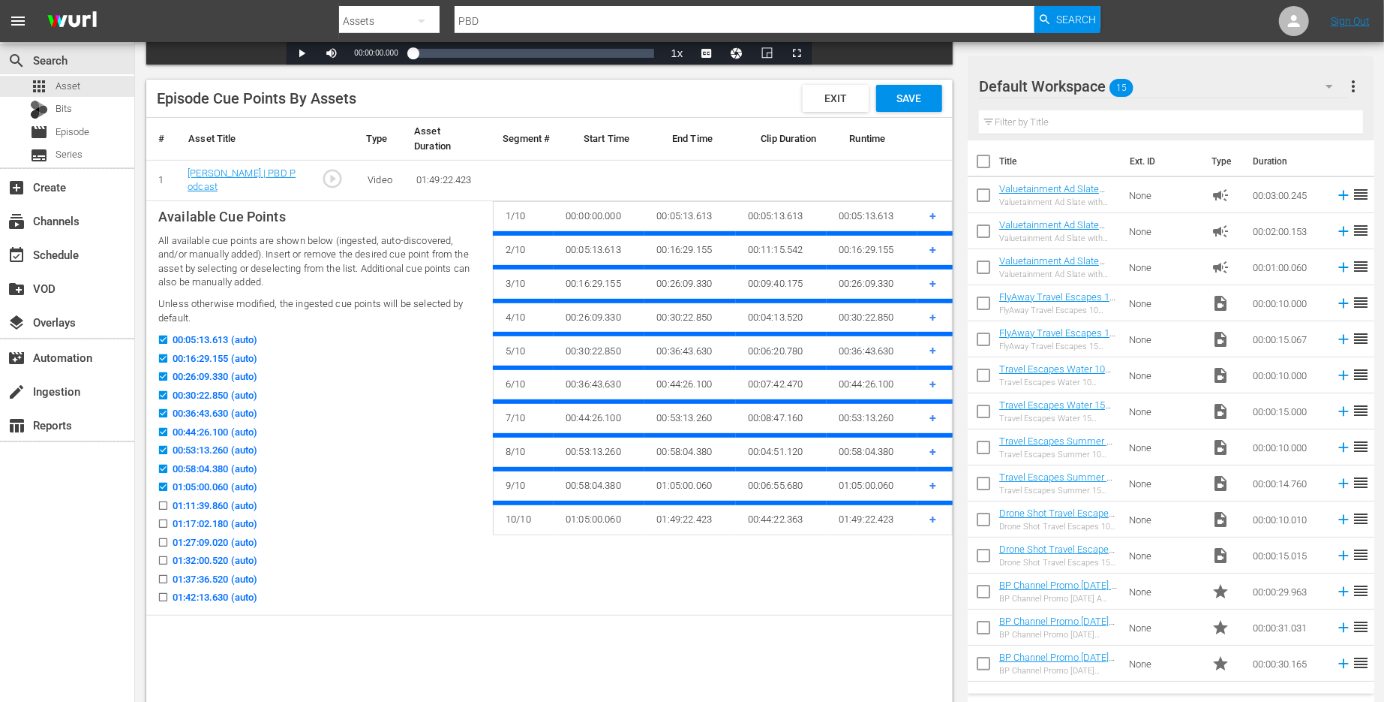
click at [165, 501] on icon at bounding box center [163, 505] width 11 height 11
click at [165, 503] on input "01:11:39.860 (auto)" at bounding box center [159, 508] width 19 height 11
checkbox input "true"
click at [165, 522] on input "01:17:02.180 (auto)" at bounding box center [159, 526] width 19 height 11
checkbox input "true"
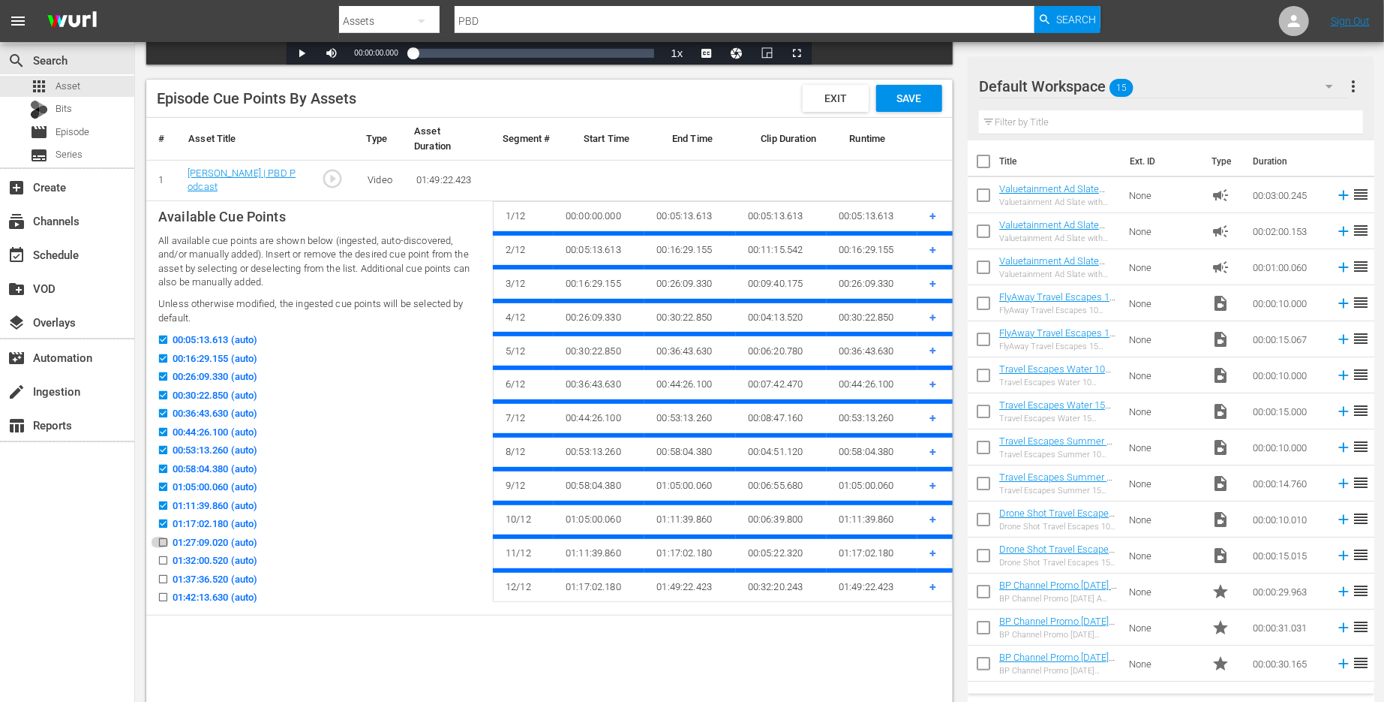
click at [162, 542] on input "01:27:09.020 (auto)" at bounding box center [159, 545] width 19 height 11
checkbox input "true"
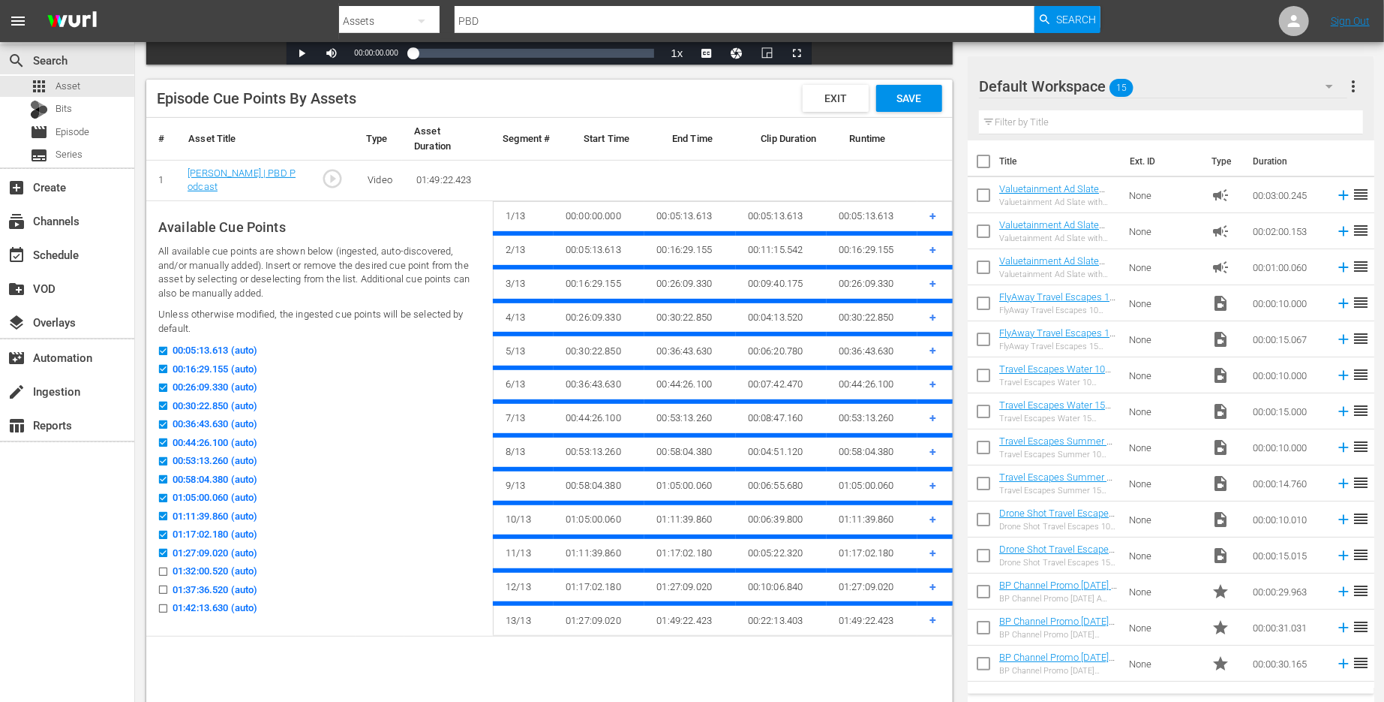
click at [164, 571] on input "01:32:00.520 (auto)" at bounding box center [159, 574] width 19 height 11
checkbox input "true"
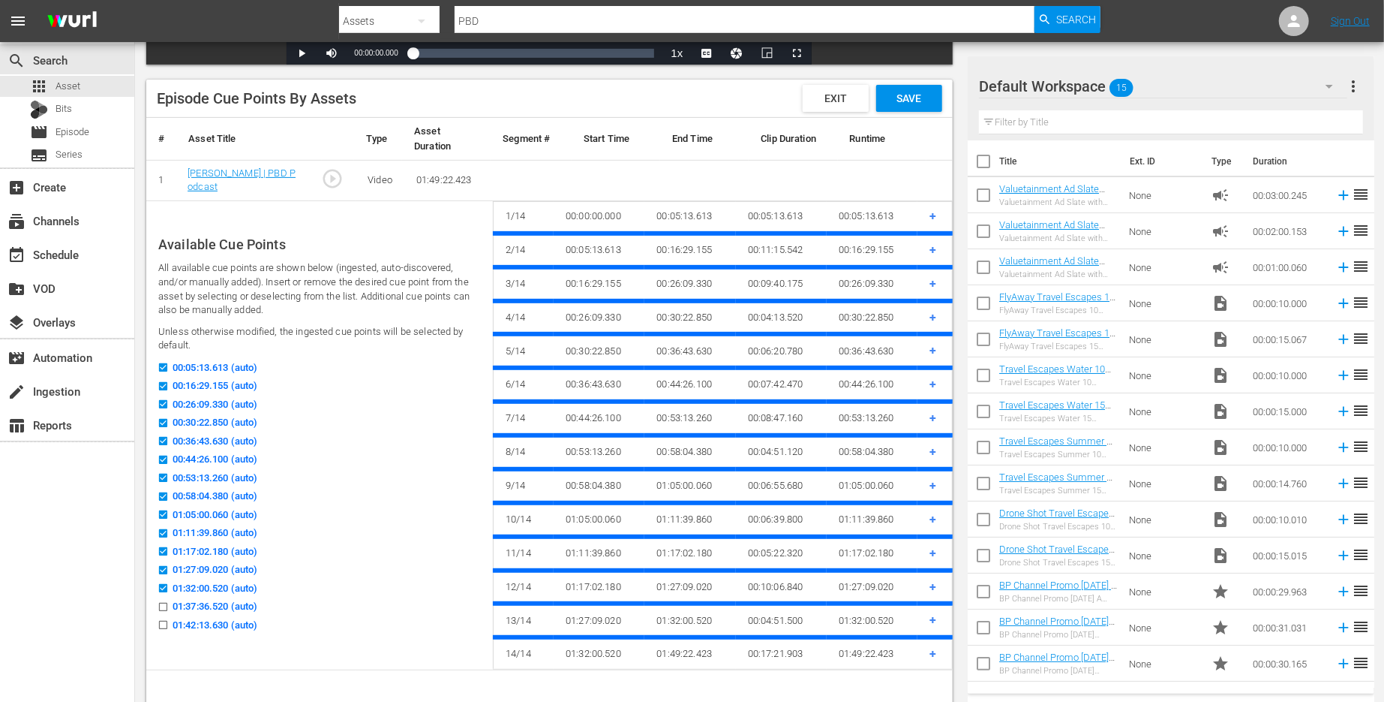
click at [162, 606] on input "01:37:36.520 (auto)" at bounding box center [159, 609] width 19 height 11
checkbox input "true"
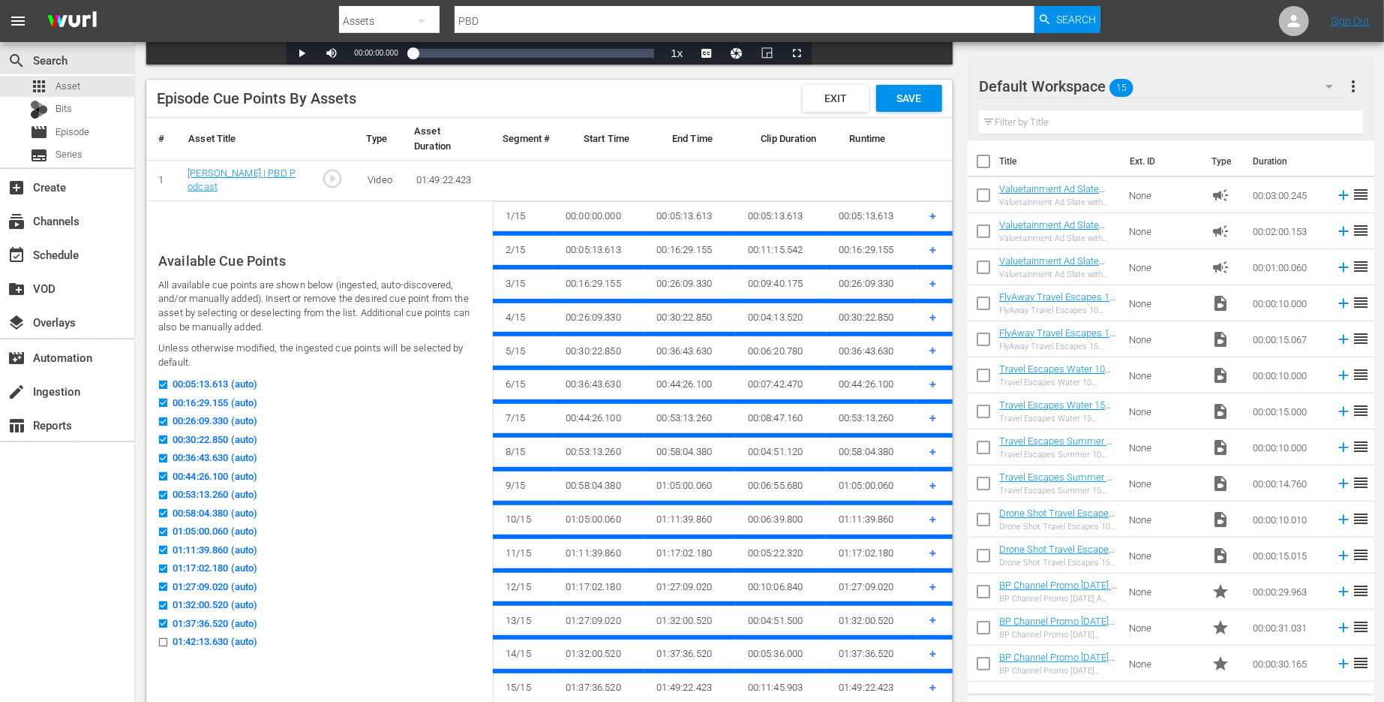
click at [161, 636] on icon at bounding box center [163, 641] width 11 height 11
click at [161, 639] on input "01:42:13.630 (auto)" at bounding box center [159, 644] width 19 height 11
checkbox input "true"
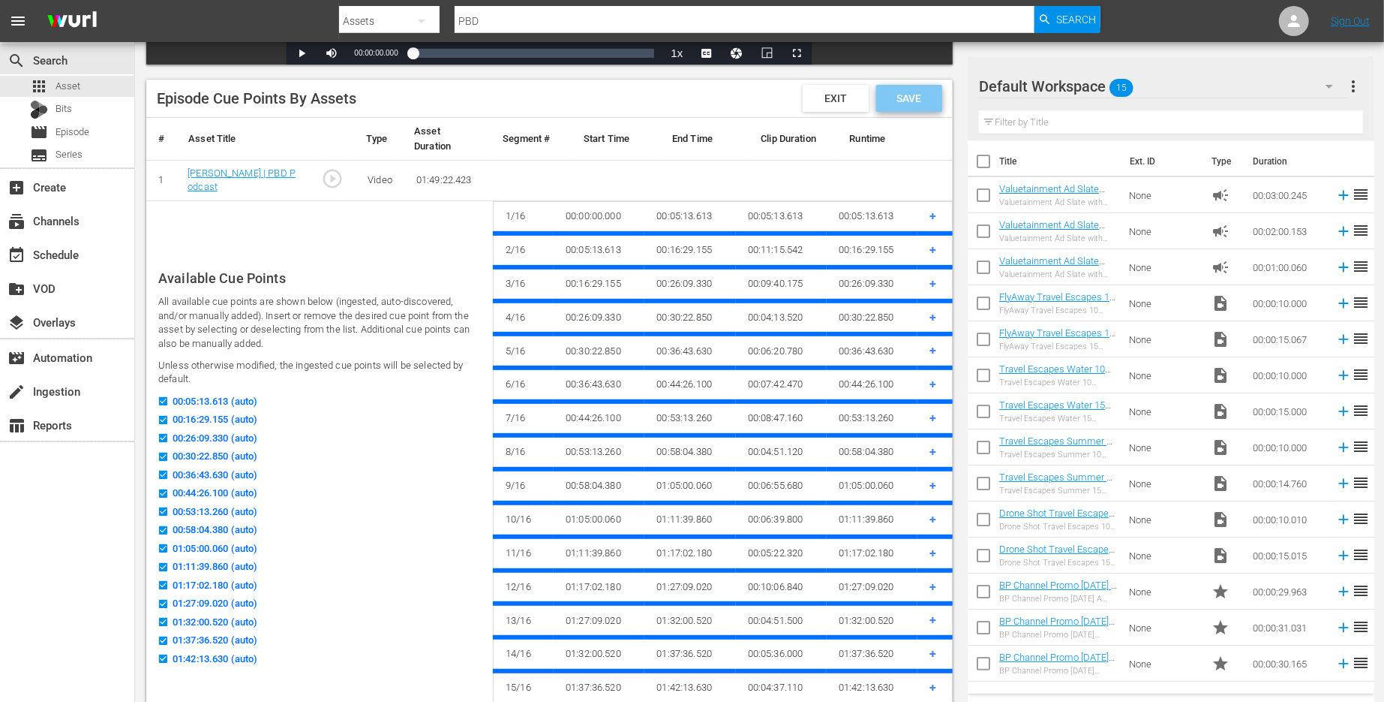
click at [909, 95] on span "Save" at bounding box center [909, 98] width 49 height 12
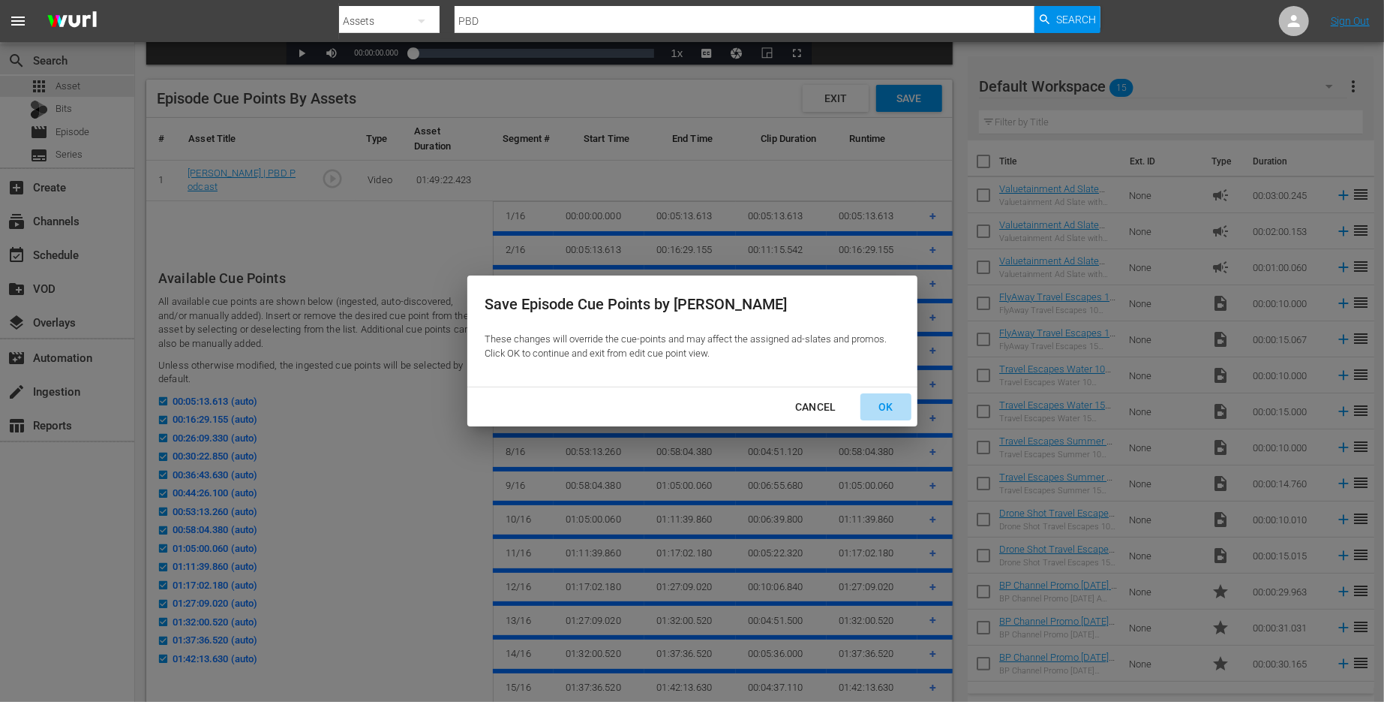
click at [892, 416] on button "OK" at bounding box center [886, 407] width 51 height 28
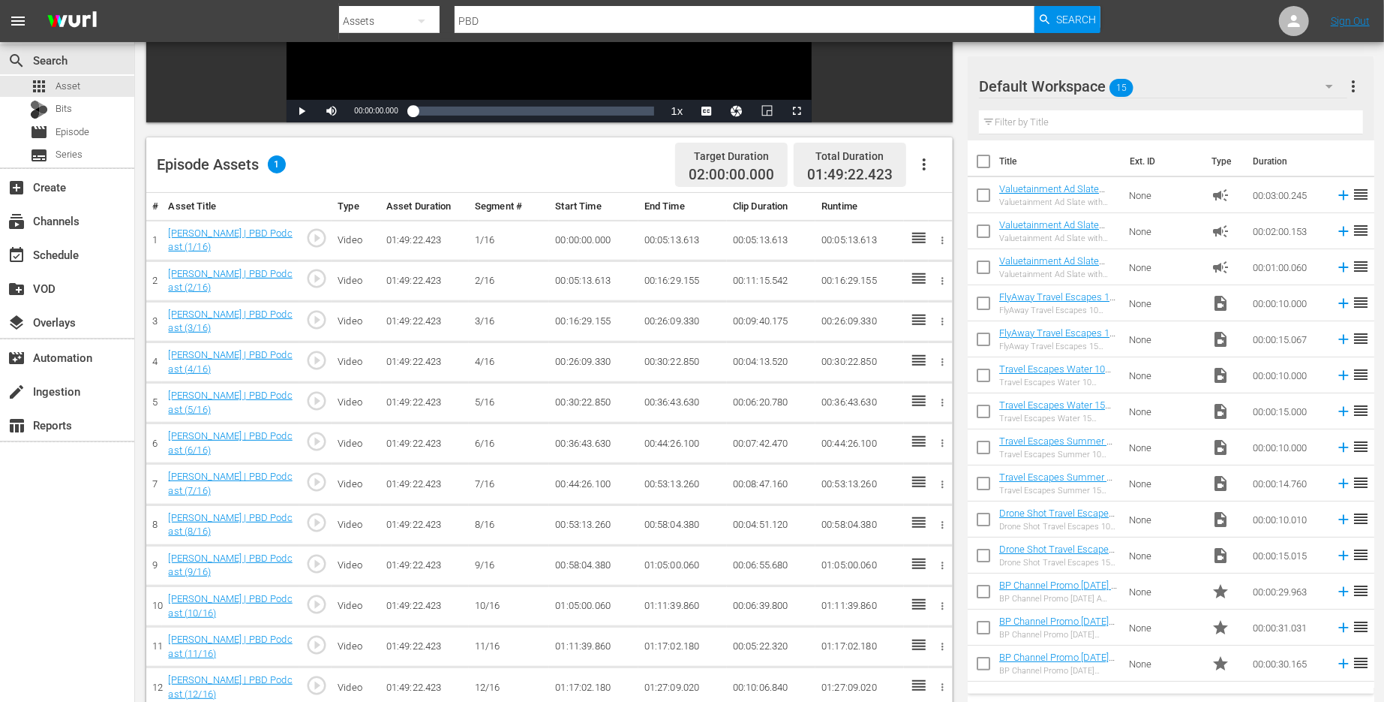
scroll to position [299, 0]
click at [930, 162] on icon "button" at bounding box center [924, 165] width 18 height 18
click at [945, 207] on div "Fill with Ads" at bounding box center [969, 207] width 102 height 36
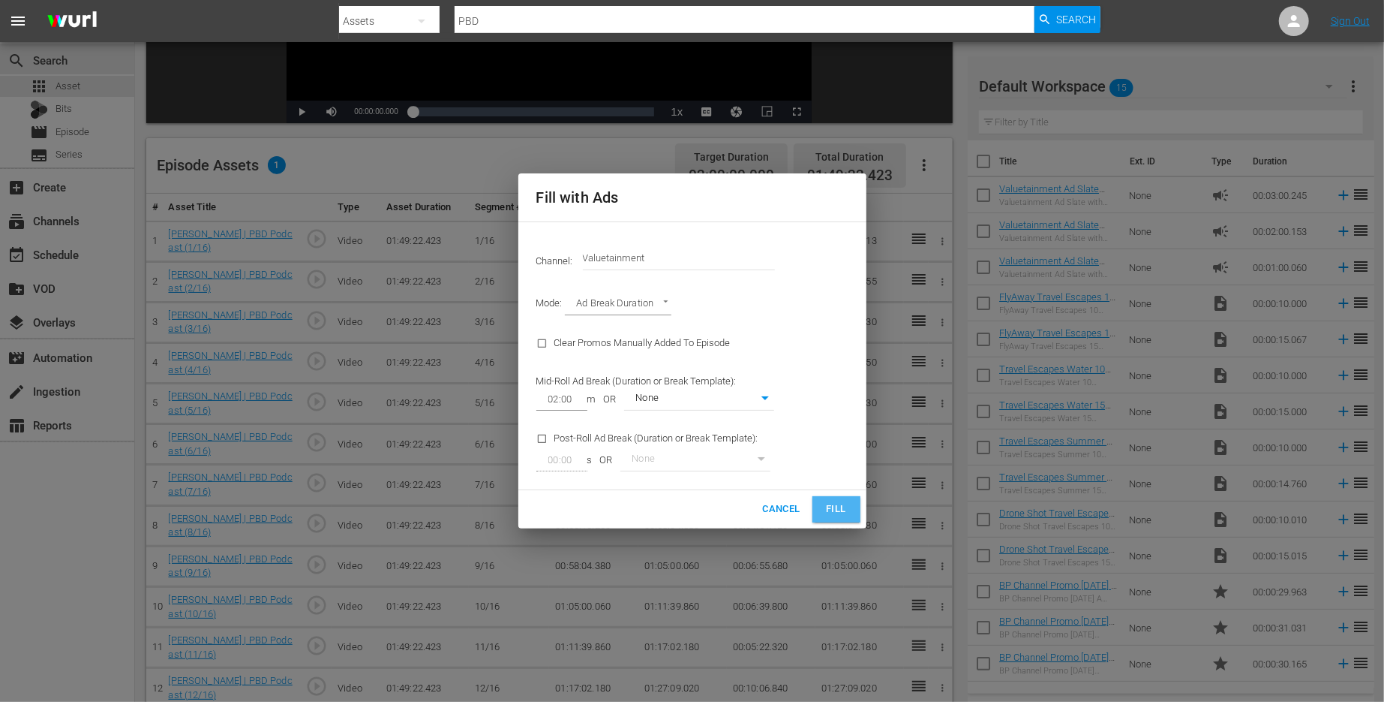
click at [825, 513] on span "Fill" at bounding box center [837, 509] width 24 height 17
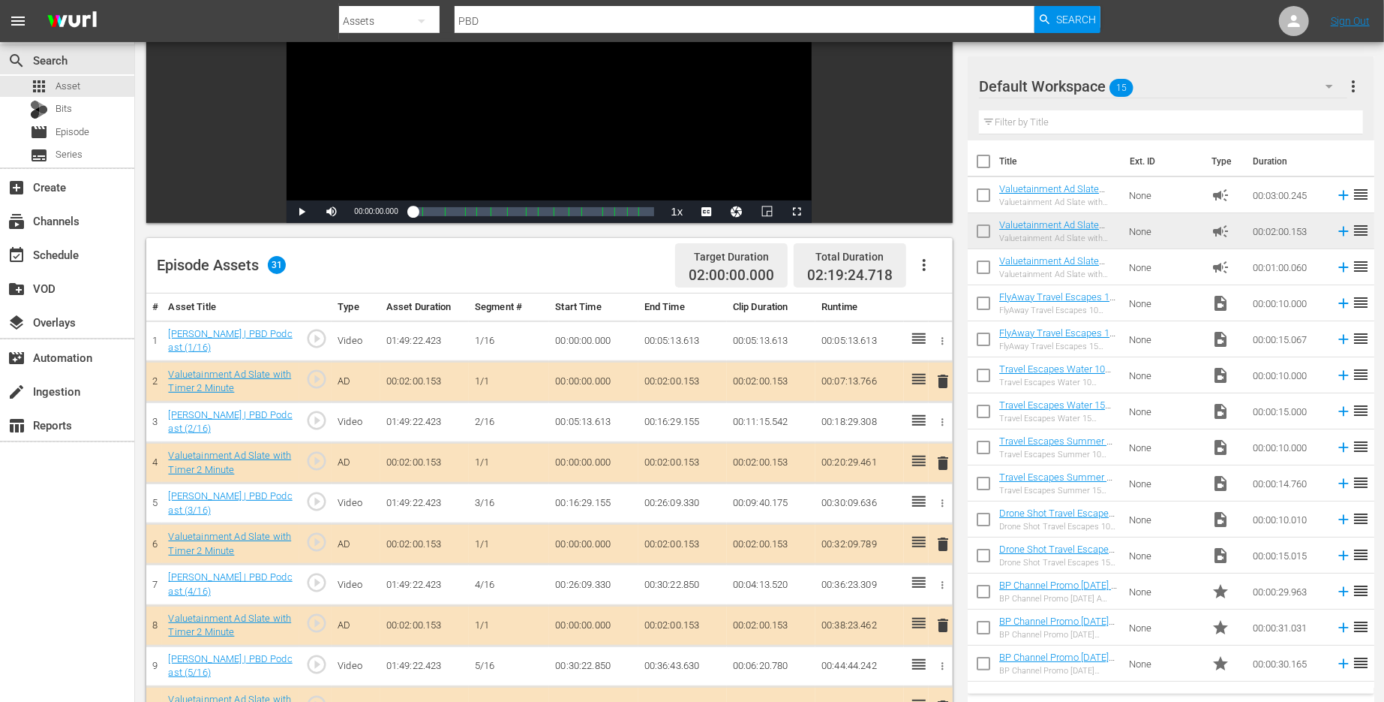
scroll to position [205, 0]
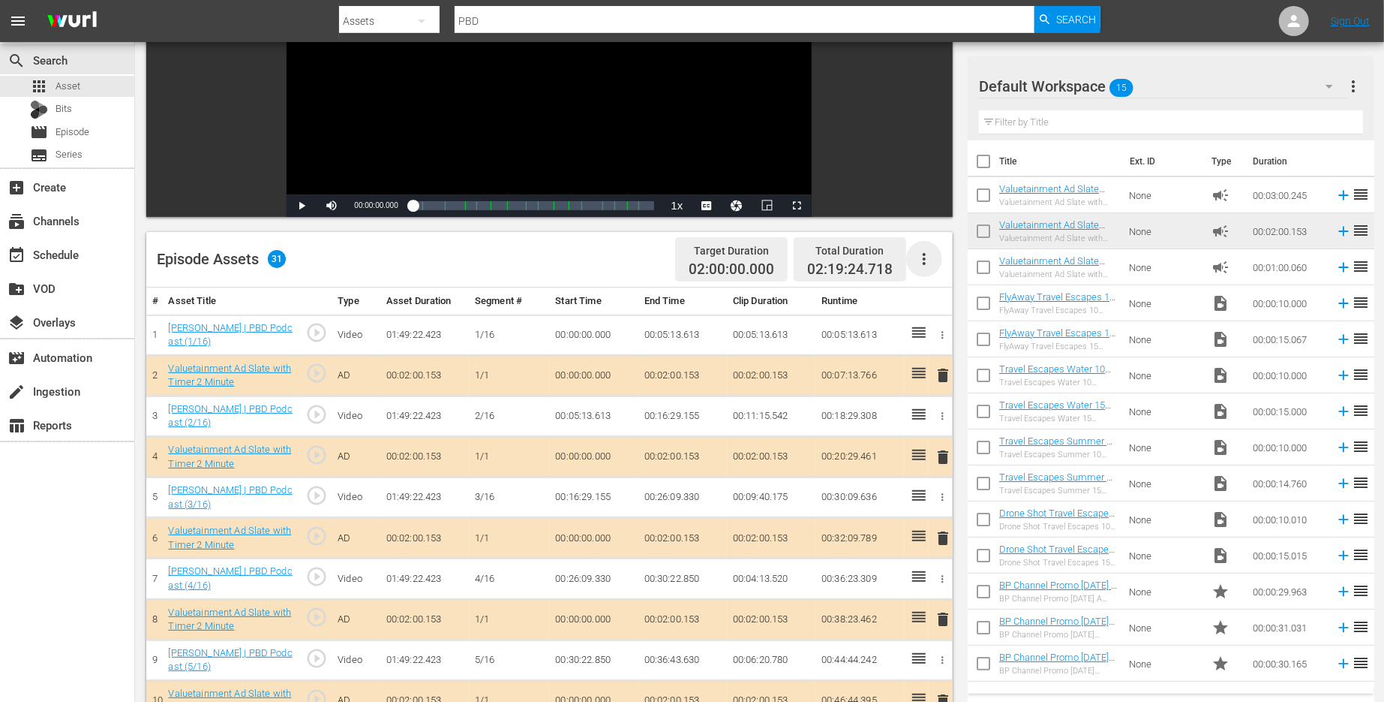
click at [927, 260] on icon "button" at bounding box center [924, 259] width 18 height 18
click at [957, 272] on div "Edit Cue Points" at bounding box center [969, 265] width 102 height 36
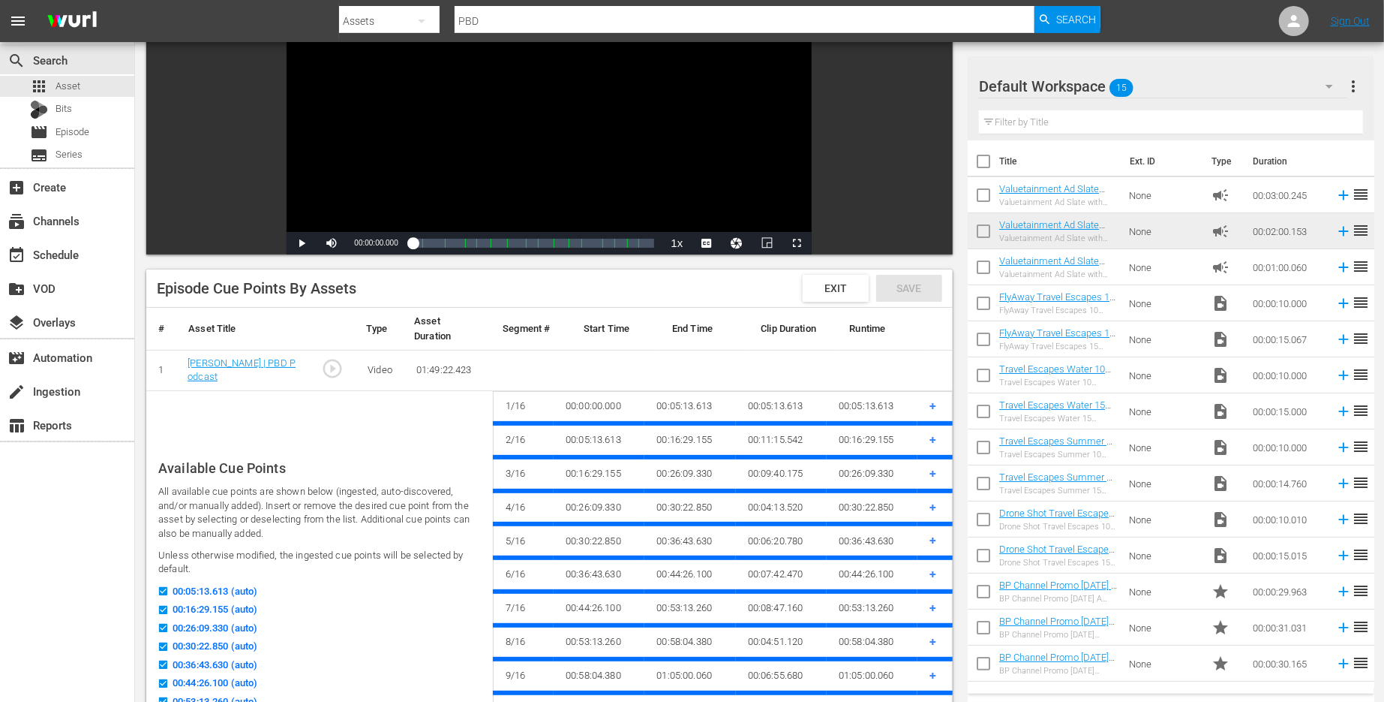
scroll to position [161, 0]
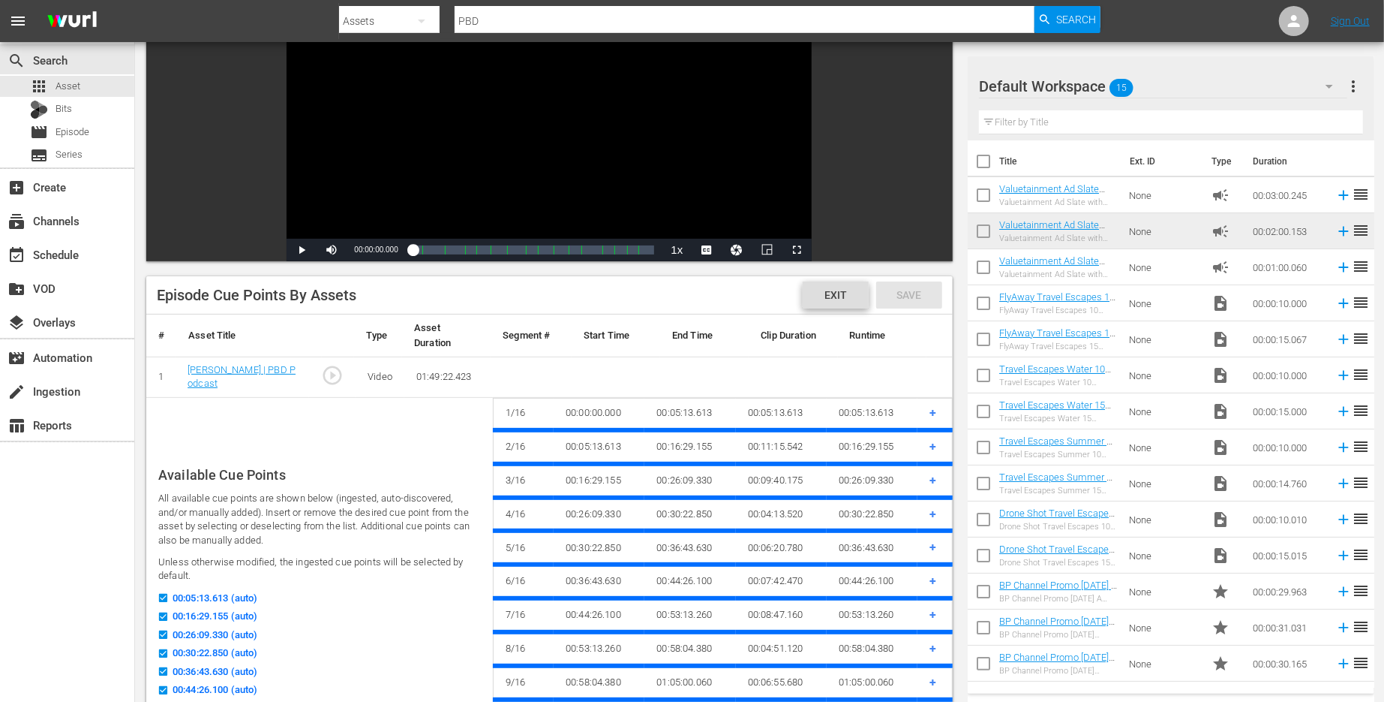
click at [846, 292] on span "Exit" at bounding box center [836, 295] width 47 height 12
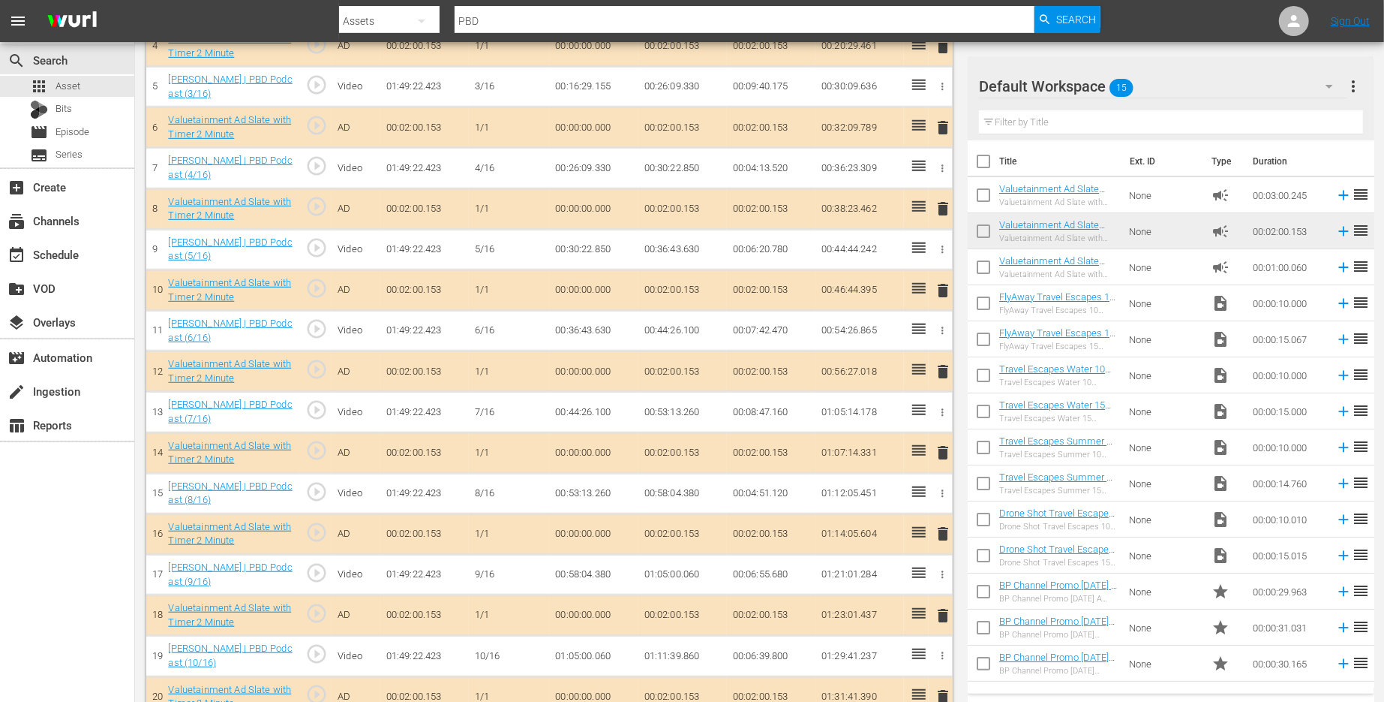
scroll to position [1081, 0]
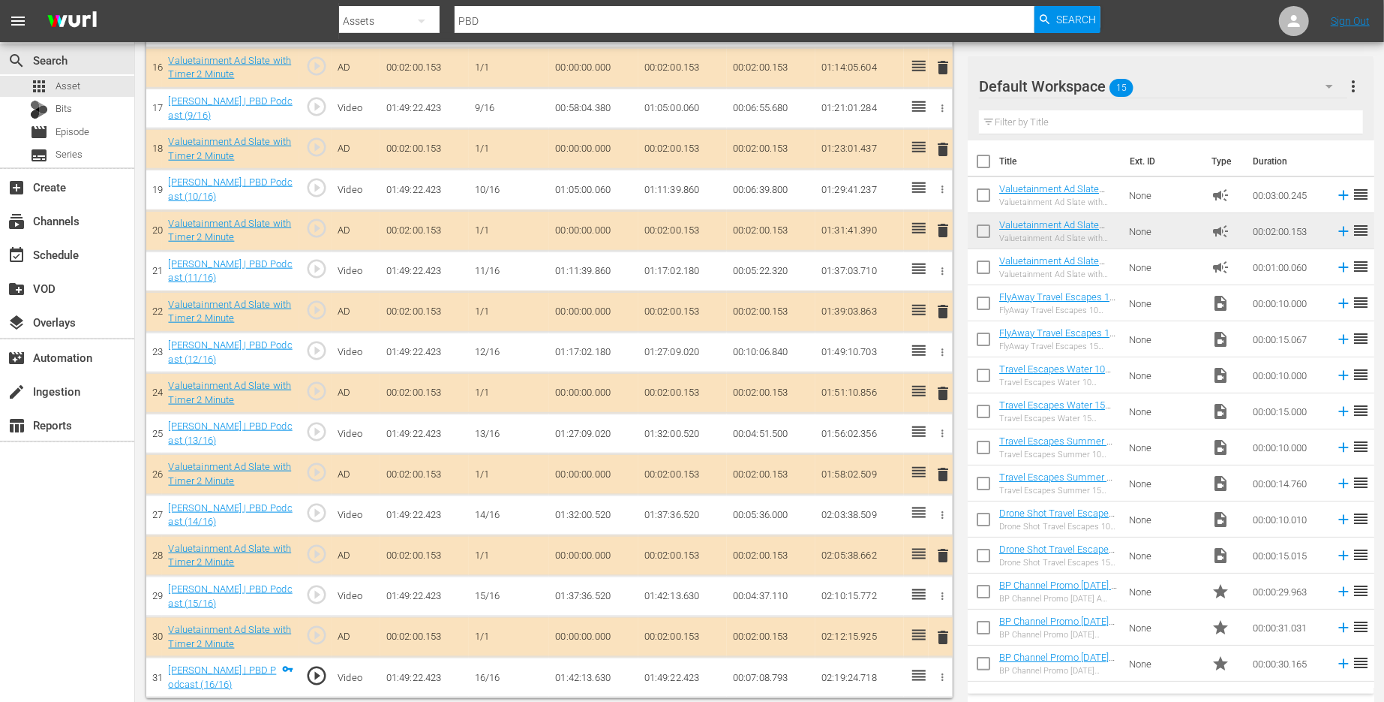
click at [936, 632] on span "delete" at bounding box center [944, 637] width 18 height 18
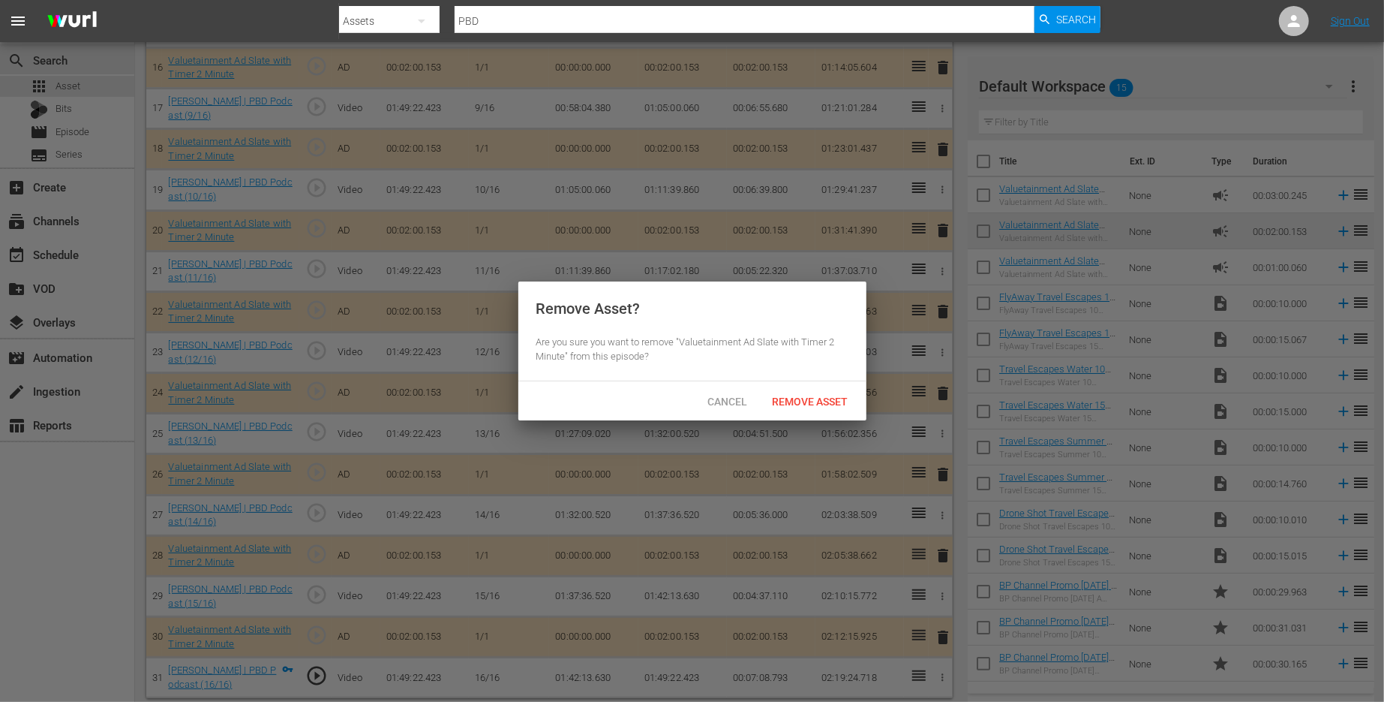
click at [807, 383] on div "Cancel Remove Asset" at bounding box center [693, 400] width 348 height 39
click at [810, 401] on span "Remove Asset" at bounding box center [811, 401] width 100 height 12
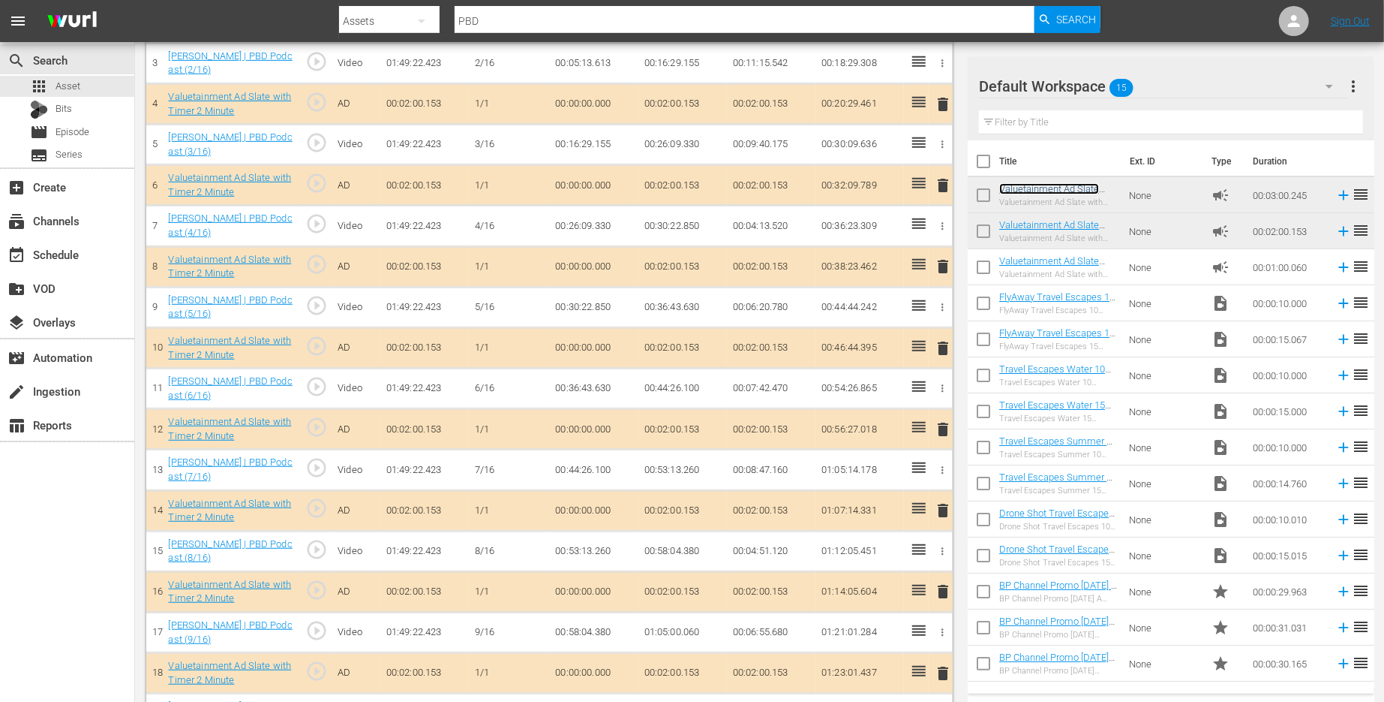
scroll to position [1121, 0]
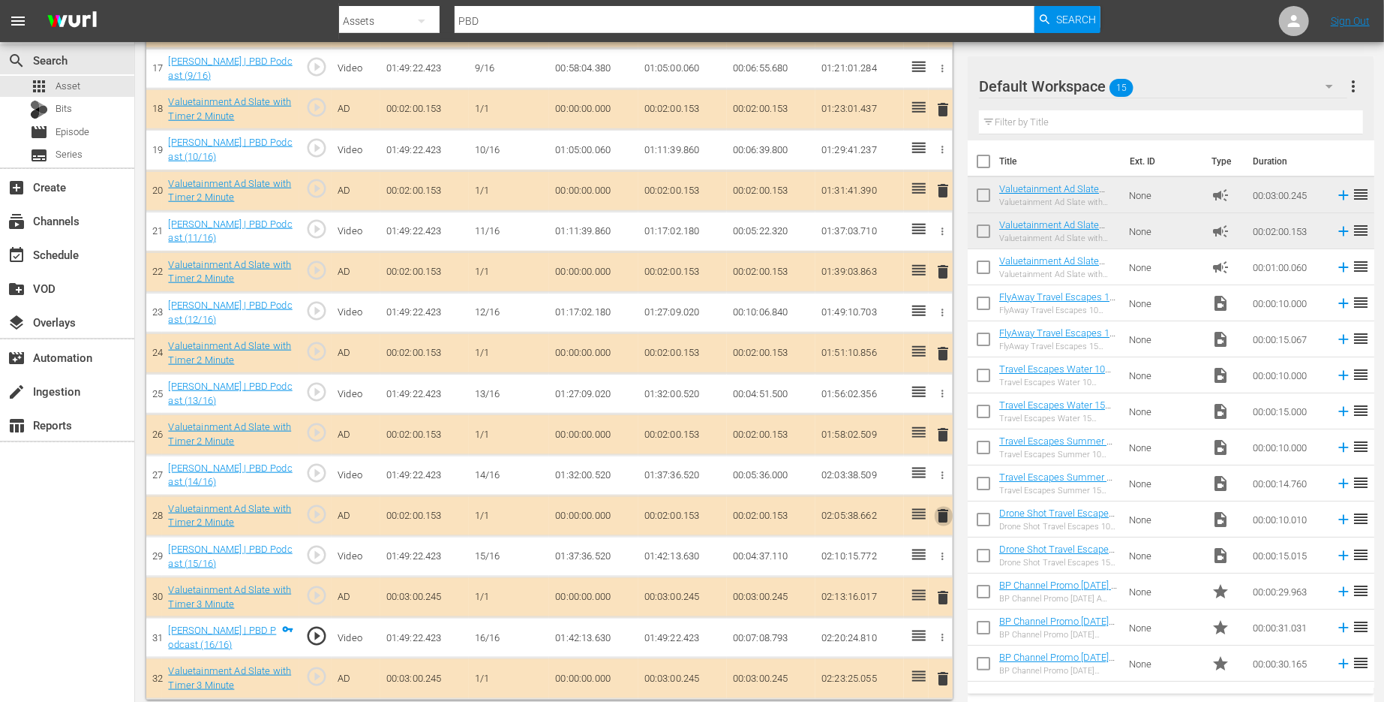
click at [939, 507] on span "delete" at bounding box center [944, 516] width 18 height 18
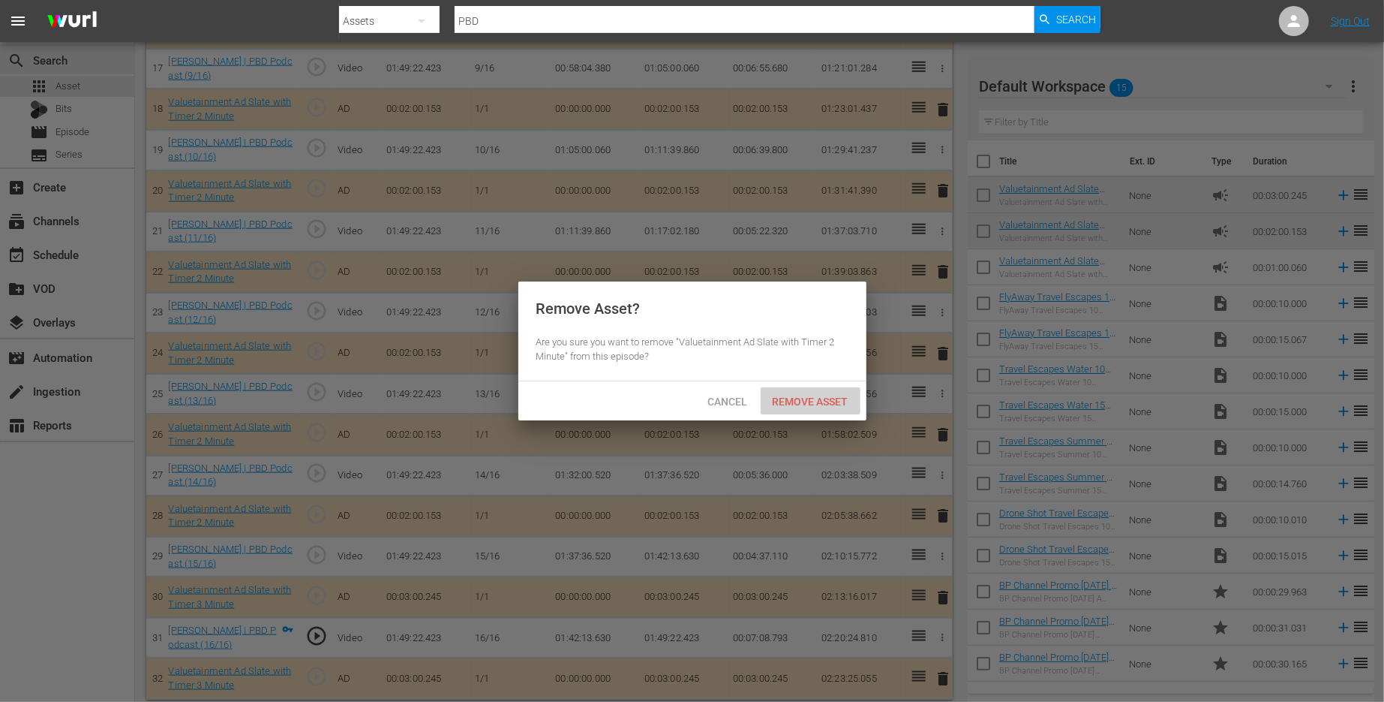
click at [822, 403] on span "Remove Asset" at bounding box center [811, 401] width 100 height 12
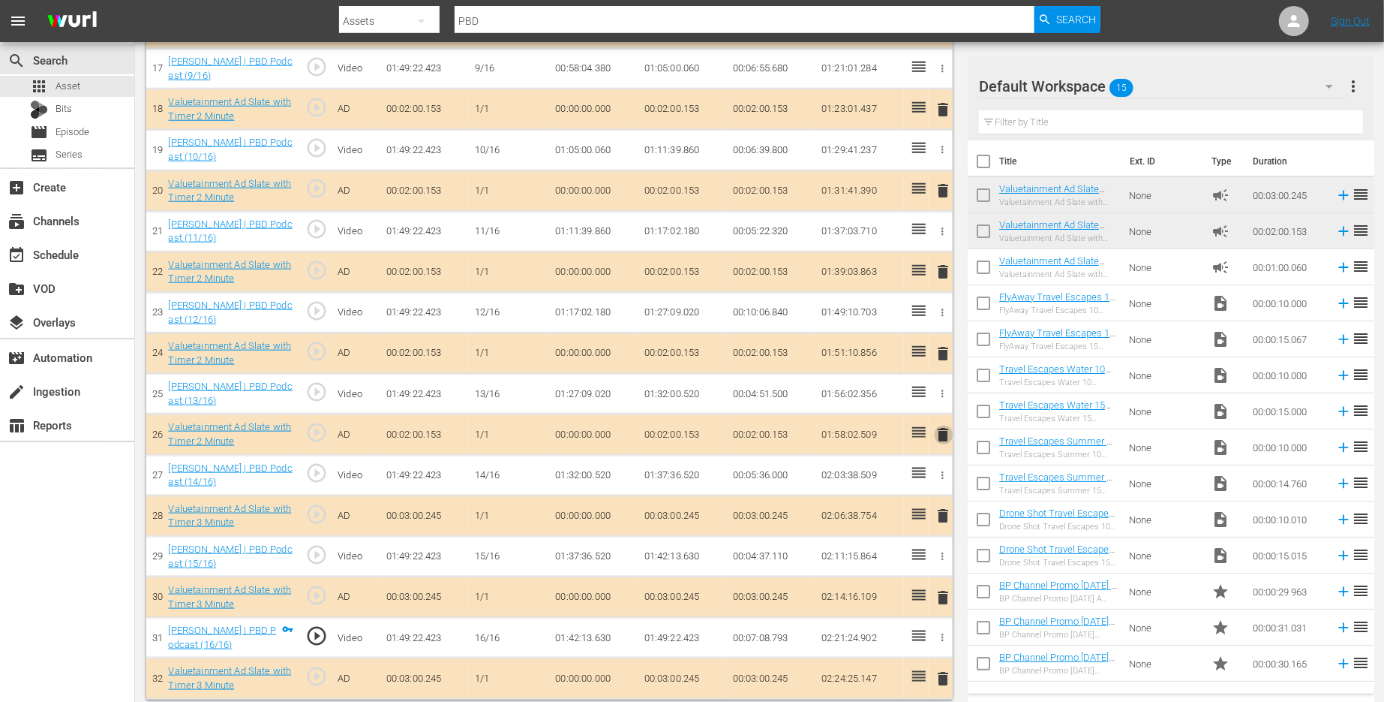
click at [941, 425] on span "delete" at bounding box center [944, 434] width 18 height 18
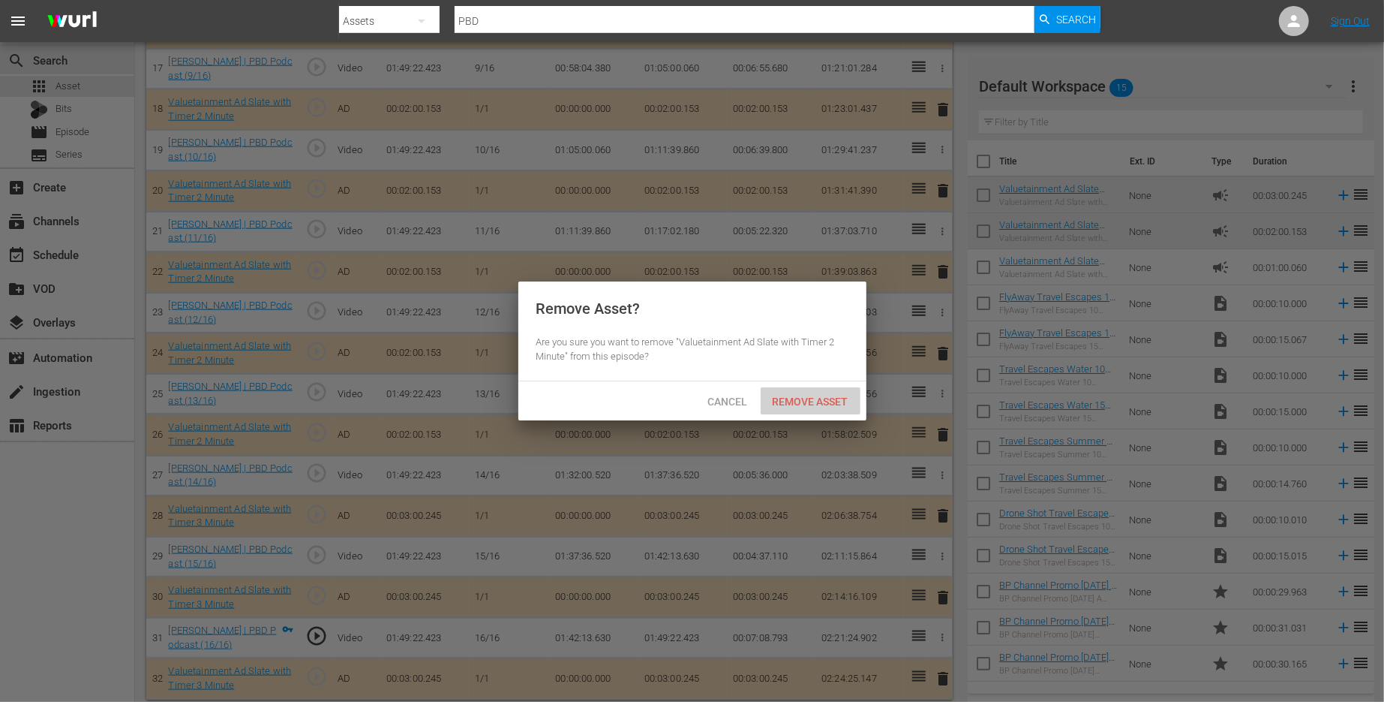
click at [816, 399] on span "Remove Asset" at bounding box center [811, 401] width 100 height 12
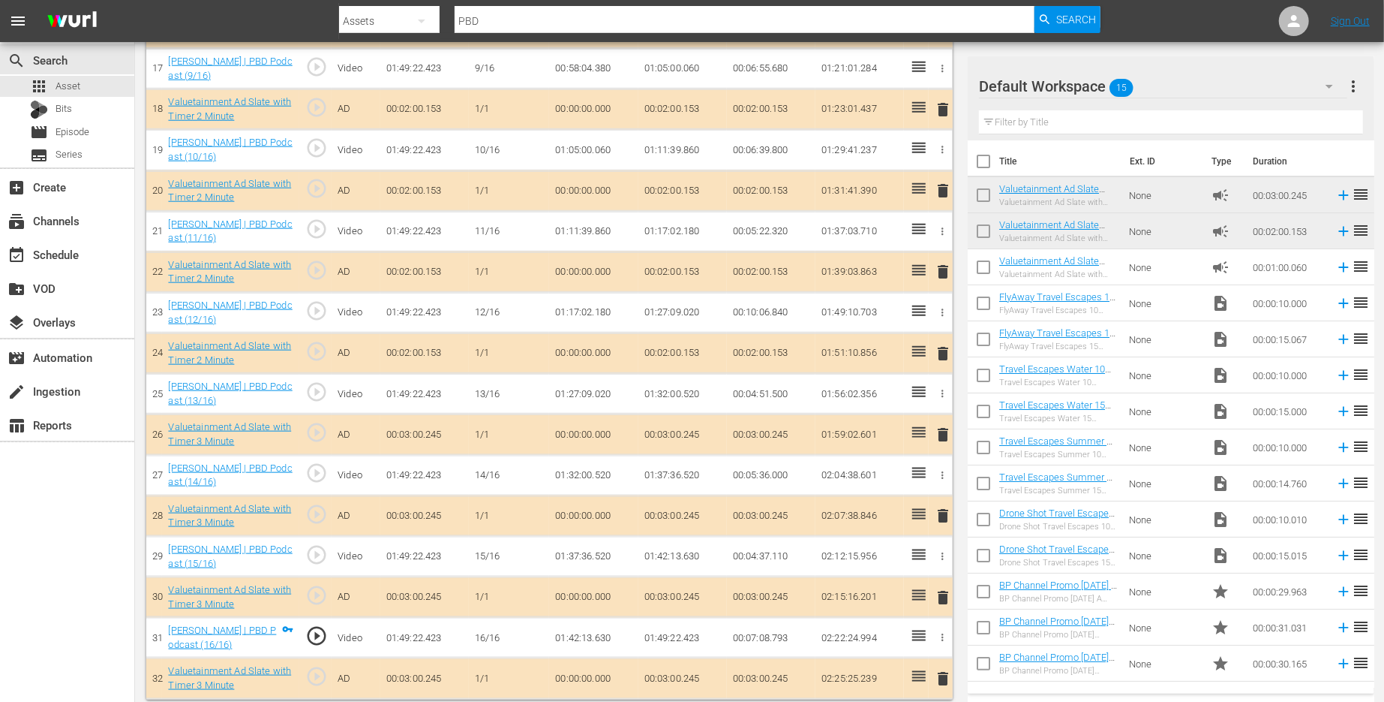
drag, startPoint x: 1021, startPoint y: 184, endPoint x: 1384, endPoint y: 221, distance: 364.3
click at [937, 344] on span "delete" at bounding box center [944, 353] width 18 height 18
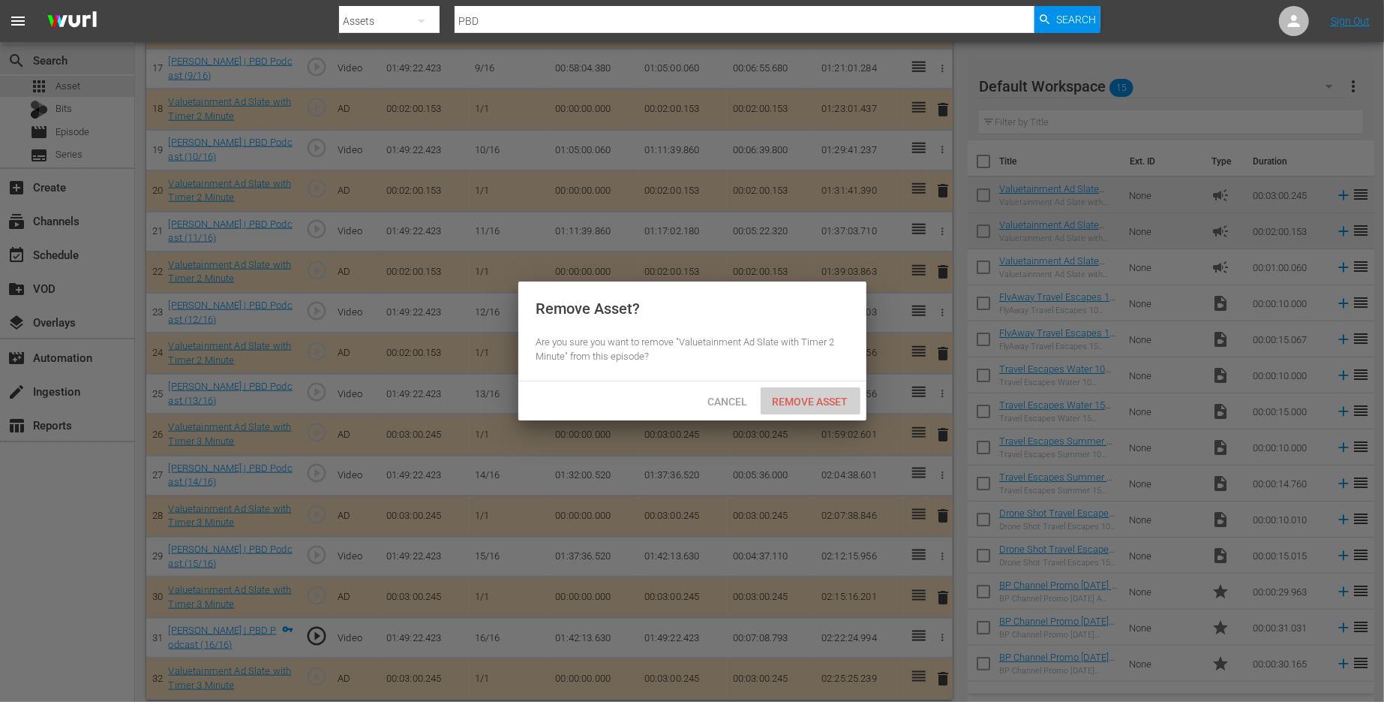
click at [801, 397] on span "Remove Asset" at bounding box center [811, 401] width 100 height 12
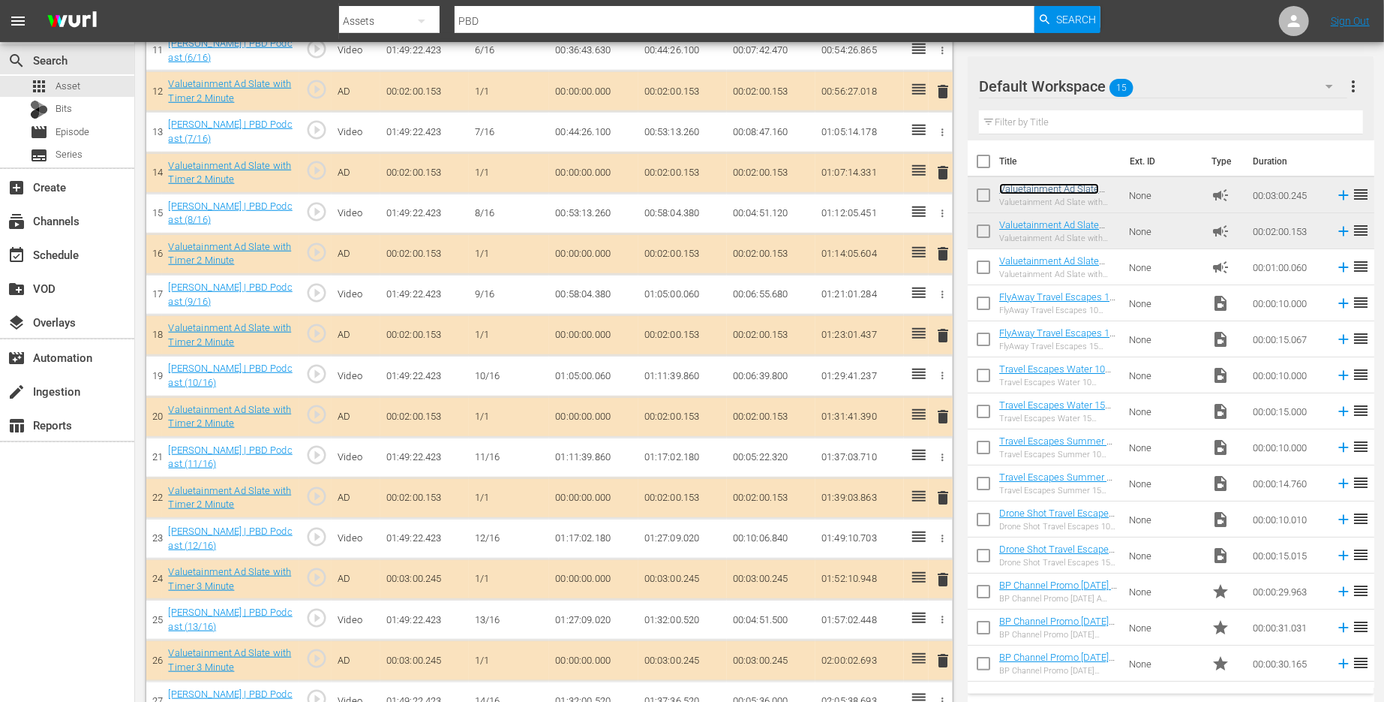
scroll to position [893, 0]
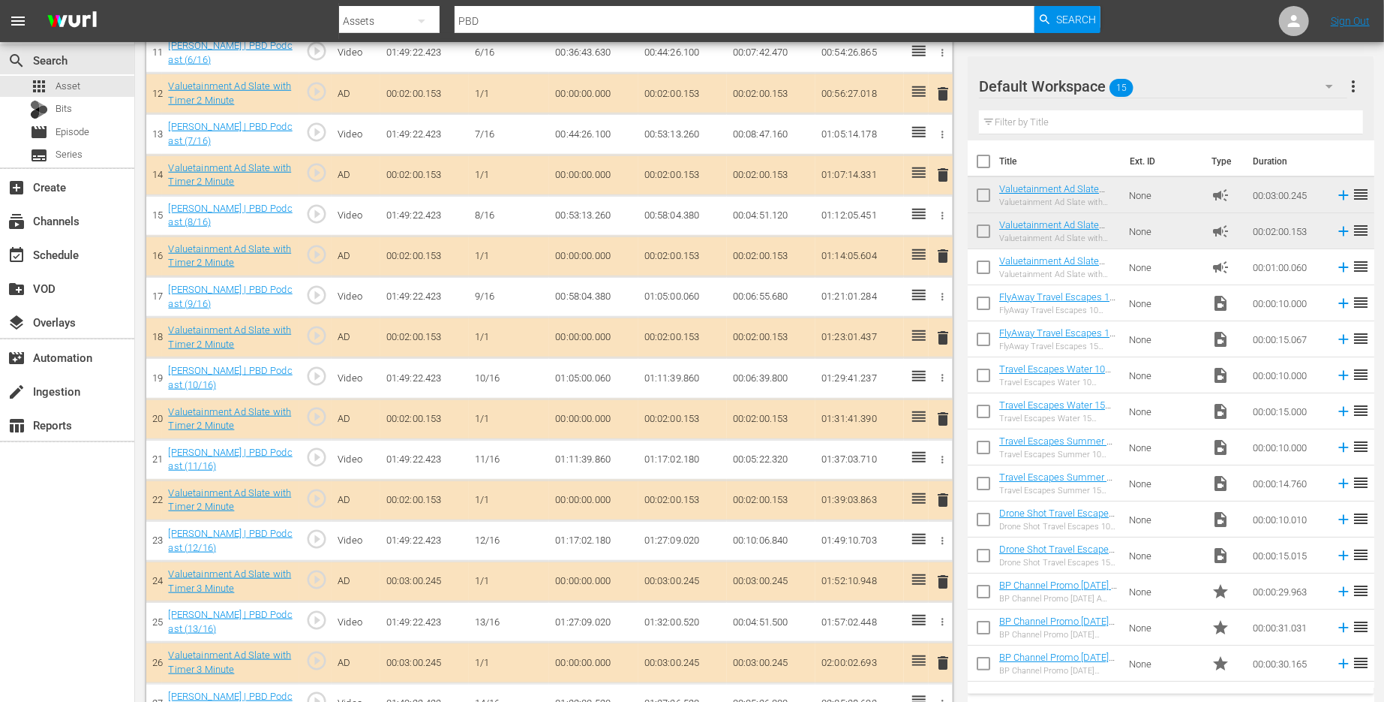
click at [939, 494] on span "delete" at bounding box center [944, 500] width 18 height 18
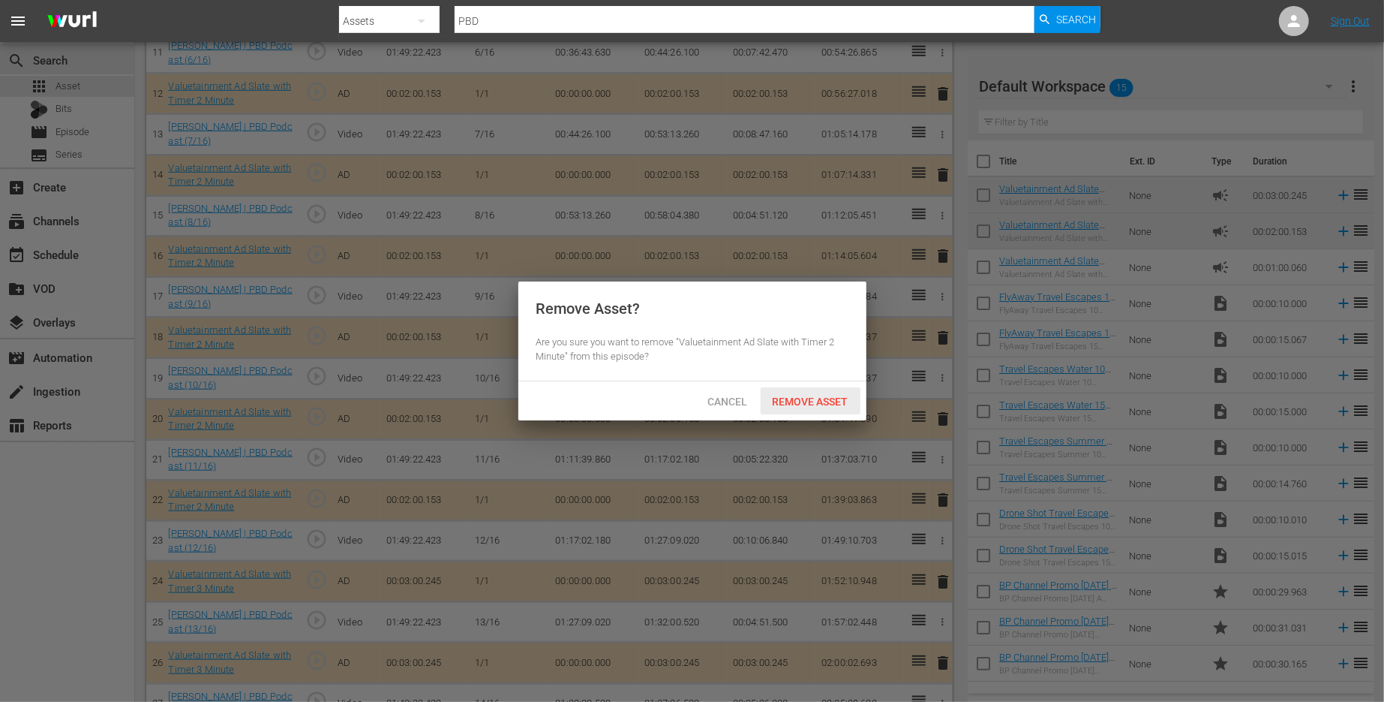
click at [798, 407] on span "Remove Asset" at bounding box center [811, 401] width 100 height 12
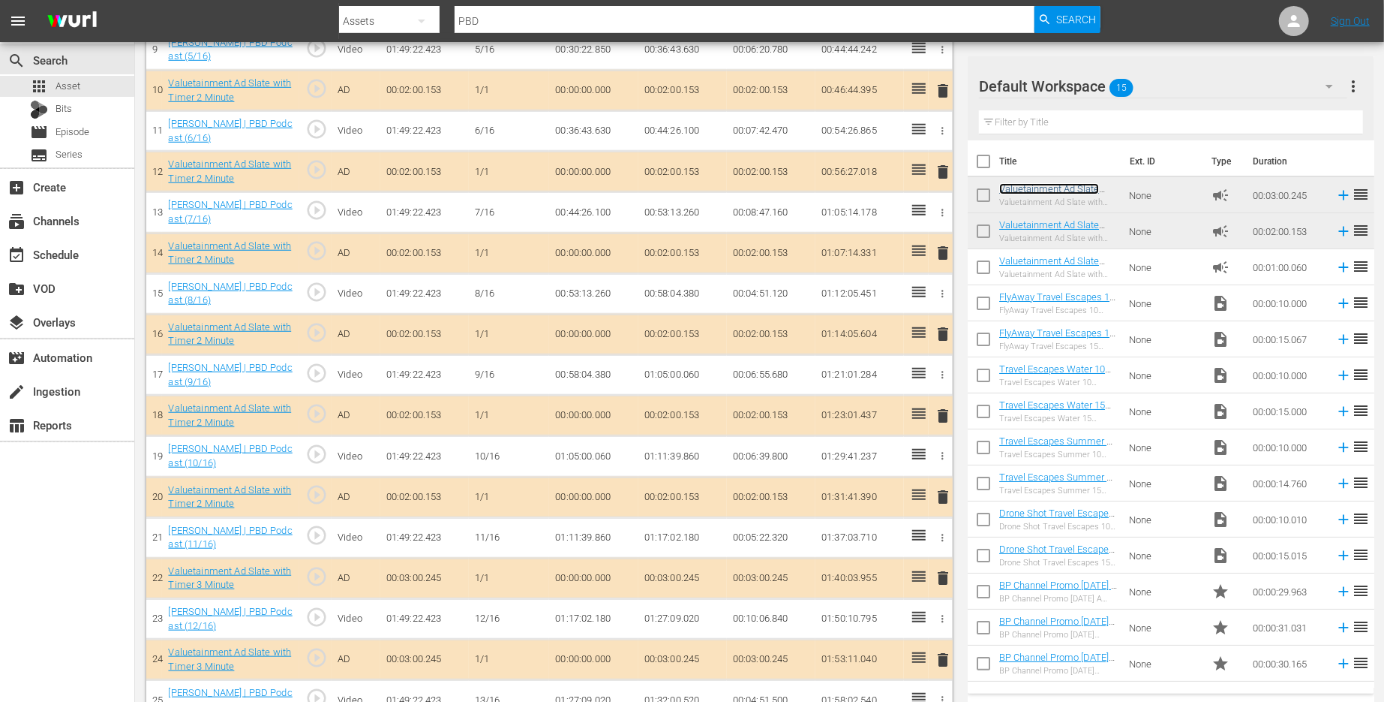
scroll to position [798, 0]
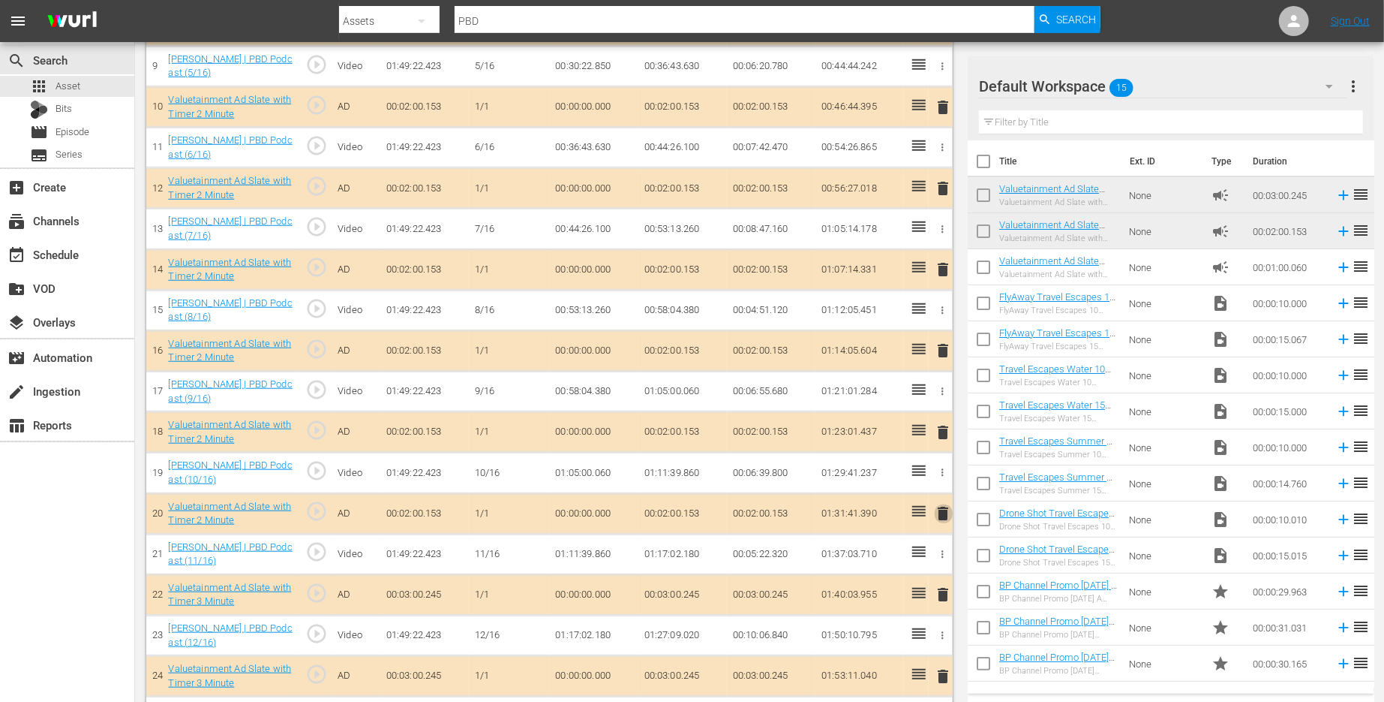
click at [936, 509] on span "delete" at bounding box center [944, 513] width 18 height 18
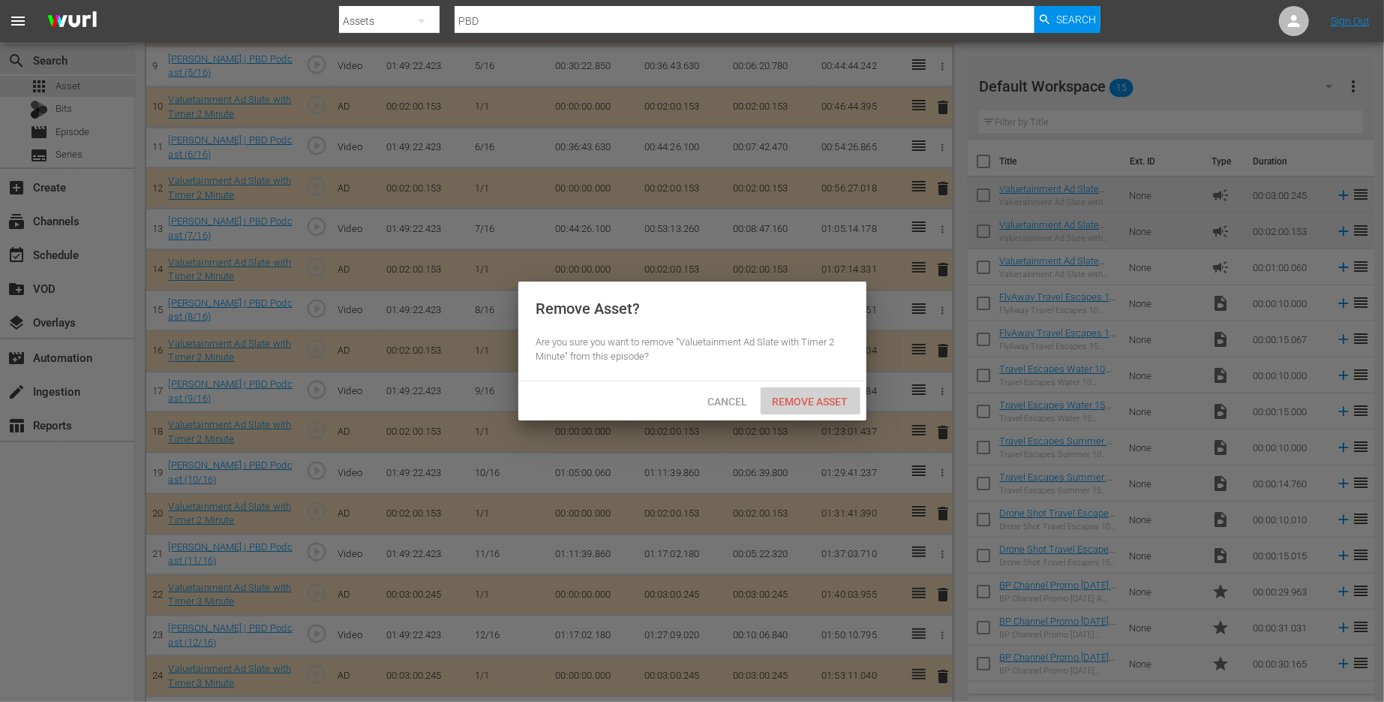
click at [837, 395] on span "Remove Asset" at bounding box center [811, 401] width 100 height 12
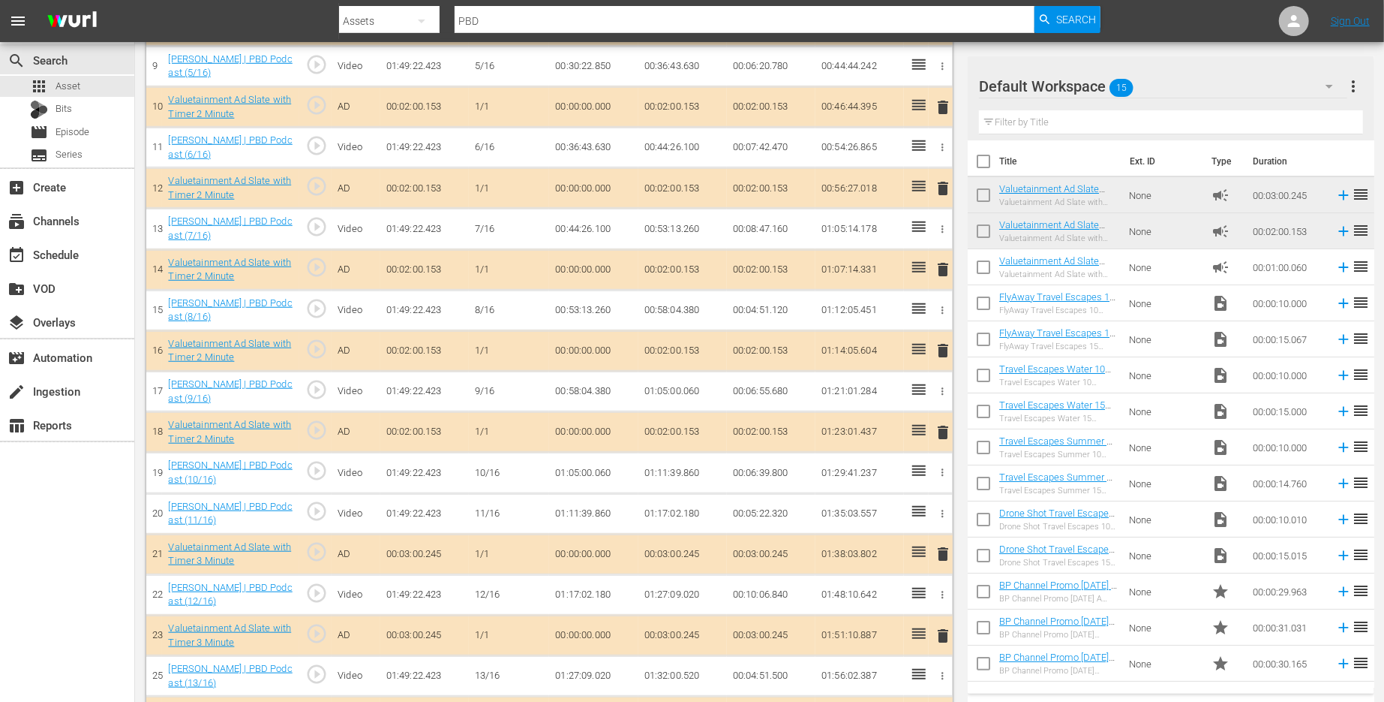
click at [941, 427] on span "delete" at bounding box center [944, 432] width 18 height 18
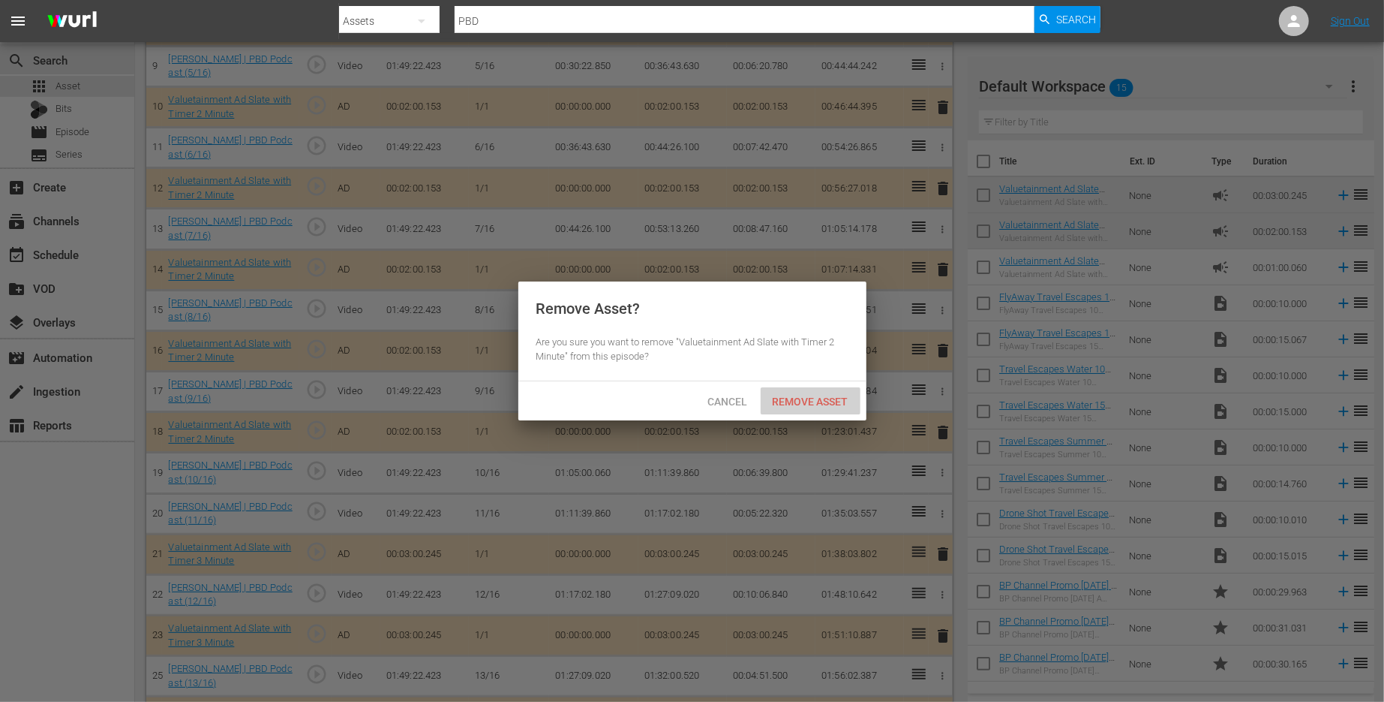
click at [848, 393] on div "Remove Asset" at bounding box center [811, 401] width 100 height 28
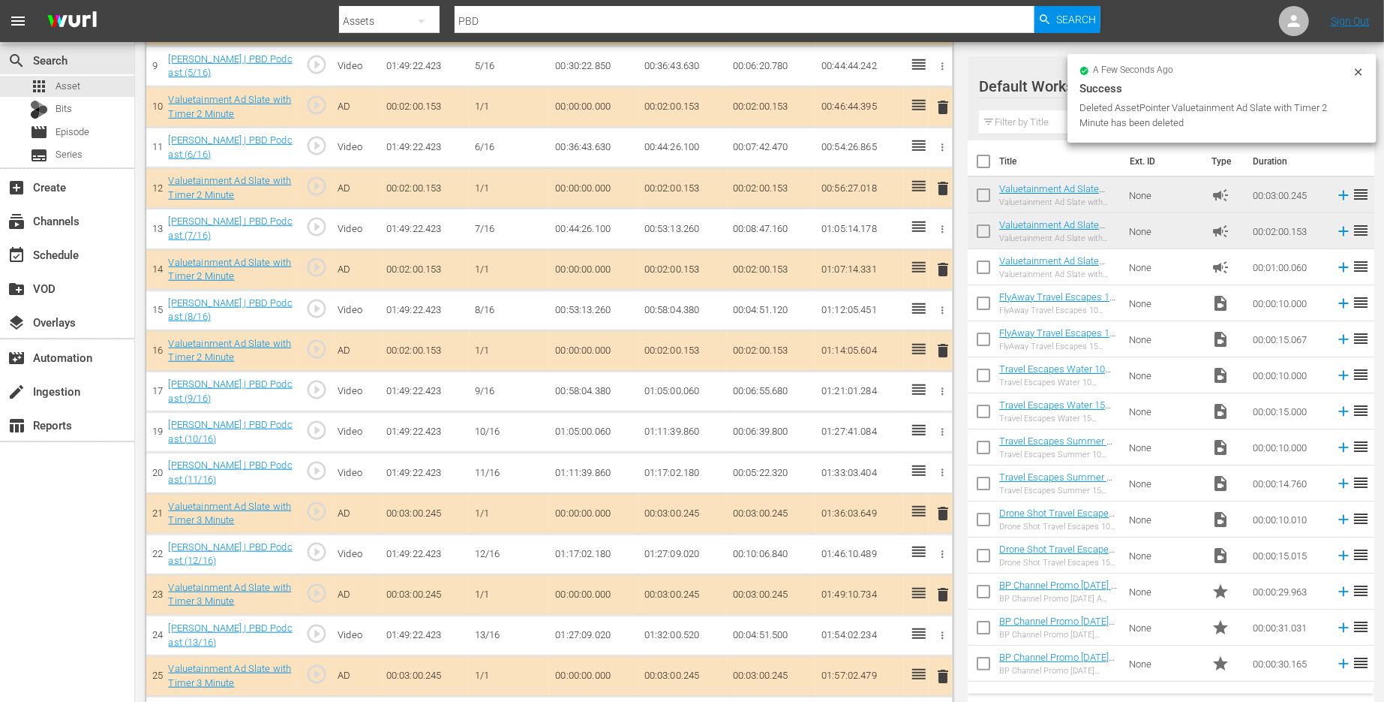
click at [942, 344] on span "delete" at bounding box center [944, 350] width 18 height 18
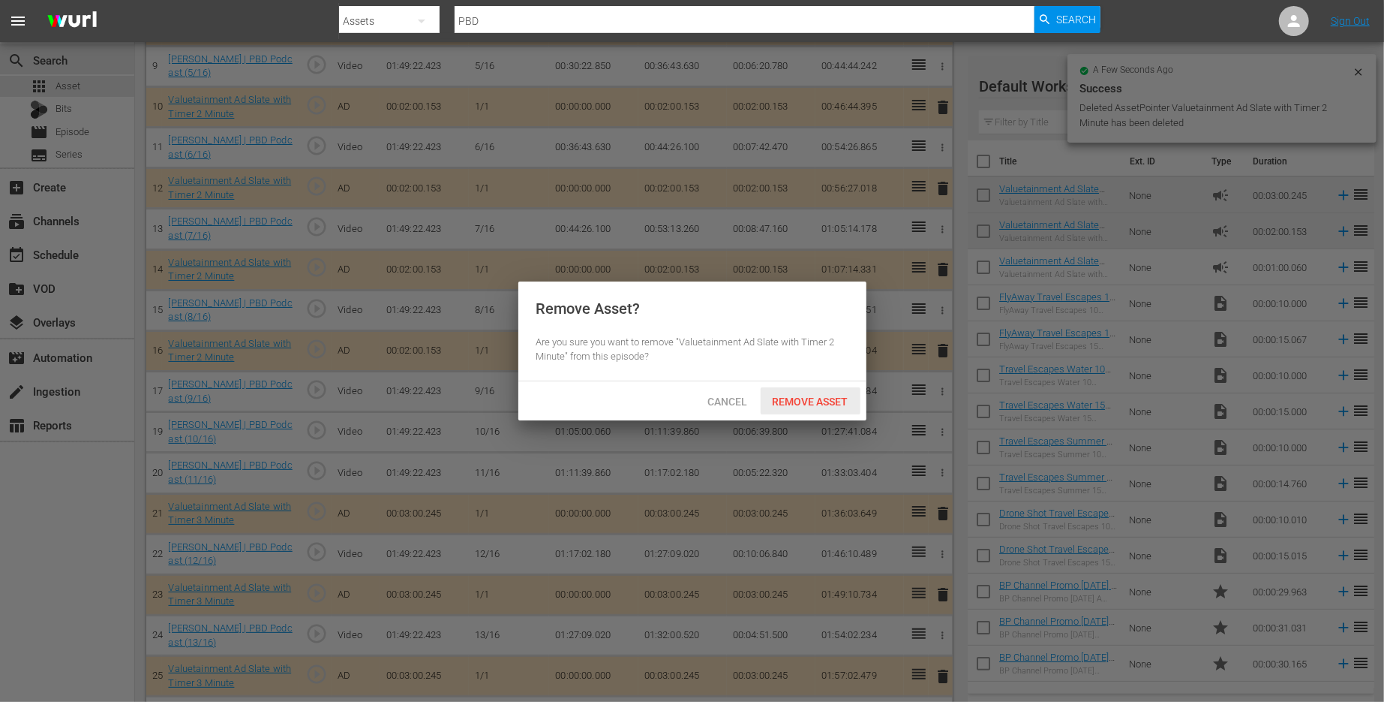
click at [835, 403] on span "Remove Asset" at bounding box center [811, 401] width 100 height 12
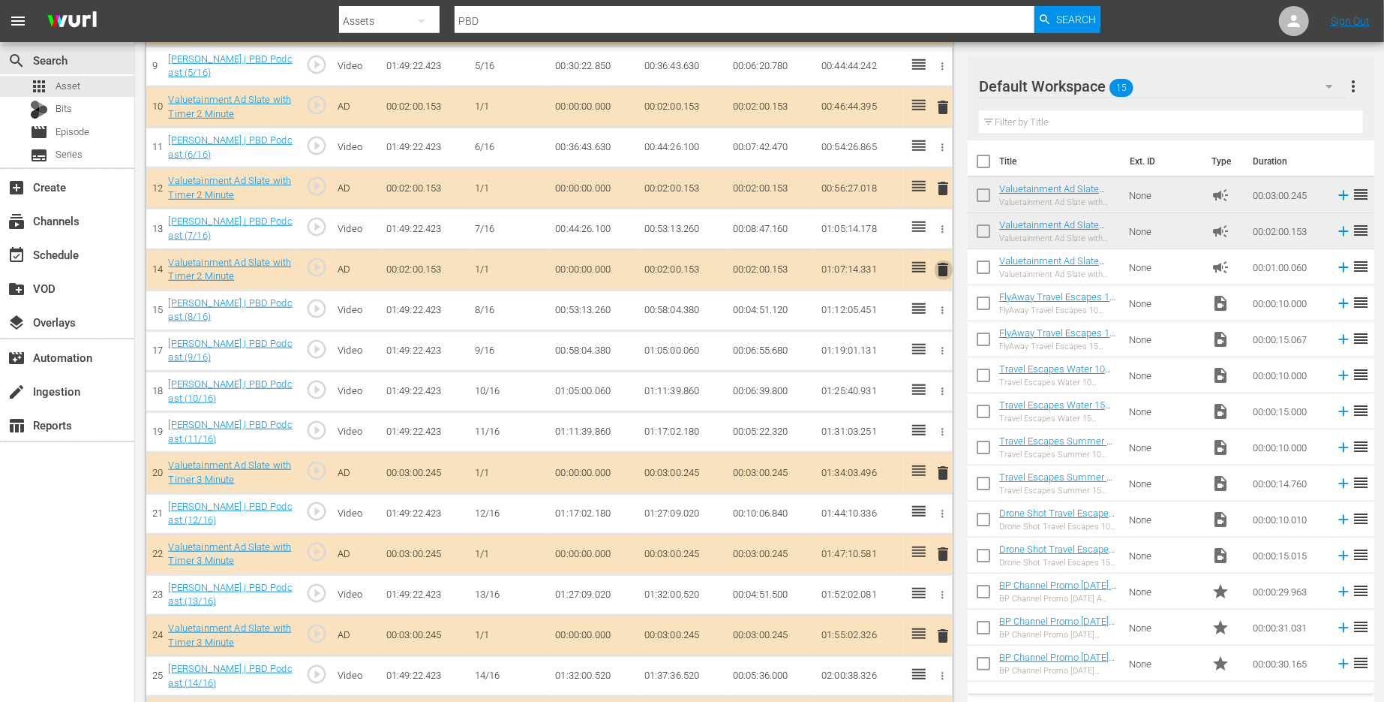
click at [943, 263] on span "delete" at bounding box center [944, 269] width 18 height 18
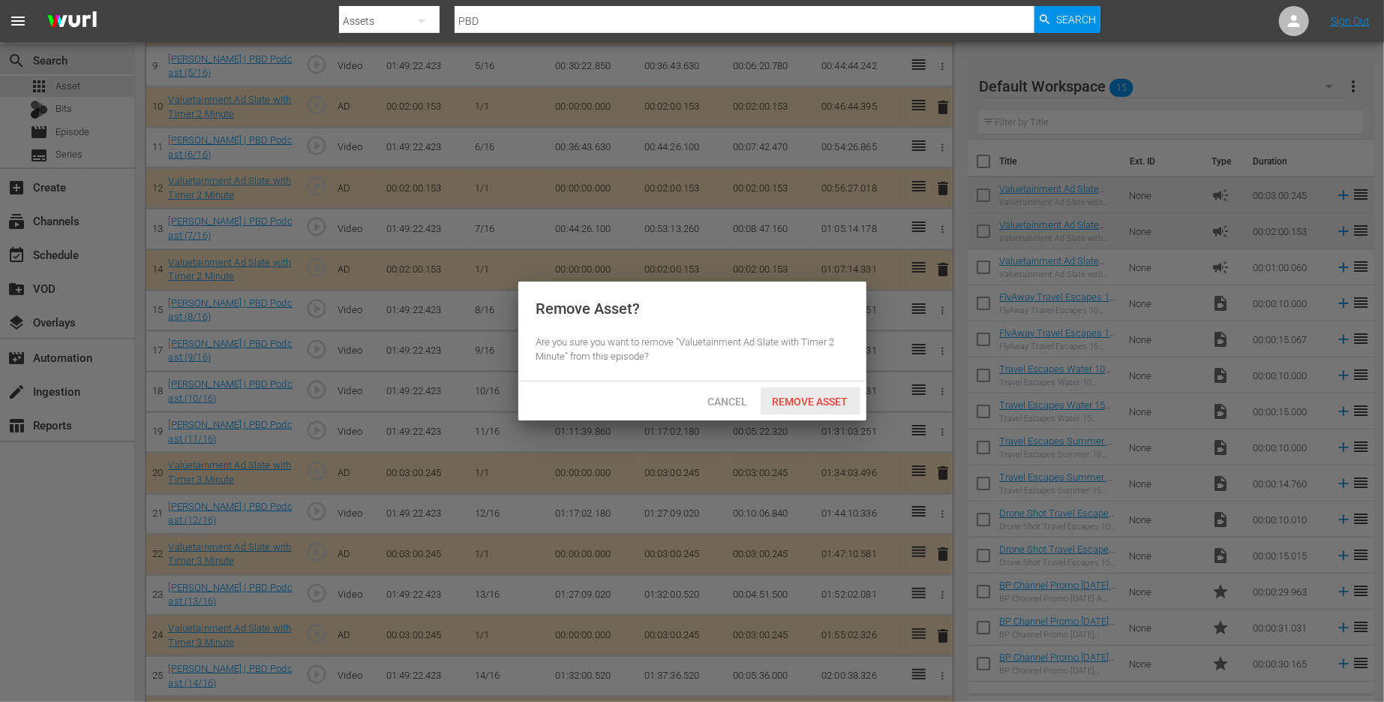
click at [819, 395] on span "Remove Asset" at bounding box center [811, 401] width 100 height 12
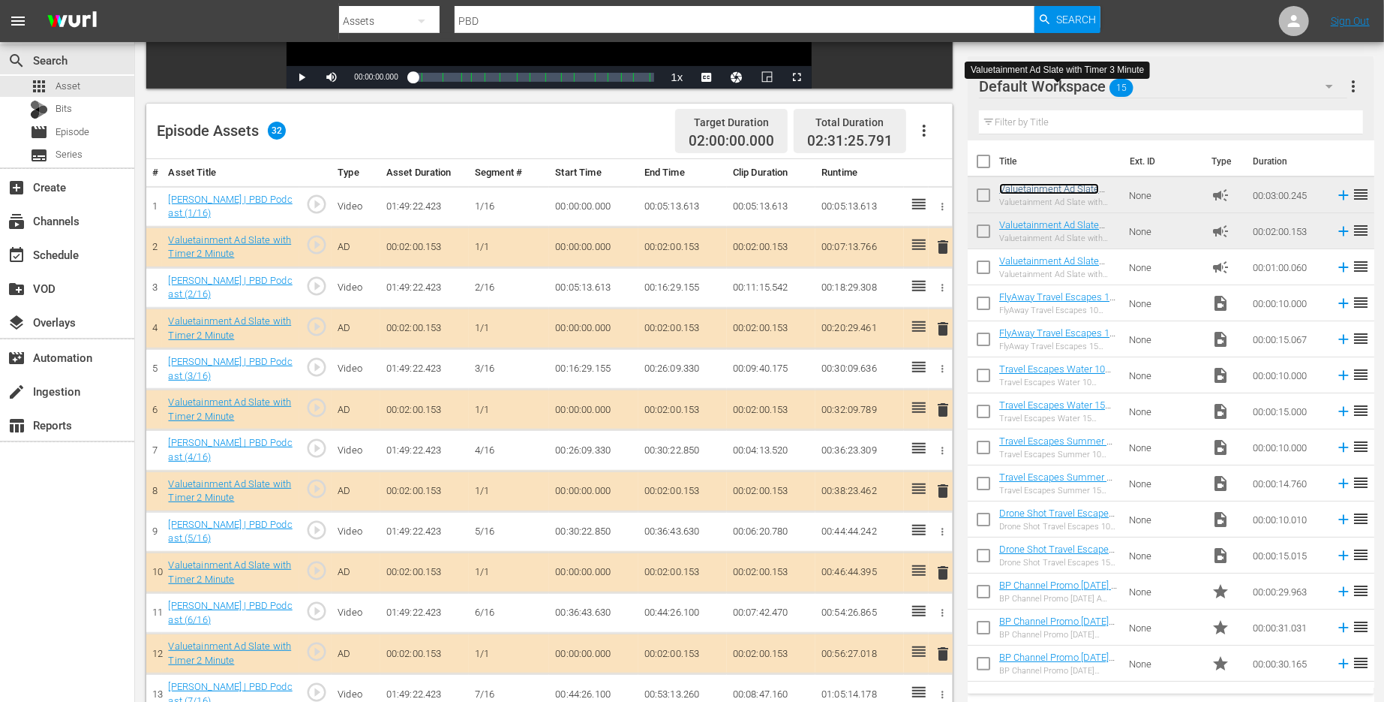
scroll to position [334, 0]
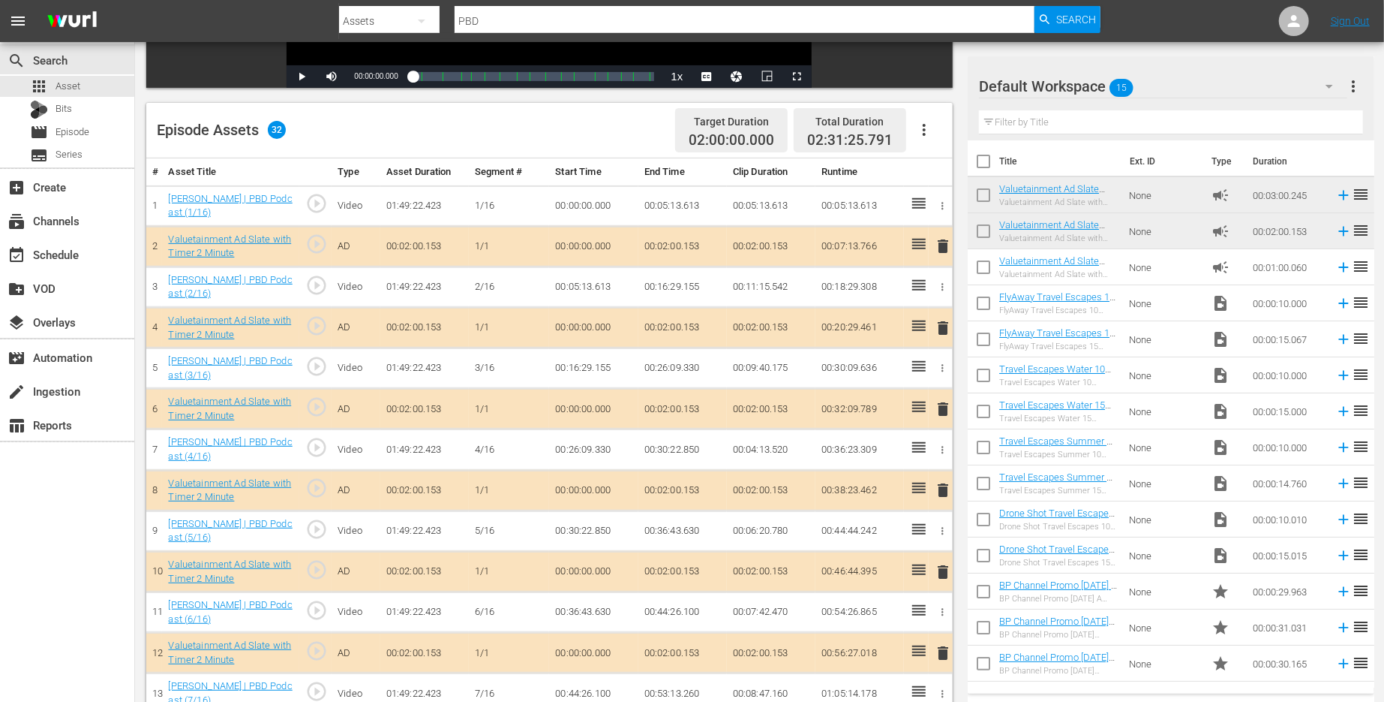
click at [940, 403] on span "delete" at bounding box center [944, 409] width 18 height 18
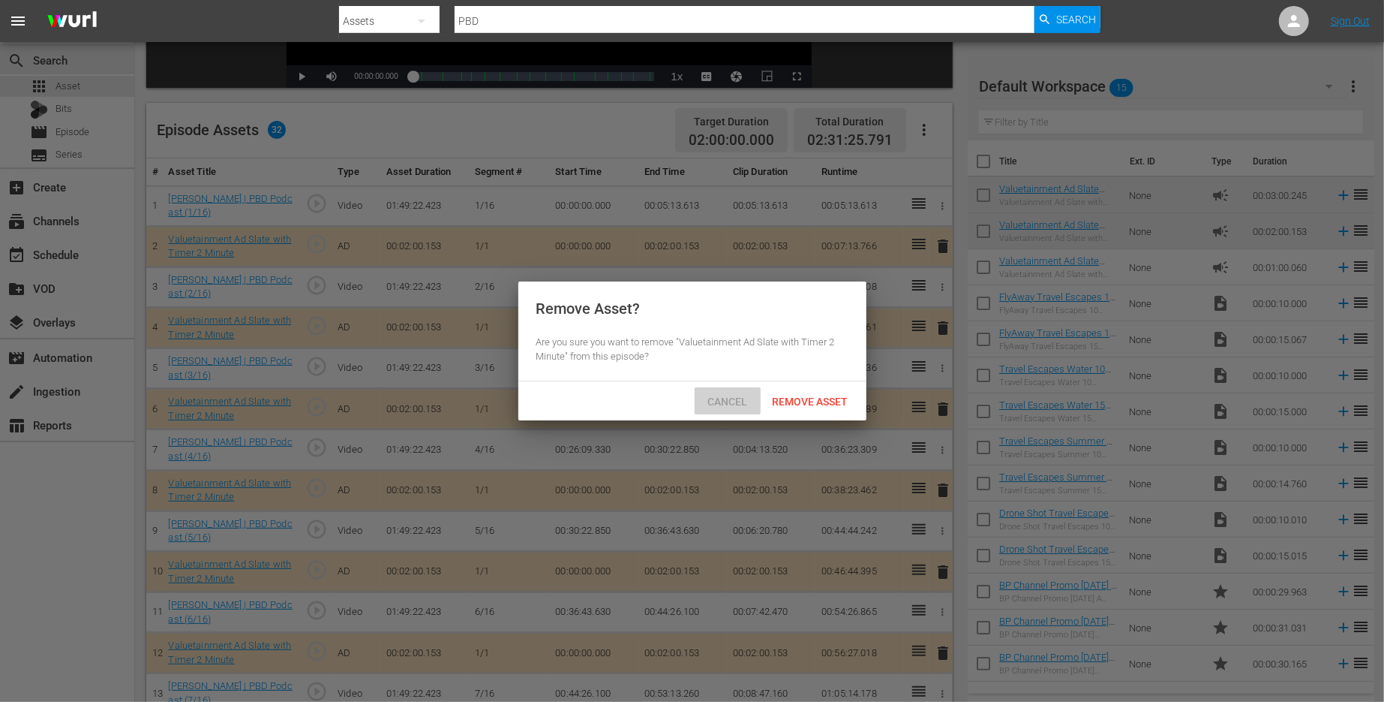
click at [722, 400] on span "Cancel" at bounding box center [728, 401] width 64 height 12
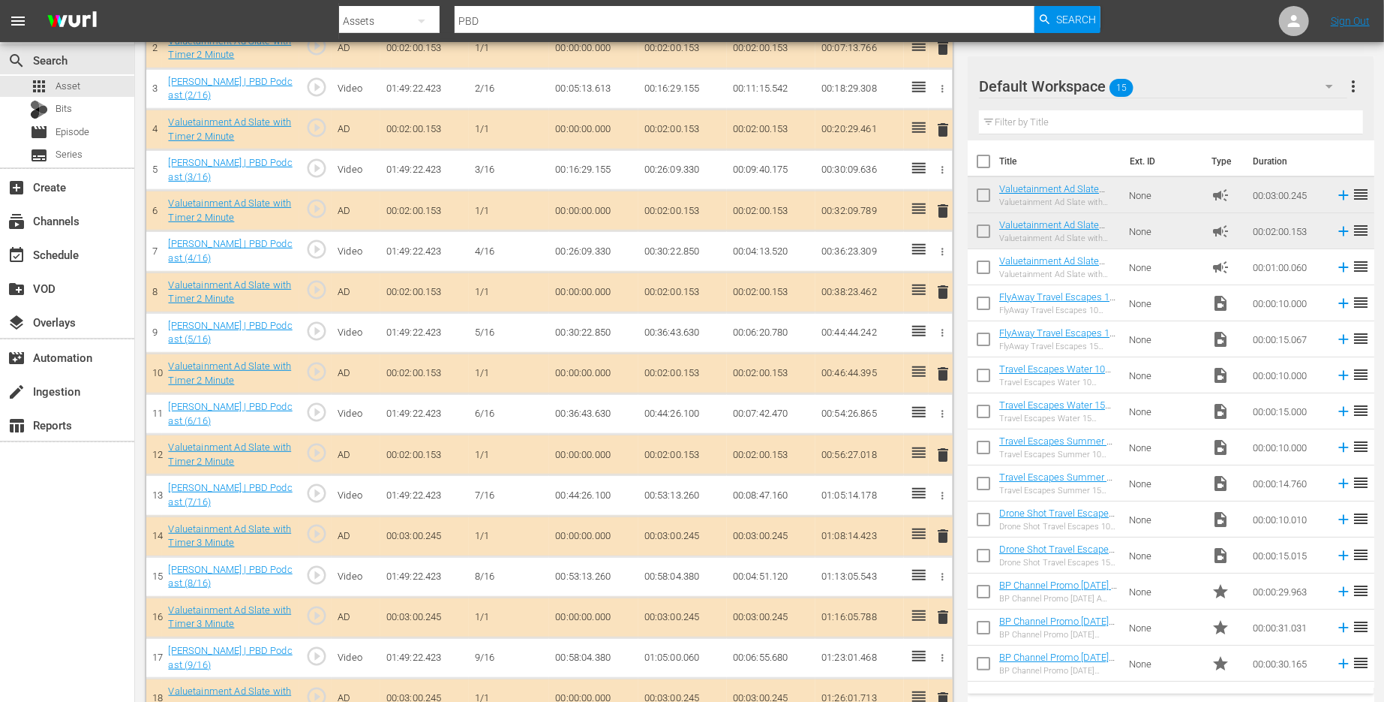
scroll to position [560, 0]
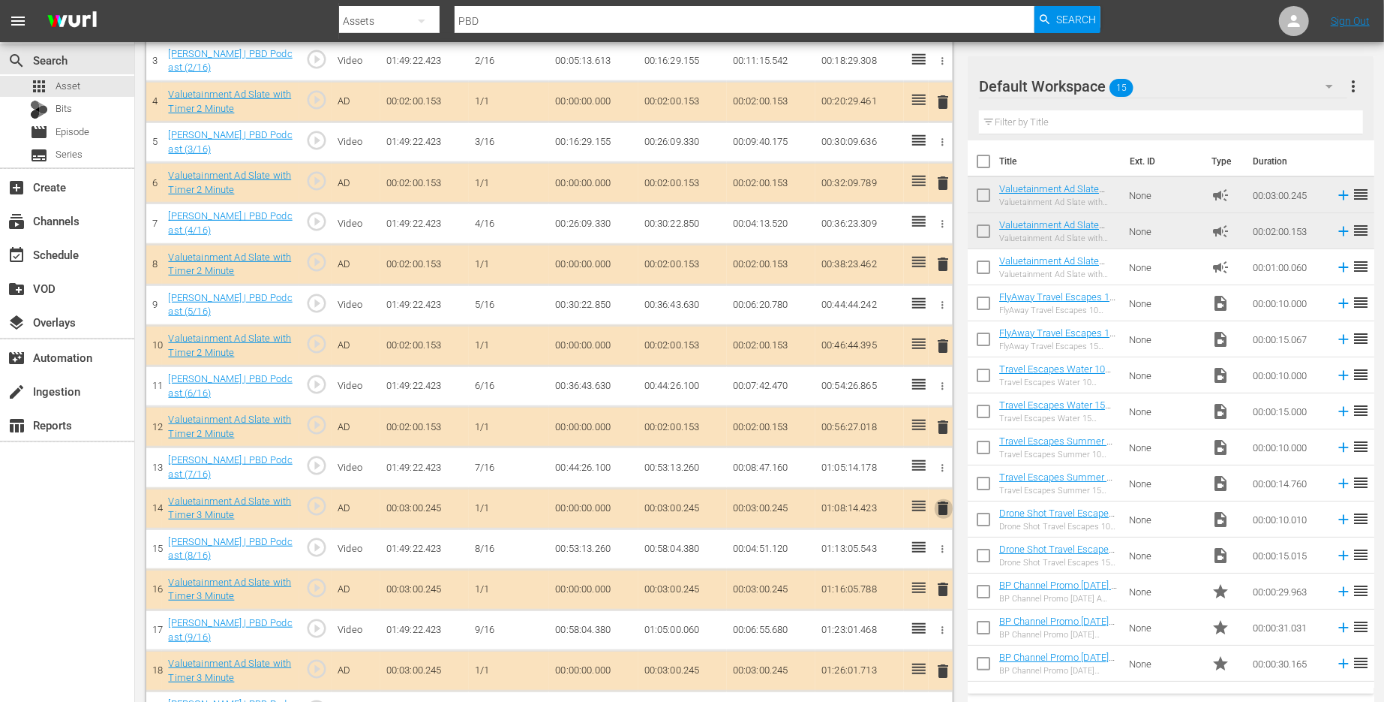
click at [946, 500] on span "delete" at bounding box center [944, 508] width 18 height 18
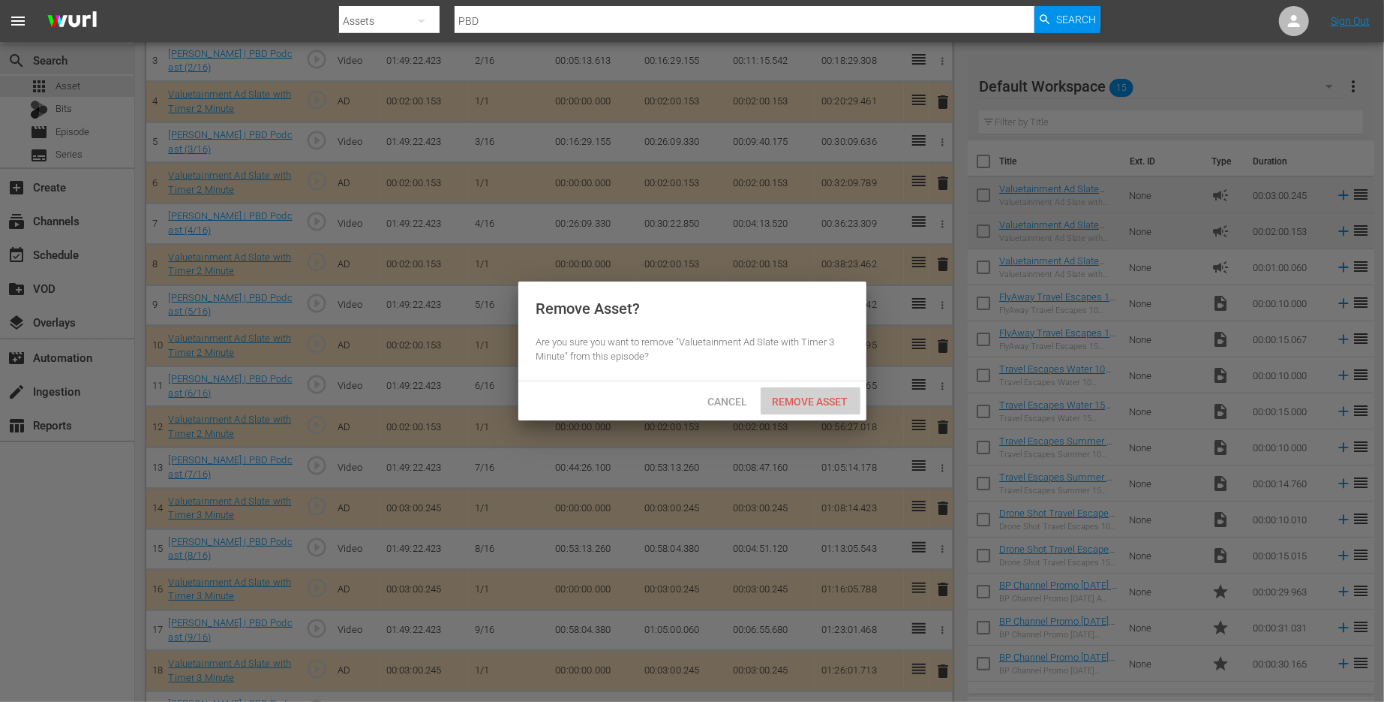
click at [840, 400] on span "Remove Asset" at bounding box center [811, 401] width 100 height 12
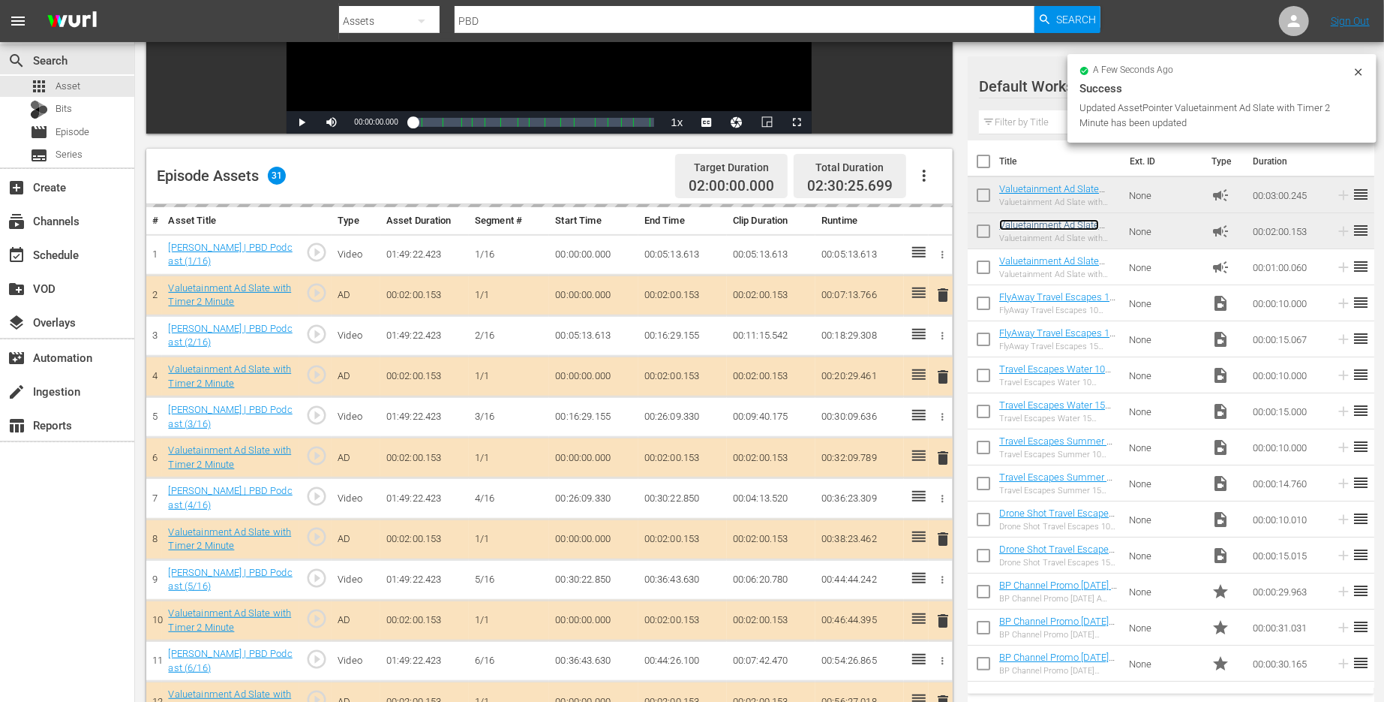
scroll to position [0, 0]
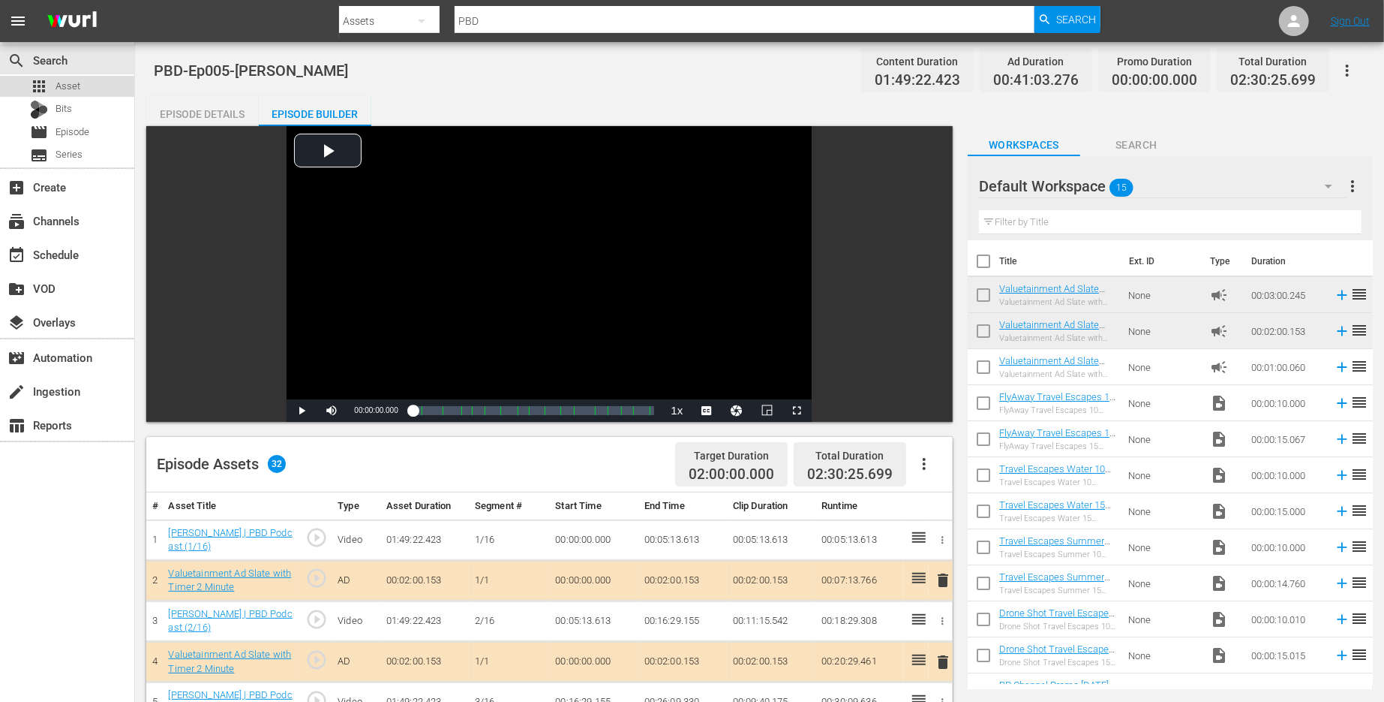
click at [74, 86] on span "Asset" at bounding box center [68, 86] width 25 height 15
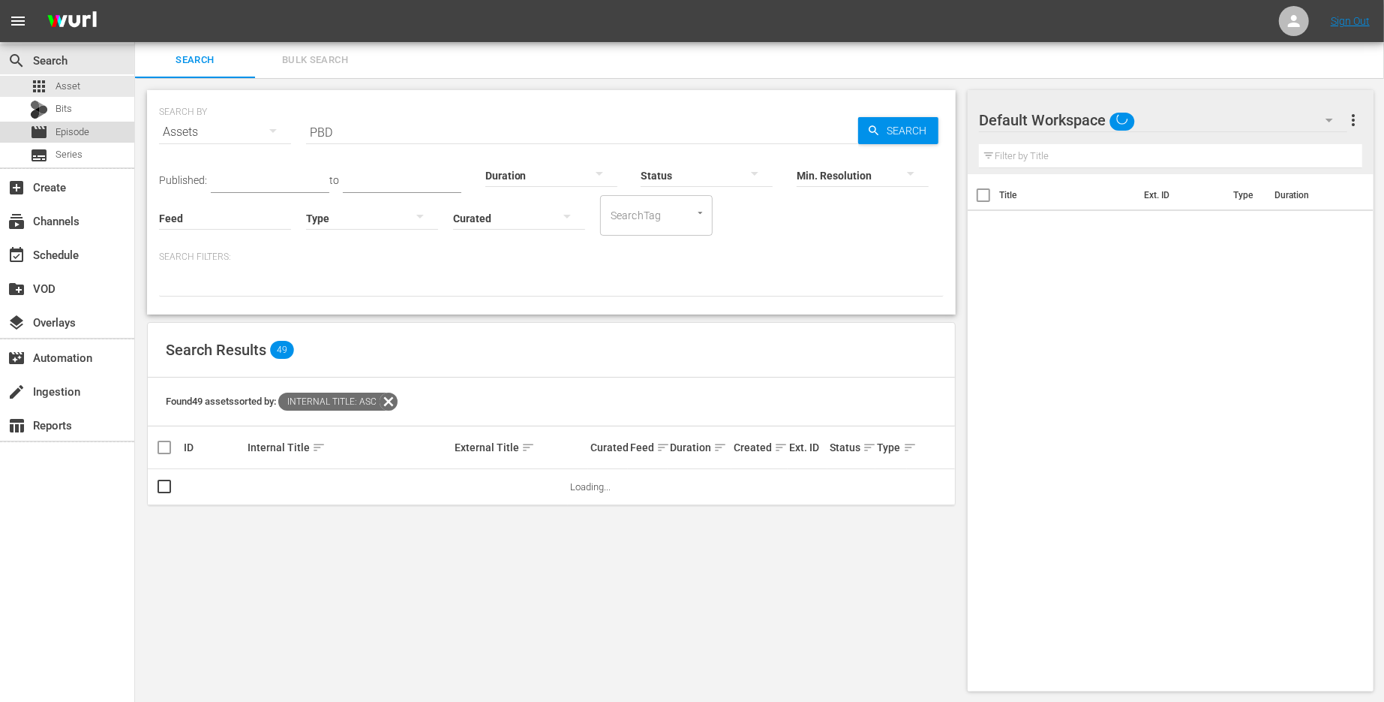
click at [54, 137] on div "movie Episode" at bounding box center [59, 132] width 59 height 21
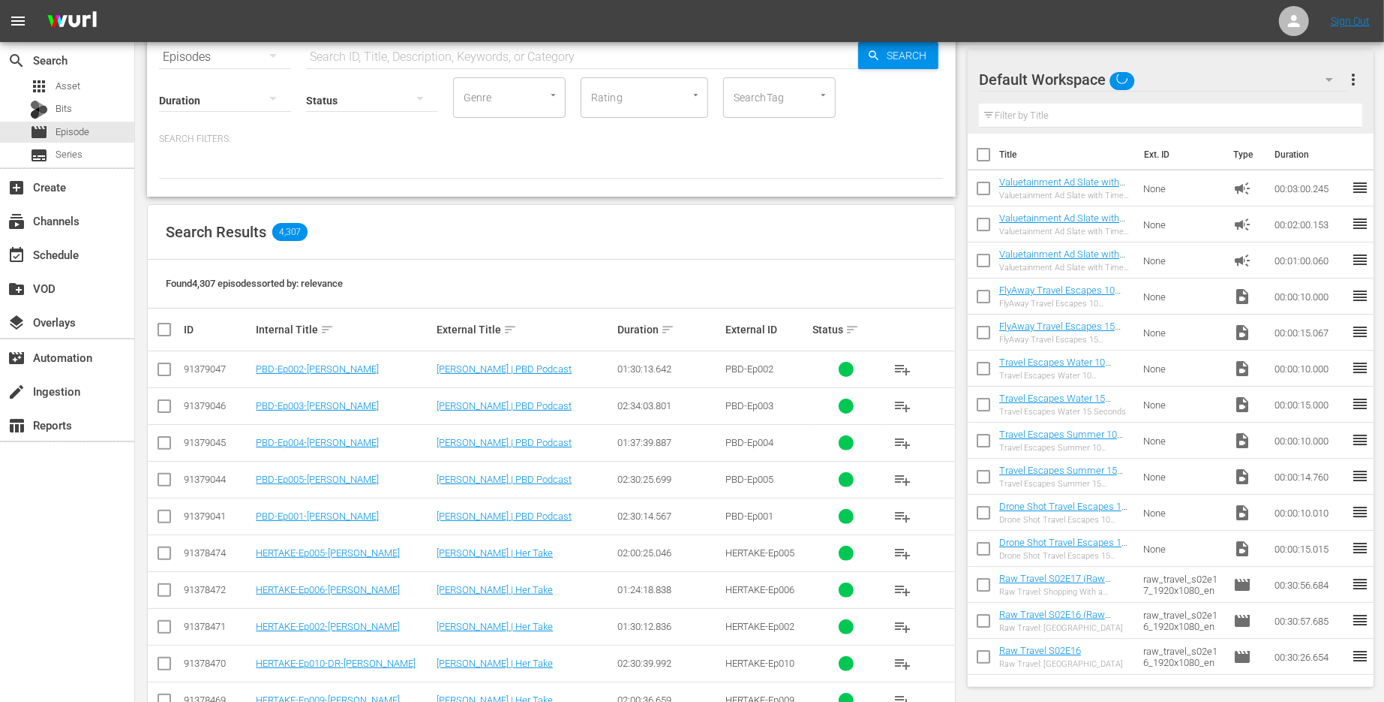
scroll to position [77, 0]
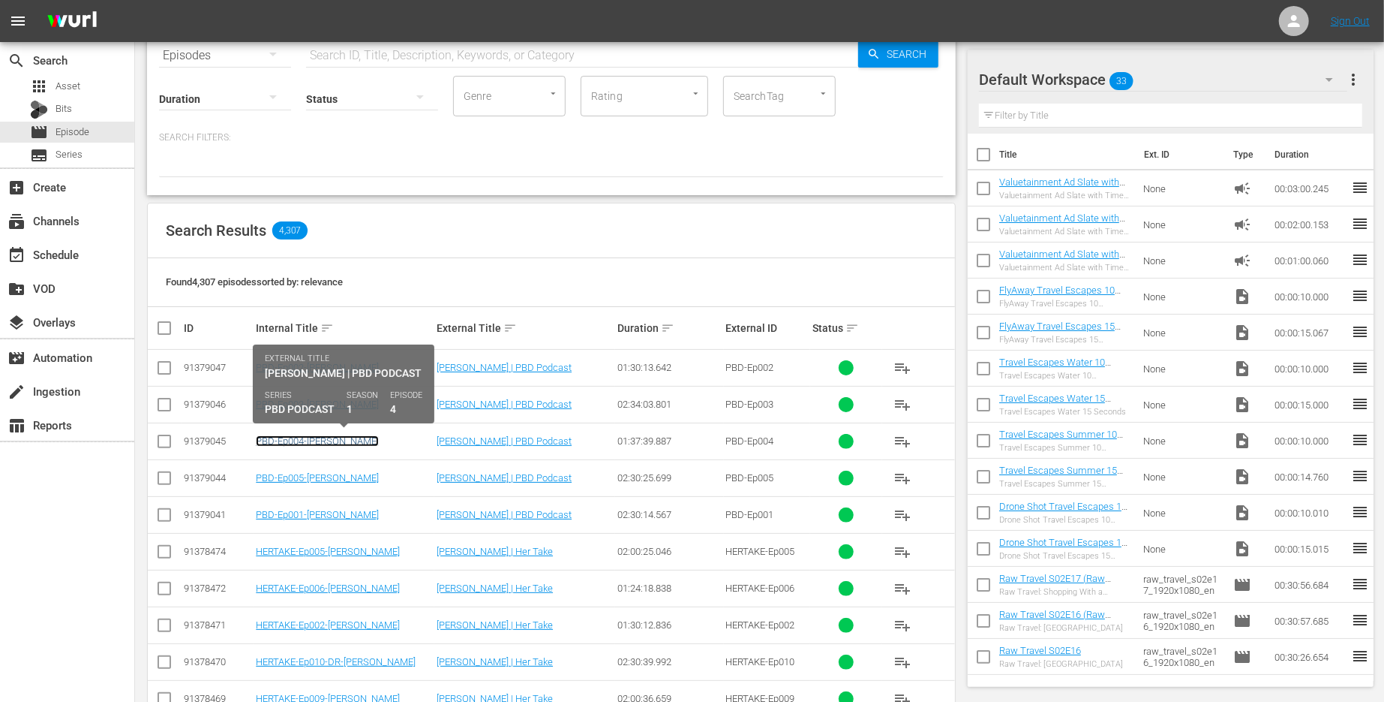
click at [290, 440] on link "PBD-Ep004-[PERSON_NAME]" at bounding box center [317, 440] width 123 height 11
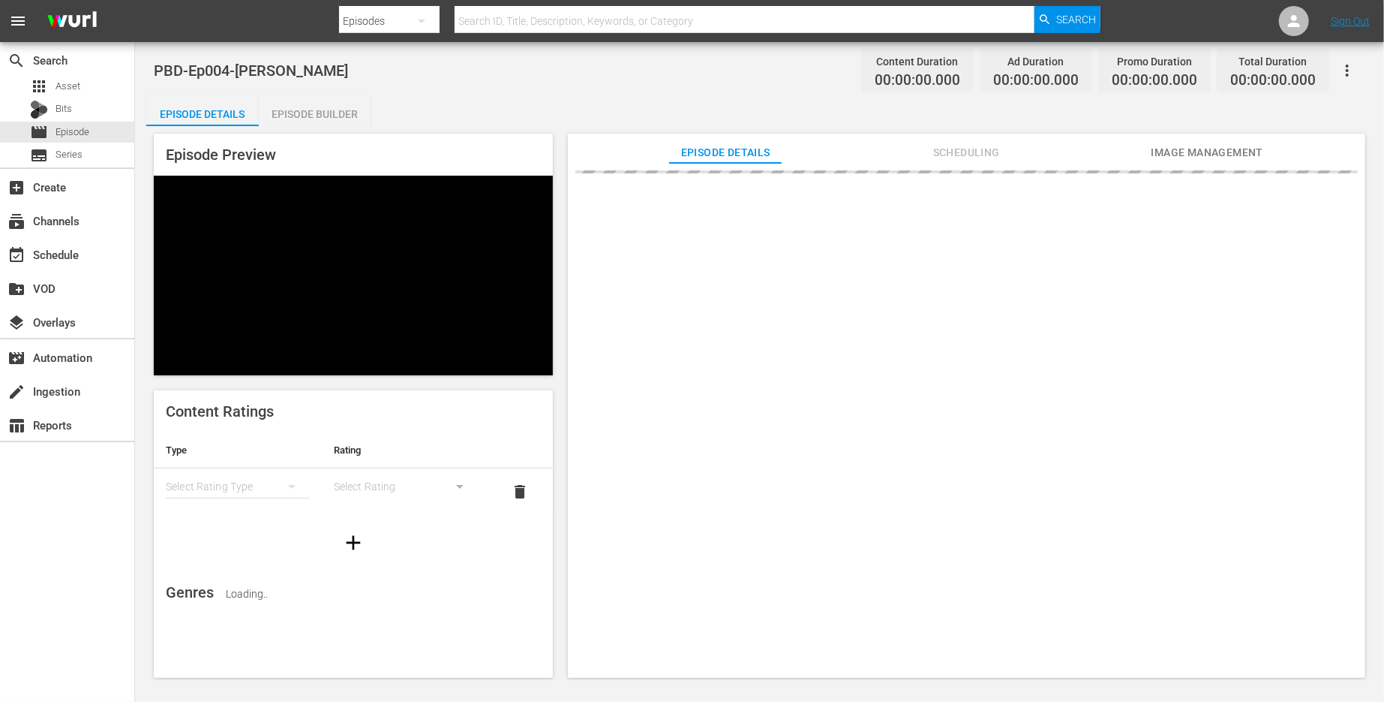
click at [314, 119] on div "Episode Builder" at bounding box center [315, 114] width 113 height 36
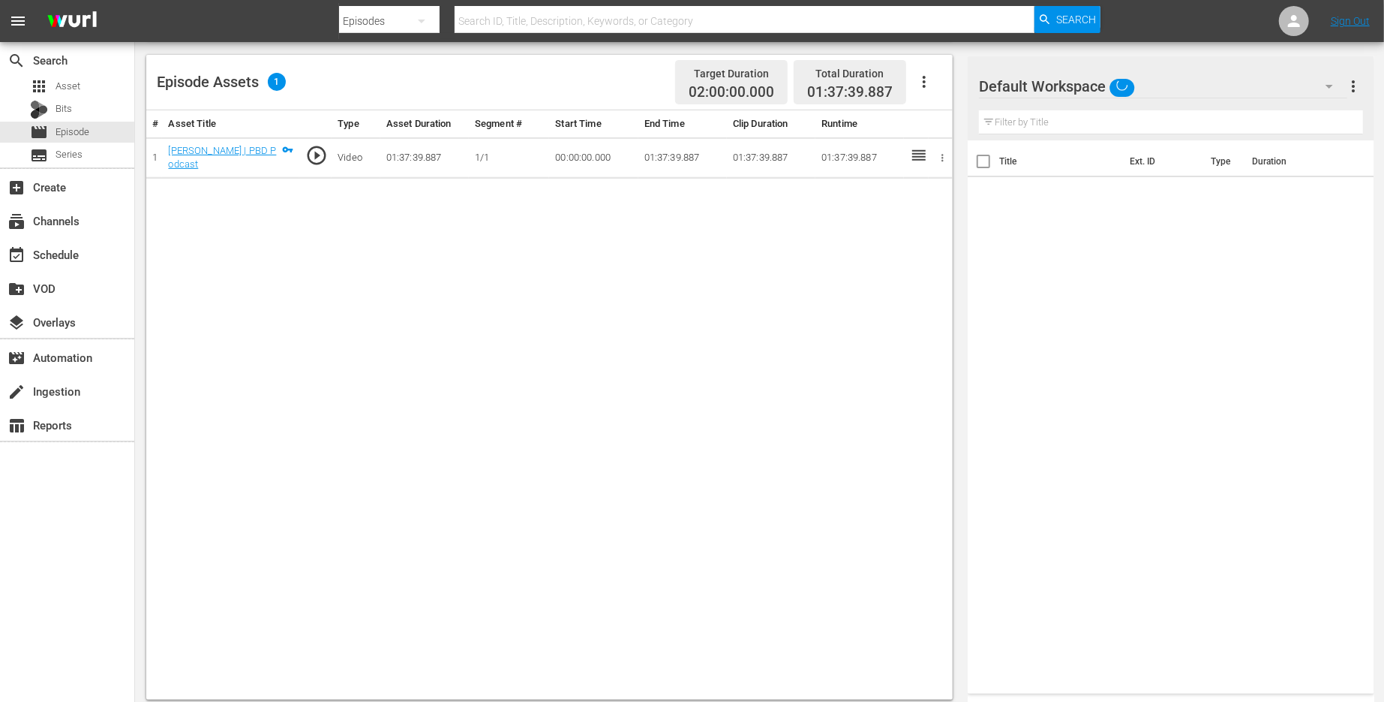
scroll to position [390, 0]
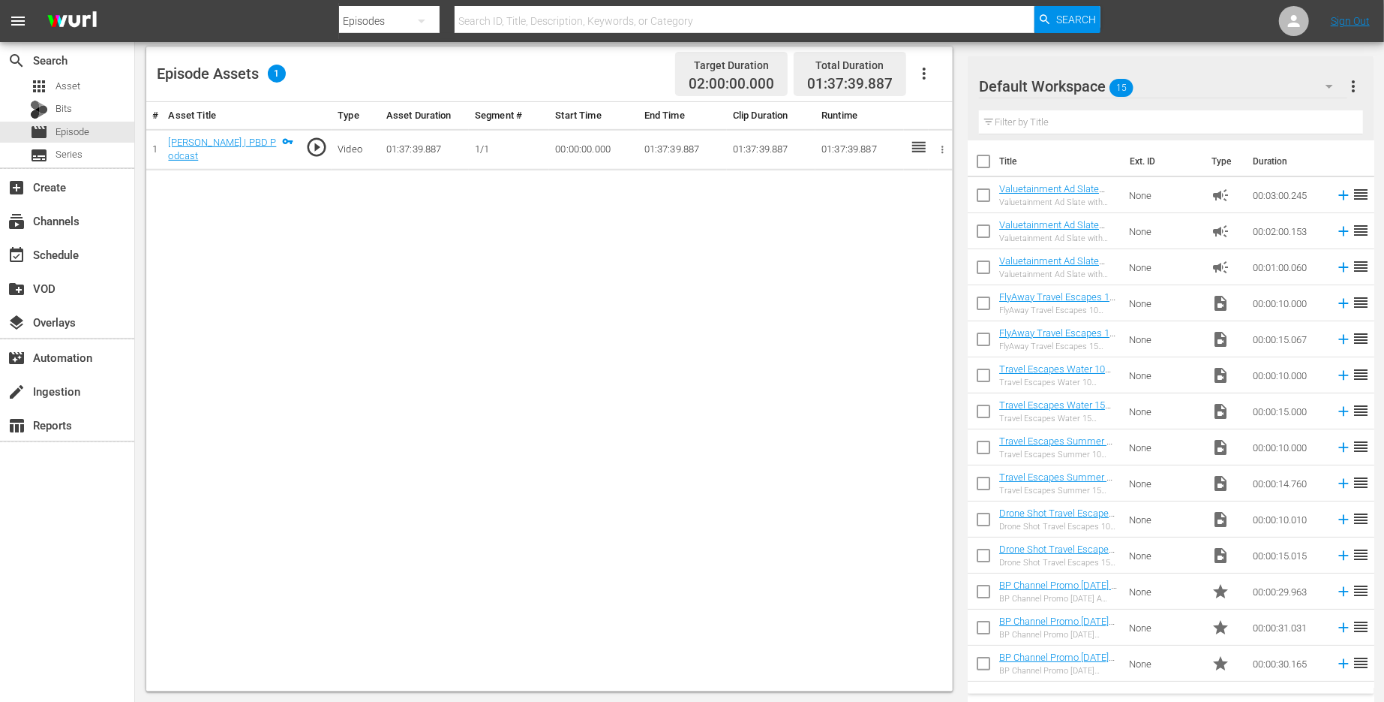
click at [921, 79] on icon "button" at bounding box center [924, 74] width 18 height 18
click at [939, 84] on div "Edit Cue Points" at bounding box center [969, 79] width 102 height 36
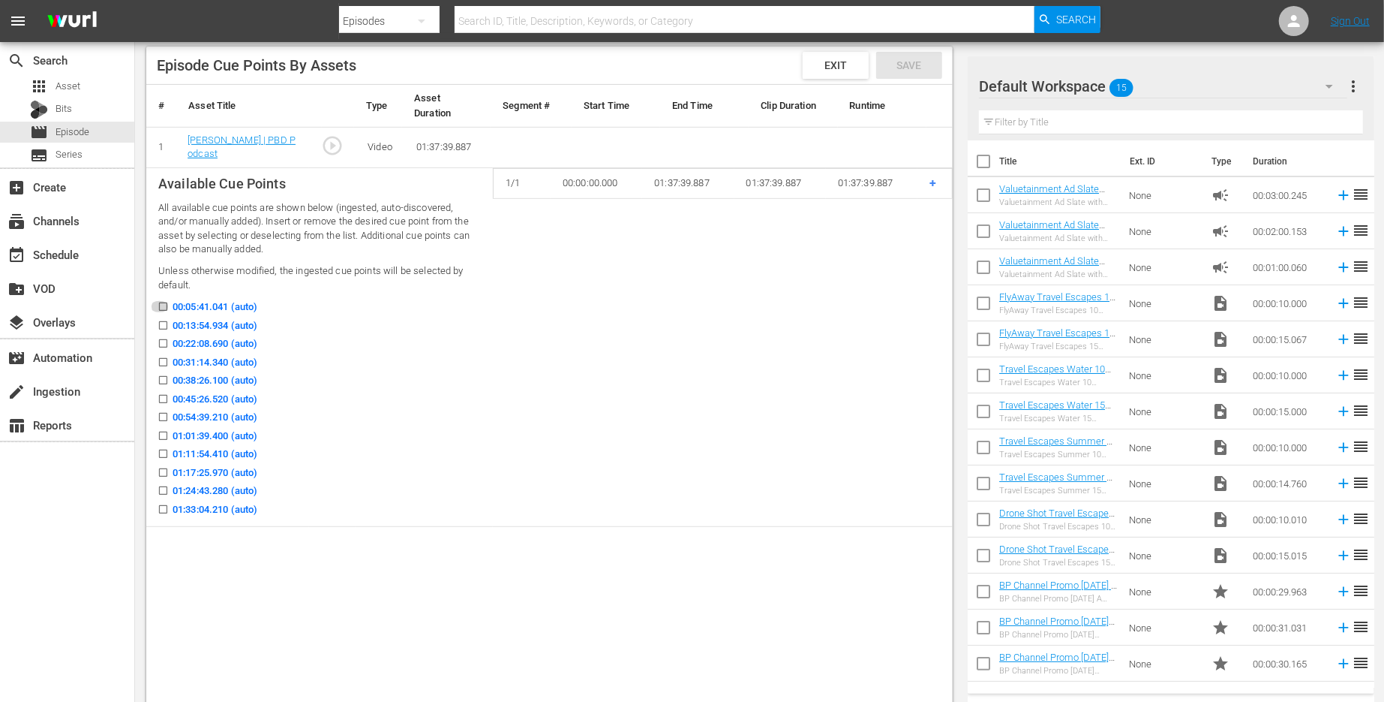
click at [163, 308] on input "00:05:41.041 (auto)" at bounding box center [159, 309] width 19 height 11
checkbox input "true"
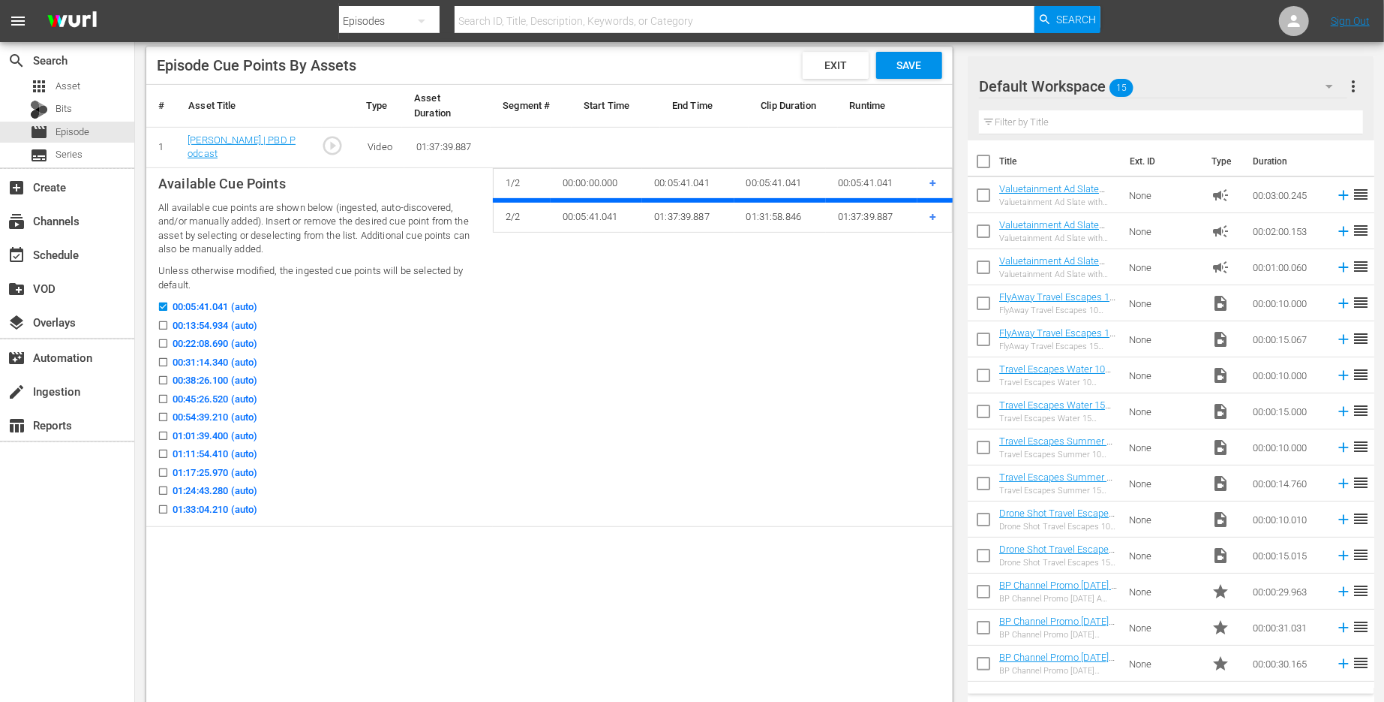
click at [163, 325] on input "00:13:54.934 (auto)" at bounding box center [159, 328] width 19 height 11
checkbox input "true"
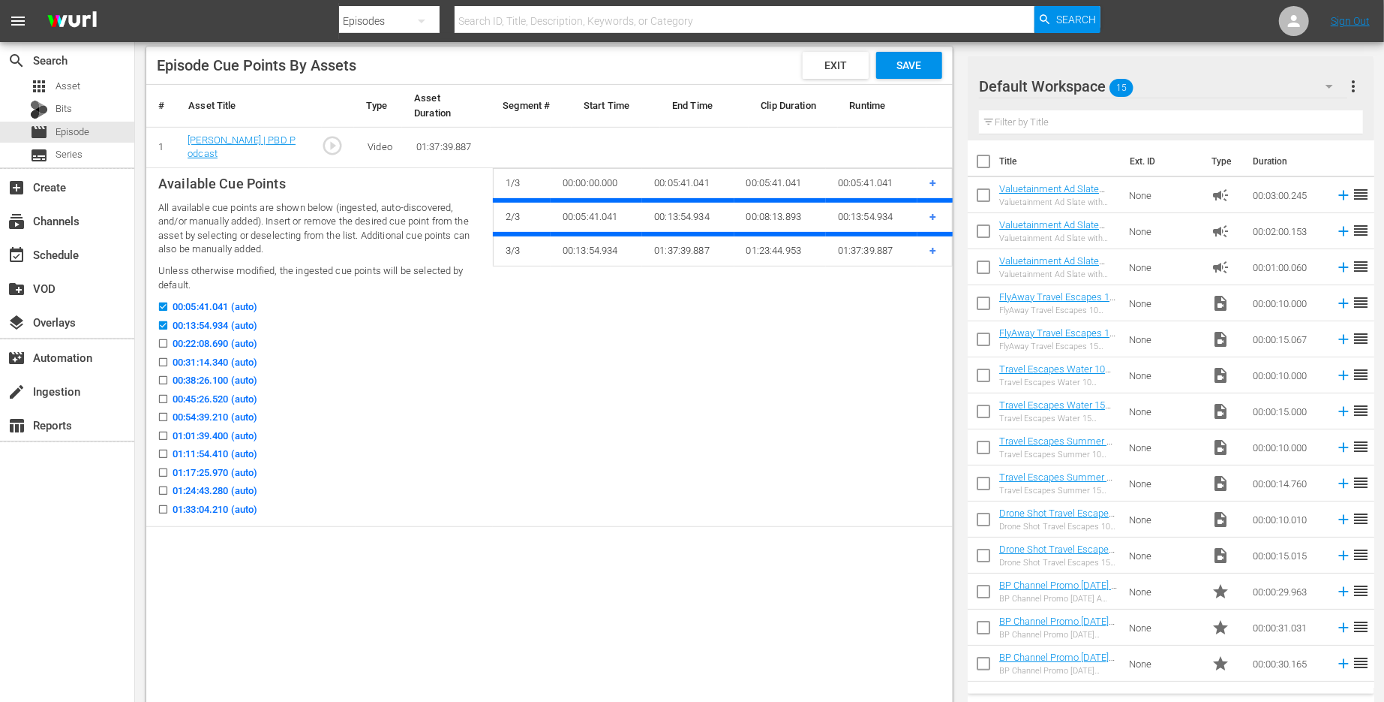
click at [163, 341] on input "00:22:08.690 (auto)" at bounding box center [159, 346] width 19 height 11
checkbox input "true"
click at [163, 362] on input "00:31:14.340 (auto)" at bounding box center [159, 364] width 19 height 11
checkbox input "true"
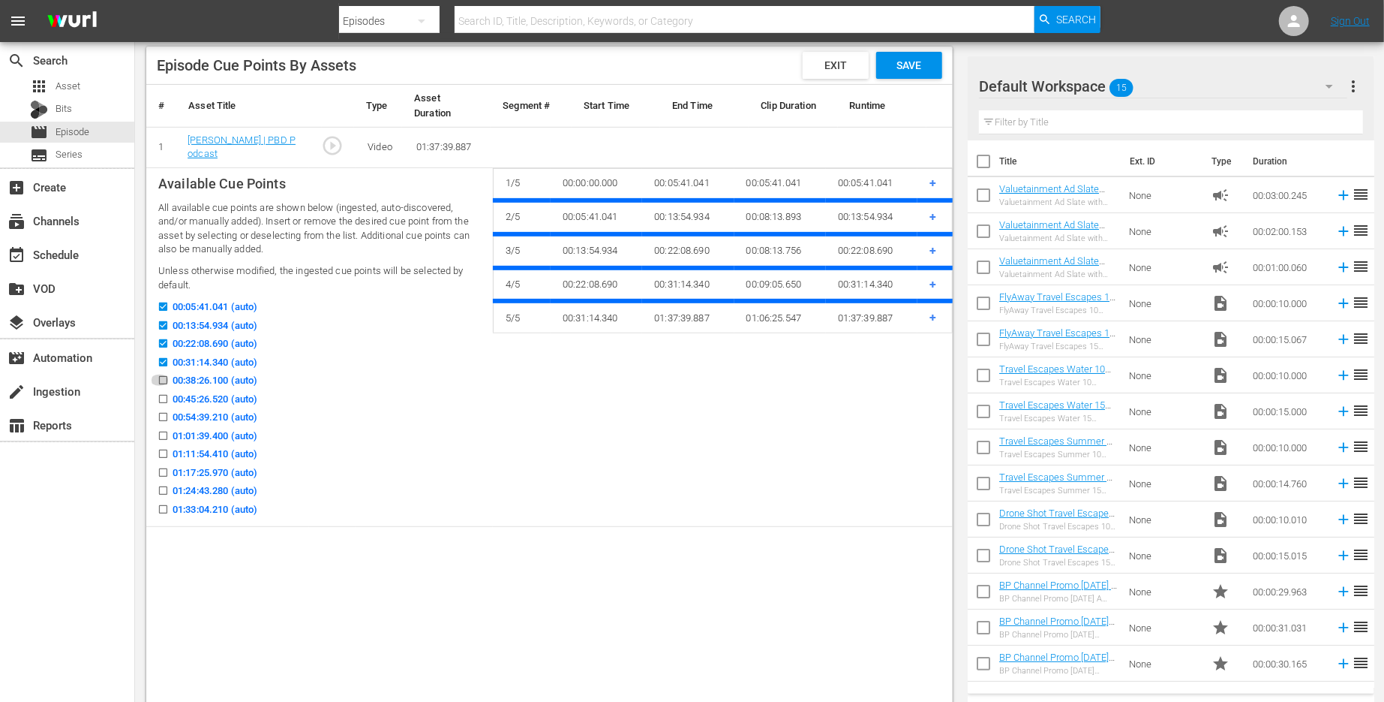
click at [162, 379] on input "00:38:26.100 (auto)" at bounding box center [159, 382] width 19 height 11
checkbox input "true"
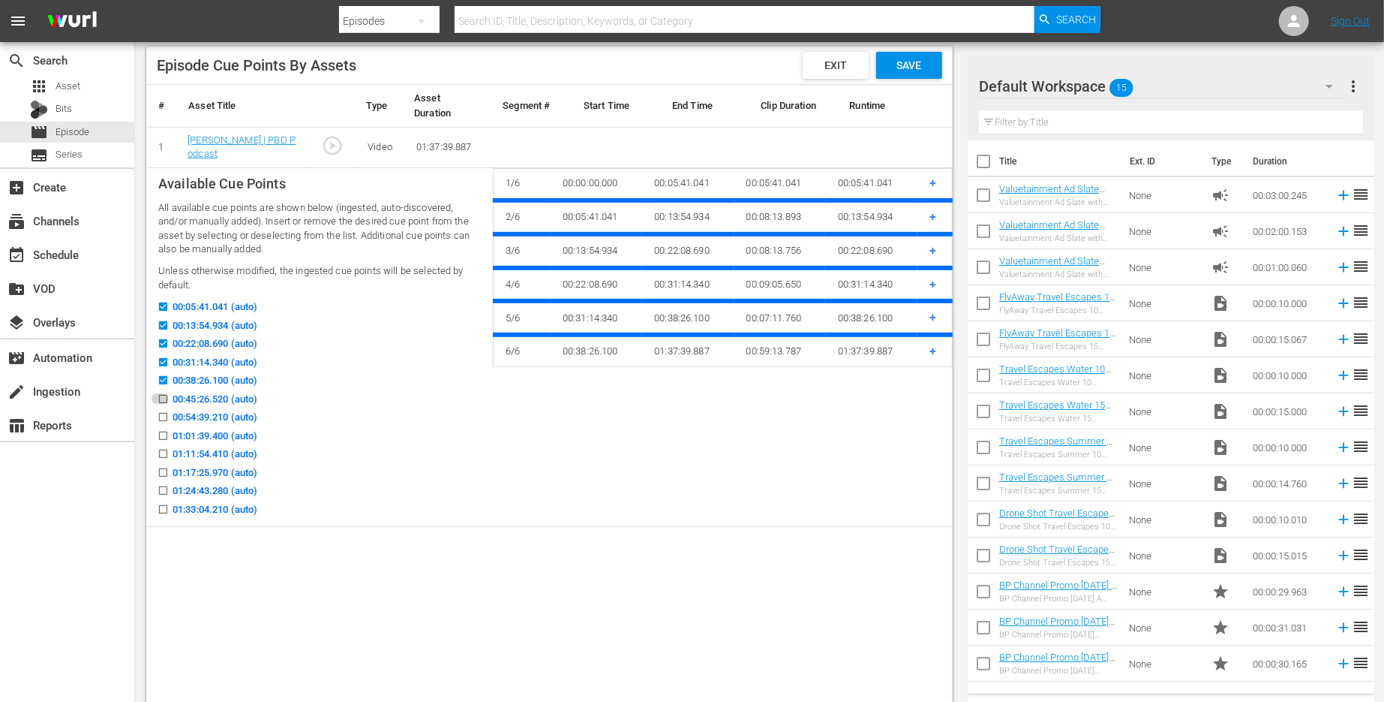
click at [162, 400] on input "00:45:26.520 (auto)" at bounding box center [159, 401] width 19 height 11
checkbox input "true"
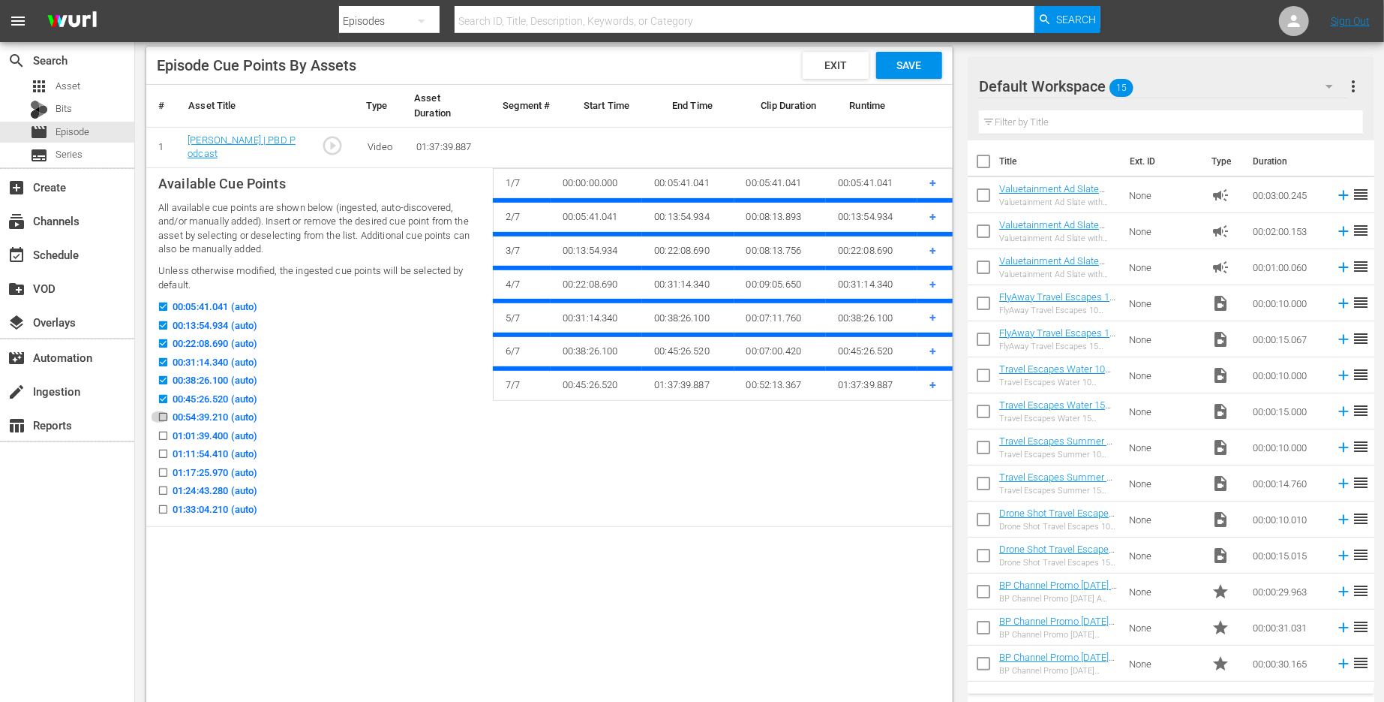
click at [162, 422] on input "00:54:39.210 (auto)" at bounding box center [159, 419] width 19 height 11
checkbox input "true"
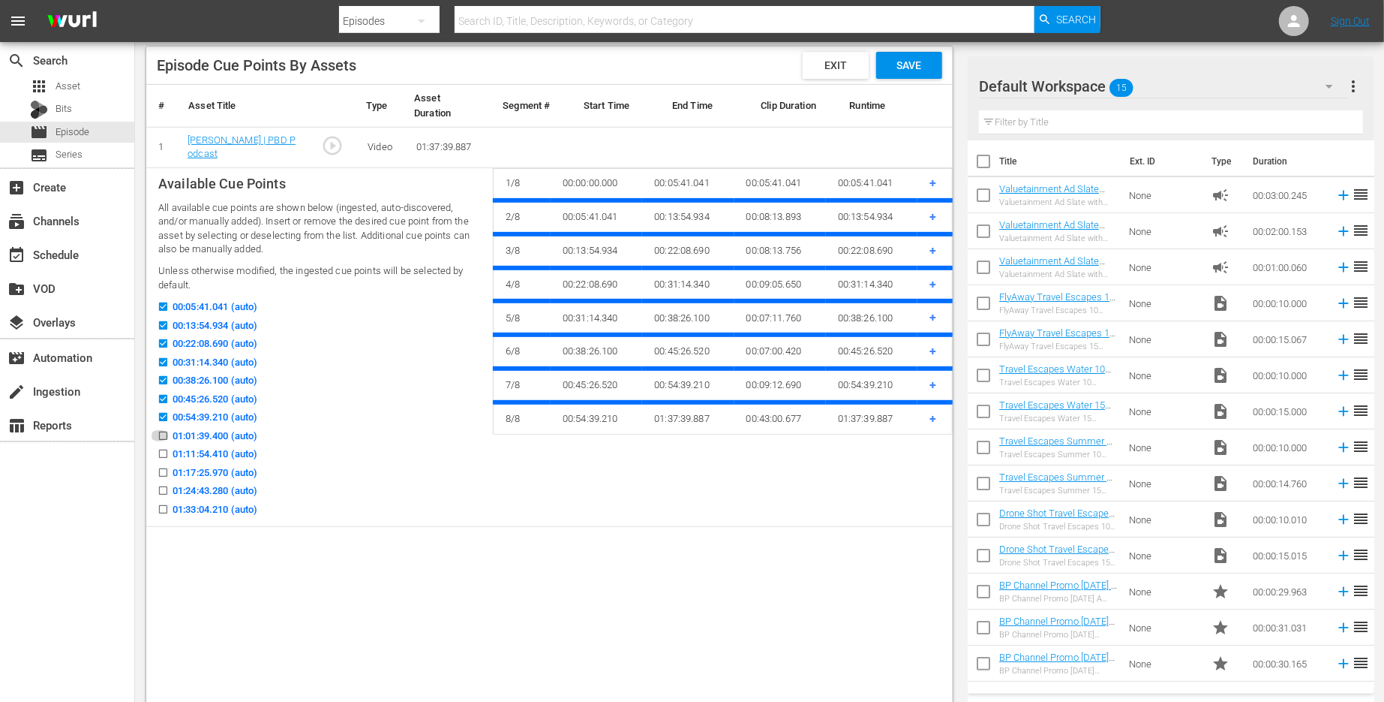
click at [162, 438] on input "01:01:39.400 (auto)" at bounding box center [159, 438] width 19 height 11
checkbox input "true"
click at [167, 458] on input "01:11:54.410 (auto)" at bounding box center [159, 456] width 19 height 11
checkbox input "true"
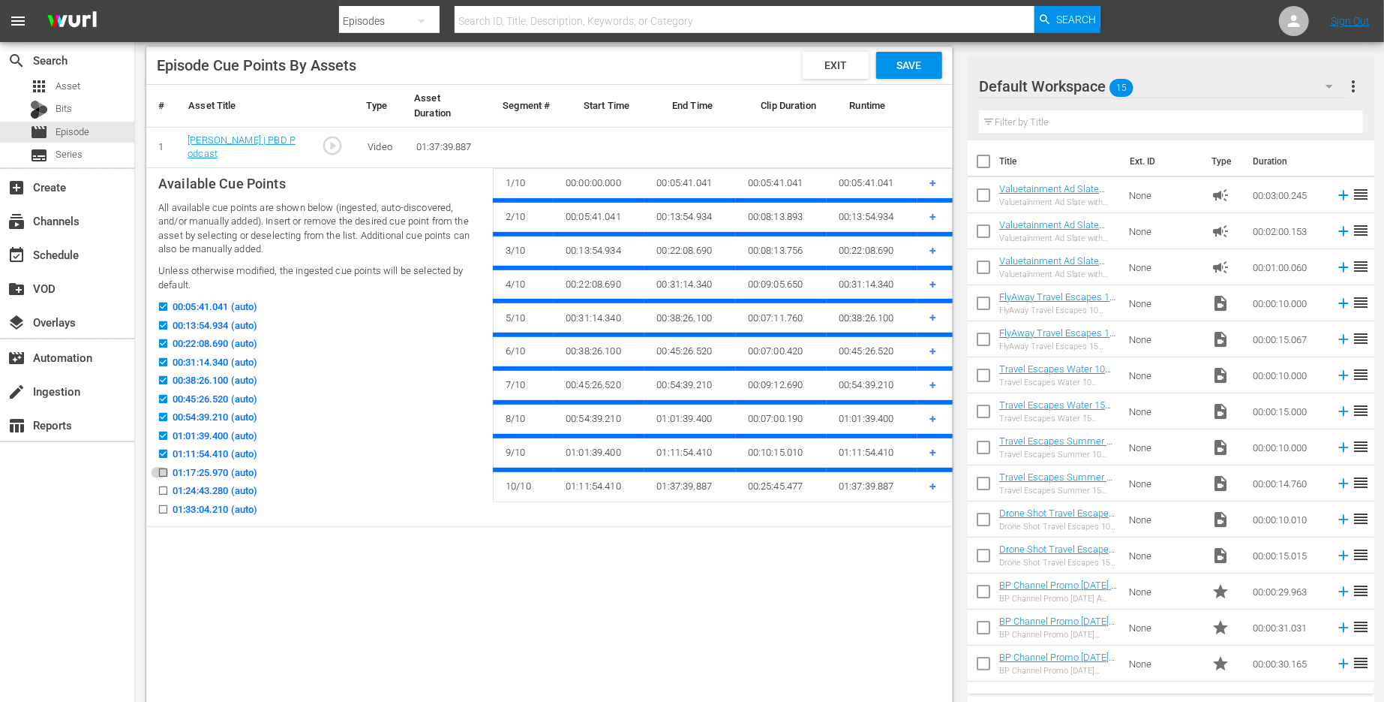
click at [167, 474] on input "01:17:25.970 (auto)" at bounding box center [159, 475] width 19 height 11
checkbox input "true"
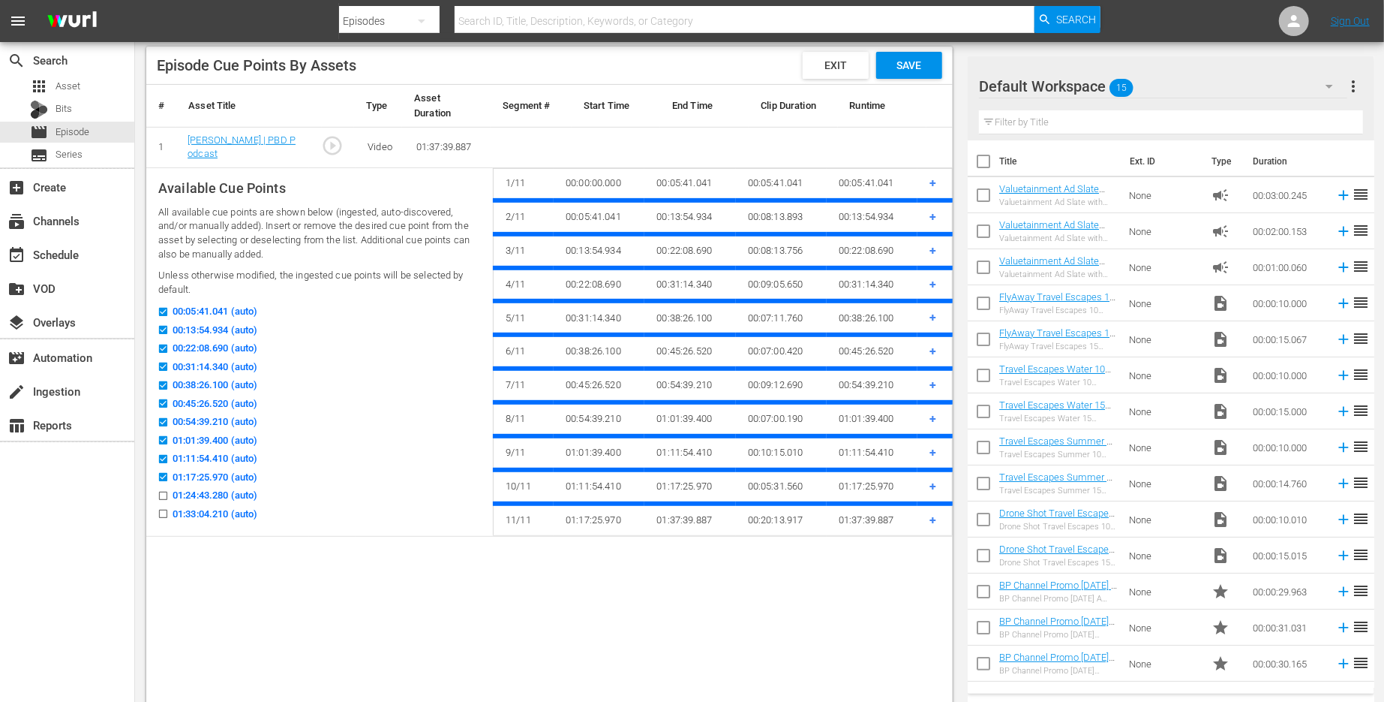
click at [161, 495] on input "01:24:43.280 (auto)" at bounding box center [159, 498] width 19 height 11
checkbox input "true"
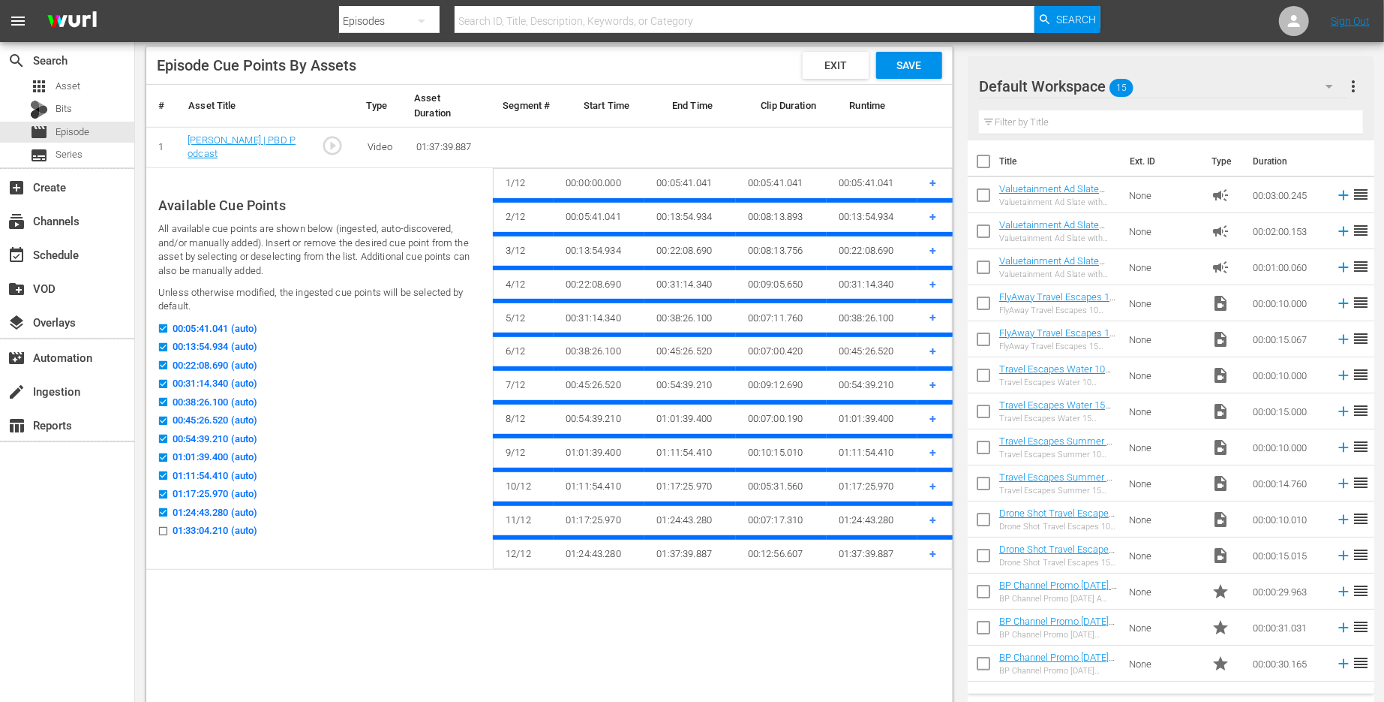
click at [164, 525] on icon at bounding box center [163, 530] width 11 height 11
click at [164, 528] on input "01:33:04.210 (auto)" at bounding box center [159, 533] width 19 height 11
checkbox input "true"
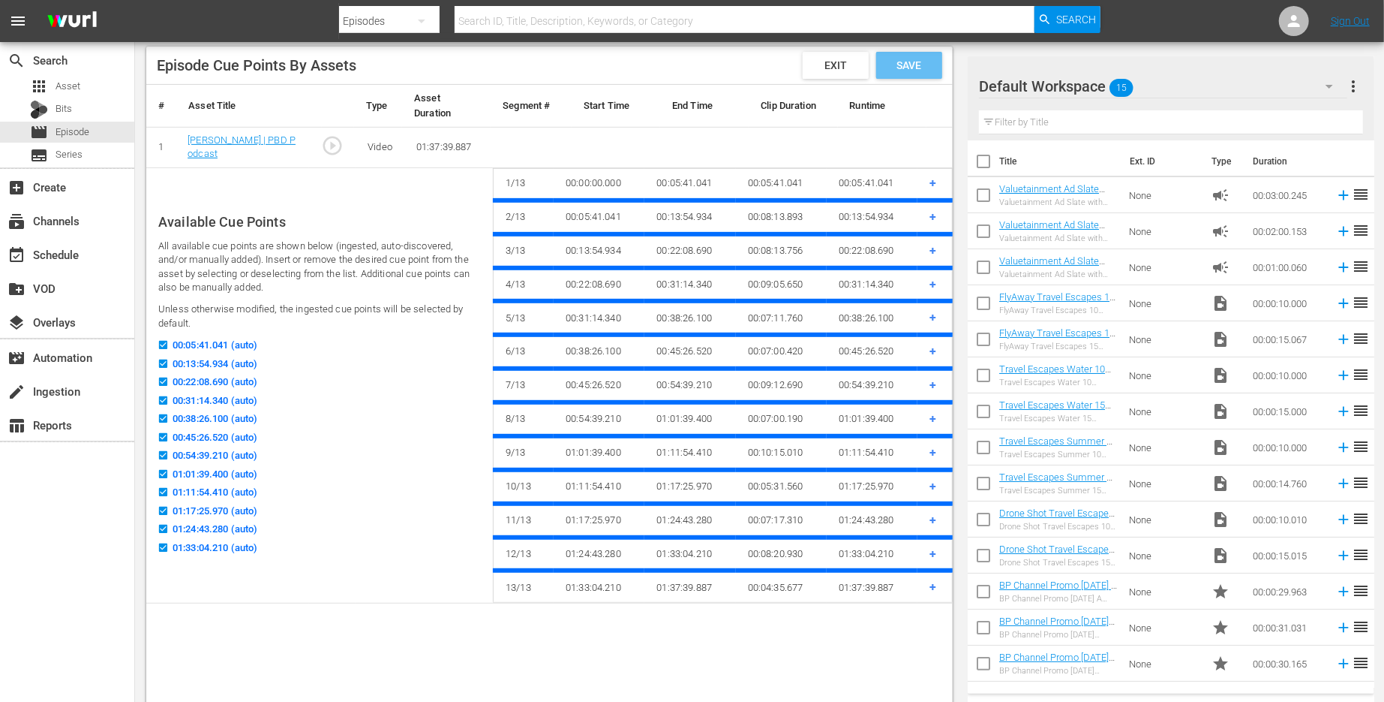
click at [900, 60] on span "Save" at bounding box center [909, 65] width 49 height 12
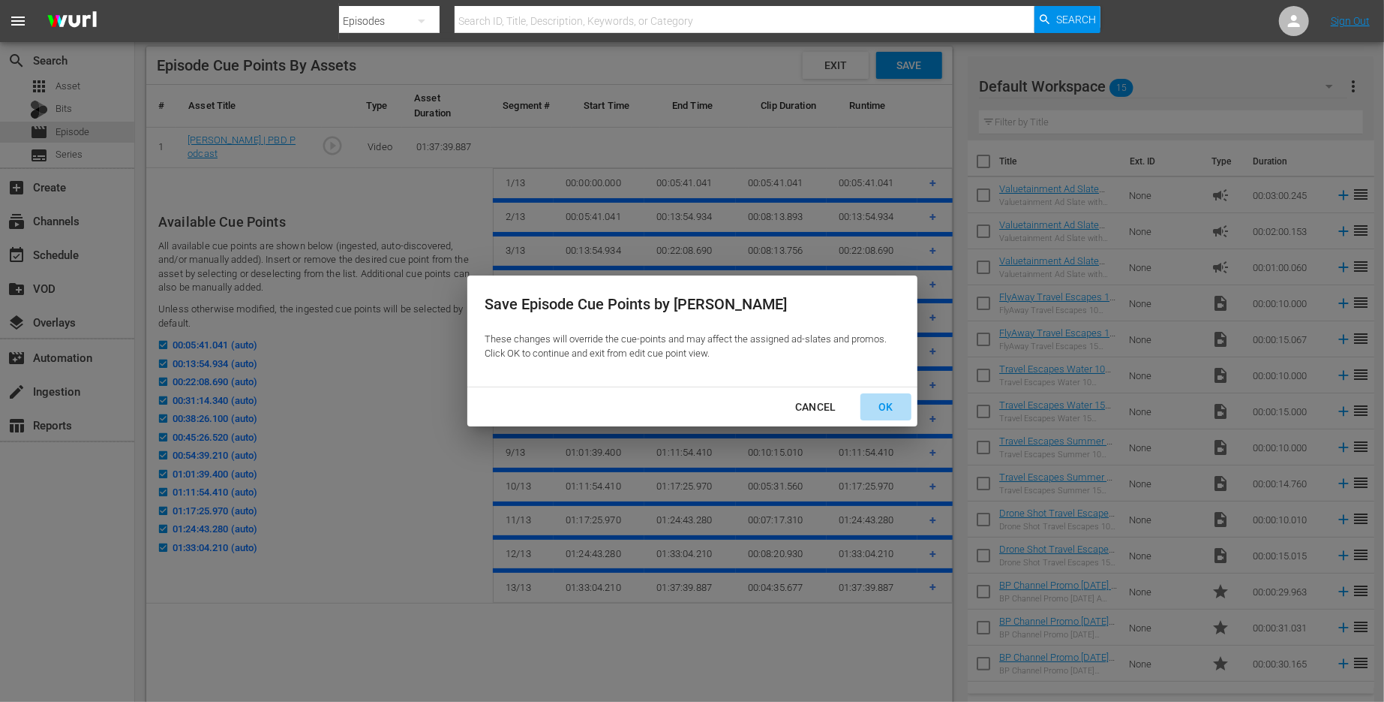
click at [883, 404] on div "OK" at bounding box center [886, 407] width 39 height 19
